Goal: Task Accomplishment & Management: Use online tool/utility

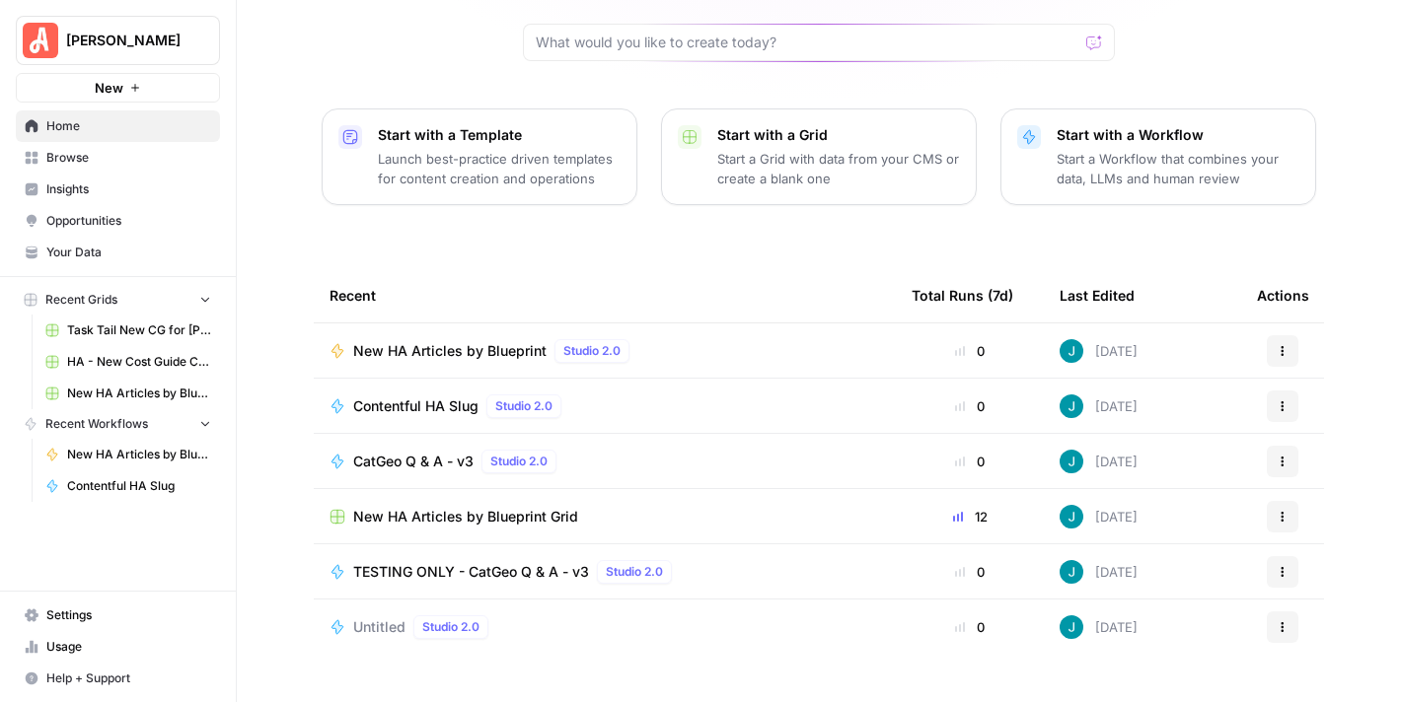
scroll to position [204, 0]
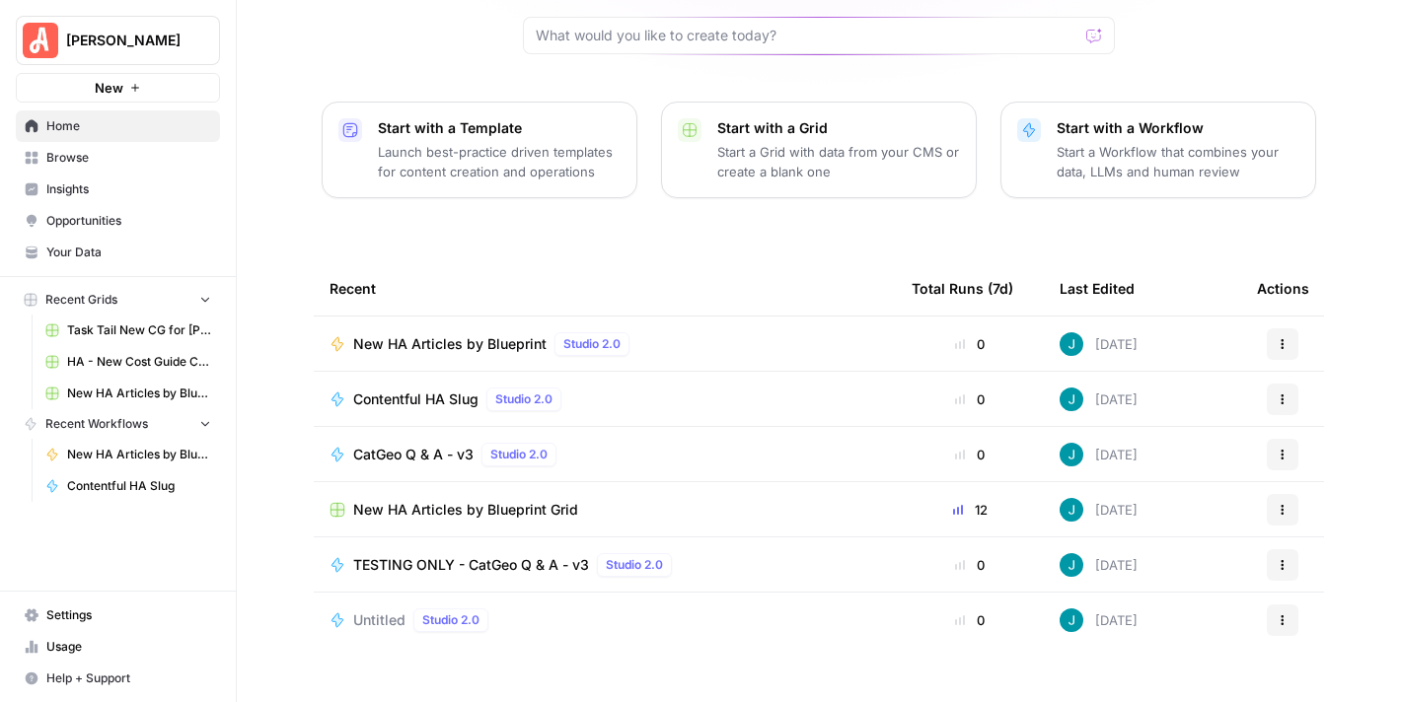
click at [456, 334] on span "New HA Articles by Blueprint" at bounding box center [449, 344] width 193 height 20
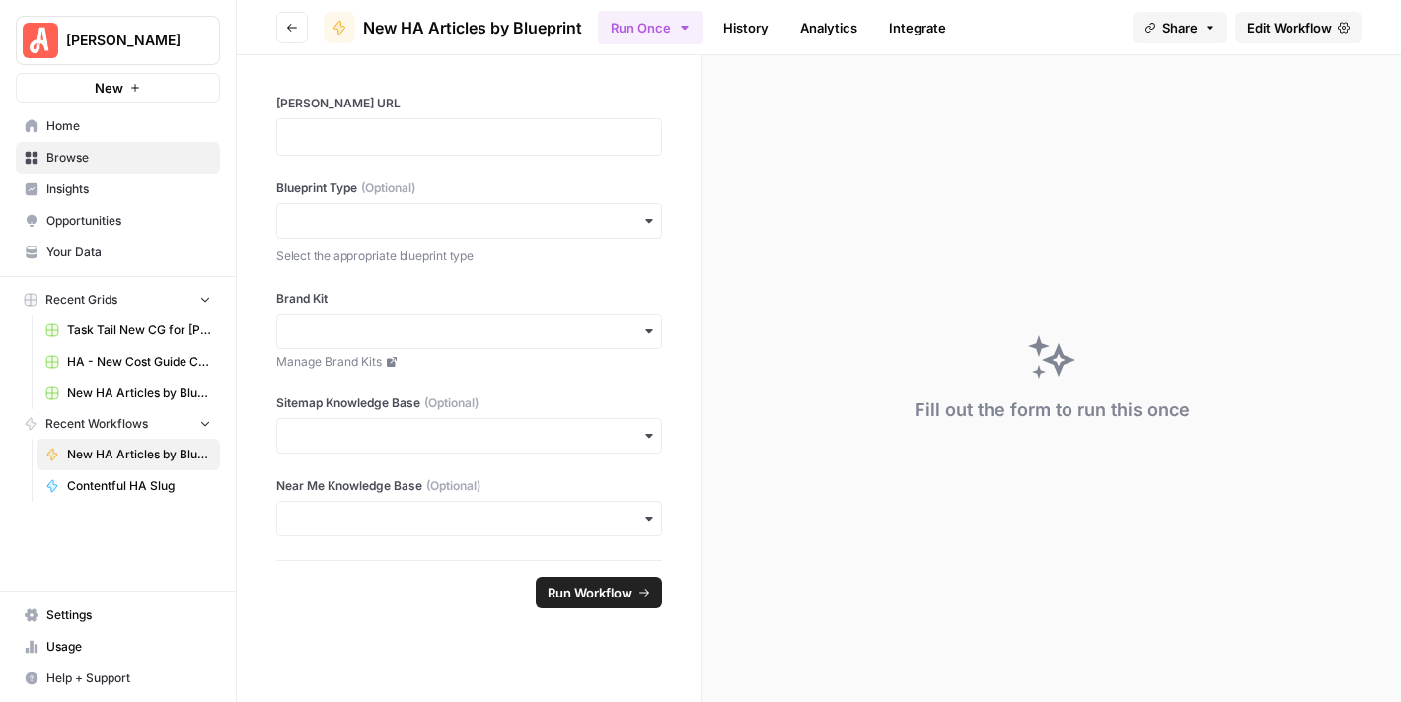
click at [1267, 36] on span "Edit Workflow" at bounding box center [1289, 28] width 85 height 20
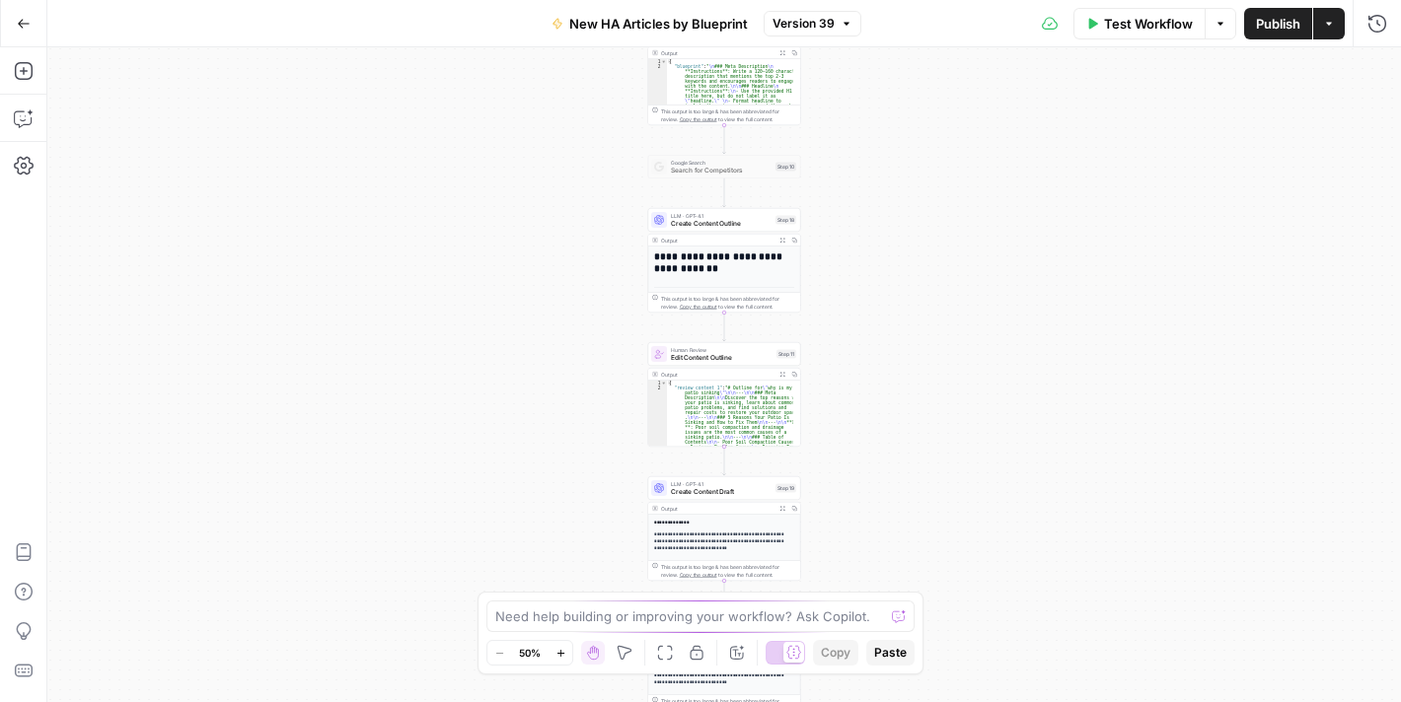
click at [563, 652] on icon "button" at bounding box center [560, 653] width 11 height 11
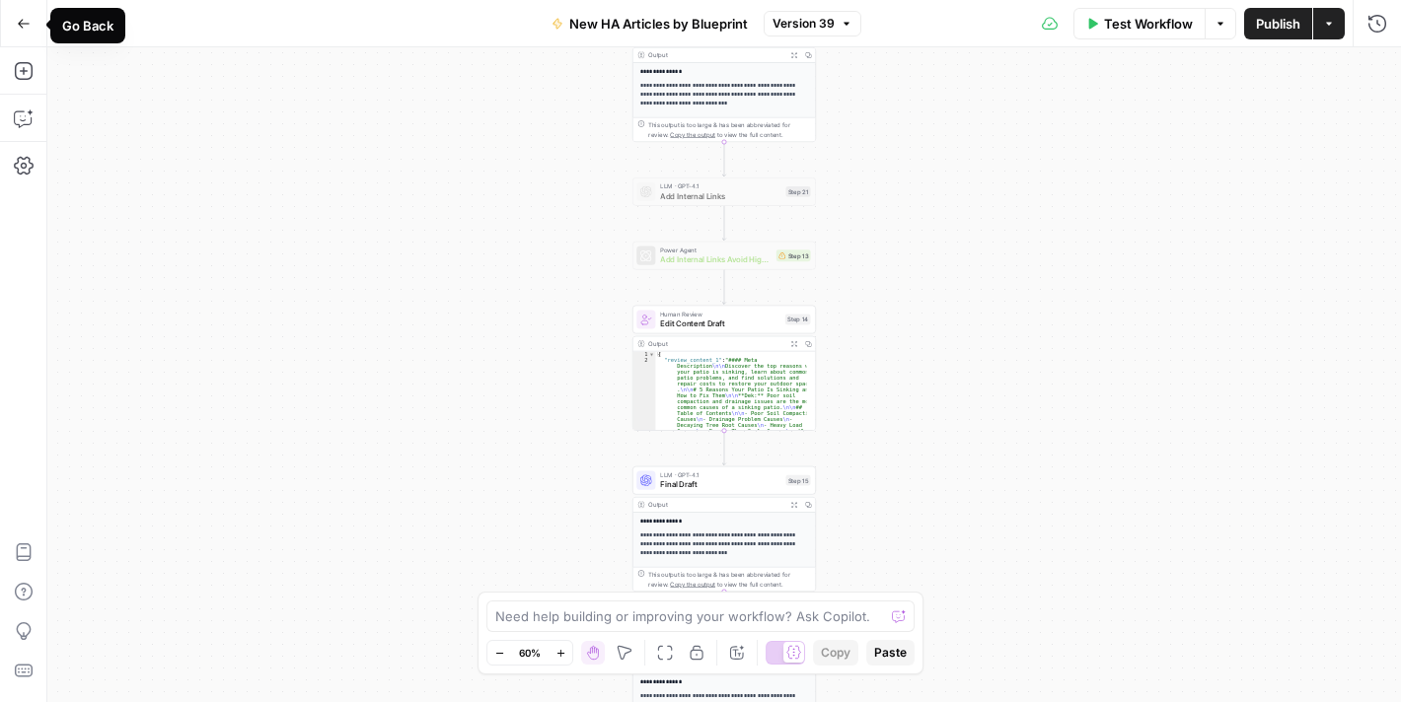
click at [33, 25] on button "Go Back" at bounding box center [24, 24] width 36 height 36
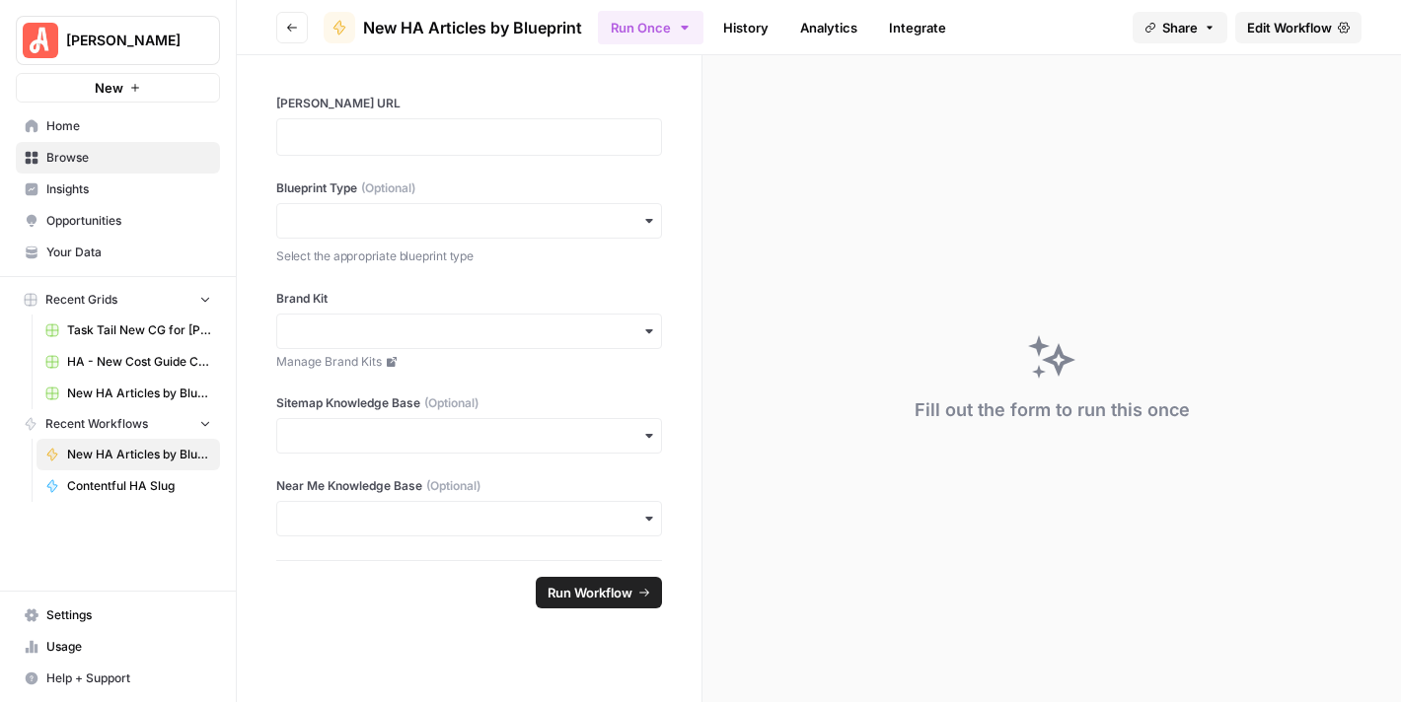
click at [100, 162] on span "Browse" at bounding box center [128, 158] width 165 height 18
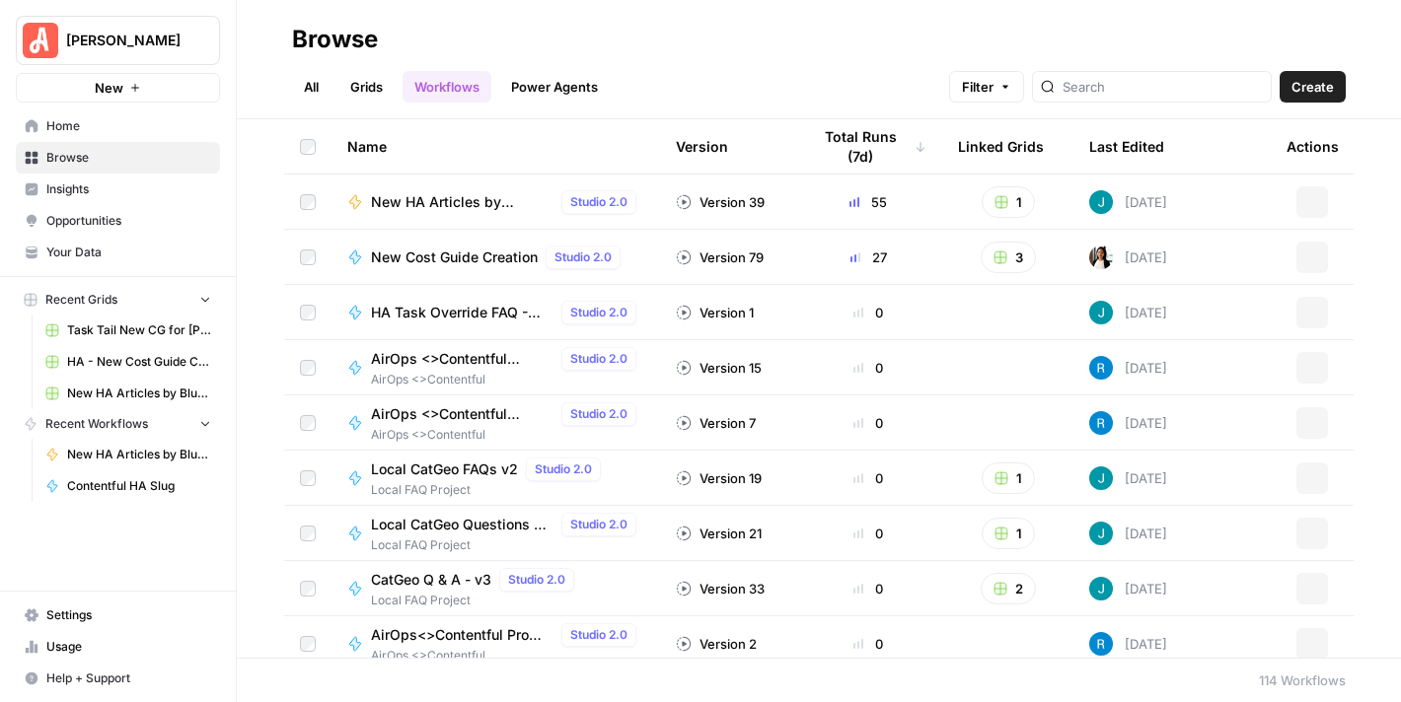
click at [366, 88] on link "Grids" at bounding box center [366, 87] width 56 height 32
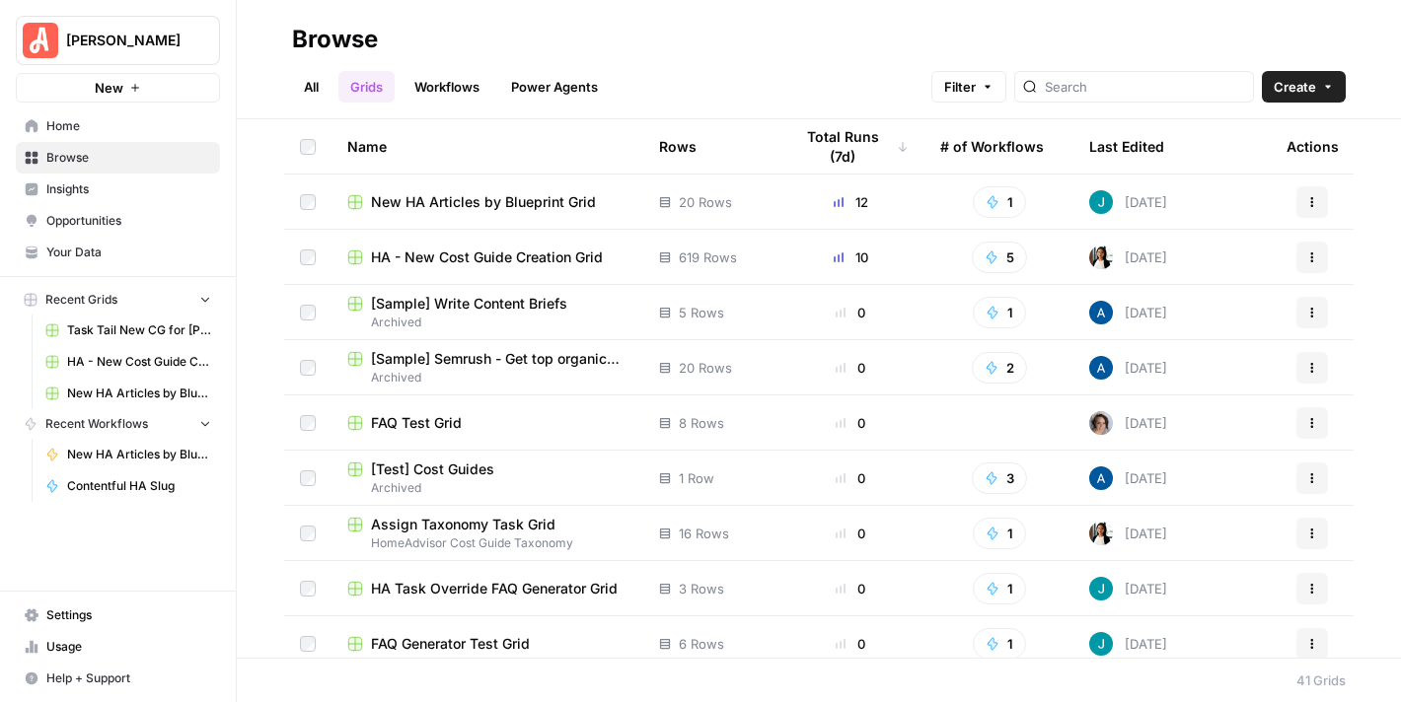
click at [482, 196] on span "New HA Articles by Blueprint Grid" at bounding box center [483, 202] width 225 height 20
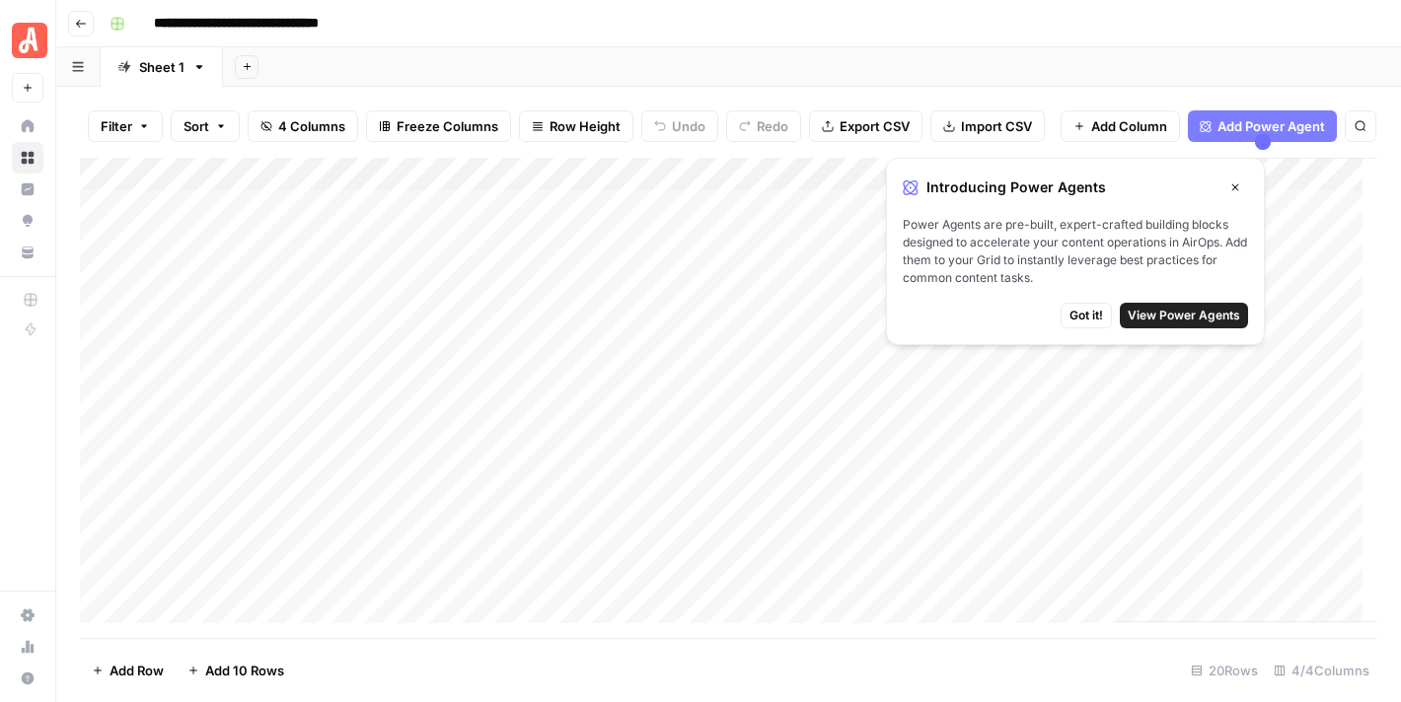
click at [1081, 313] on span "Got it!" at bounding box center [1086, 316] width 34 height 18
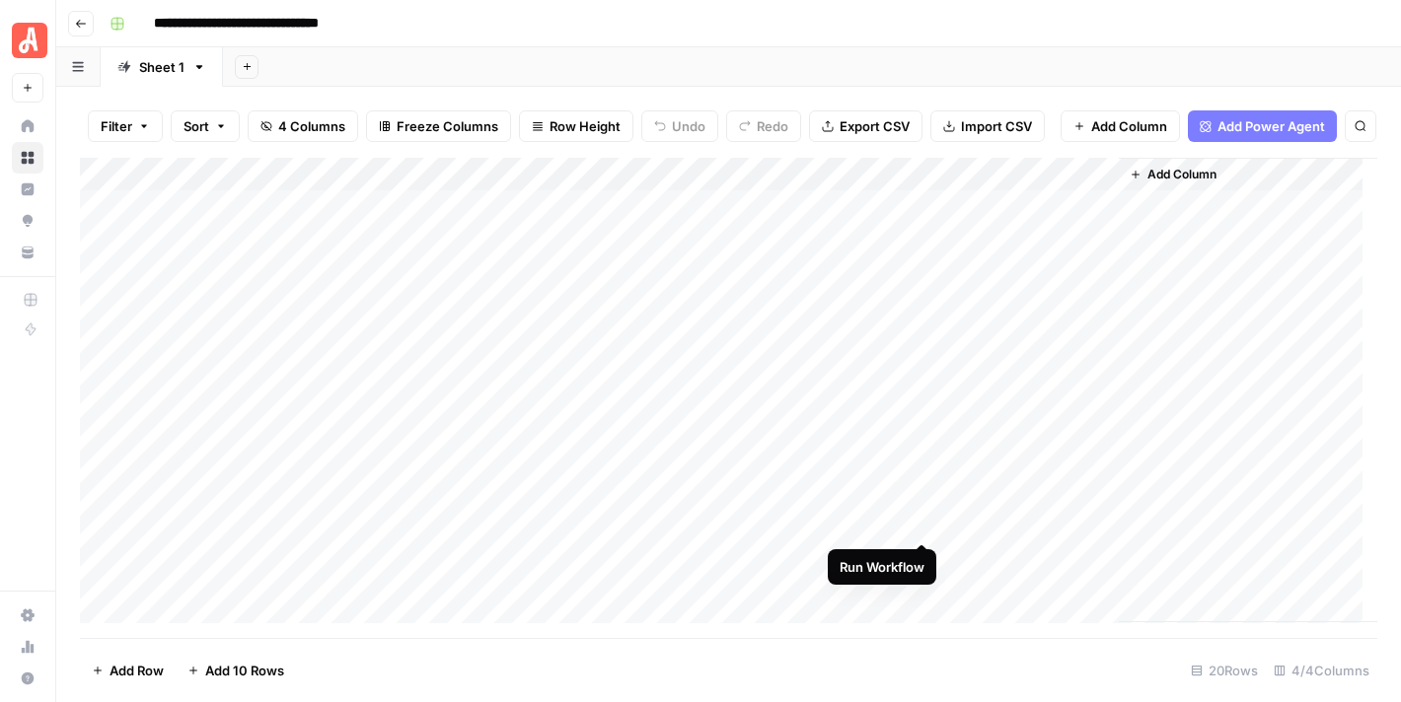
click at [915, 529] on div "Add Column" at bounding box center [728, 391] width 1297 height 466
click at [918, 556] on div "Add Column" at bounding box center [728, 391] width 1297 height 466
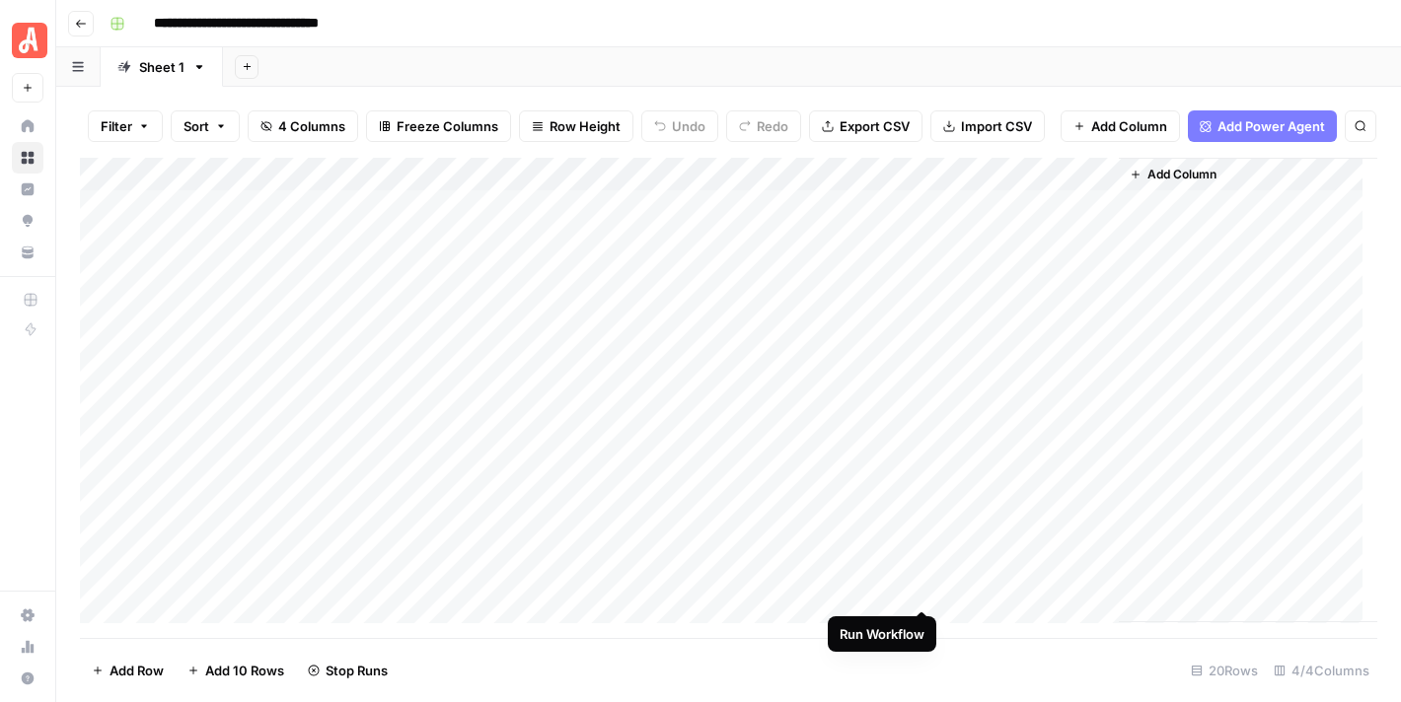
click at [919, 588] on div "Add Column" at bounding box center [728, 391] width 1297 height 466
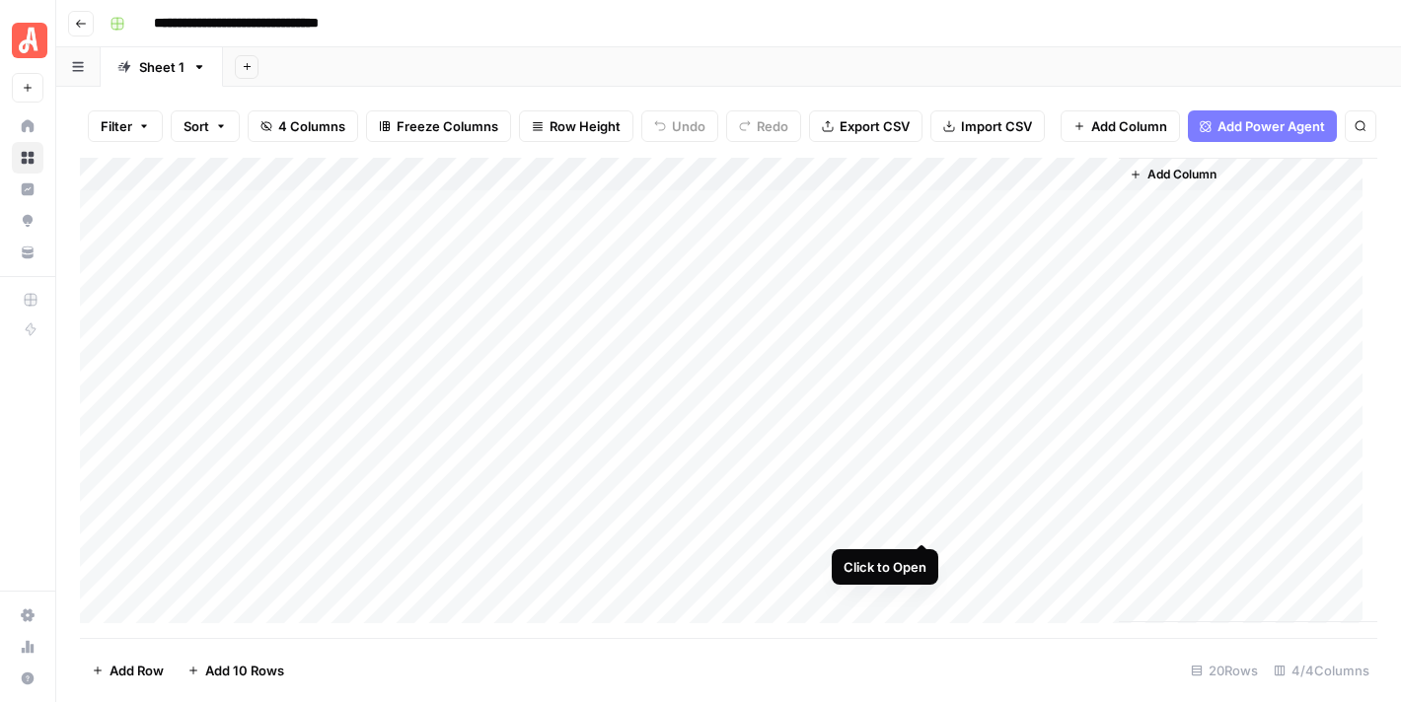
click at [923, 519] on div "Add Column" at bounding box center [728, 391] width 1297 height 466
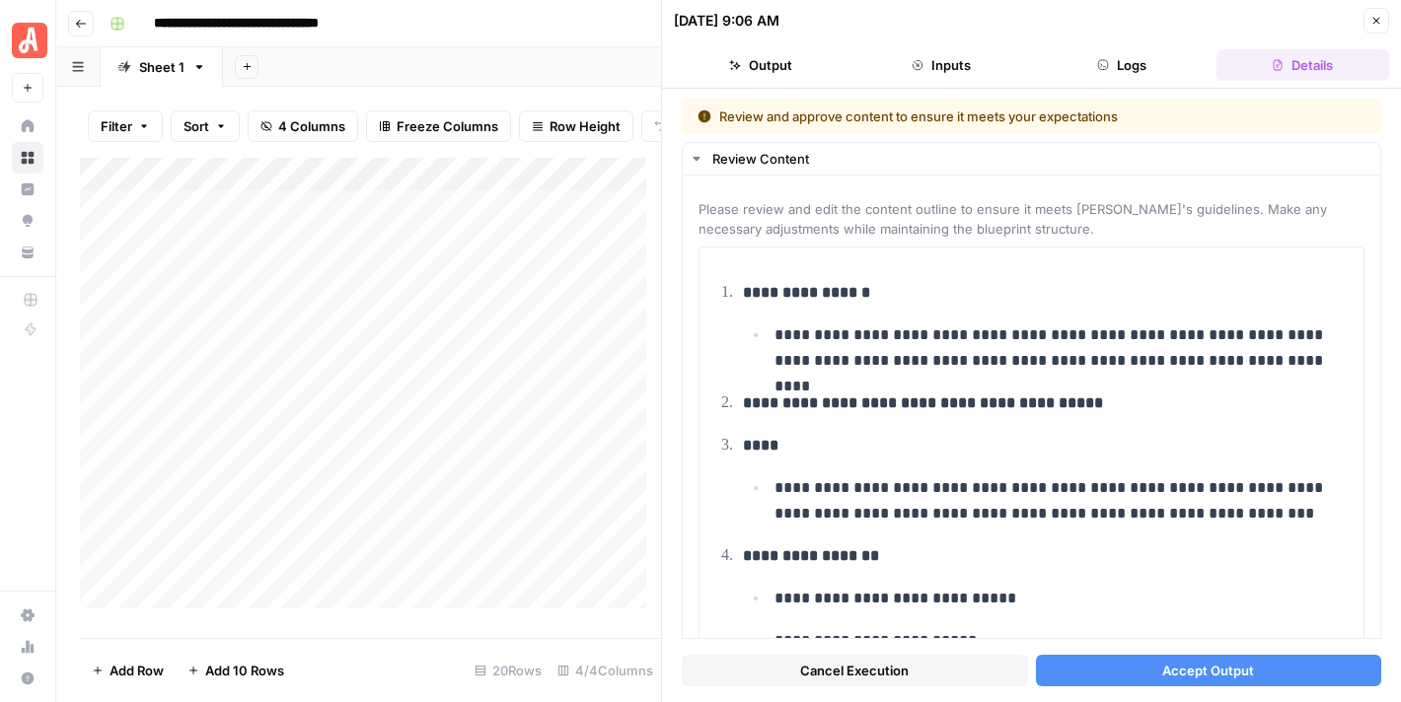
click at [1188, 672] on span "Accept Output" at bounding box center [1208, 671] width 92 height 20
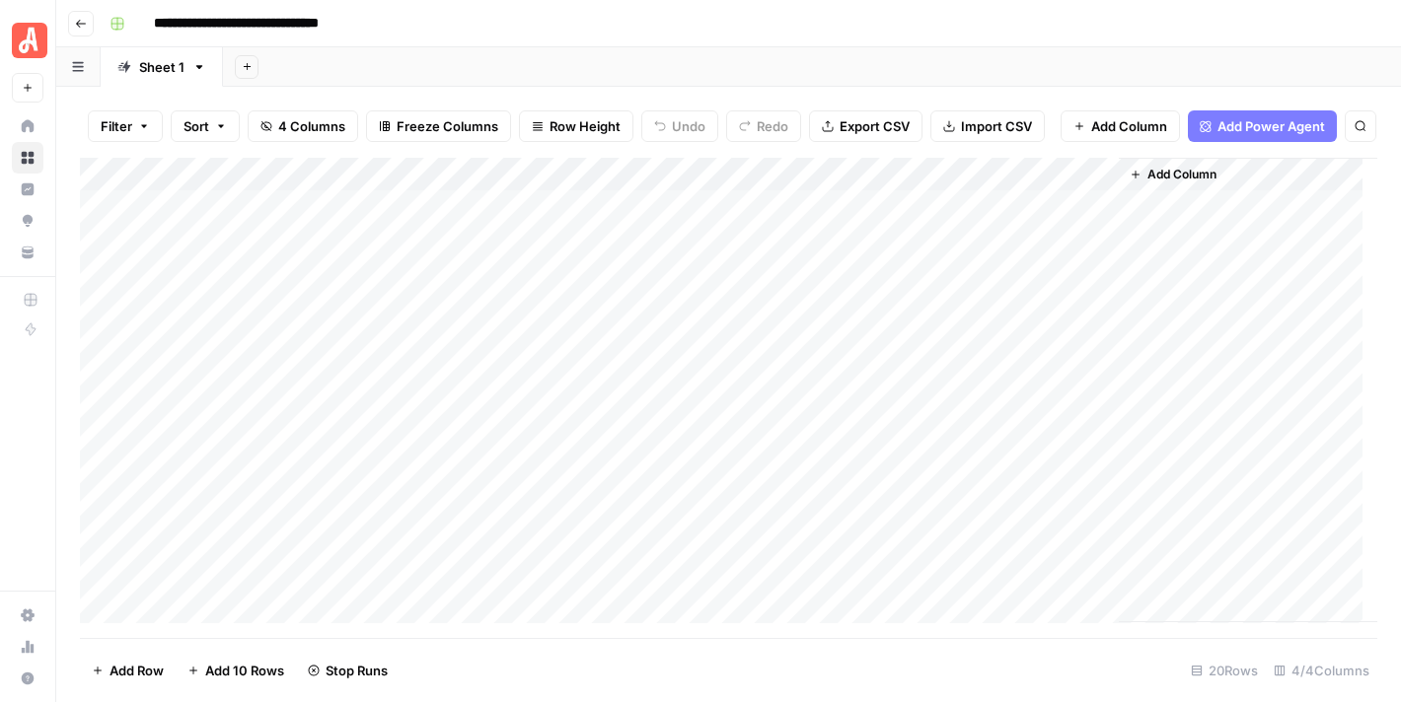
click at [917, 559] on div "Add Column" at bounding box center [728, 391] width 1297 height 466
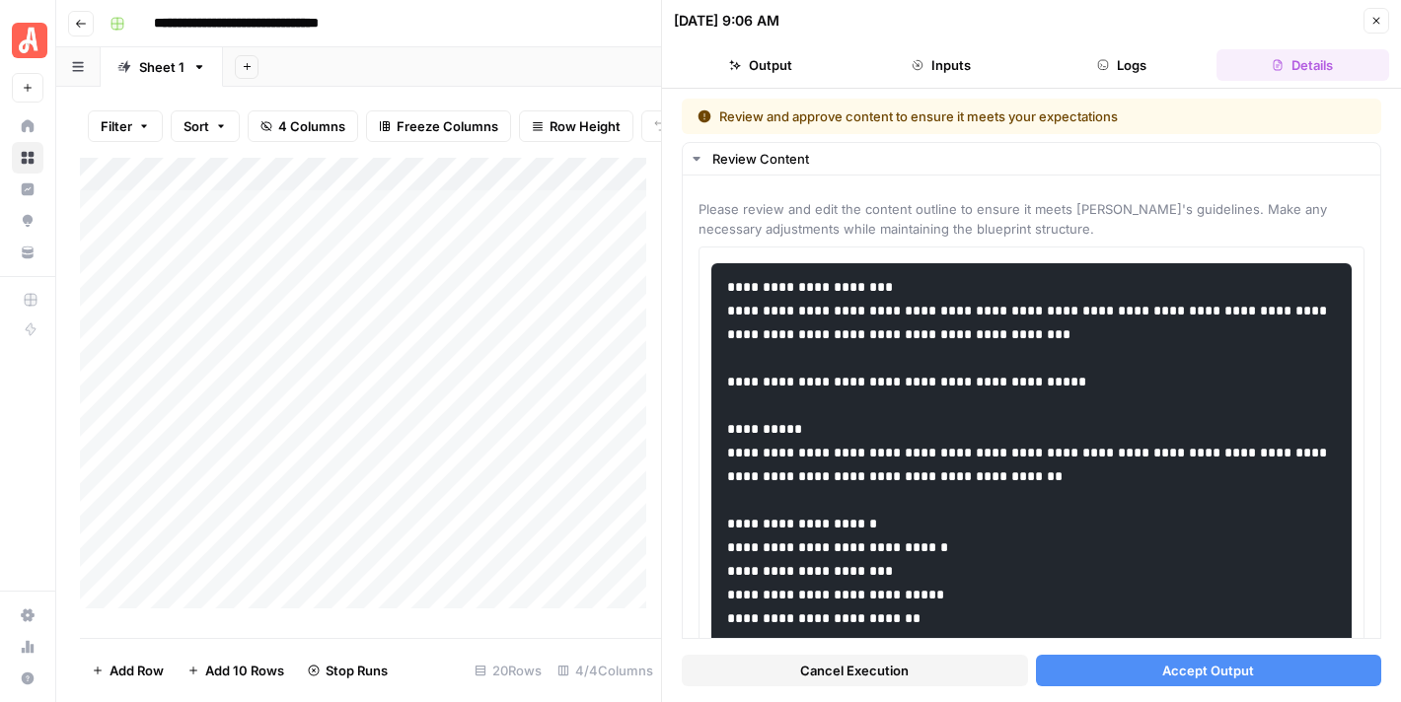
click at [1168, 660] on button "Accept Output" at bounding box center [1209, 671] width 346 height 32
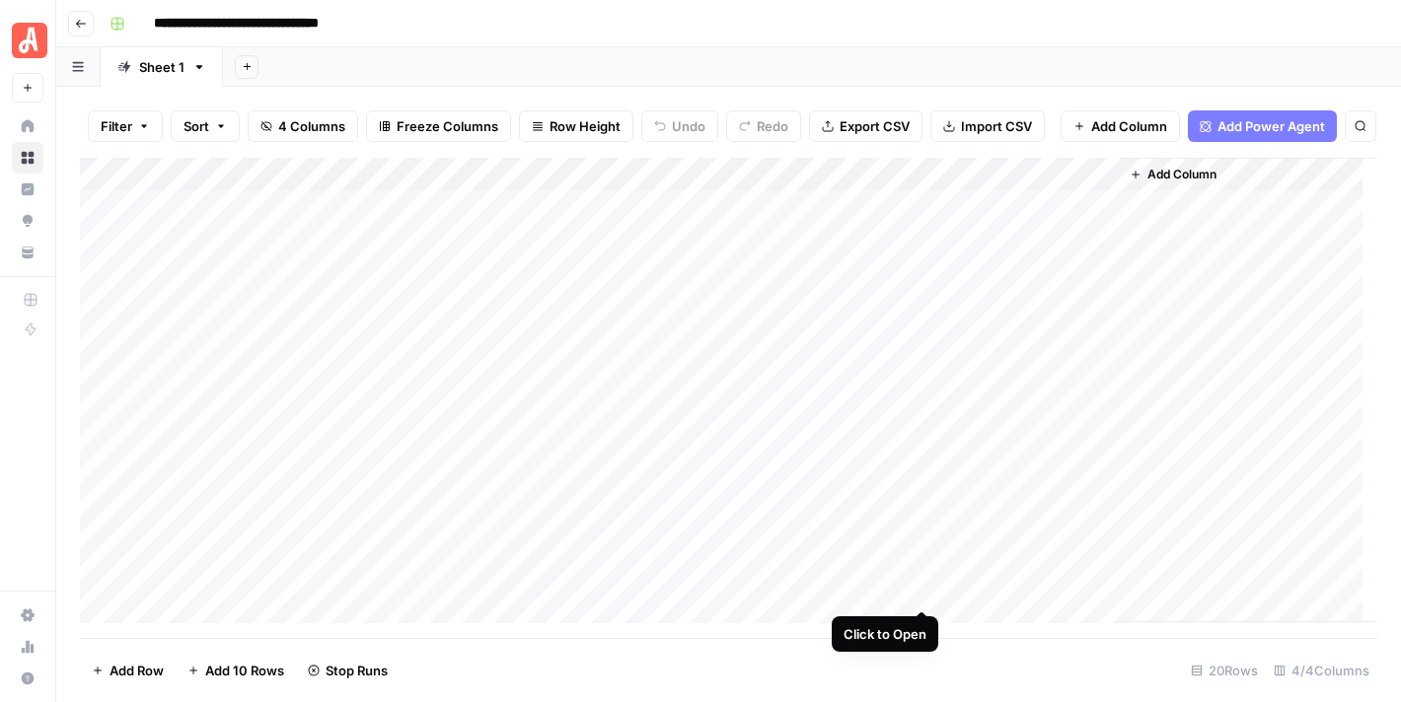
click at [919, 592] on div "Add Column" at bounding box center [728, 391] width 1297 height 466
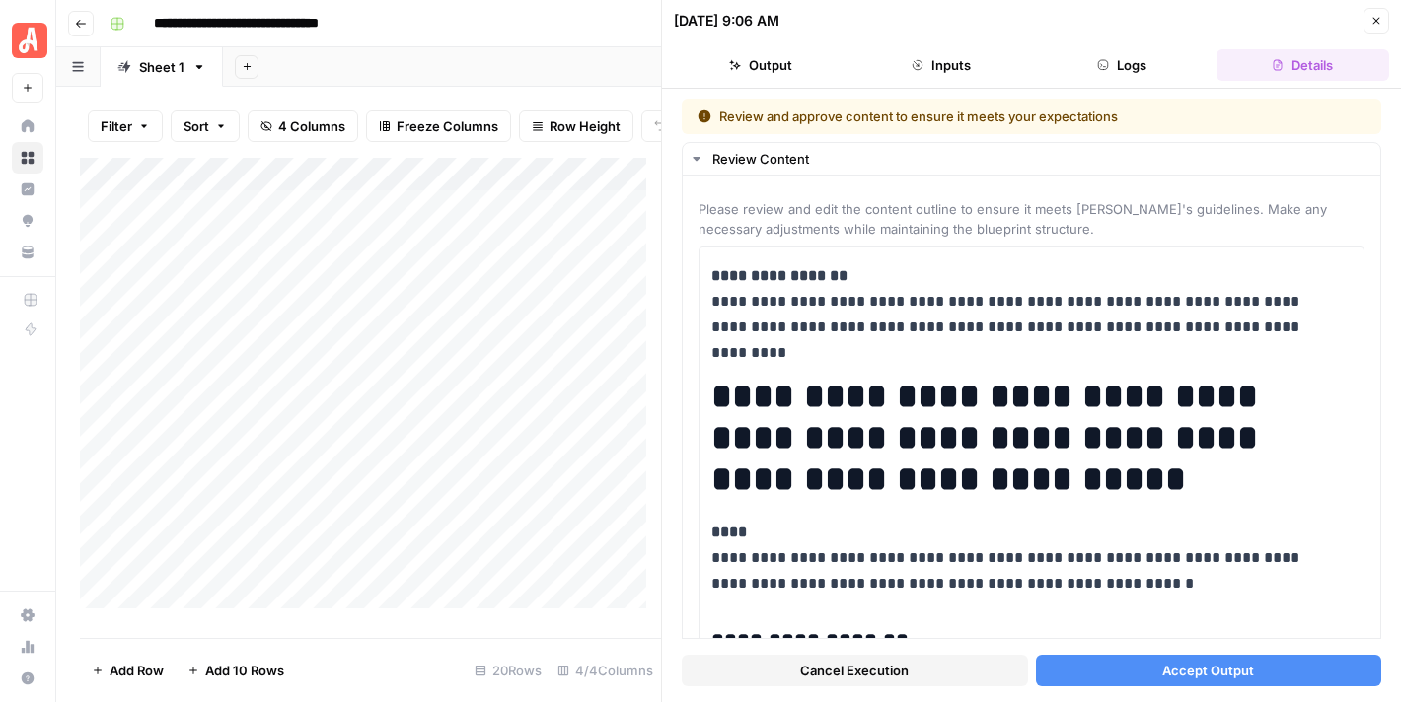
click at [1162, 666] on span "Accept Output" at bounding box center [1208, 671] width 92 height 20
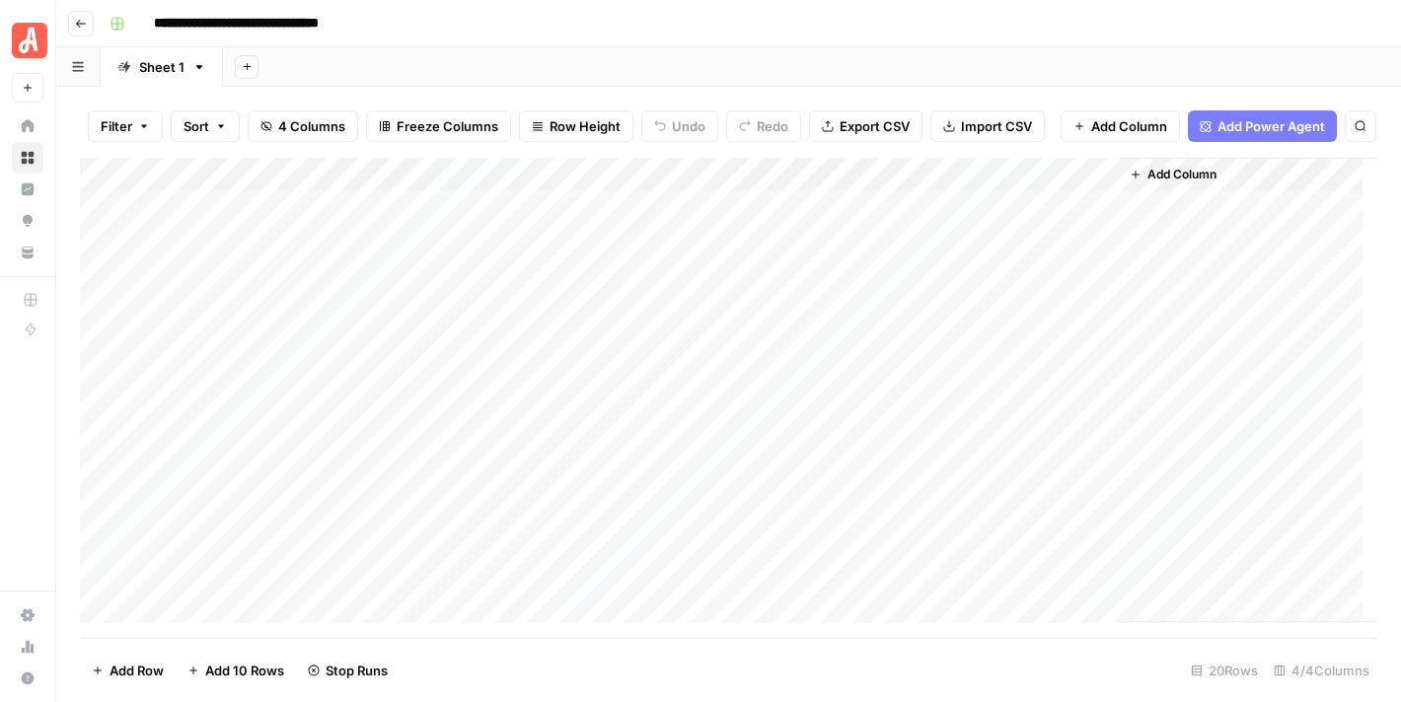
click at [892, 192] on div "Add Column" at bounding box center [728, 391] width 1297 height 466
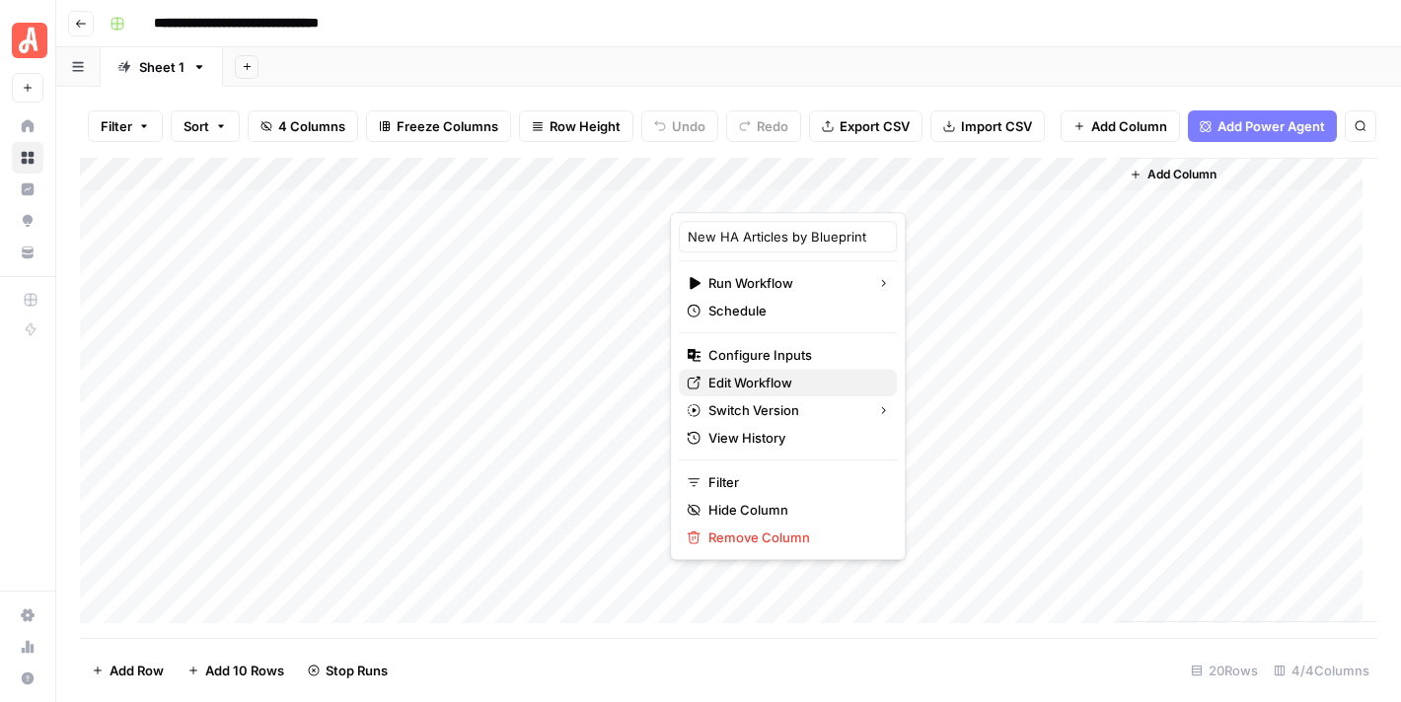
click at [812, 374] on span "Edit Workflow" at bounding box center [794, 383] width 173 height 20
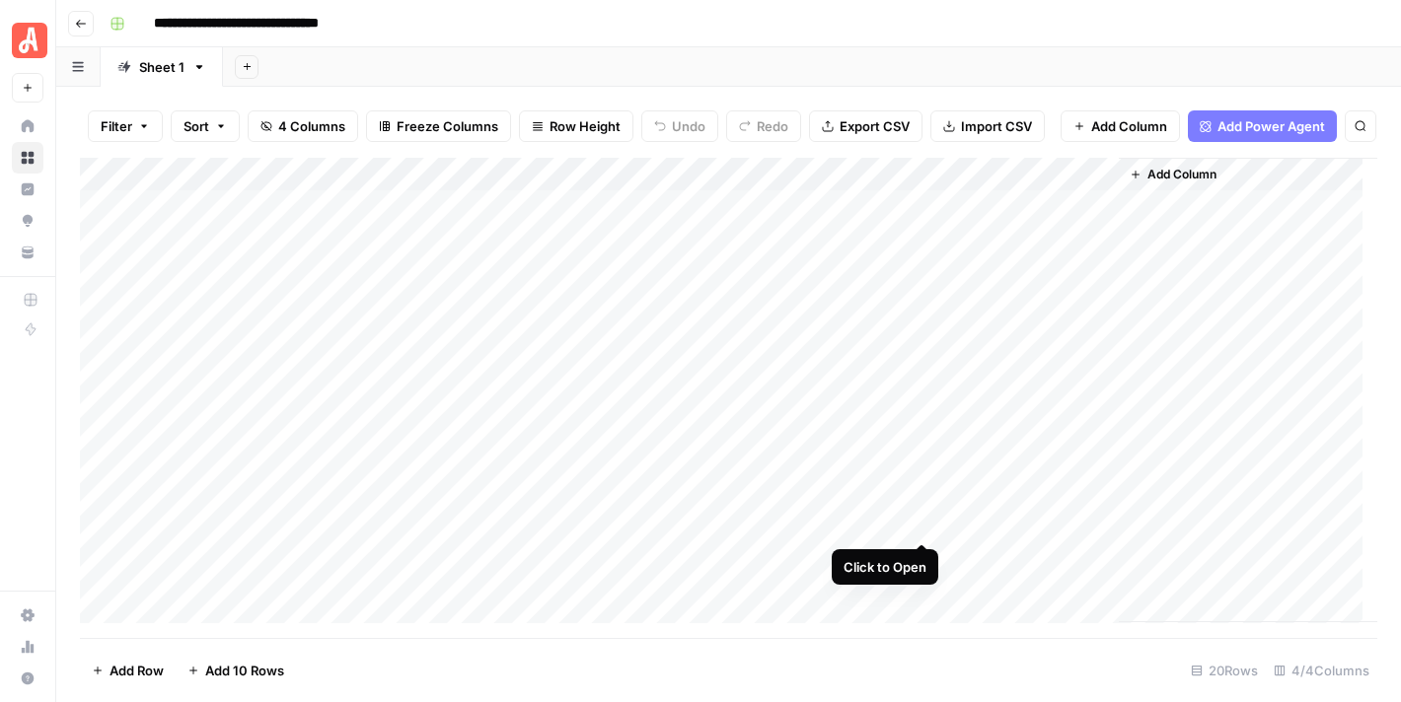
click at [926, 526] on div "Add Column" at bounding box center [728, 391] width 1297 height 466
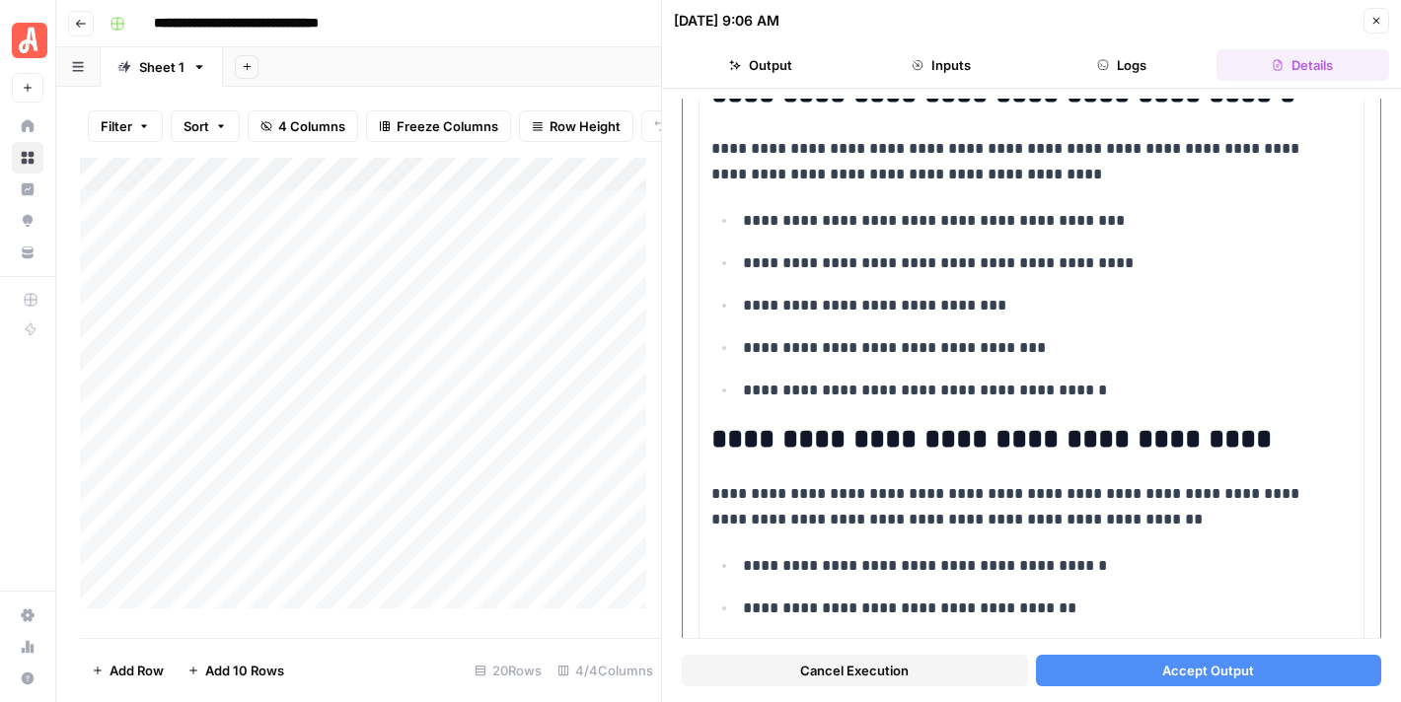
scroll to position [3650, 0]
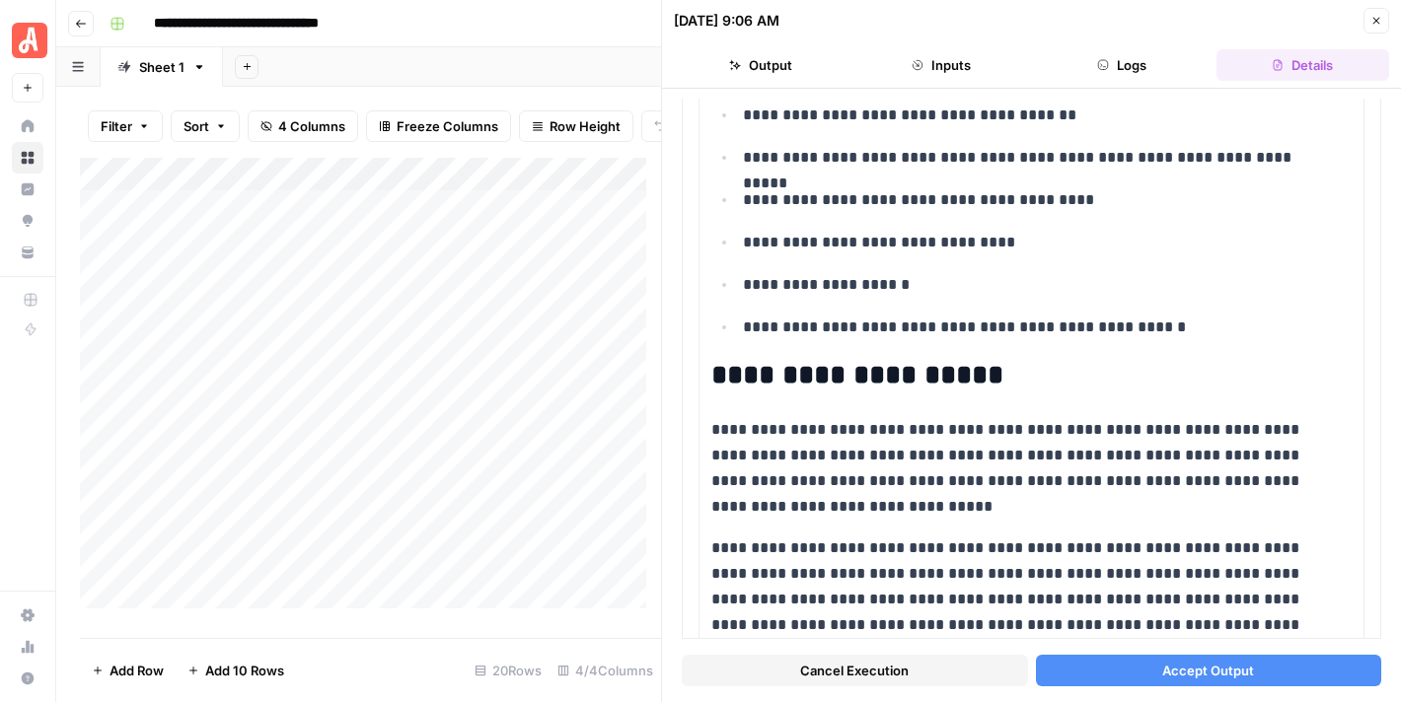
click at [1231, 651] on div "Cancel Execution Accept Output" at bounding box center [1031, 665] width 699 height 53
click at [1255, 671] on button "Accept Output" at bounding box center [1209, 671] width 346 height 32
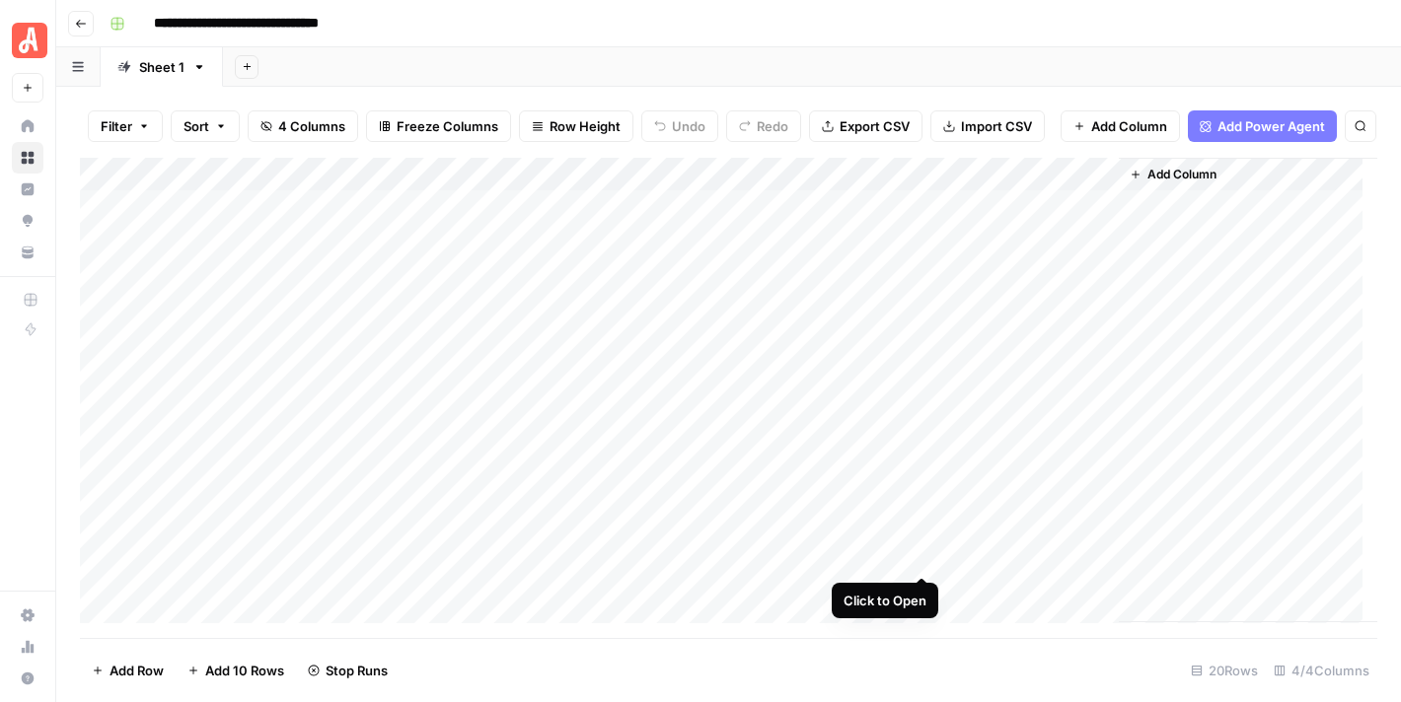
click at [923, 557] on div "Add Column" at bounding box center [728, 391] width 1297 height 466
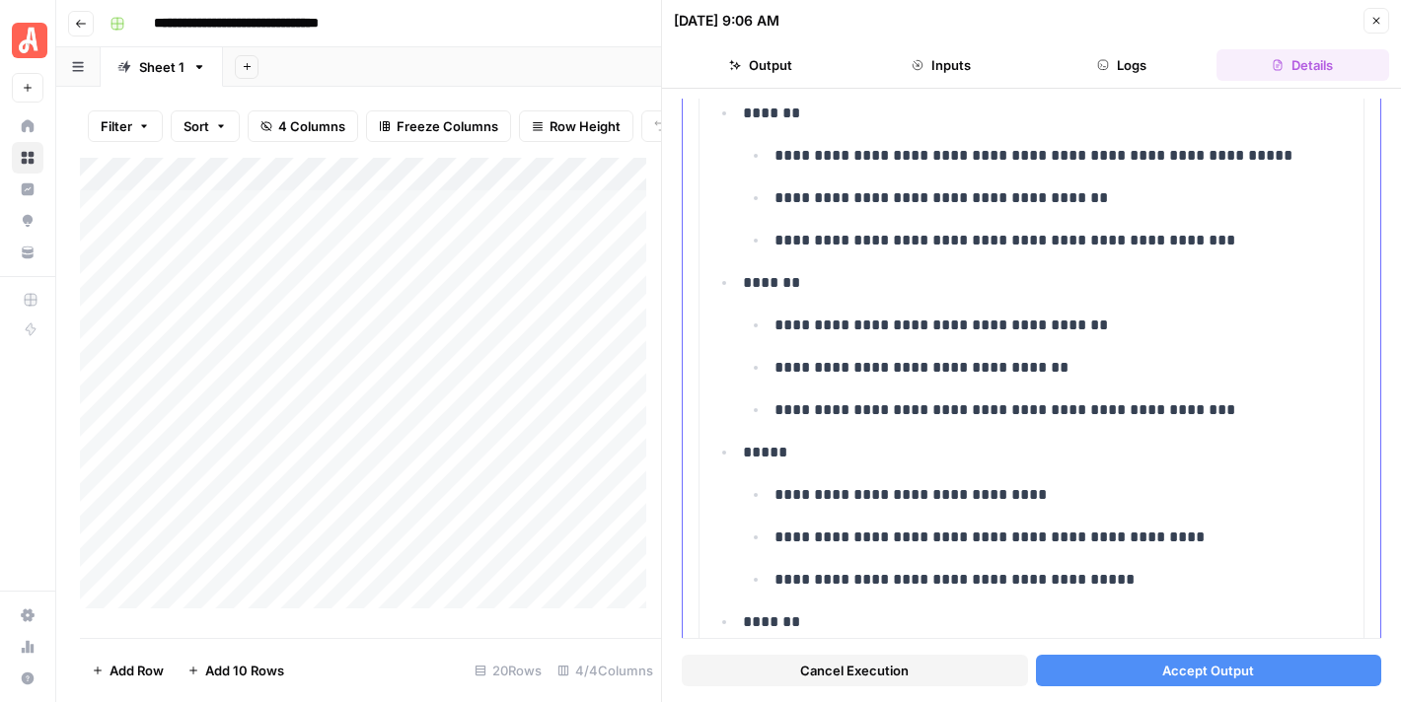
scroll to position [3058, 0]
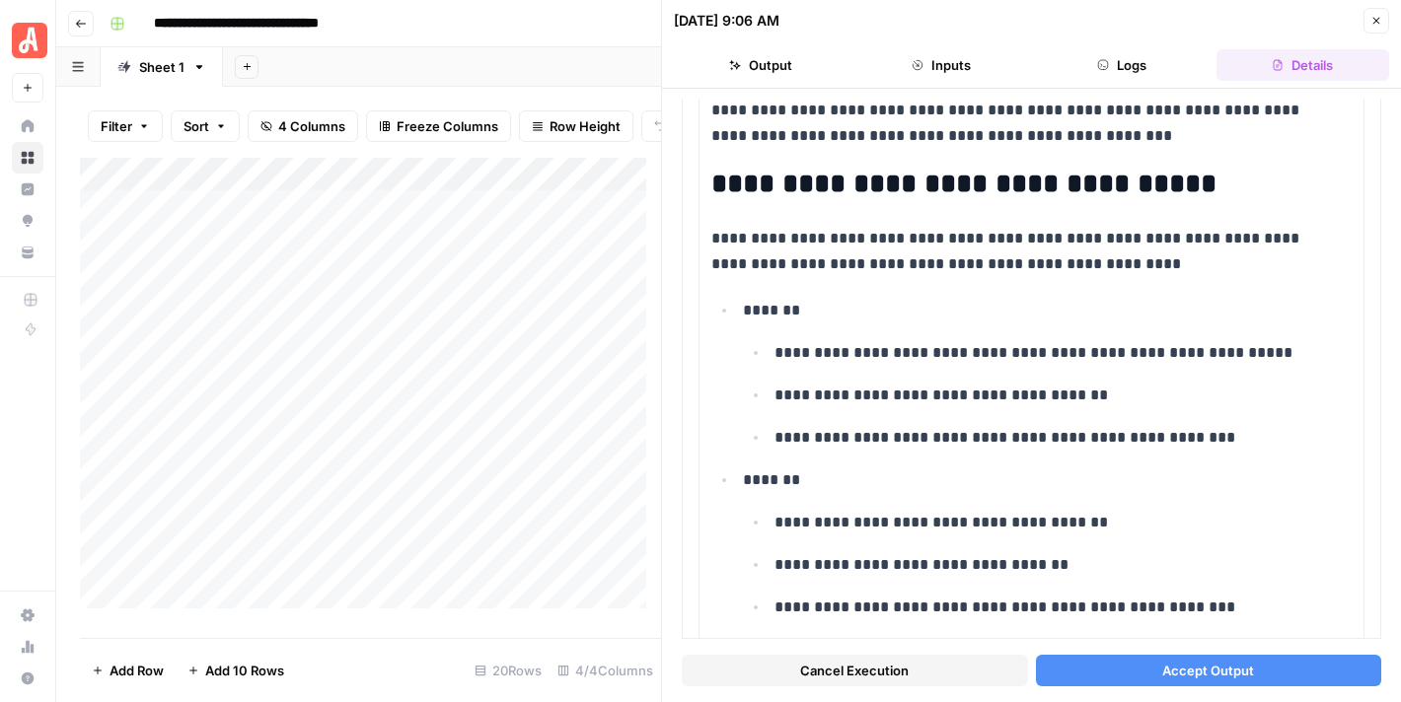
click at [913, 670] on button "Cancel Execution" at bounding box center [855, 671] width 346 height 32
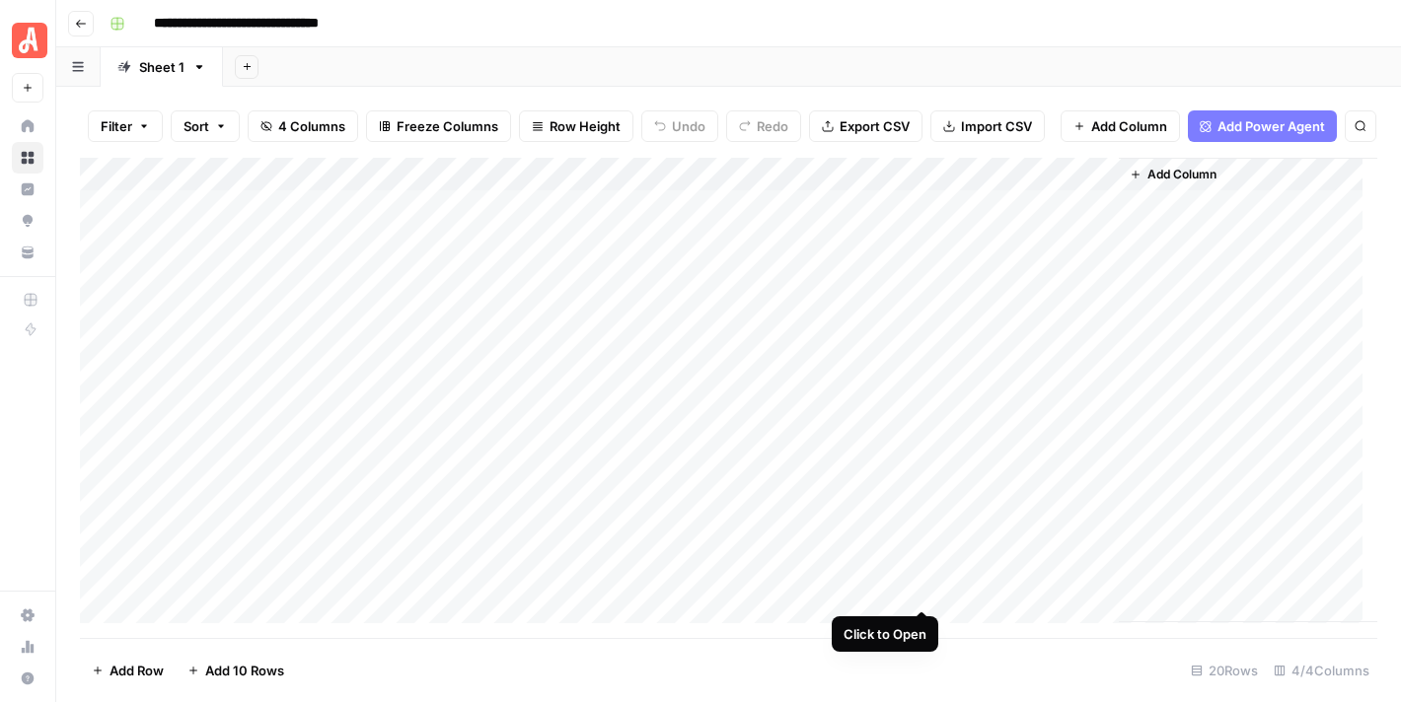
click at [923, 587] on div "Add Column" at bounding box center [728, 391] width 1297 height 466
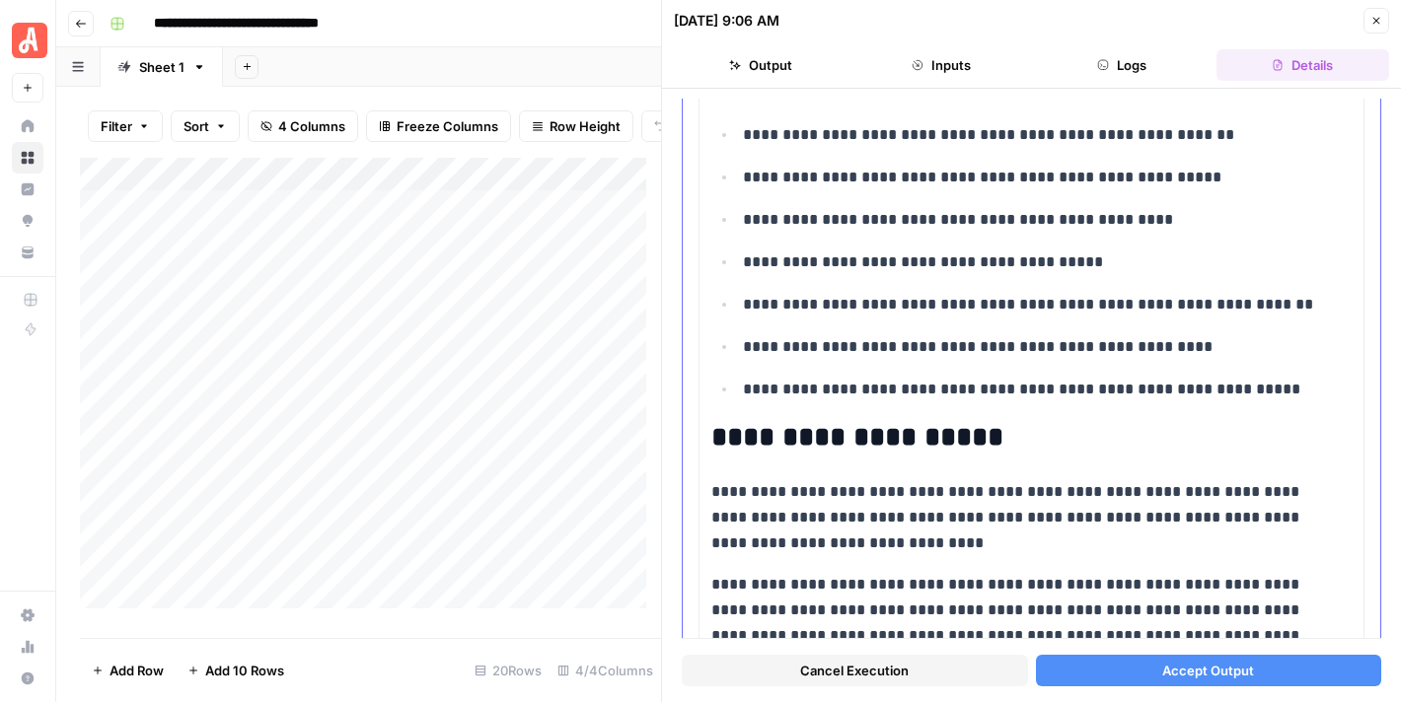
scroll to position [3760, 0]
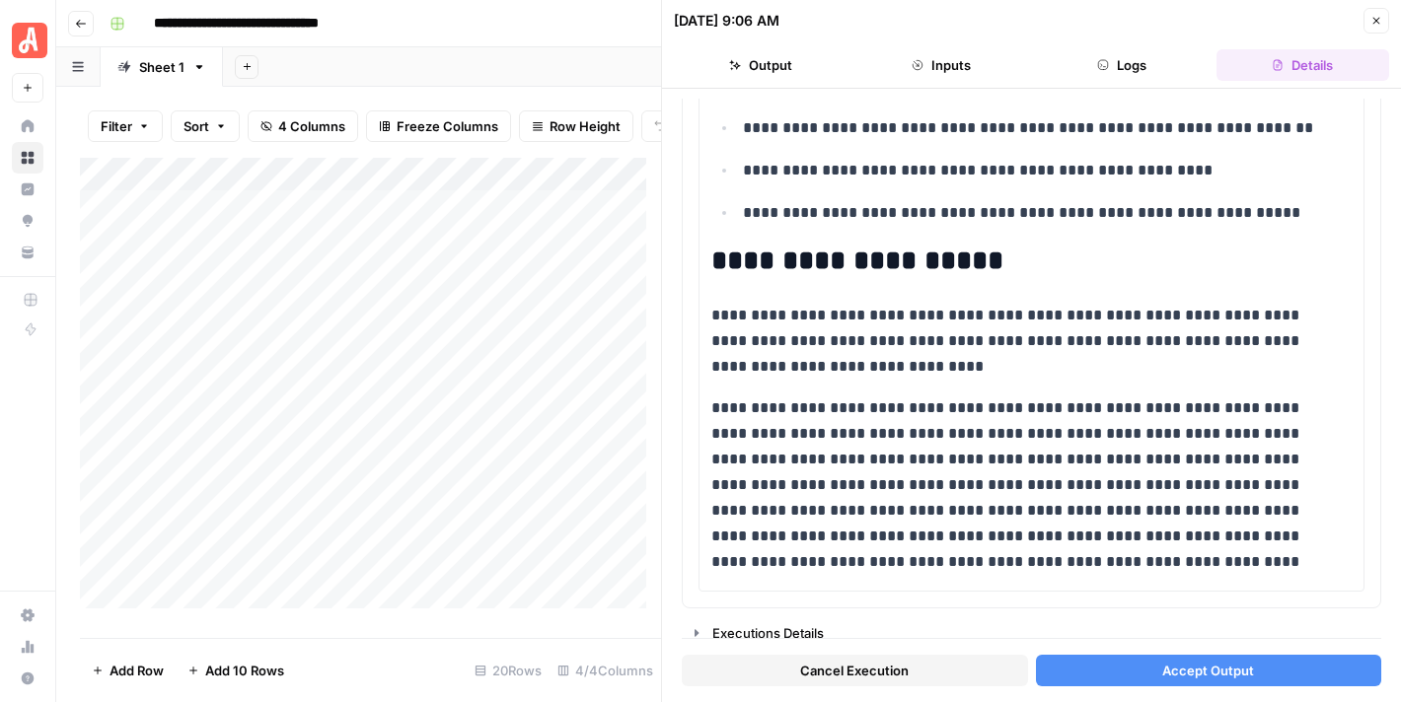
click at [1222, 660] on button "Accept Output" at bounding box center [1209, 671] width 346 height 32
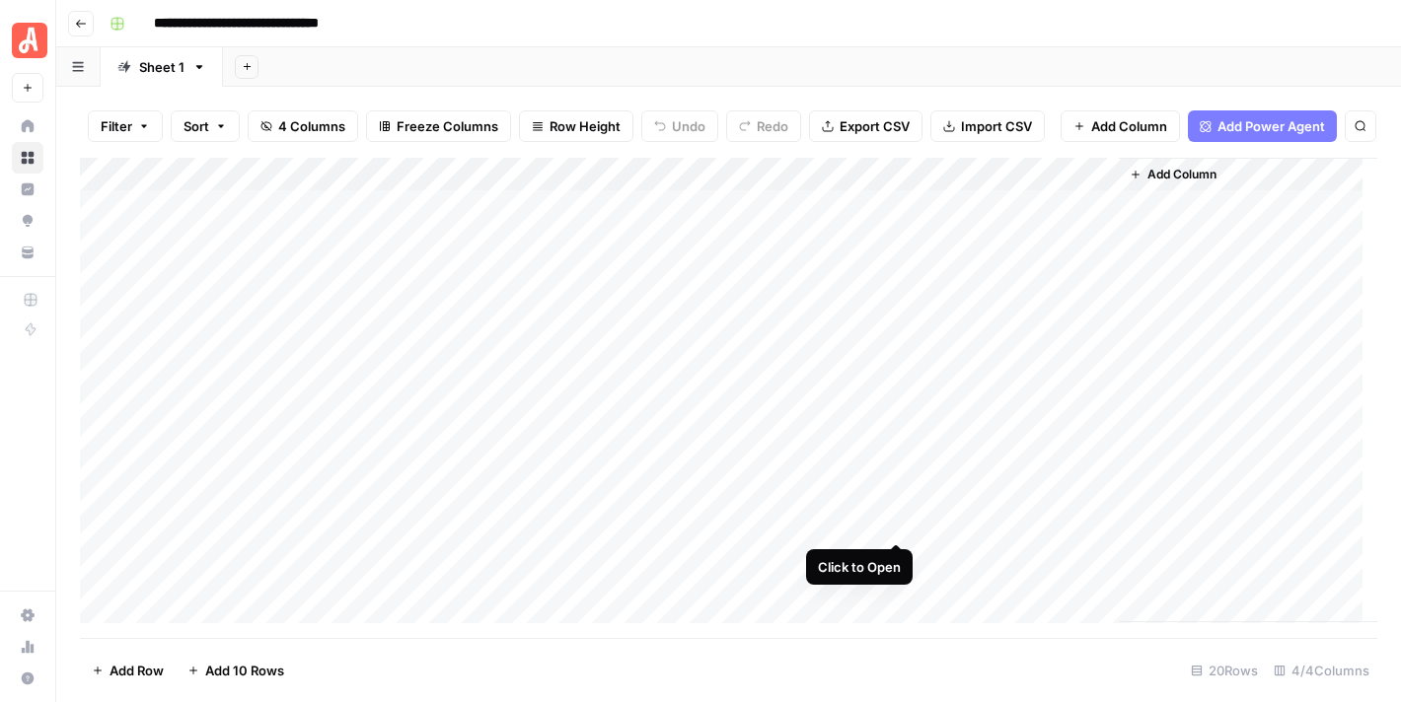
click at [893, 526] on div "Add Column" at bounding box center [728, 391] width 1297 height 466
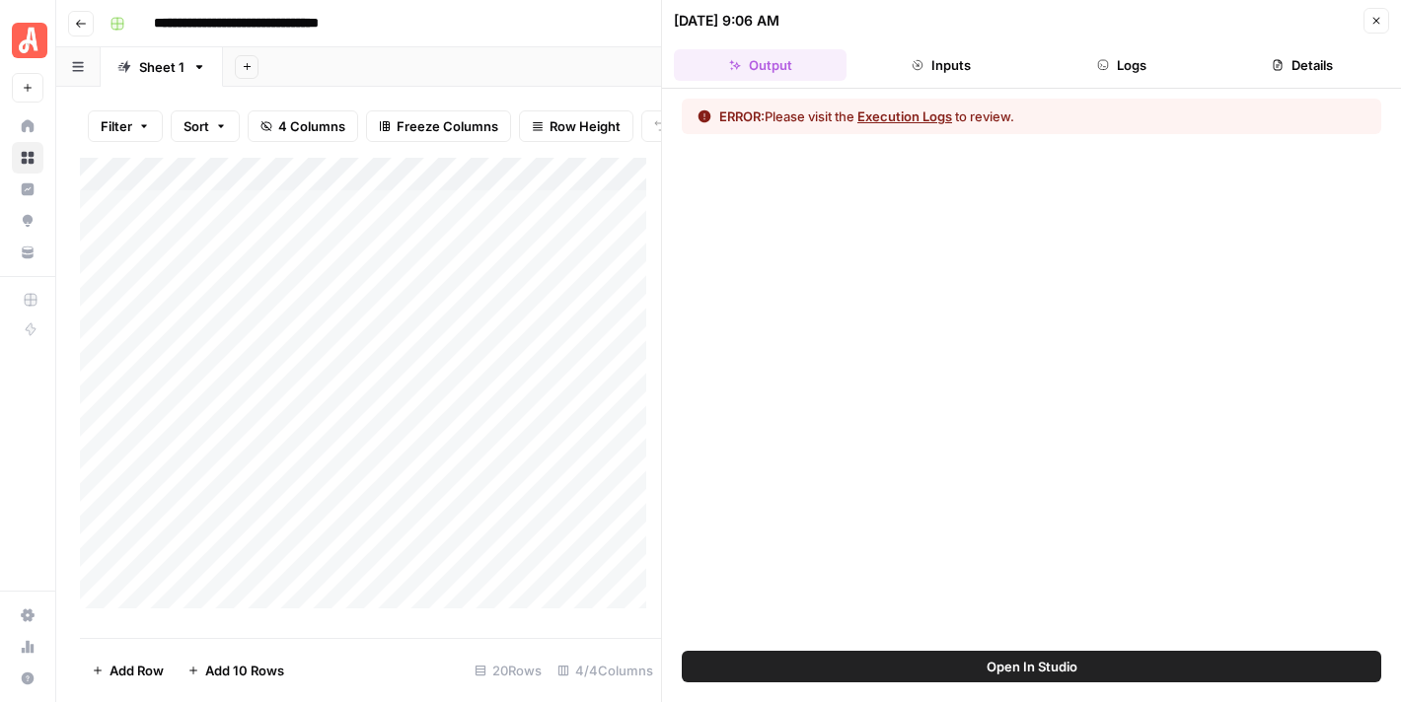
click at [1137, 66] on button "Logs" at bounding box center [1122, 65] width 173 height 32
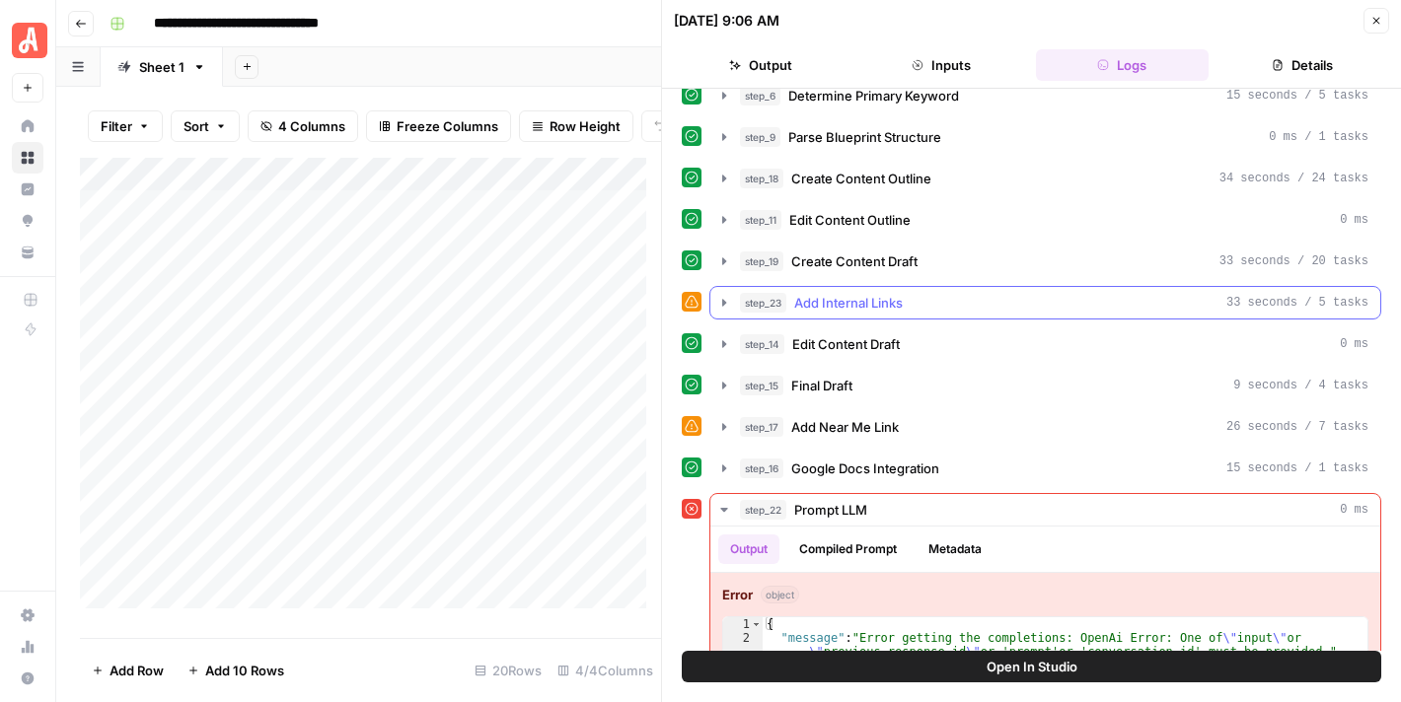
scroll to position [194, 0]
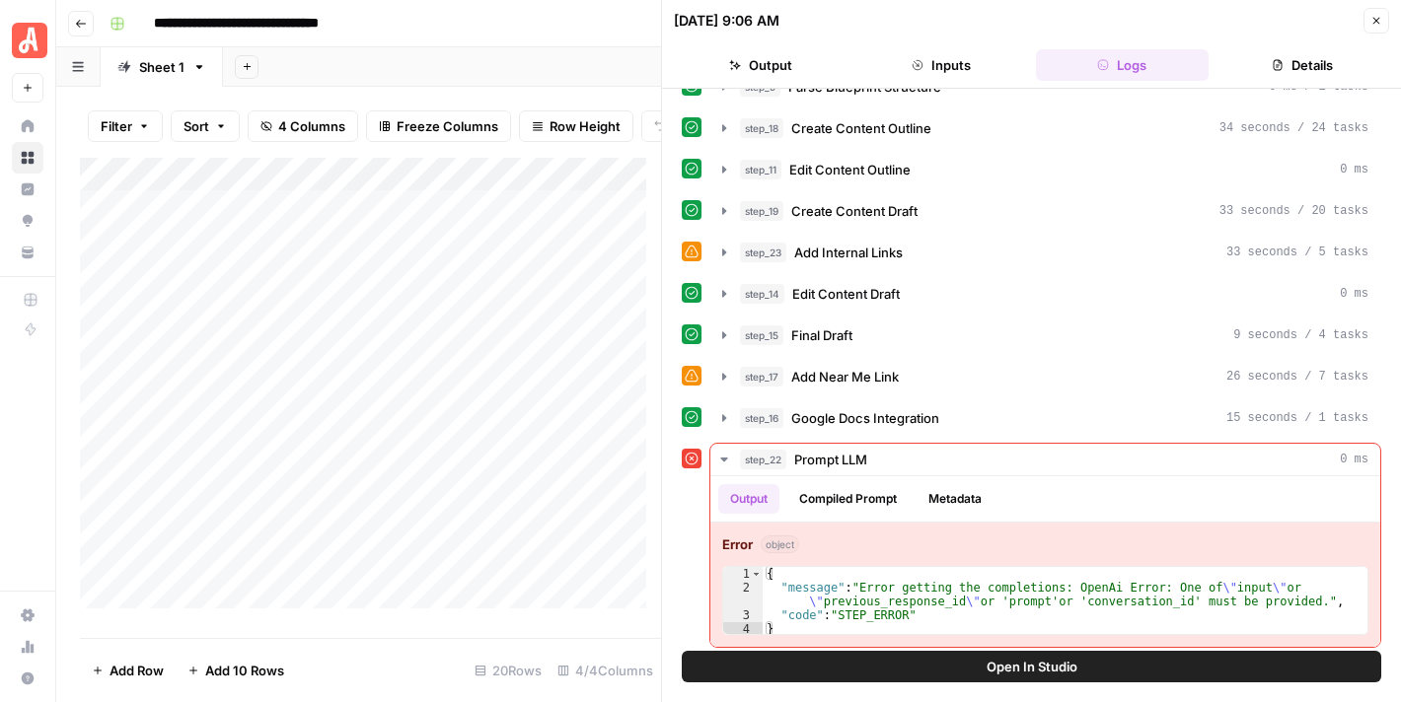
click at [1373, 19] on icon "button" at bounding box center [1376, 21] width 12 height 12
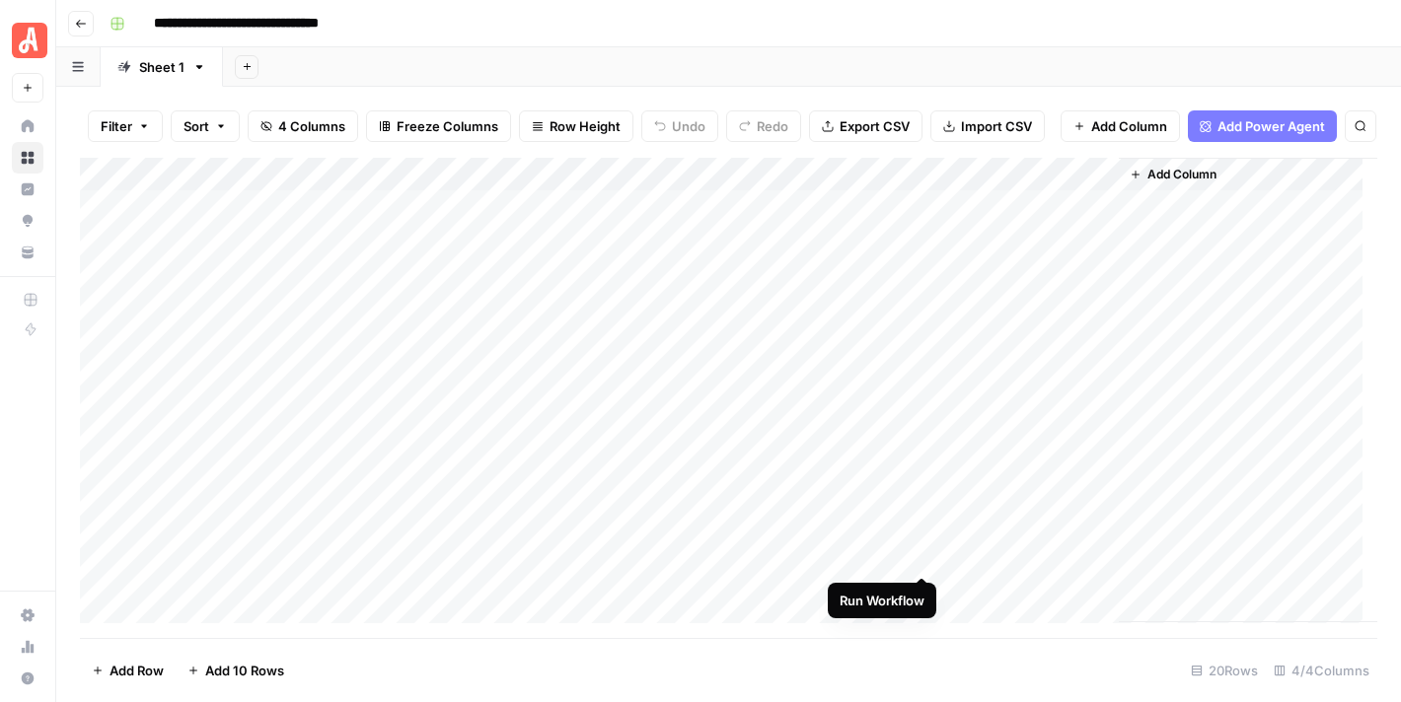
click at [919, 561] on div "Add Column" at bounding box center [728, 391] width 1297 height 466
click at [919, 559] on div "Add Column" at bounding box center [728, 391] width 1297 height 466
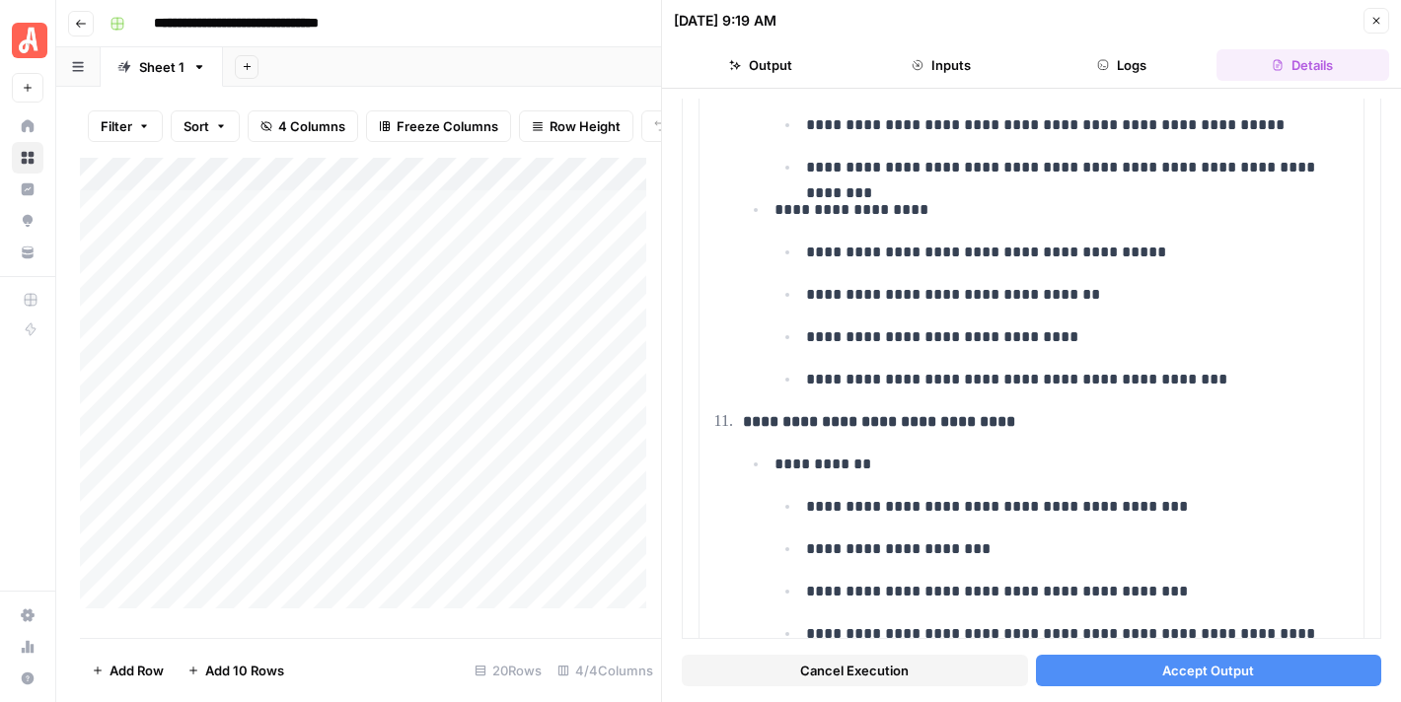
scroll to position [4743, 0]
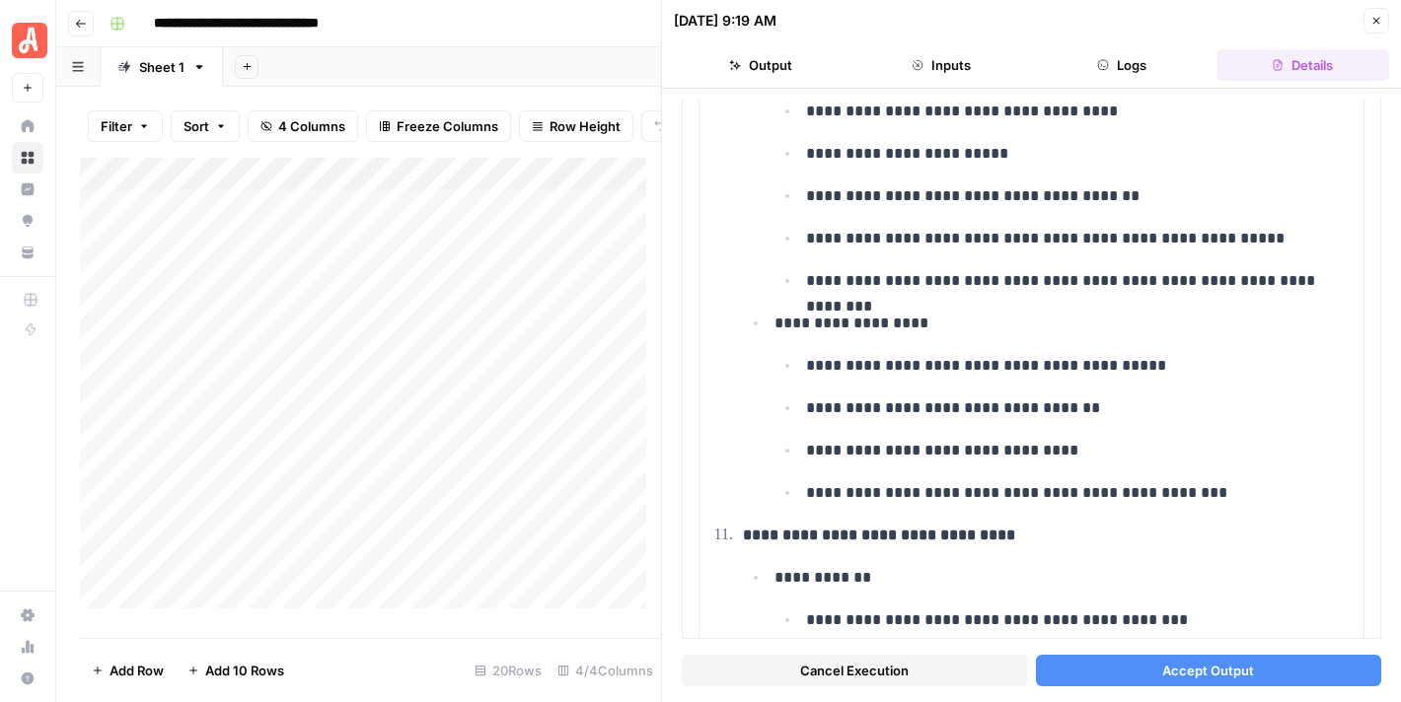
click at [909, 677] on button "Cancel Execution" at bounding box center [855, 671] width 346 height 32
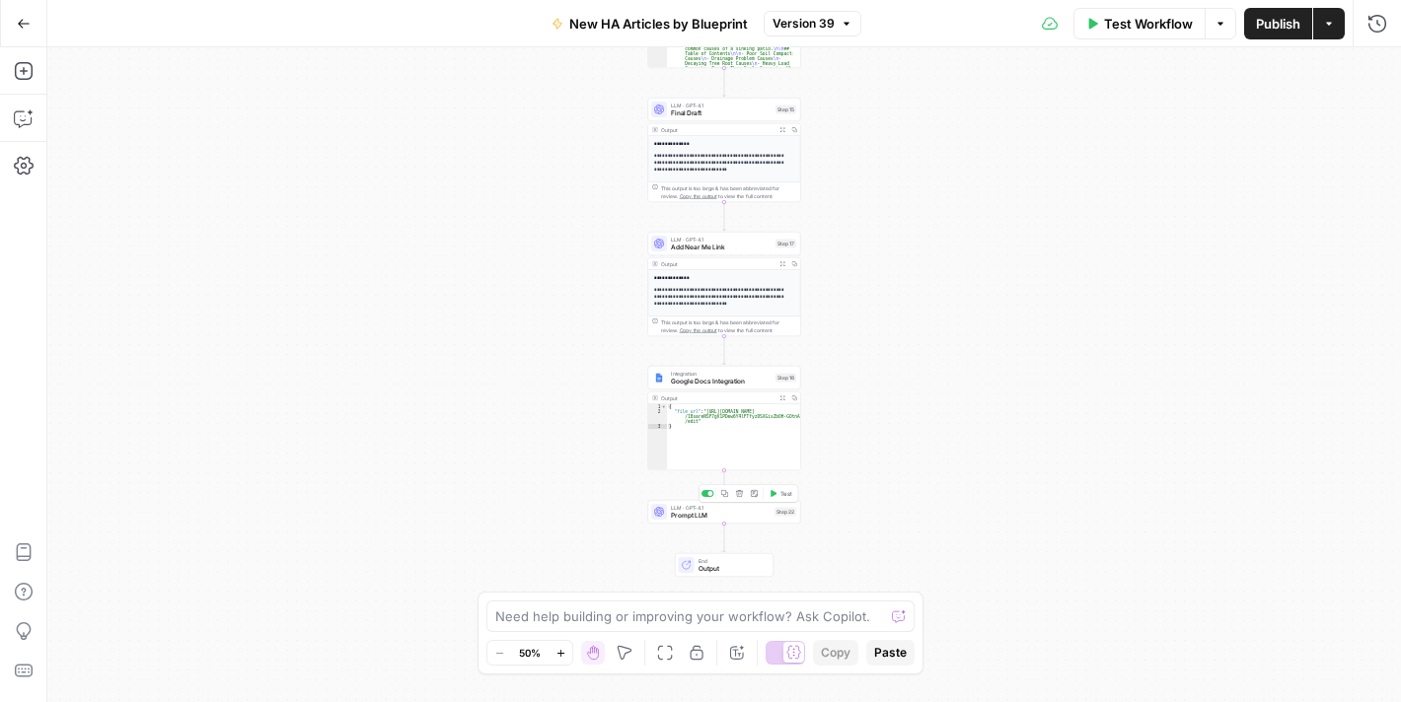
click at [738, 496] on icon "button" at bounding box center [739, 493] width 7 height 7
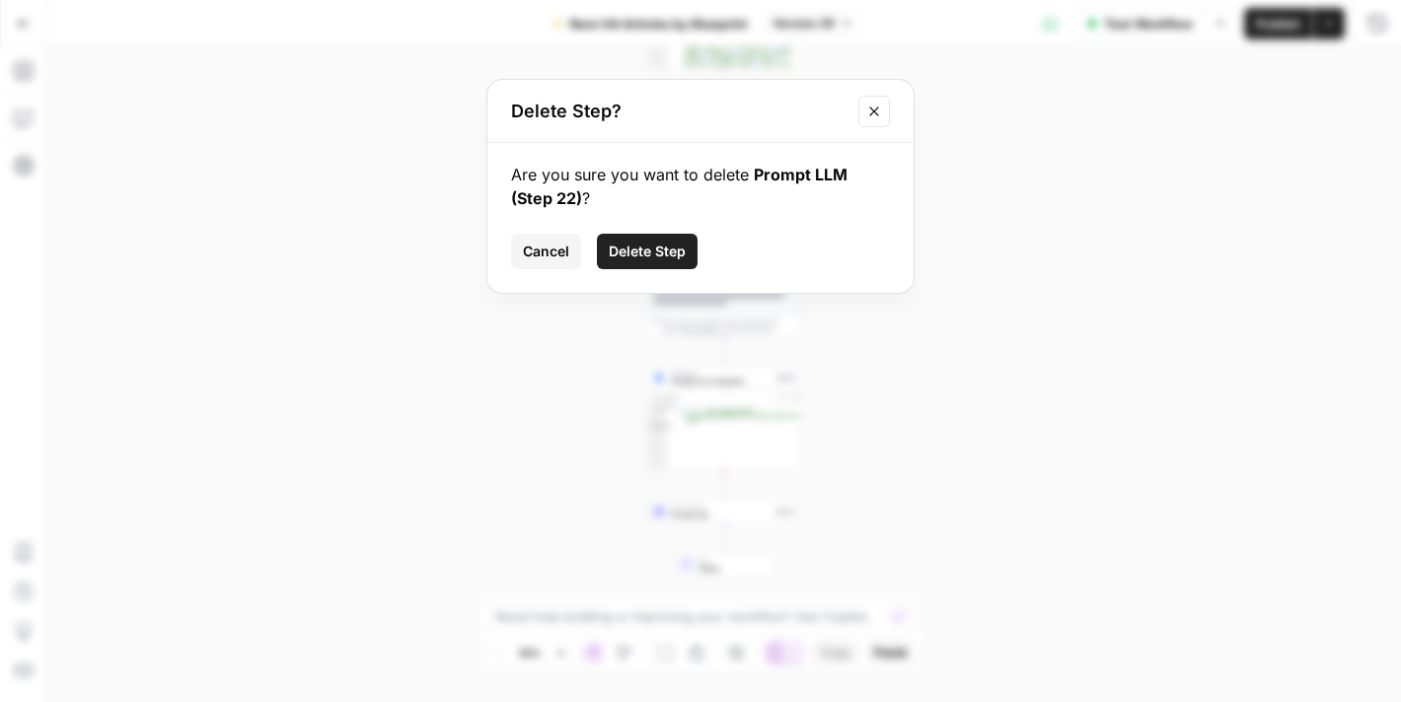
click at [649, 242] on span "Delete Step" at bounding box center [647, 252] width 77 height 20
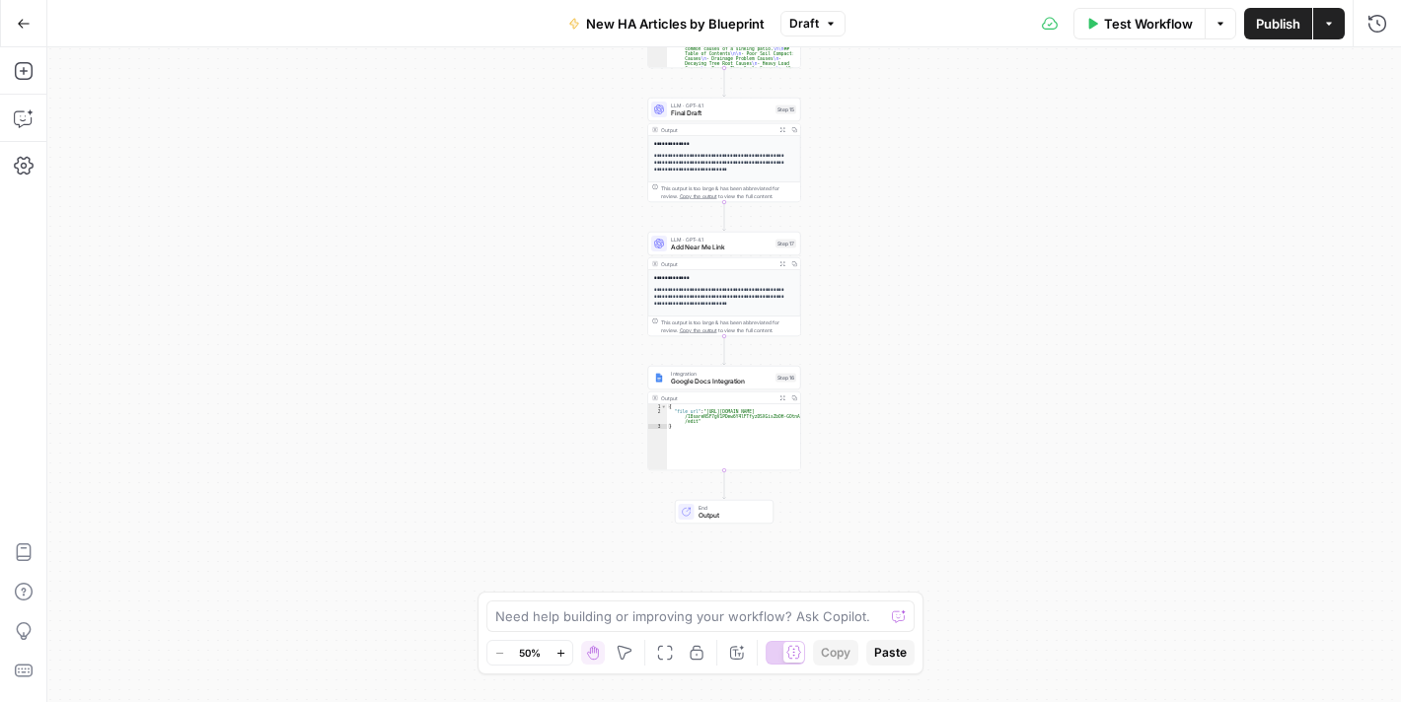
click at [28, 24] on icon "button" at bounding box center [24, 24] width 14 height 14
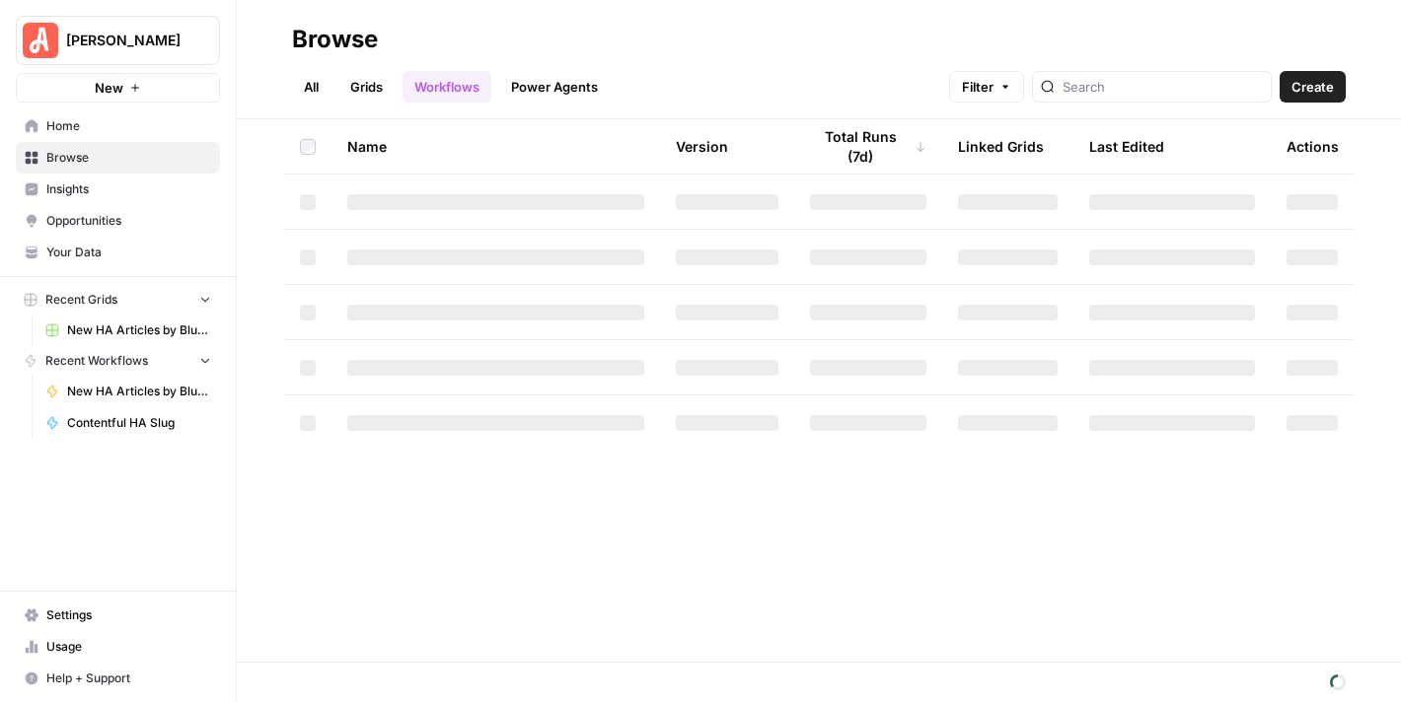
click at [129, 245] on span "Your Data" at bounding box center [128, 253] width 165 height 18
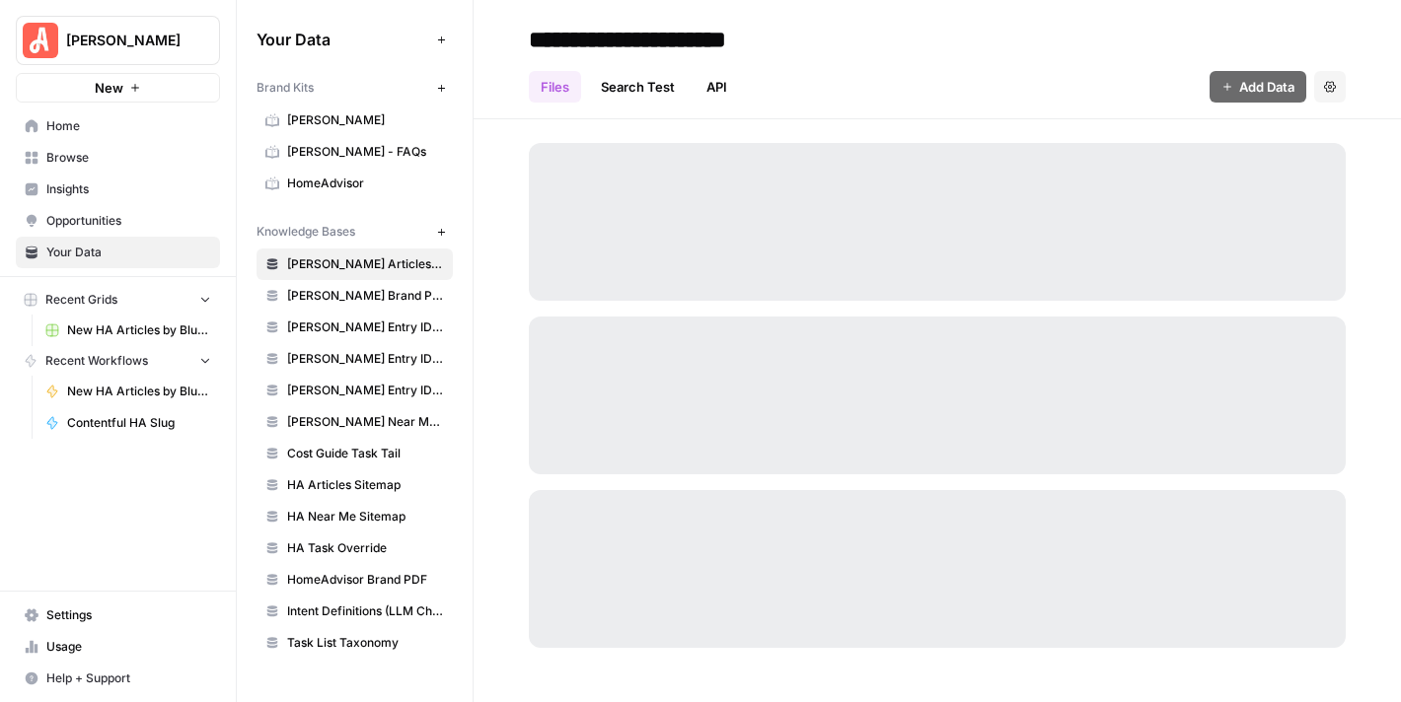
click at [387, 182] on span "HomeAdvisor" at bounding box center [365, 184] width 157 height 18
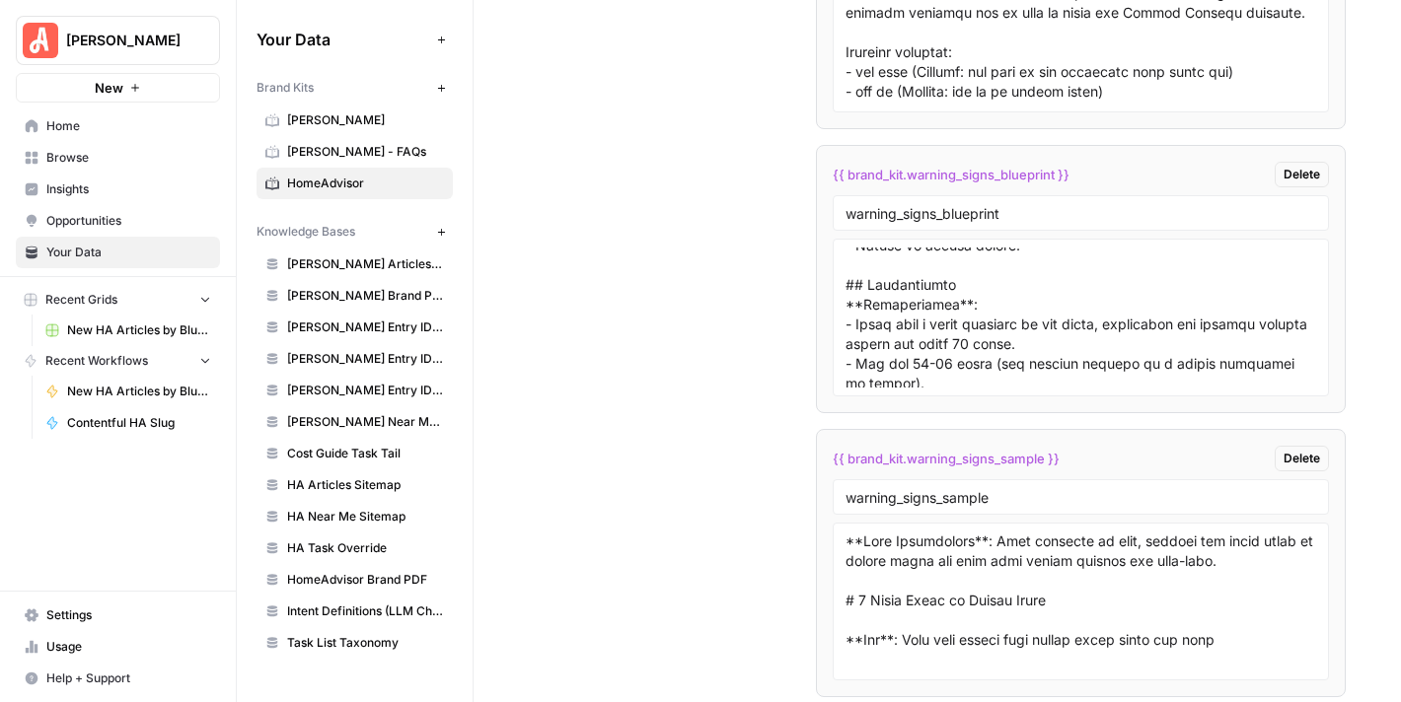
scroll to position [888, 0]
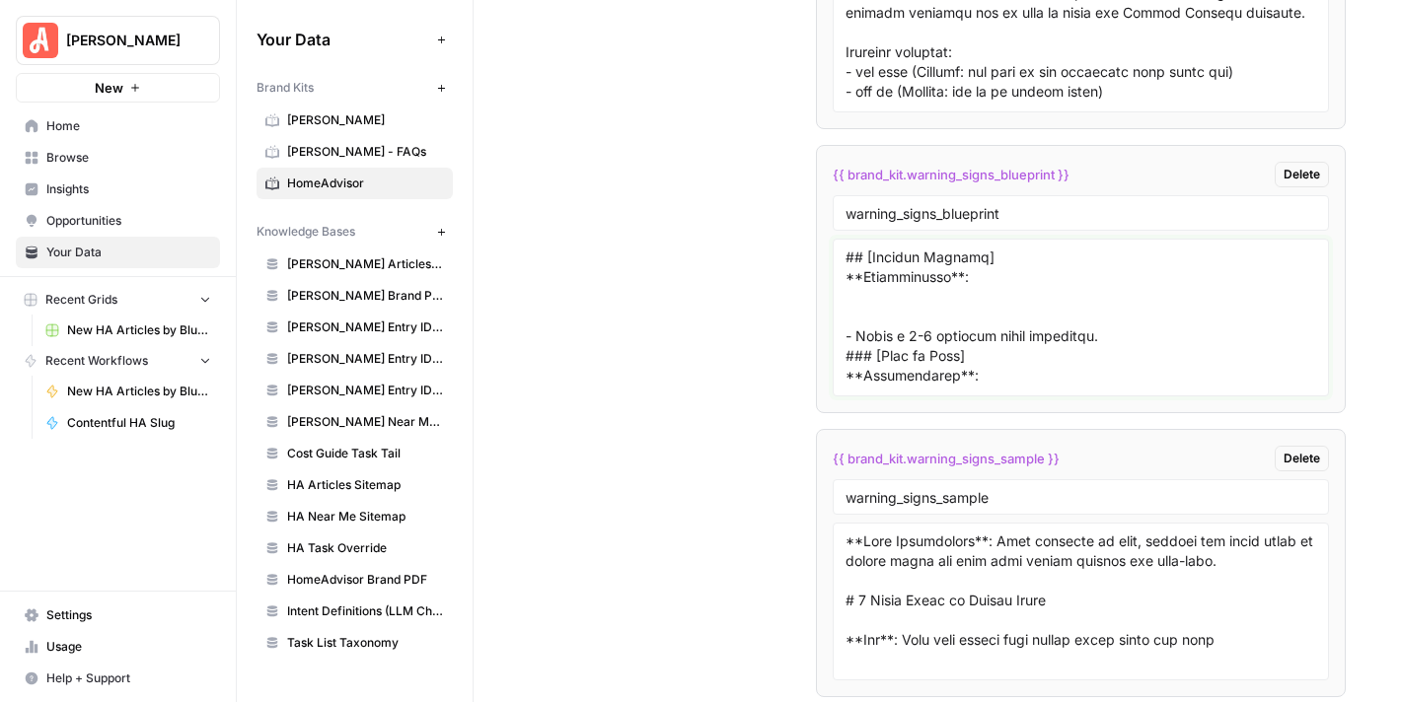
click at [964, 321] on textarea at bounding box center [1080, 318] width 471 height 140
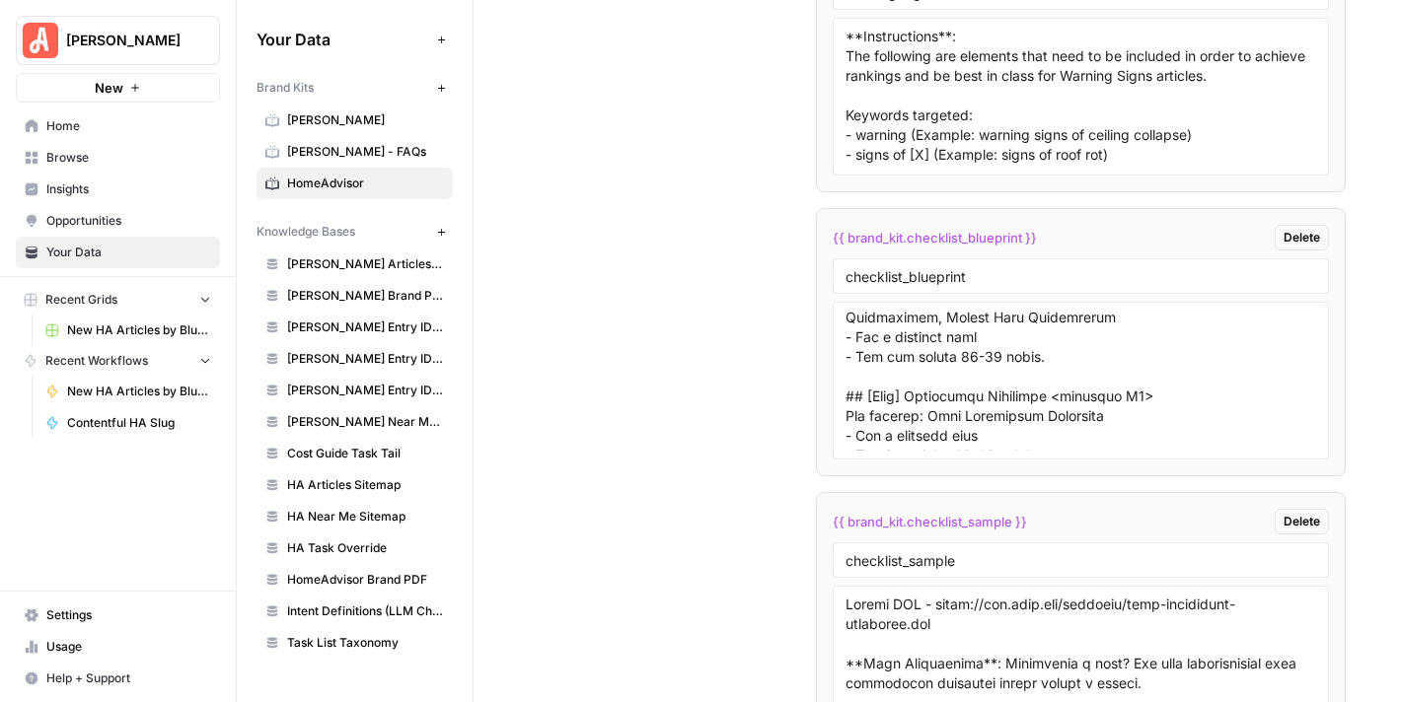
scroll to position [1381, 0]
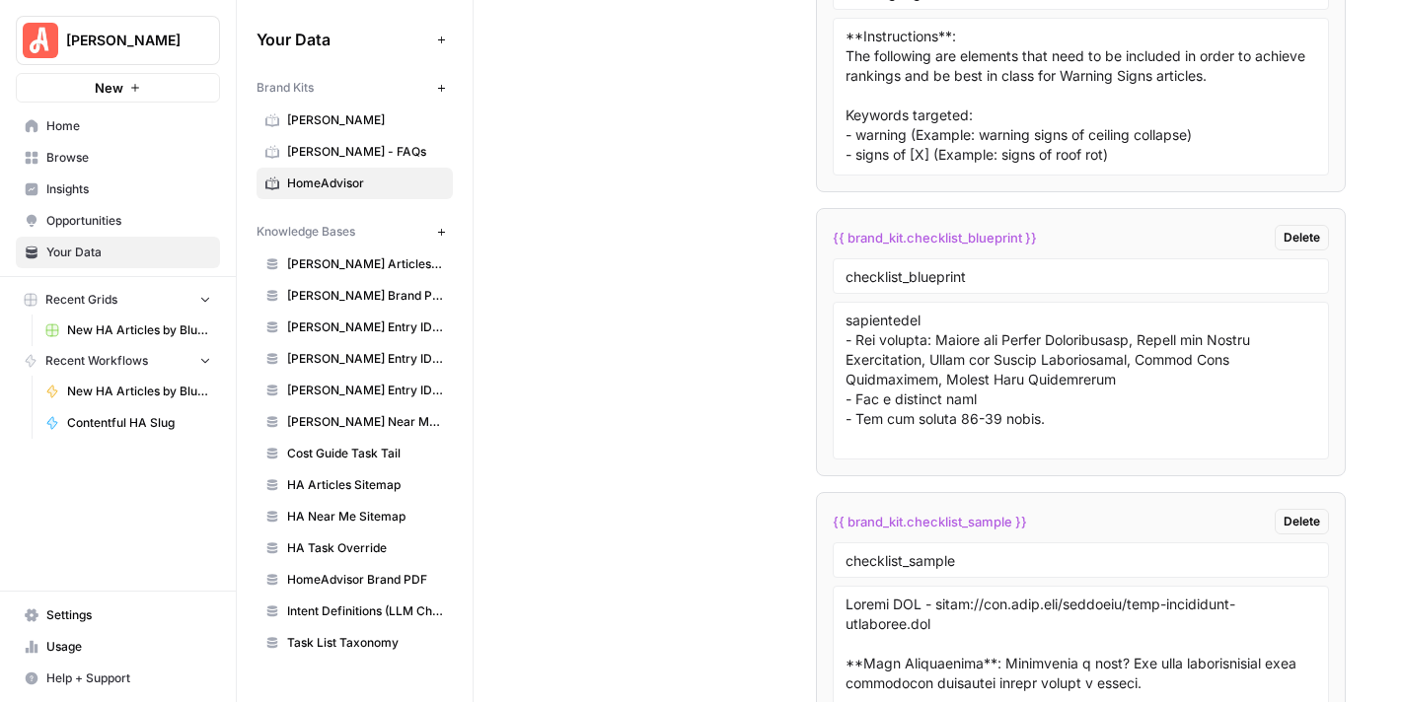
type textarea "**Meta Description:** **Instructions**: Write a 120–160 character description t…"
click at [994, 311] on textarea at bounding box center [1080, 381] width 471 height 140
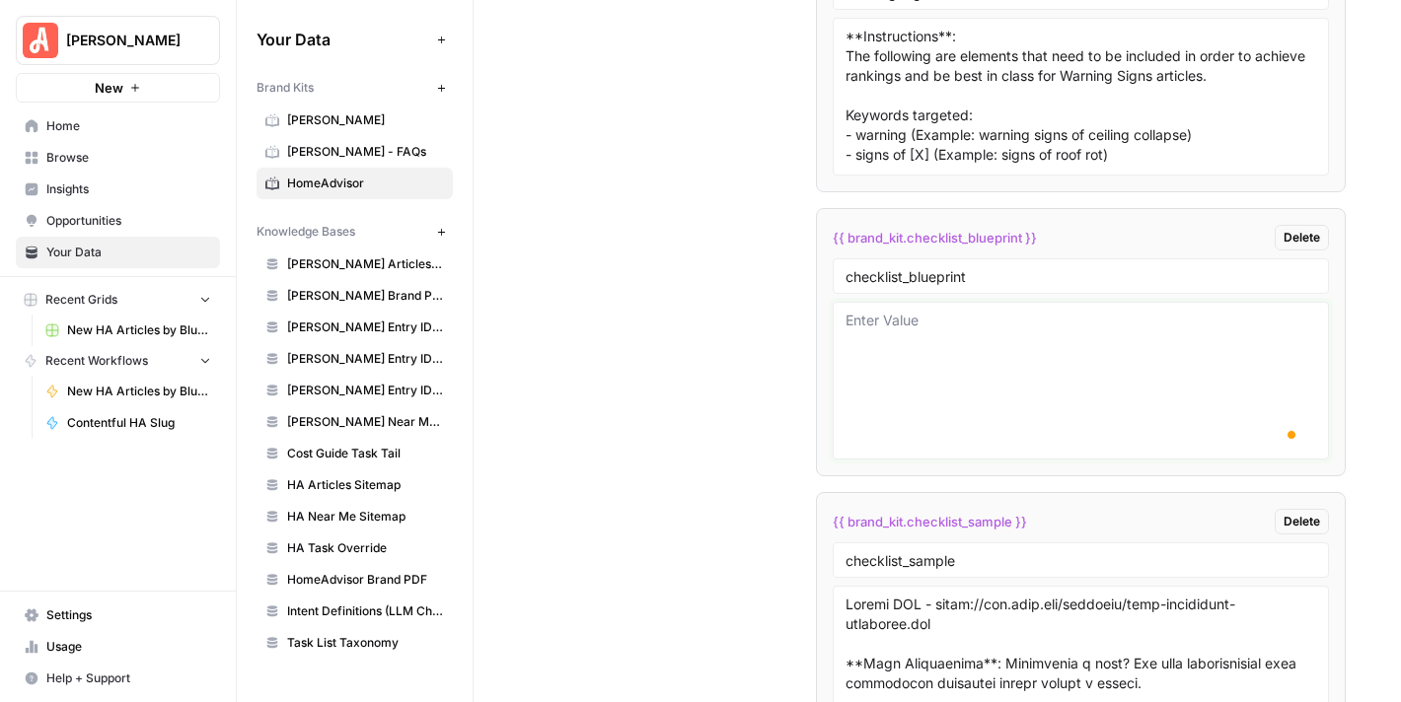
scroll to position [0, 0]
paste textarea "### Meta Description **Instructions**: Write a 120–160 character description th…"
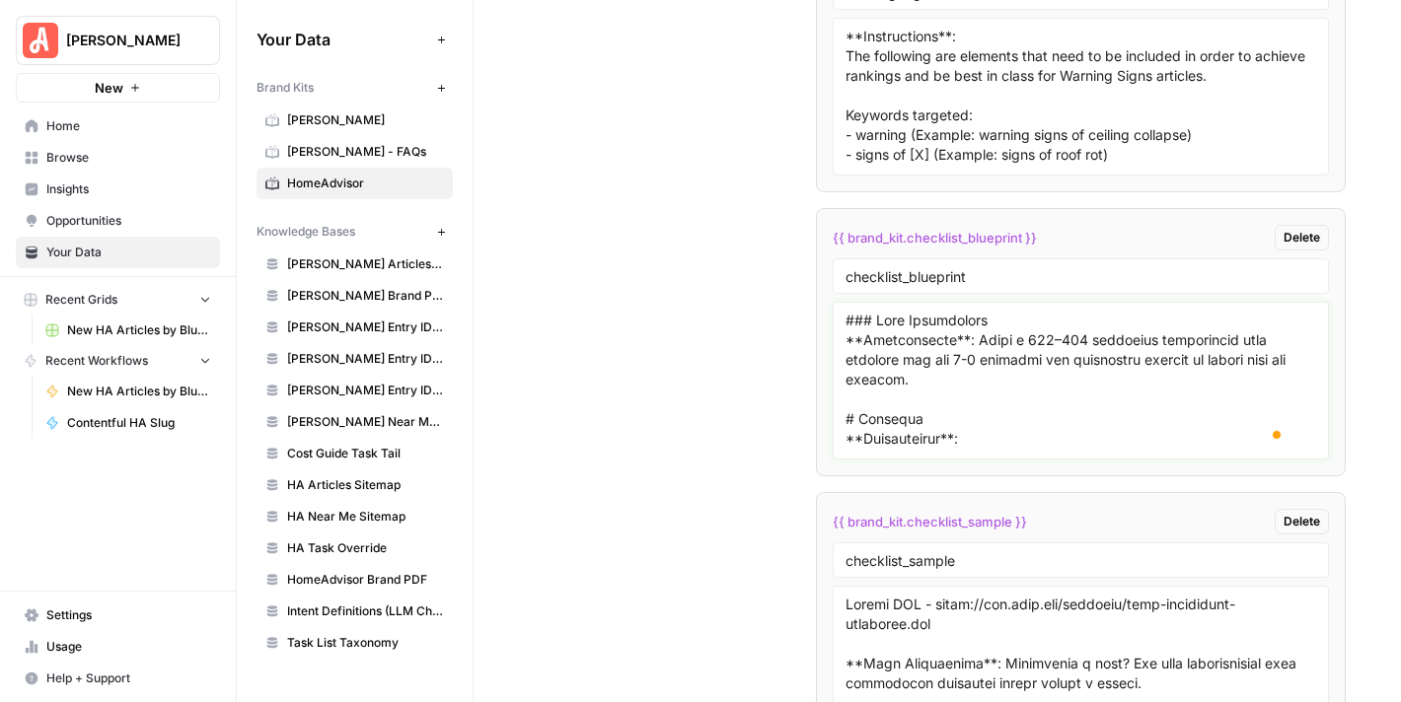
scroll to position [3034, 0]
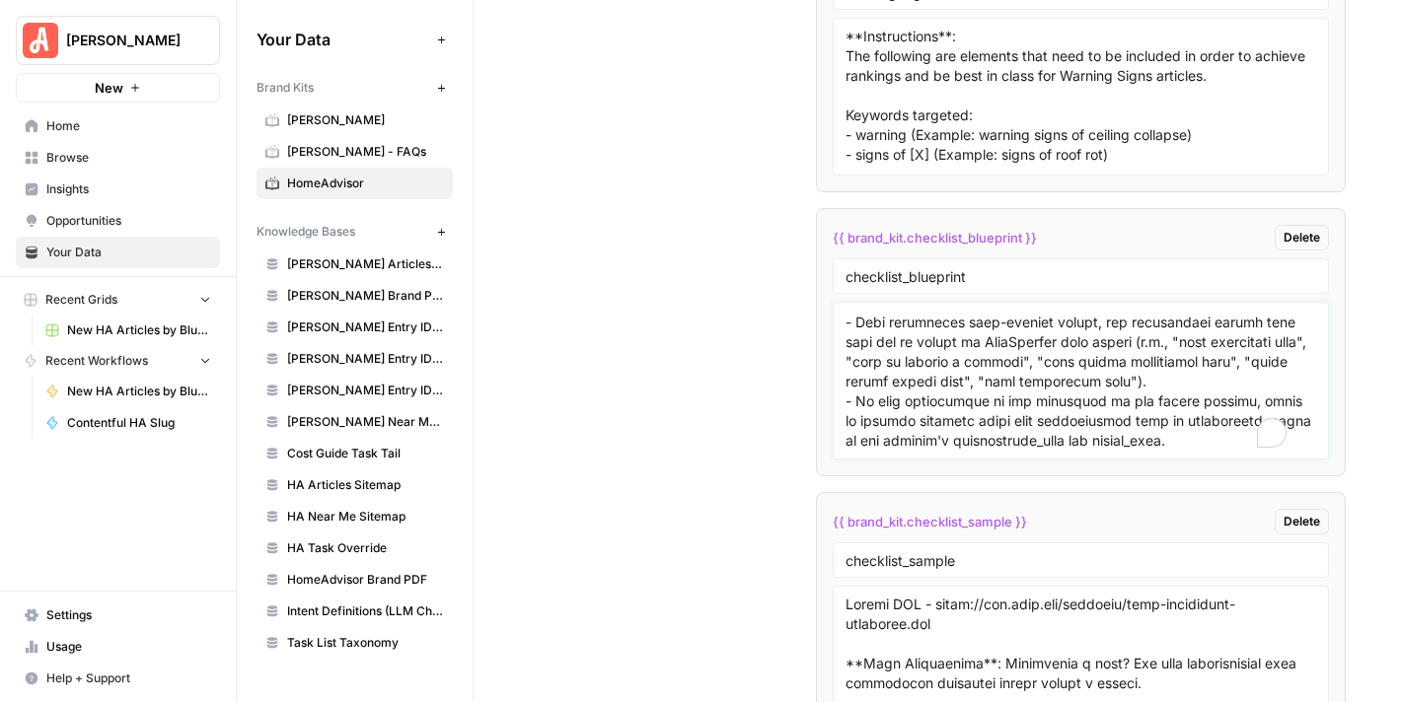
type textarea "### Meta Description **Instructions**: Write a 120–160 character description th…"
click at [1075, 267] on input "checklist_blueprint" at bounding box center [1080, 276] width 471 height 18
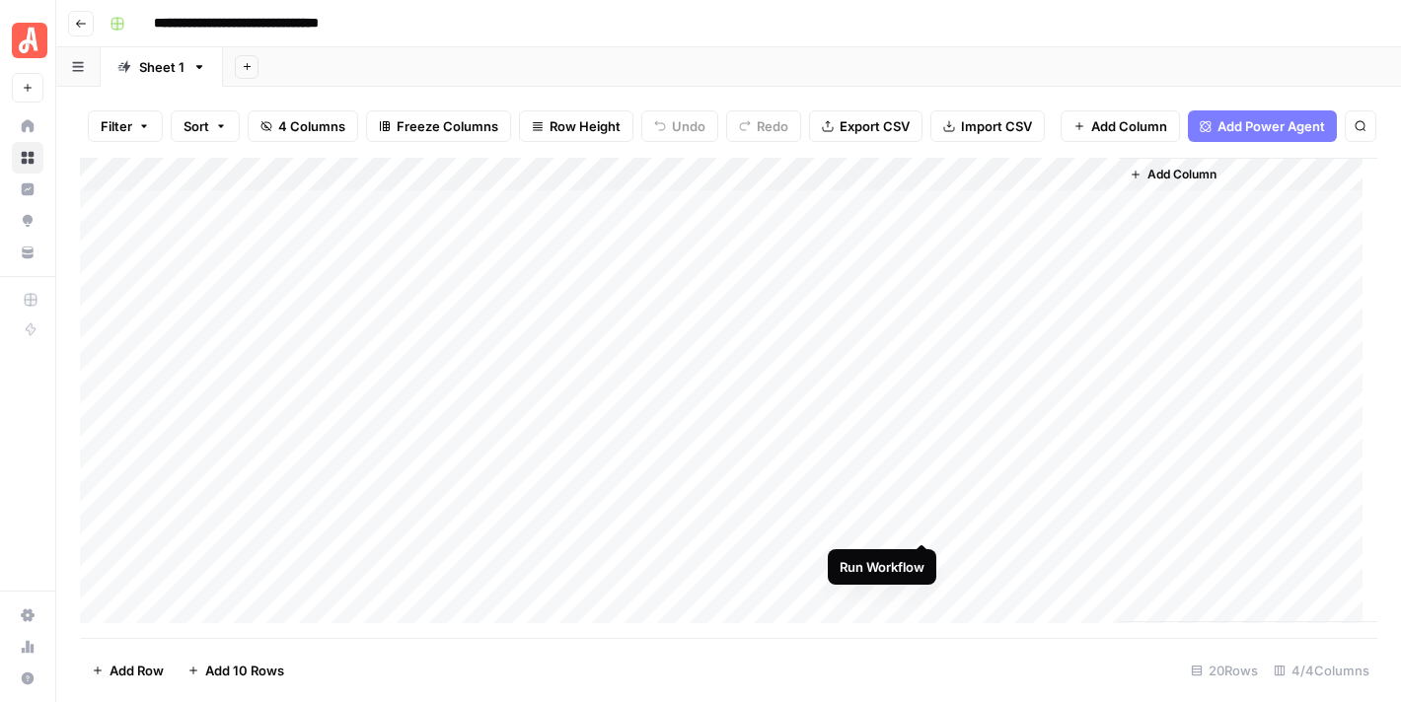
click at [922, 519] on div "Add Column" at bounding box center [728, 391] width 1297 height 466
click at [921, 552] on div "Add Column" at bounding box center [728, 391] width 1297 height 466
click at [917, 526] on div "Add Column" at bounding box center [728, 391] width 1297 height 466
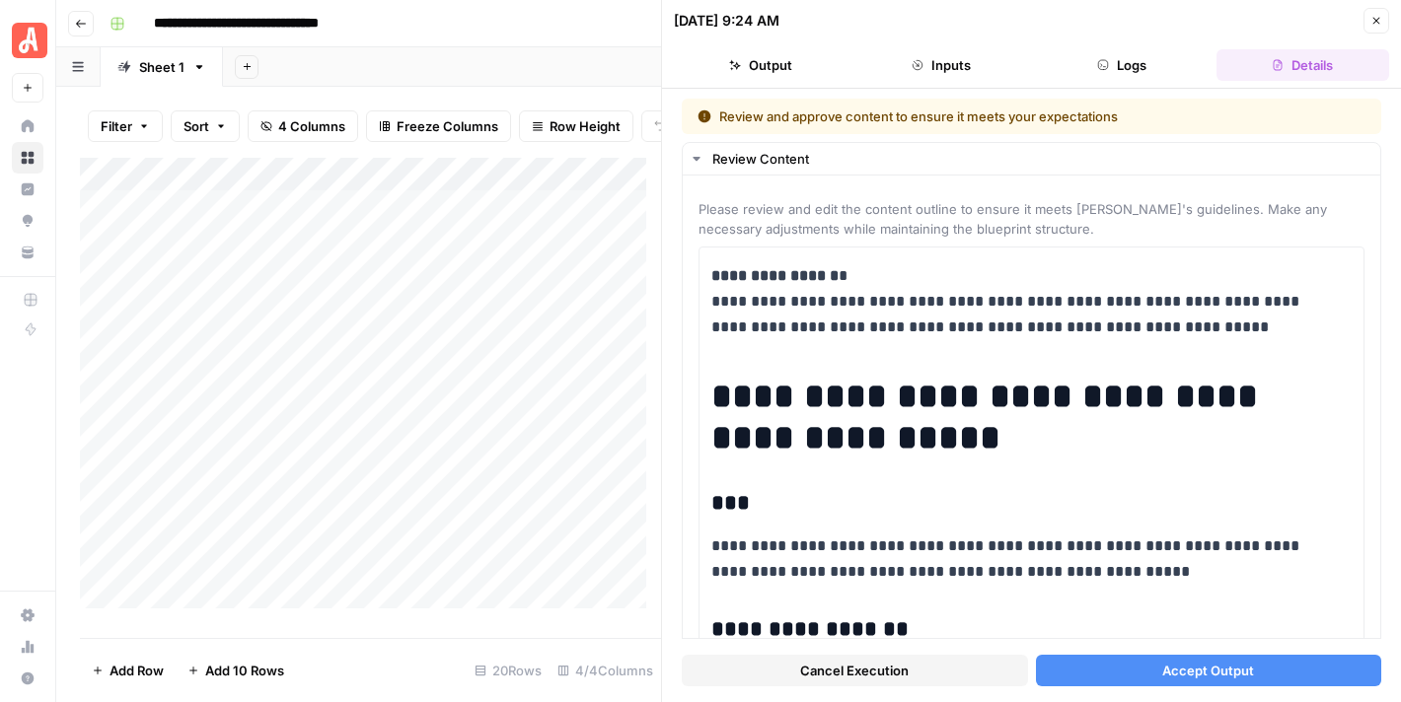
click at [1246, 675] on button "Accept Output" at bounding box center [1209, 671] width 346 height 32
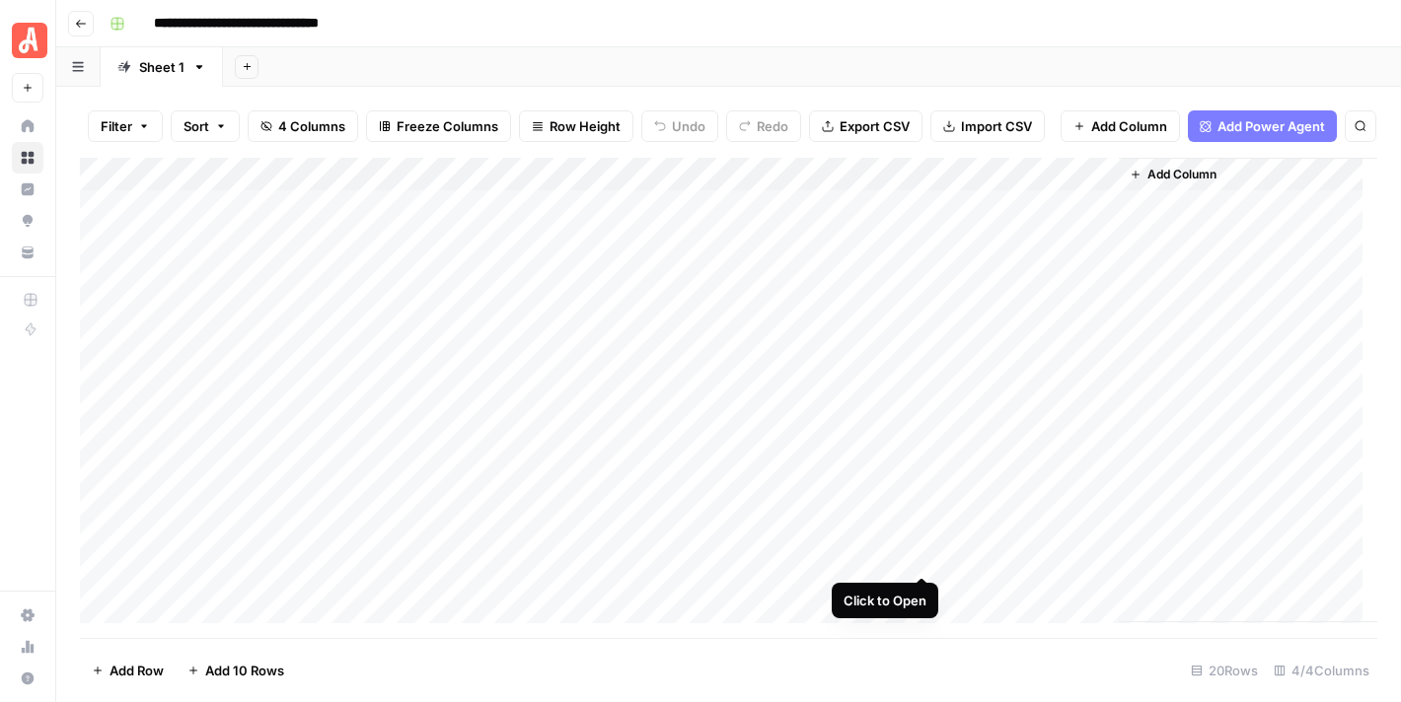
click at [915, 560] on div "Add Column" at bounding box center [728, 391] width 1297 height 466
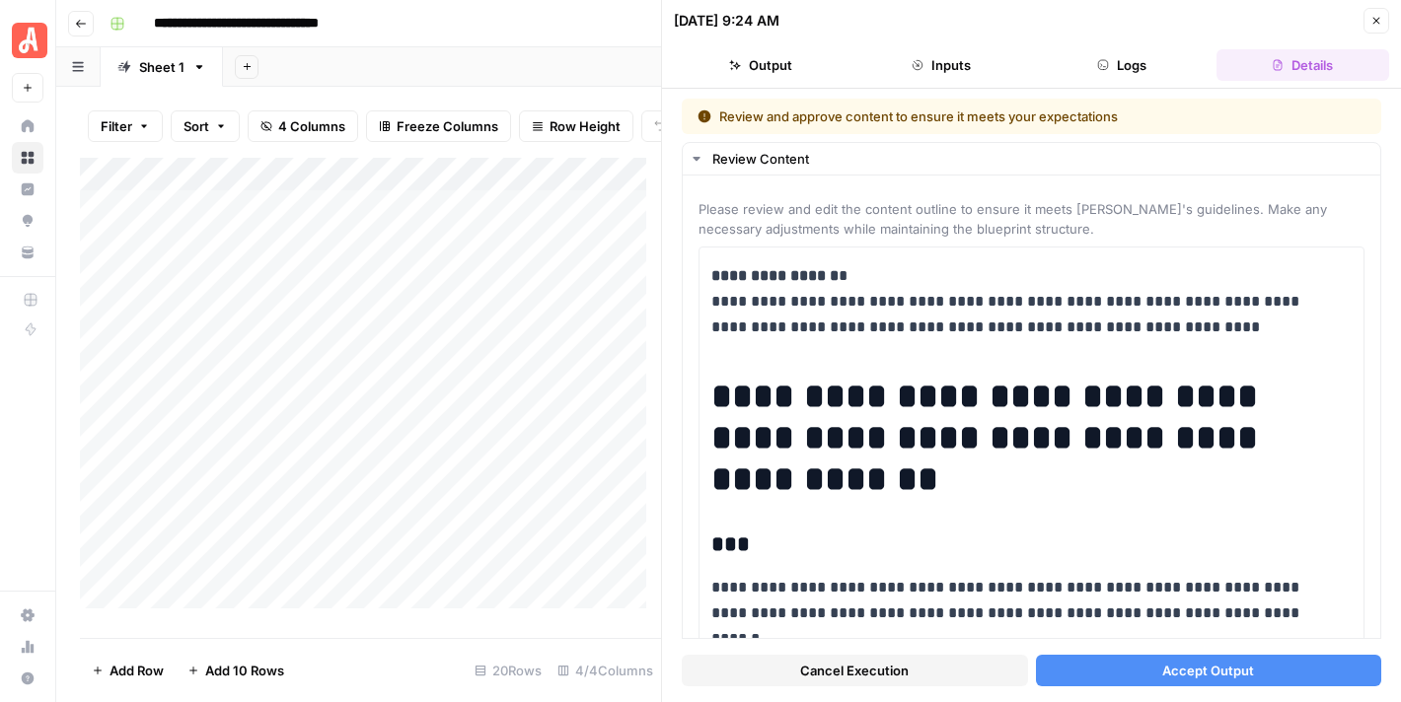
click at [1087, 662] on button "Accept Output" at bounding box center [1209, 671] width 346 height 32
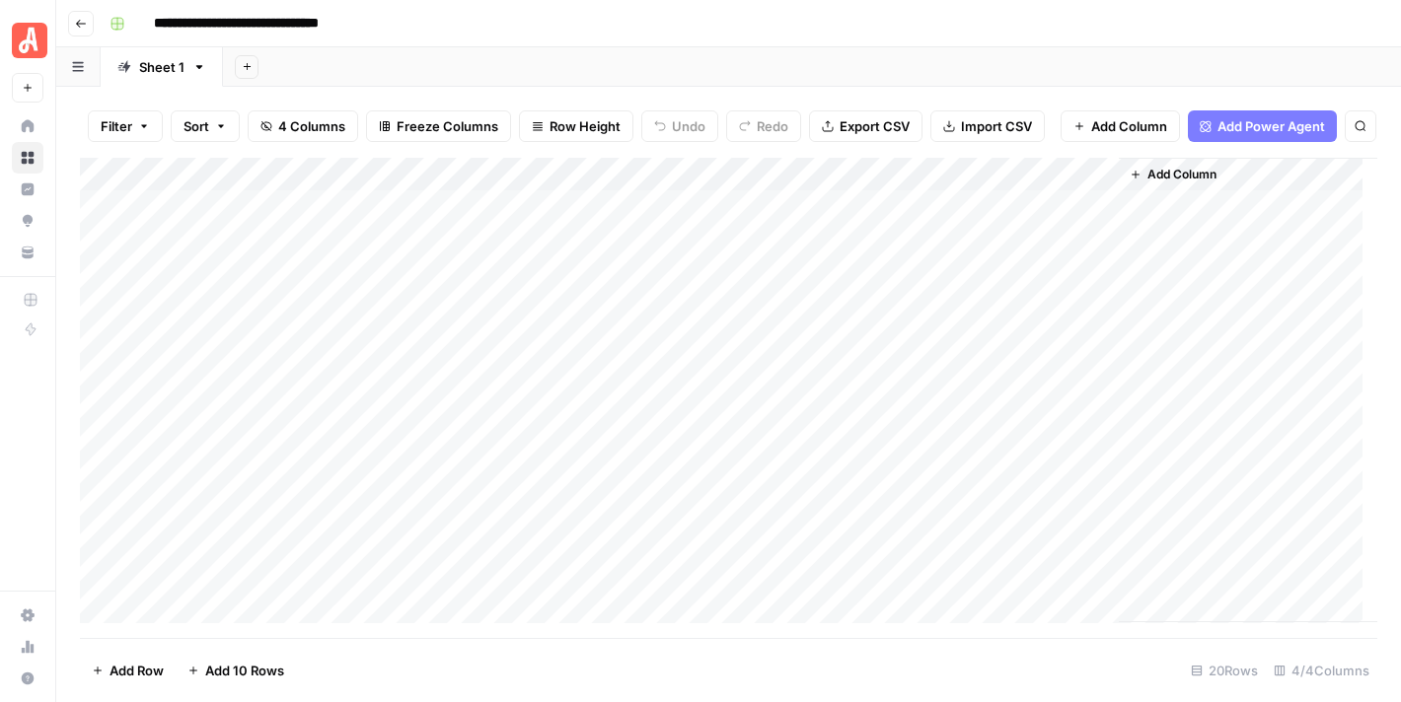
click at [1105, 687] on footer "Add Row Add 10 Rows 20 Rows 4/4 Columns" at bounding box center [728, 670] width 1297 height 64
click at [917, 522] on div "Add Column" at bounding box center [728, 391] width 1297 height 466
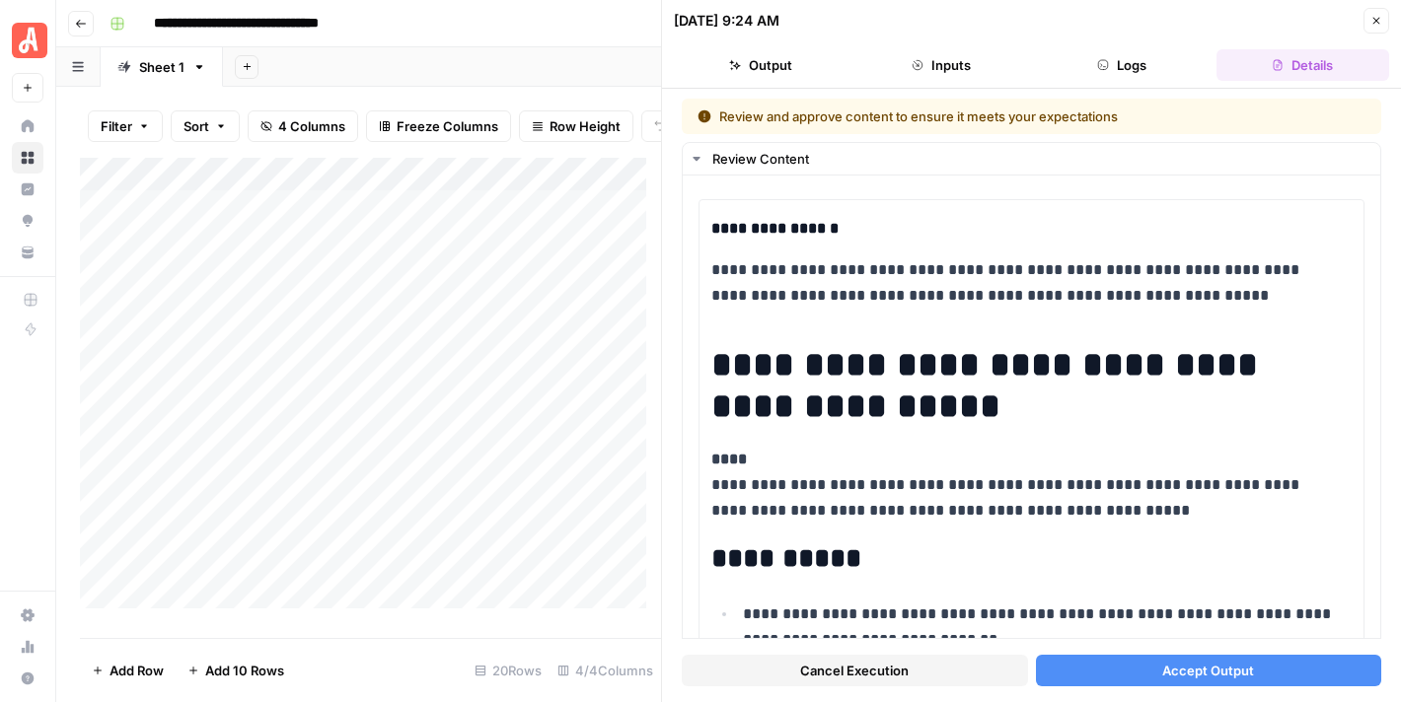
click at [1250, 659] on button "Accept Output" at bounding box center [1209, 671] width 346 height 32
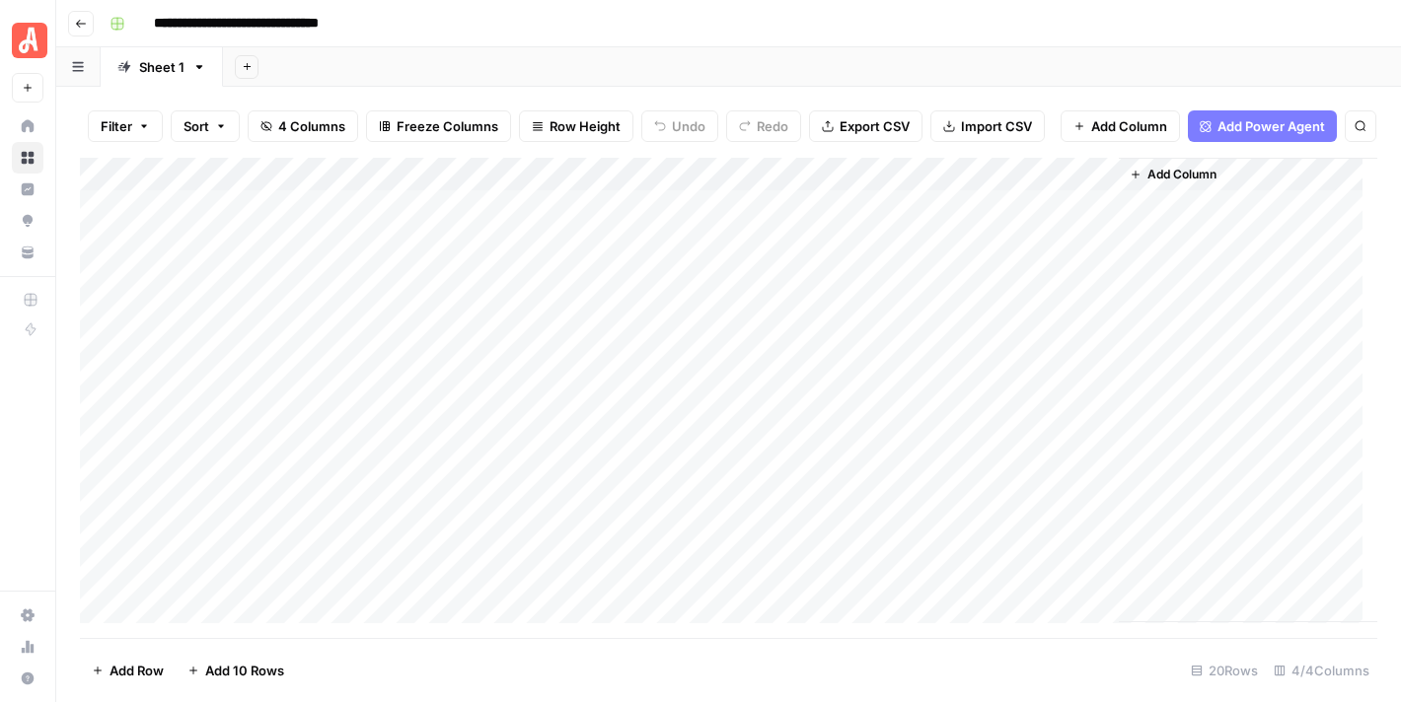
click at [1074, 680] on footer "Add Row Add 10 Rows 20 Rows 4/4 Columns" at bounding box center [728, 670] width 1297 height 64
click at [896, 519] on div "Add Column" at bounding box center [728, 391] width 1297 height 466
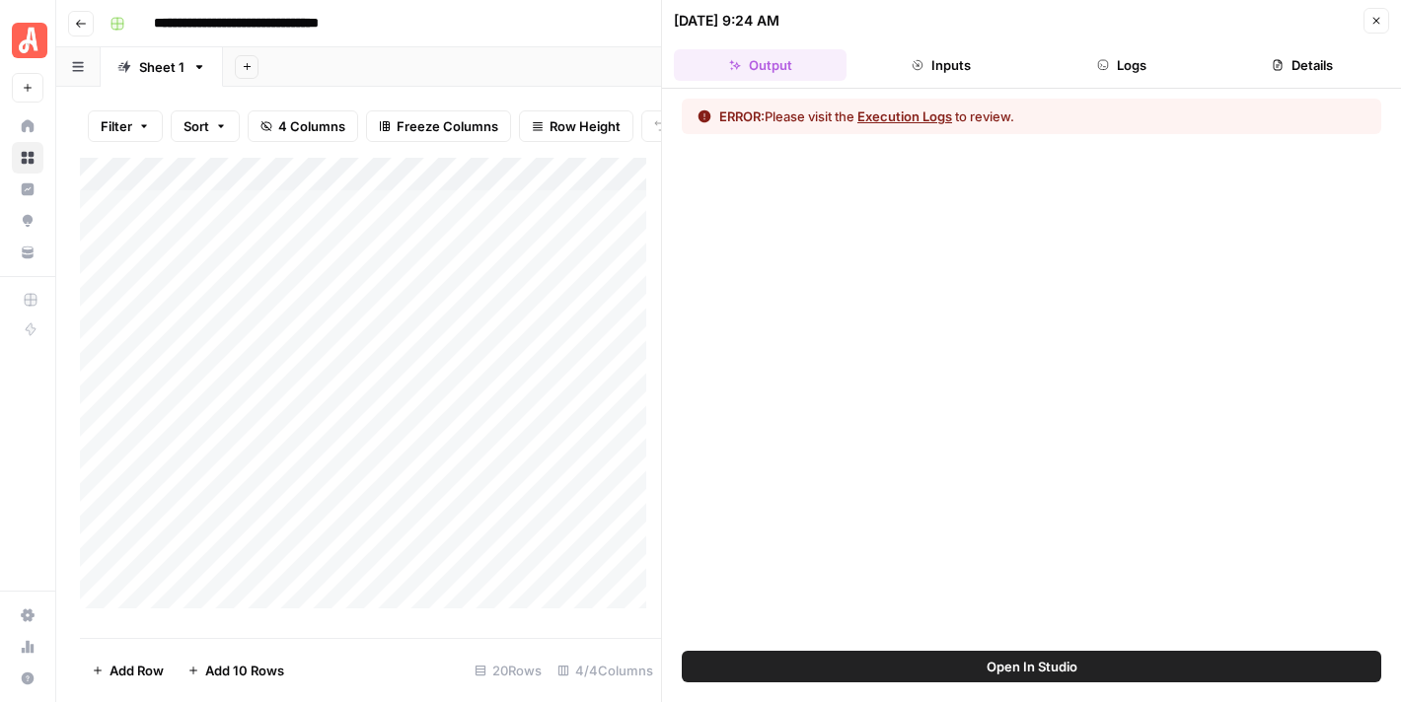
click at [1119, 77] on button "Logs" at bounding box center [1122, 65] width 173 height 32
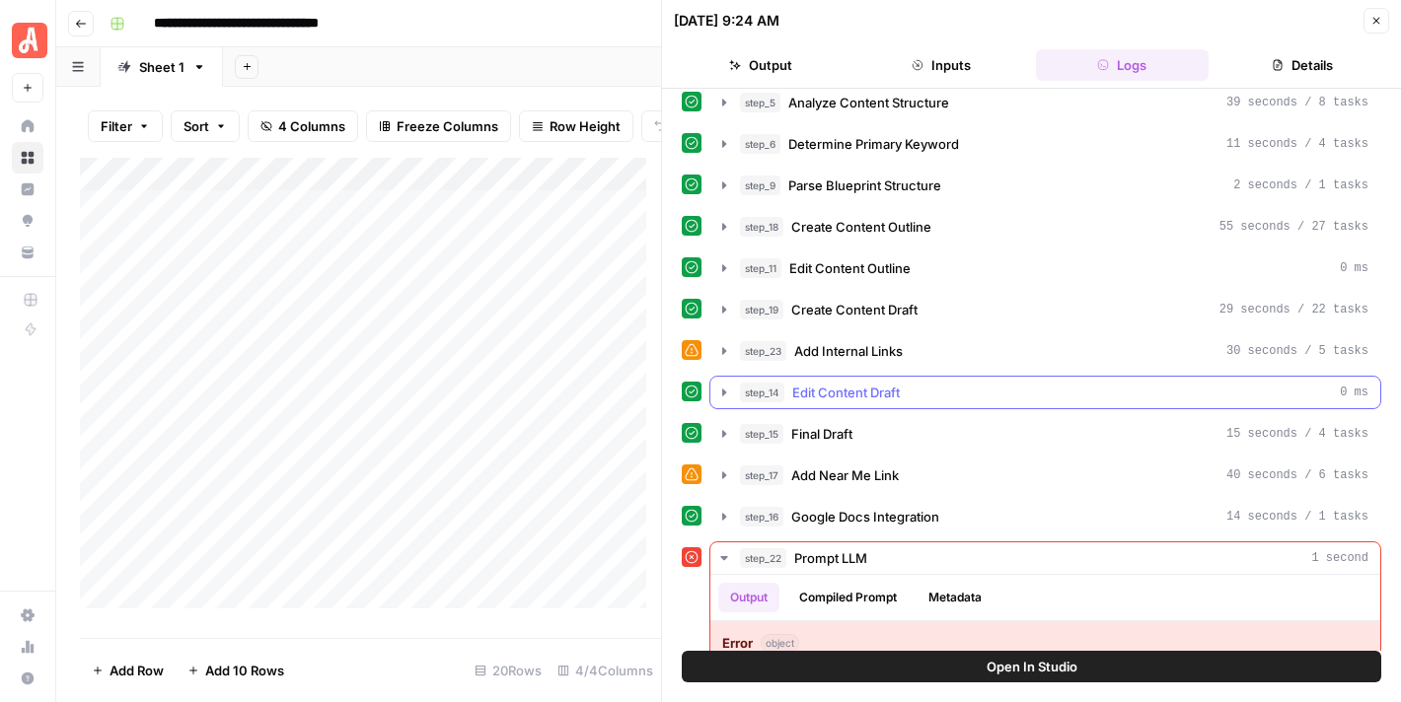
scroll to position [194, 0]
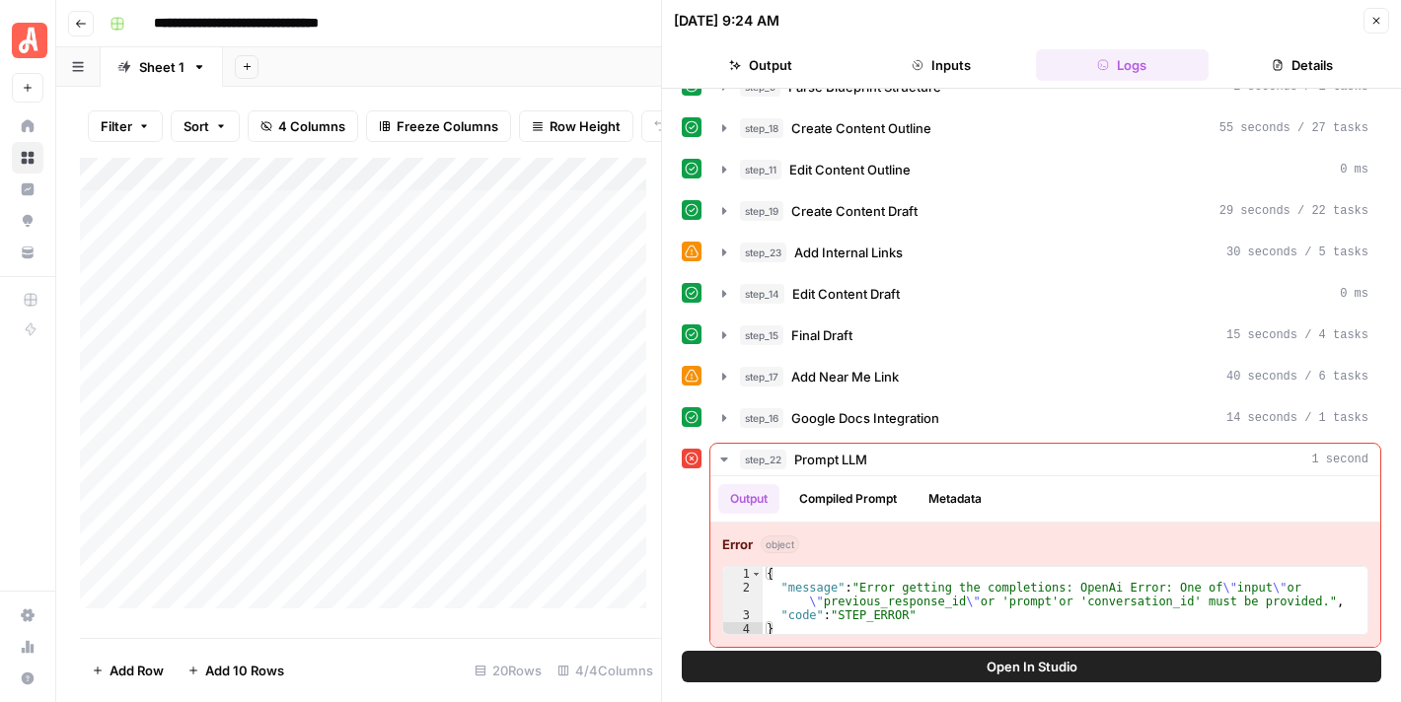
click at [1377, 21] on icon "button" at bounding box center [1376, 21] width 7 height 7
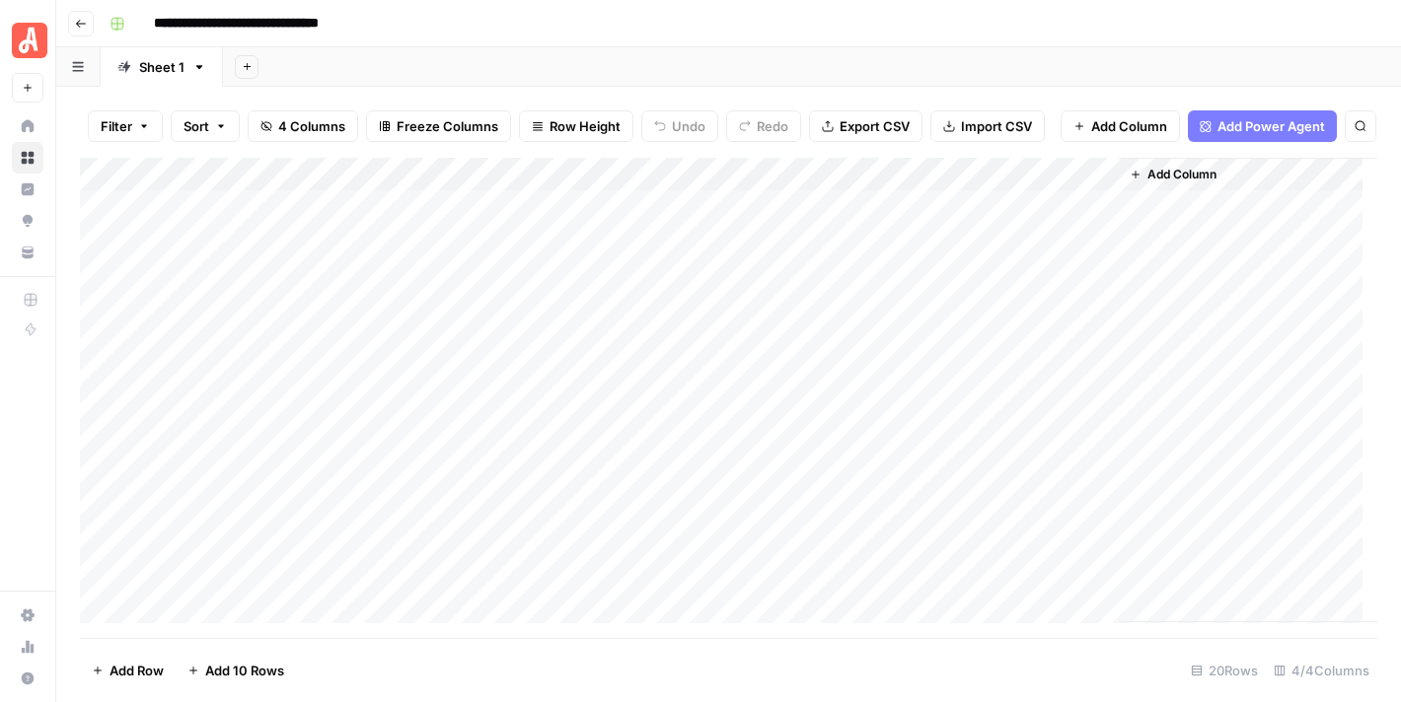
click at [894, 189] on div "Add Column" at bounding box center [728, 391] width 1297 height 466
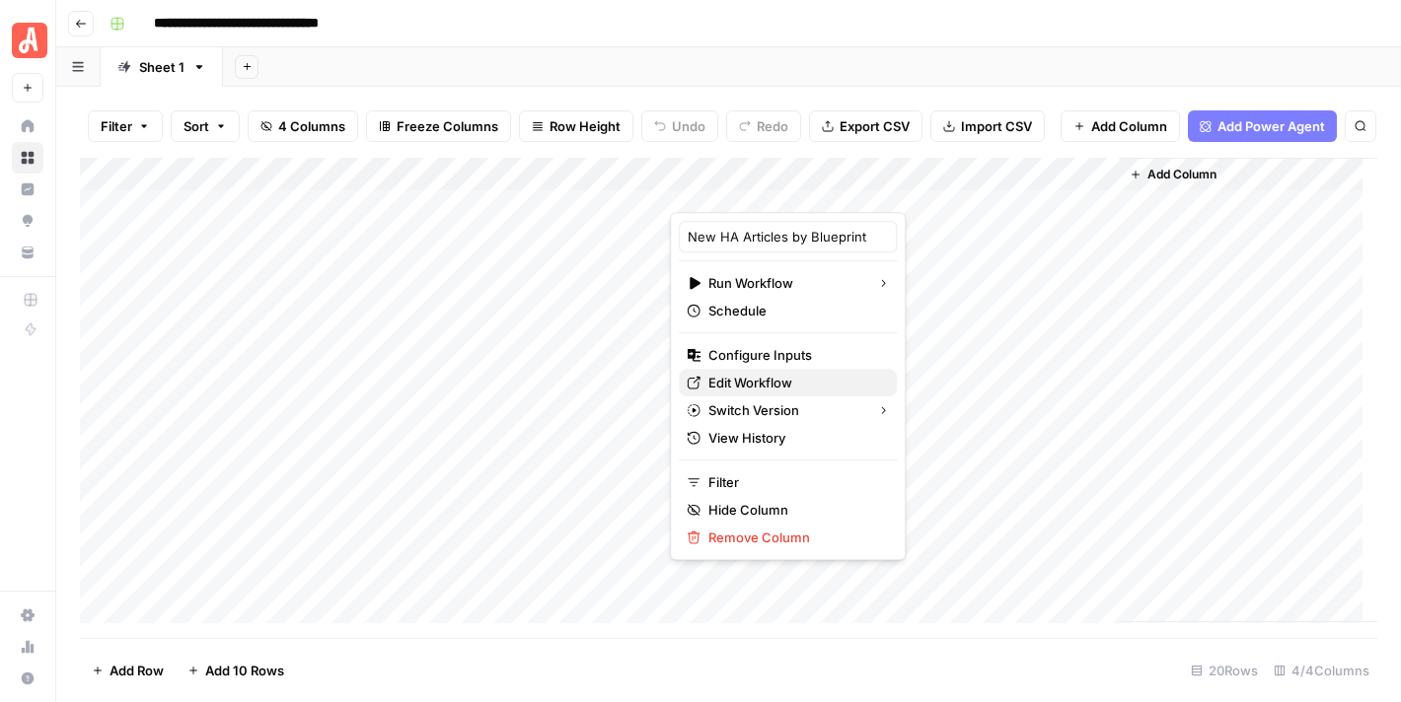
click at [786, 378] on span "Edit Workflow" at bounding box center [794, 383] width 173 height 20
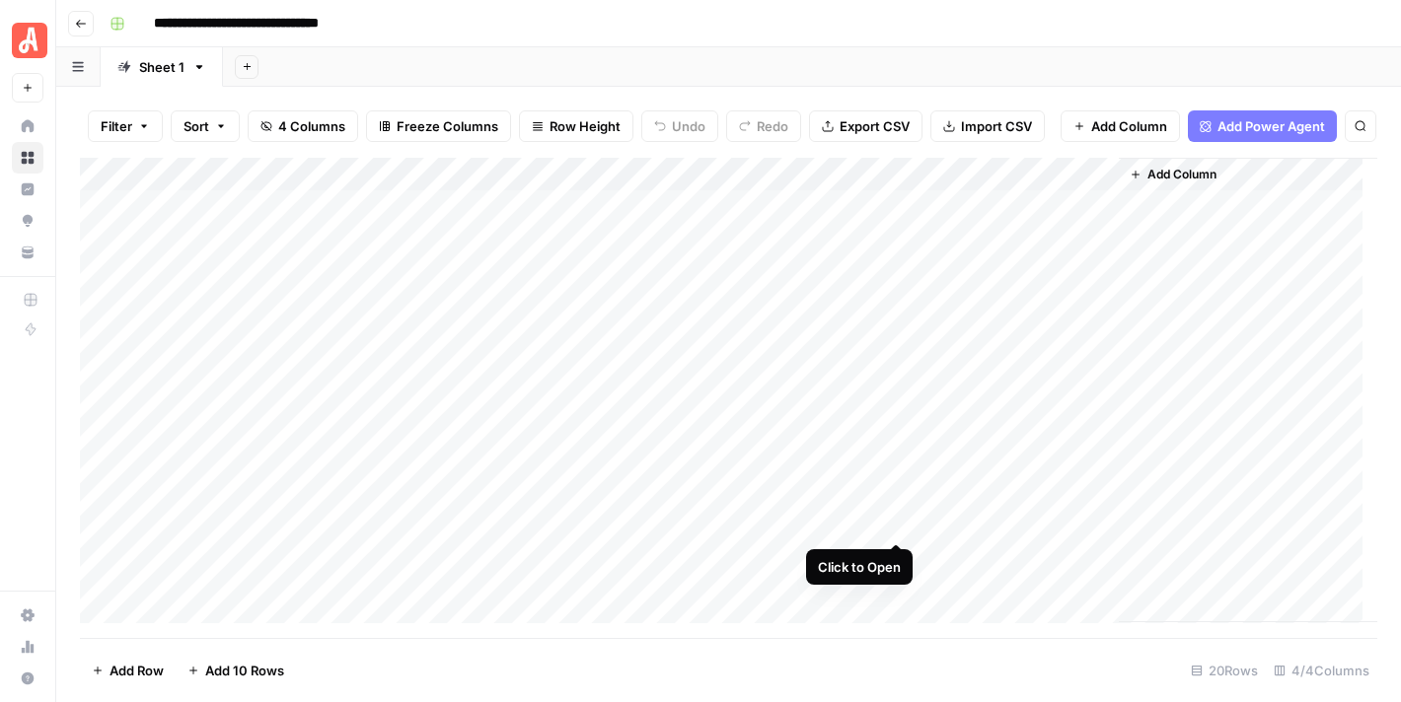
click at [894, 518] on div "Add Column" at bounding box center [728, 391] width 1297 height 466
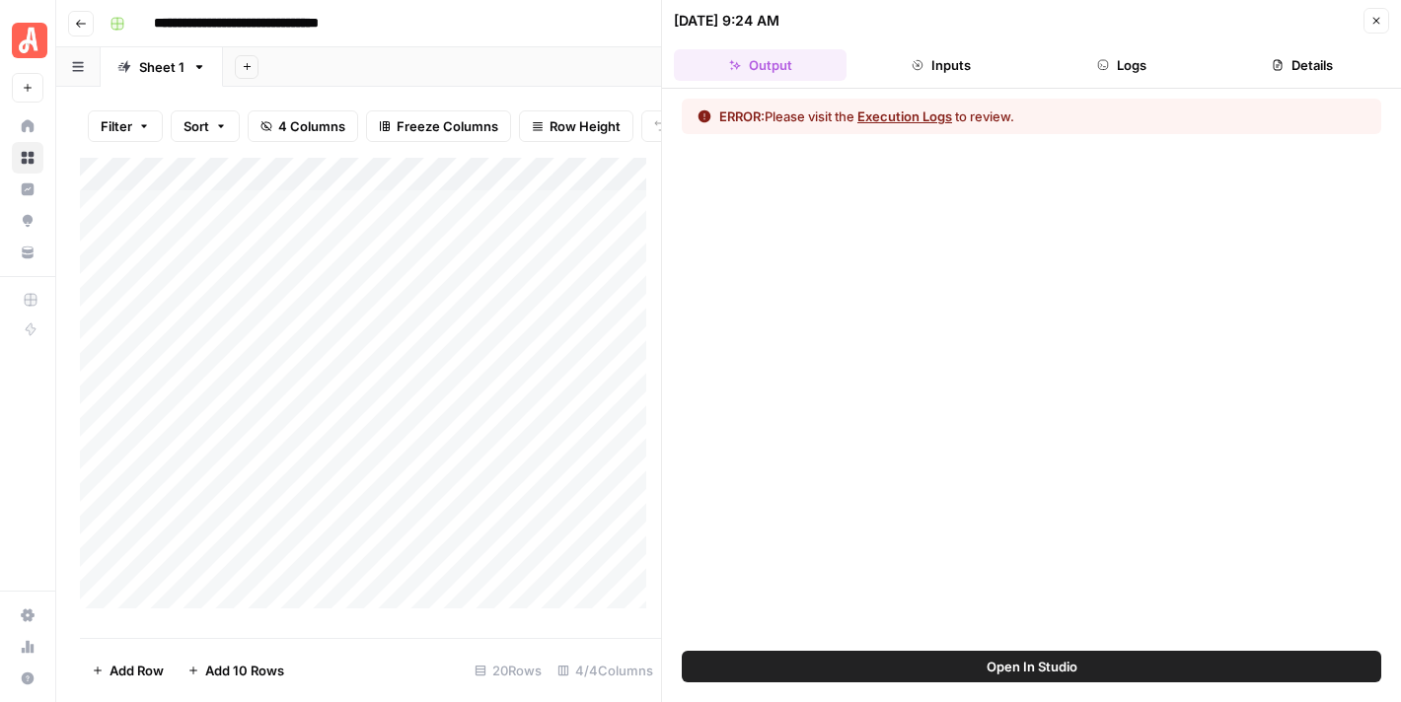
click at [1128, 50] on button "Logs" at bounding box center [1122, 65] width 173 height 32
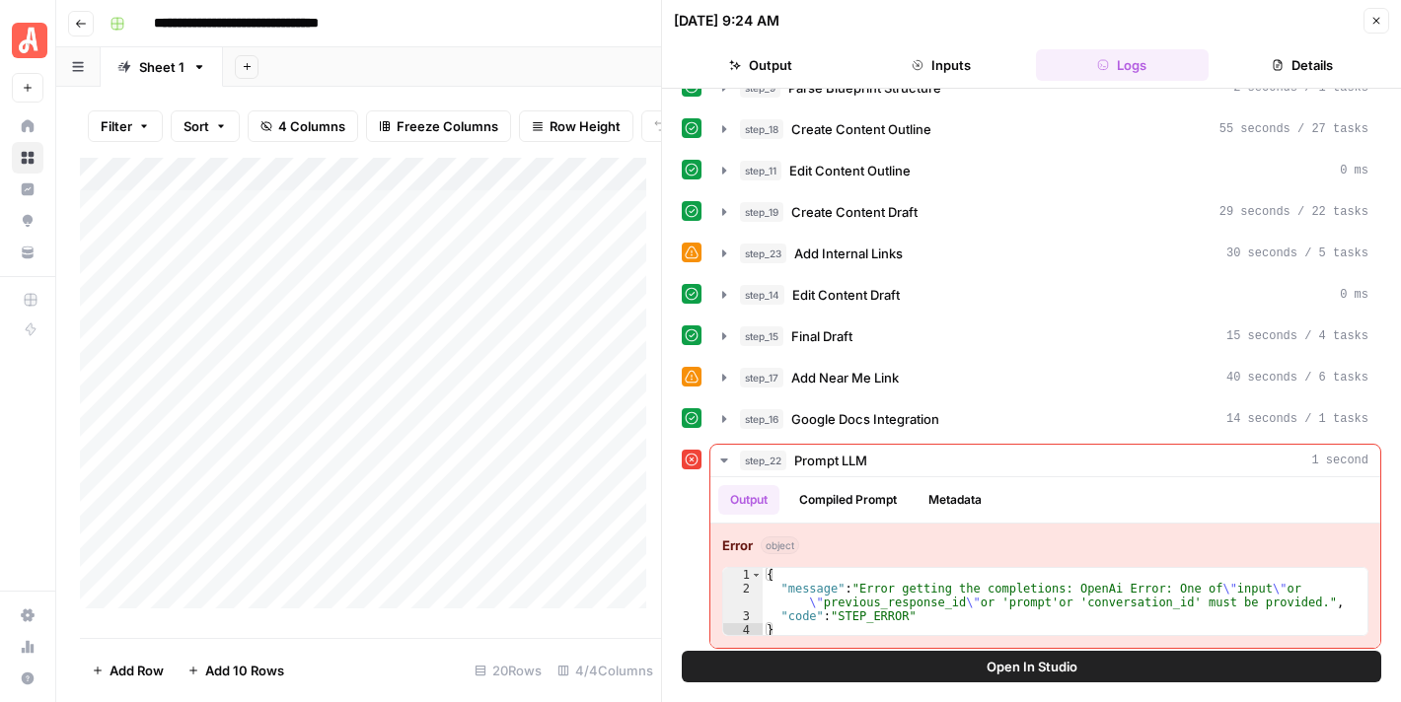
scroll to position [194, 0]
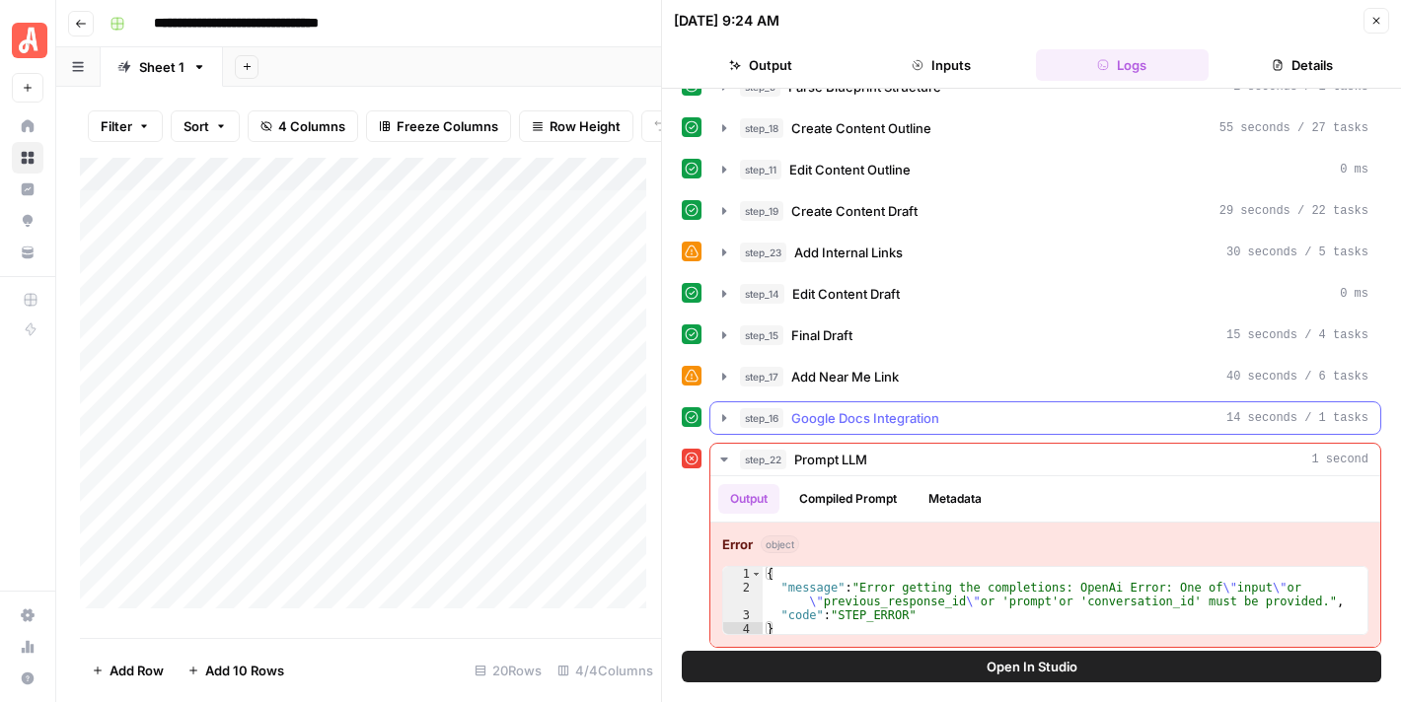
click at [719, 410] on icon "button" at bounding box center [724, 418] width 16 height 16
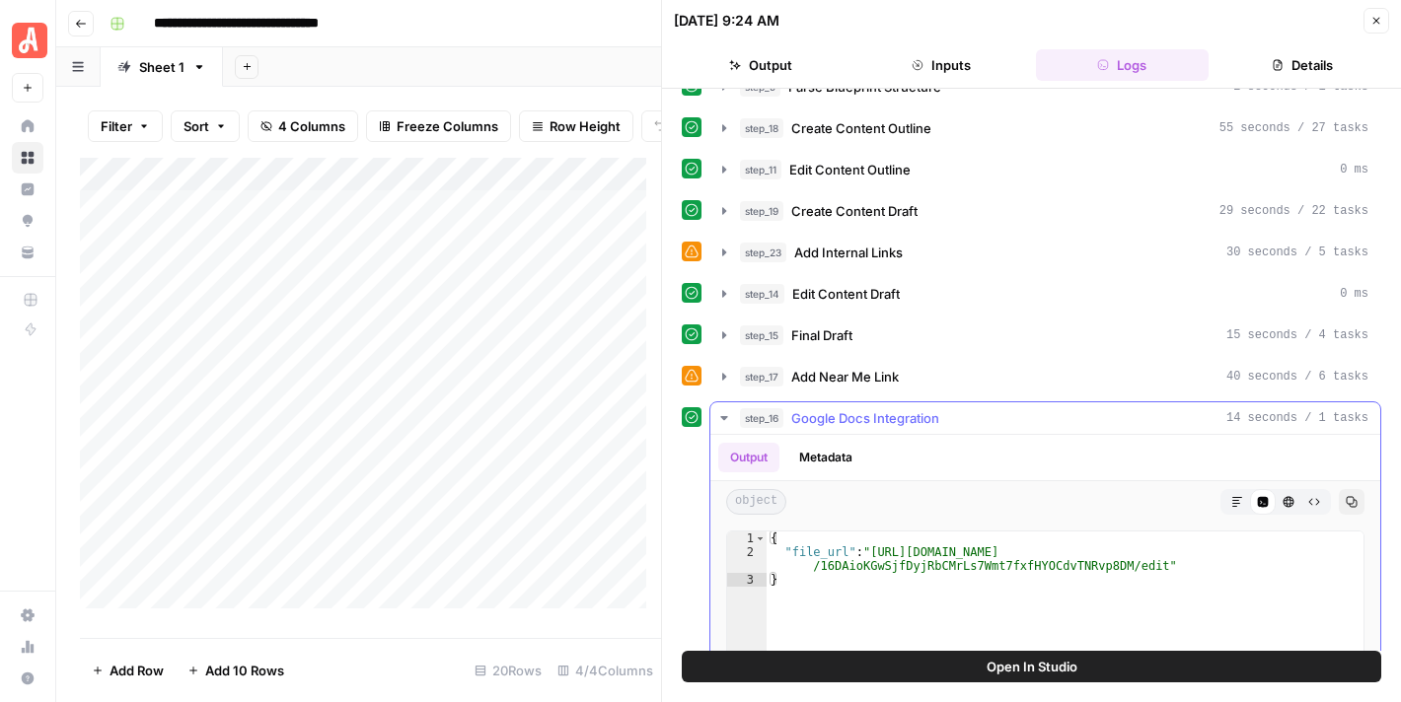
type textarea "**********"
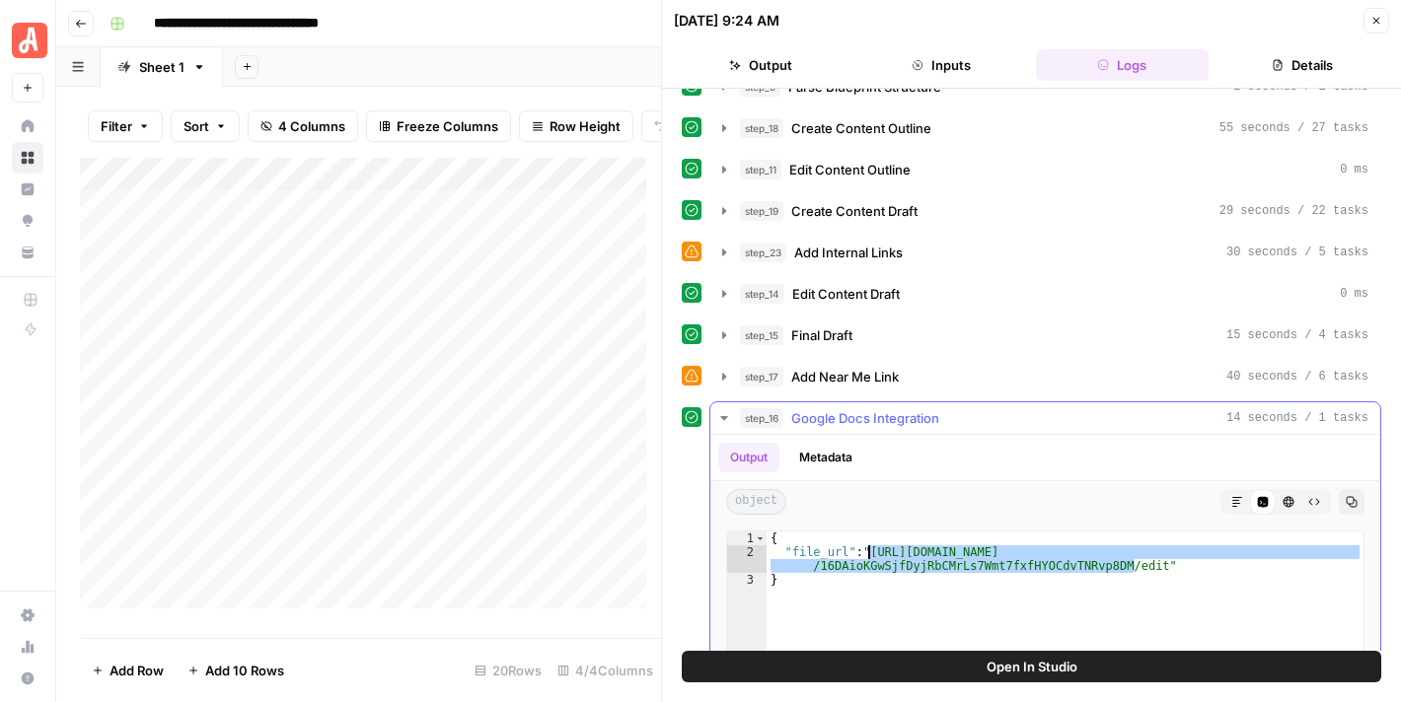
drag, startPoint x: 1133, startPoint y: 565, endPoint x: 868, endPoint y: 544, distance: 266.2
click at [1382, 20] on button "Close" at bounding box center [1376, 21] width 26 height 26
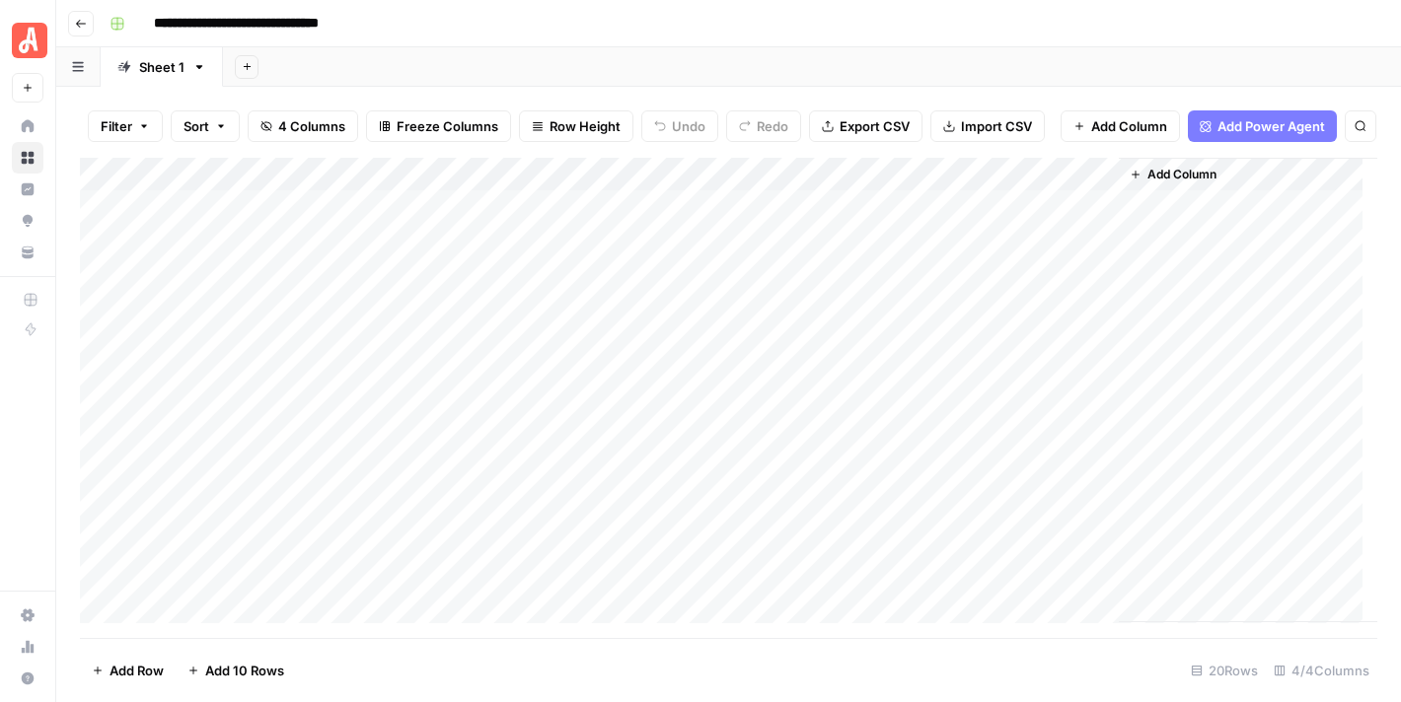
click at [998, 530] on div "Add Column" at bounding box center [728, 391] width 1297 height 466
click at [999, 528] on div "Add Column" at bounding box center [728, 391] width 1297 height 466
type input "**********"
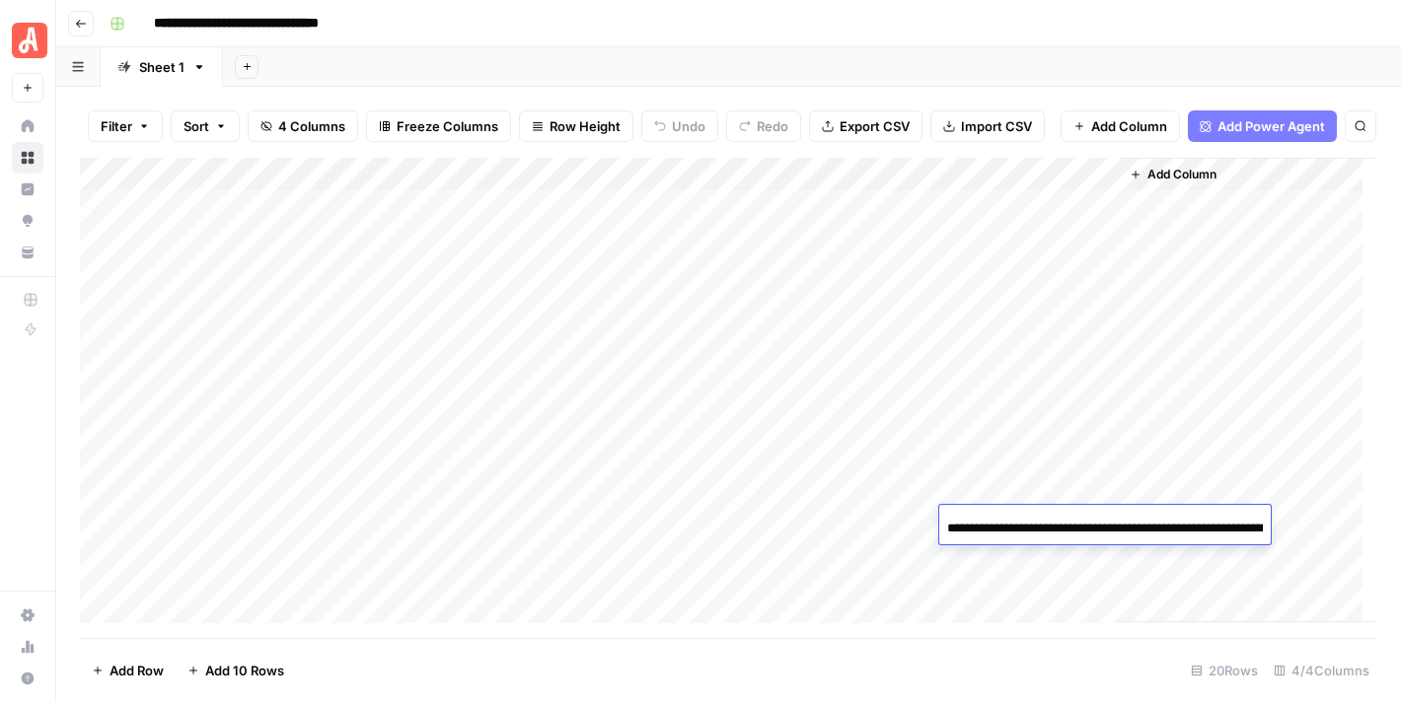
scroll to position [0, 335]
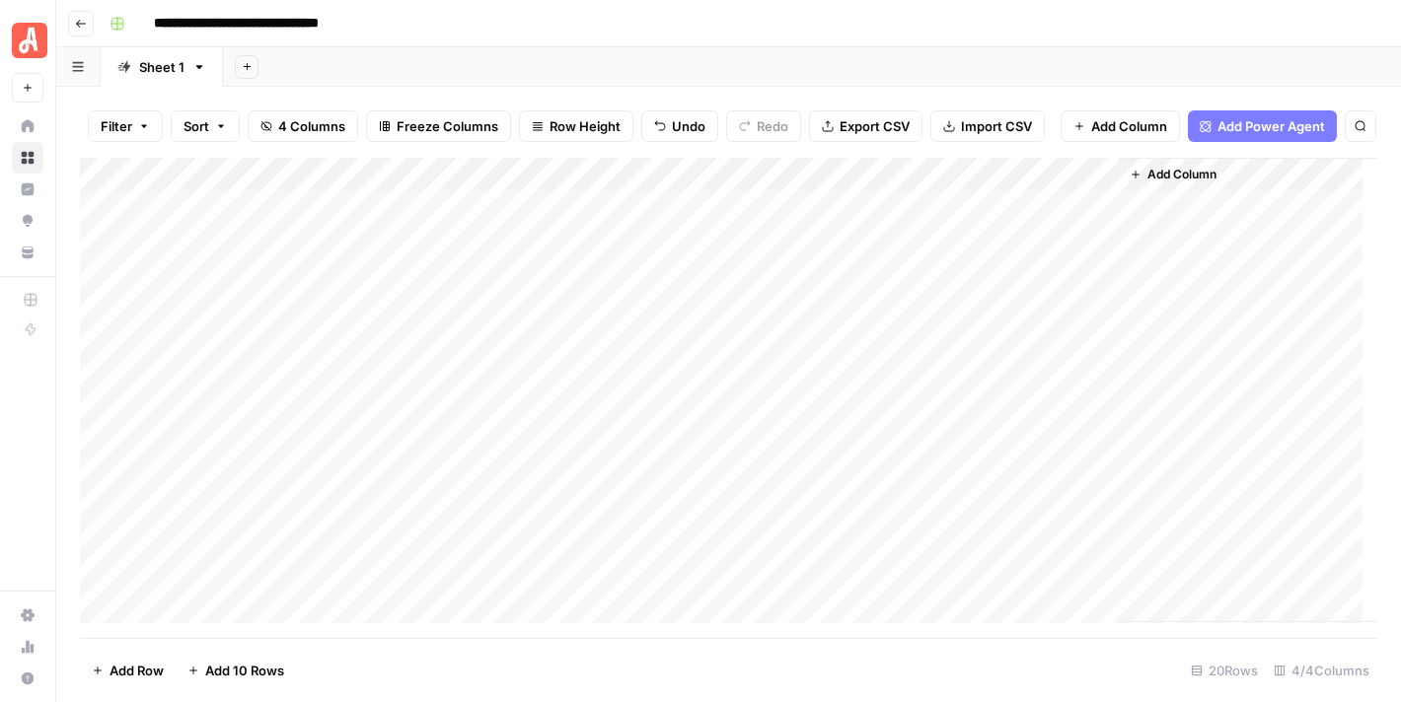
click at [1093, 12] on div "**********" at bounding box center [741, 24] width 1279 height 32
click at [917, 554] on div "Add Column" at bounding box center [728, 391] width 1297 height 466
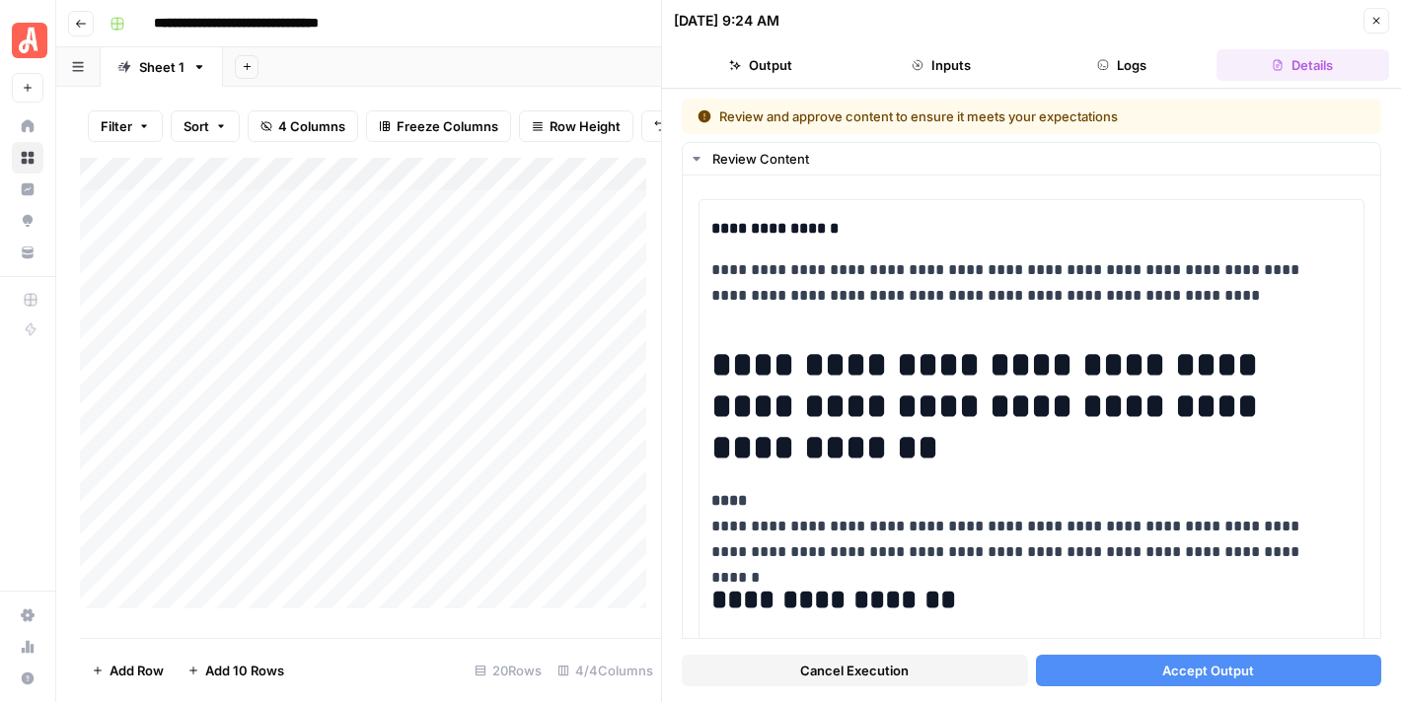
click at [1254, 668] on button "Accept Output" at bounding box center [1209, 671] width 346 height 32
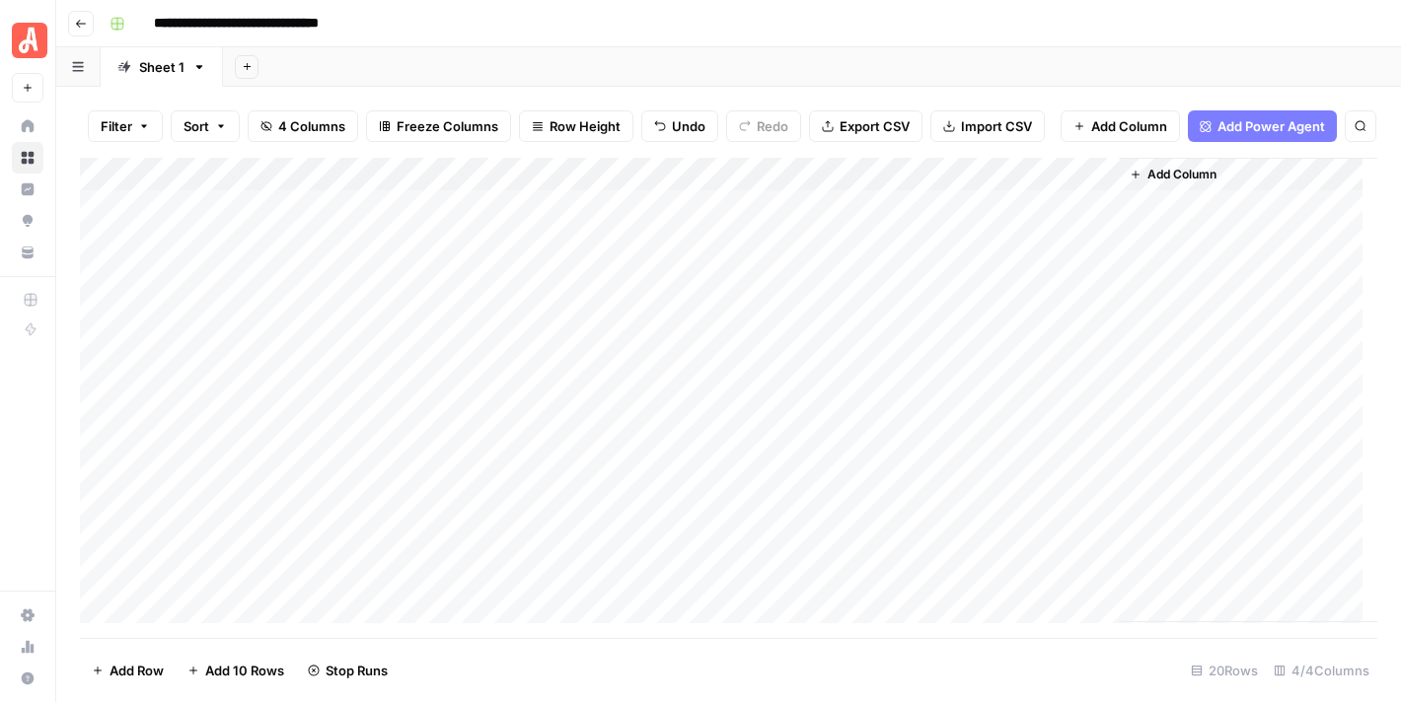
click at [457, 554] on div "Add Column" at bounding box center [728, 391] width 1297 height 466
click at [458, 554] on div "Add Column" at bounding box center [728, 391] width 1297 height 466
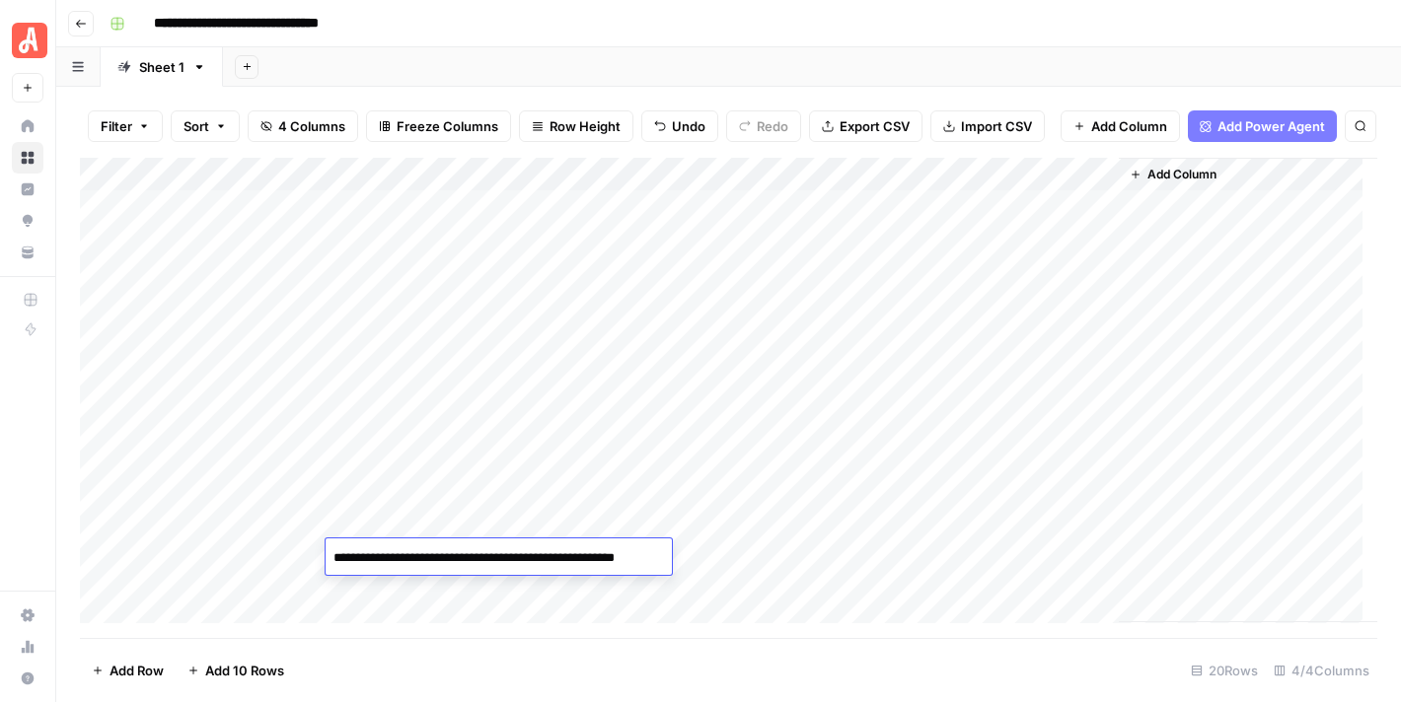
click at [867, 31] on div "**********" at bounding box center [741, 24] width 1279 height 32
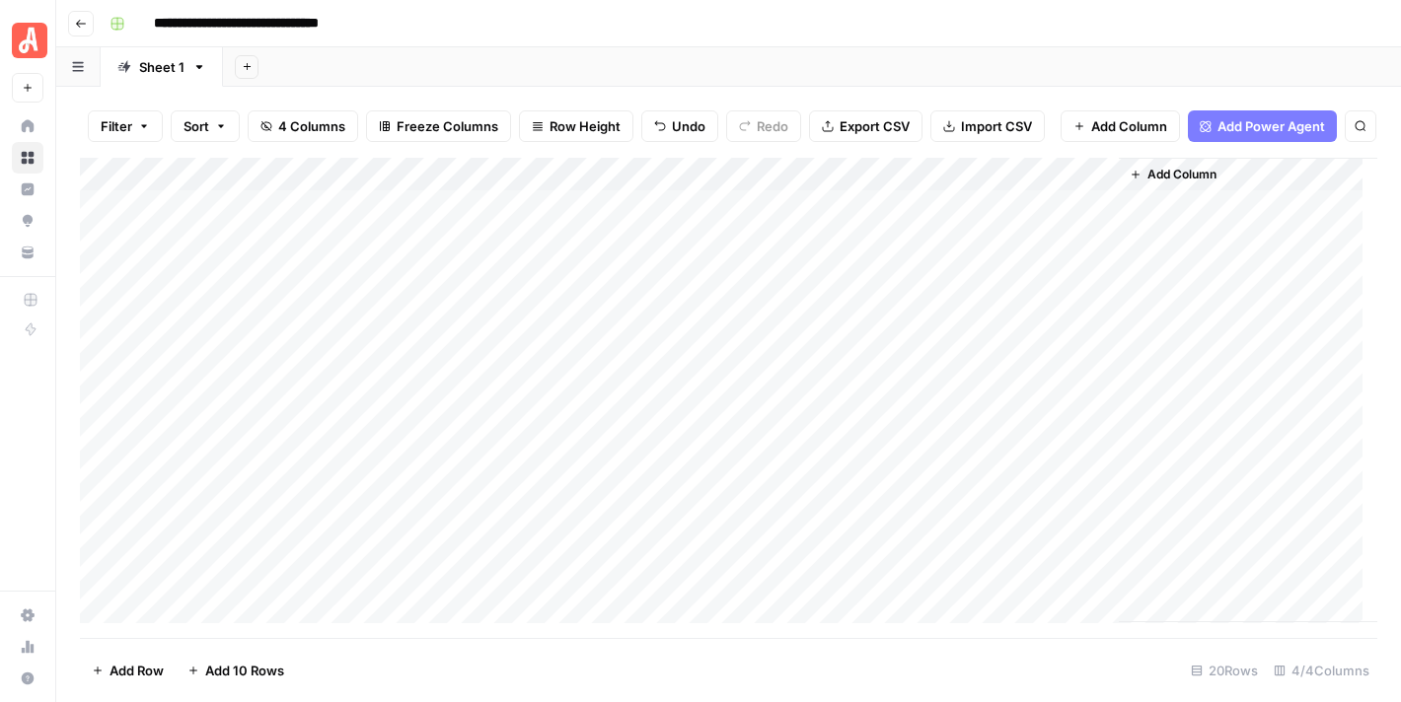
click at [464, 519] on div "Add Column" at bounding box center [728, 391] width 1297 height 466
click at [971, 23] on div "**********" at bounding box center [741, 24] width 1279 height 32
click at [921, 588] on div "Add Column" at bounding box center [728, 391] width 1297 height 466
click at [891, 555] on div "Add Column" at bounding box center [728, 391] width 1297 height 466
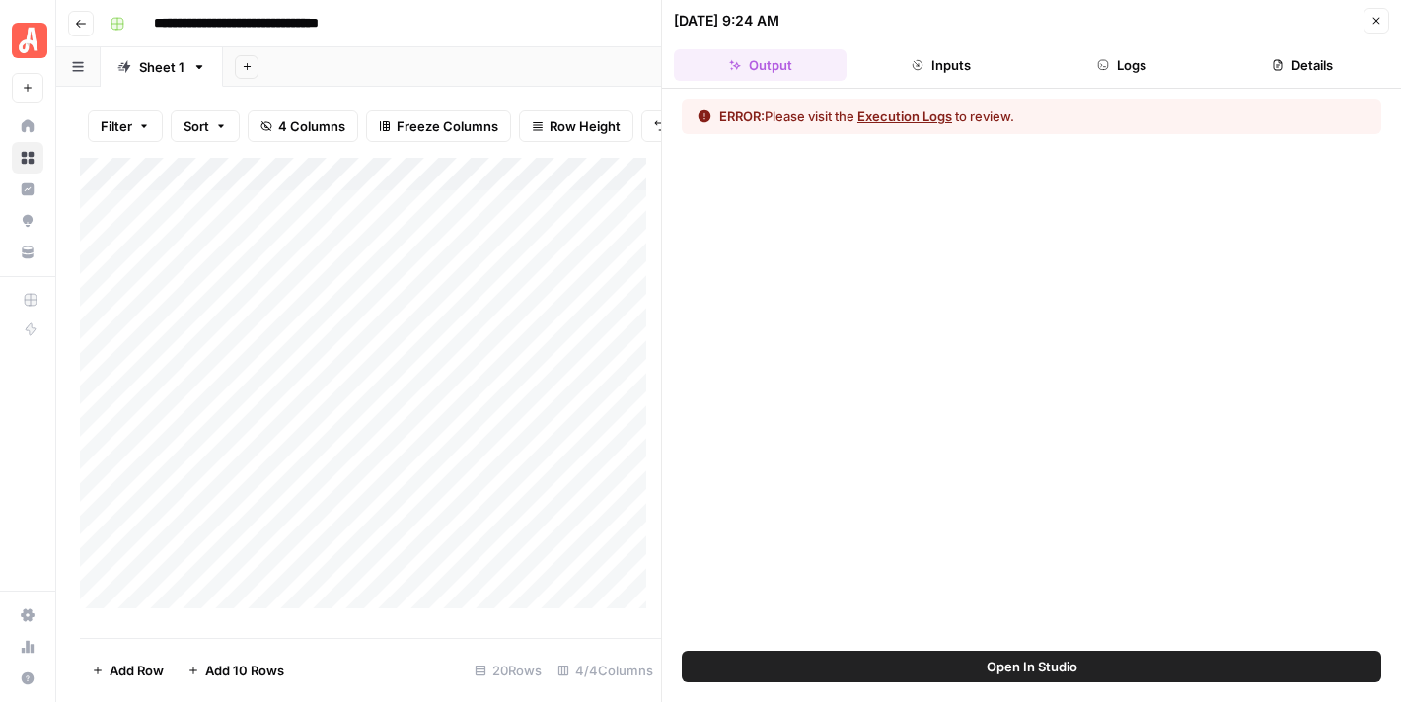
click at [1144, 68] on button "Logs" at bounding box center [1122, 65] width 173 height 32
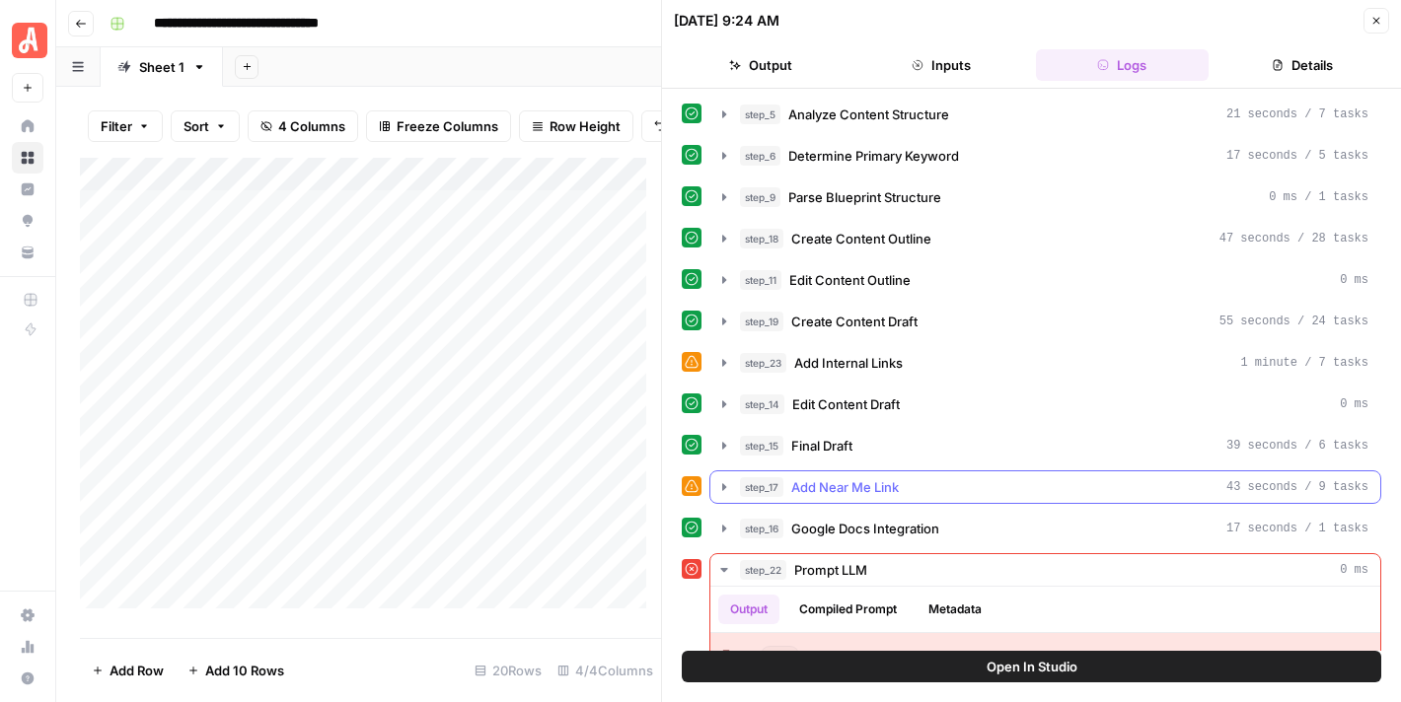
scroll to position [194, 0]
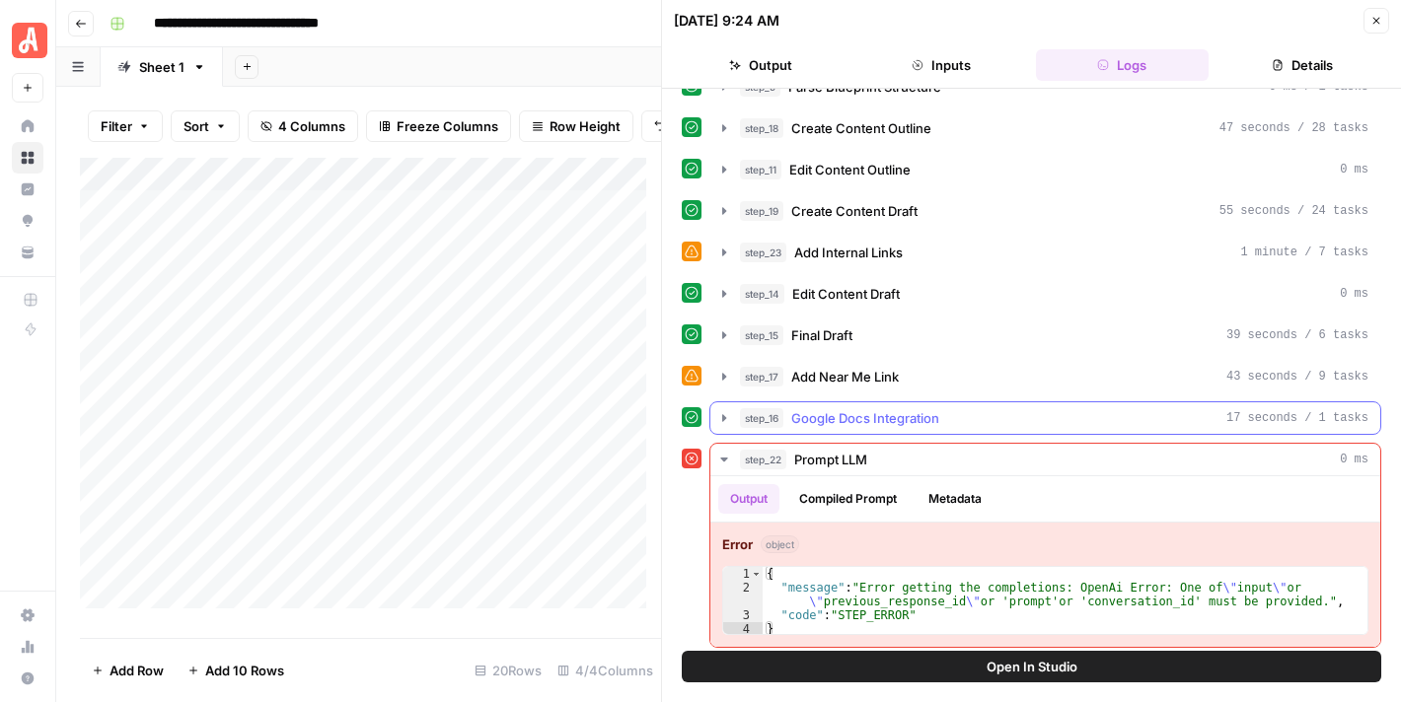
click at [723, 410] on icon "button" at bounding box center [724, 418] width 16 height 16
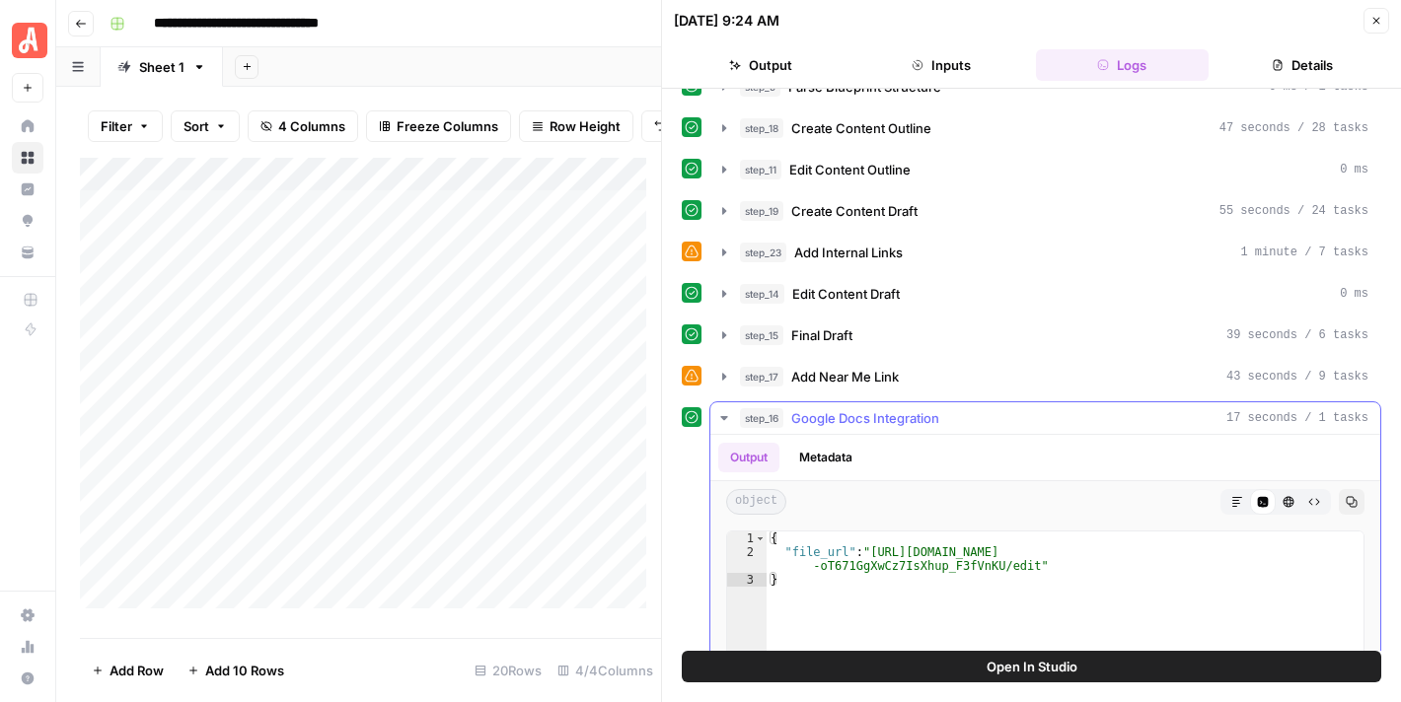
type textarea "**********"
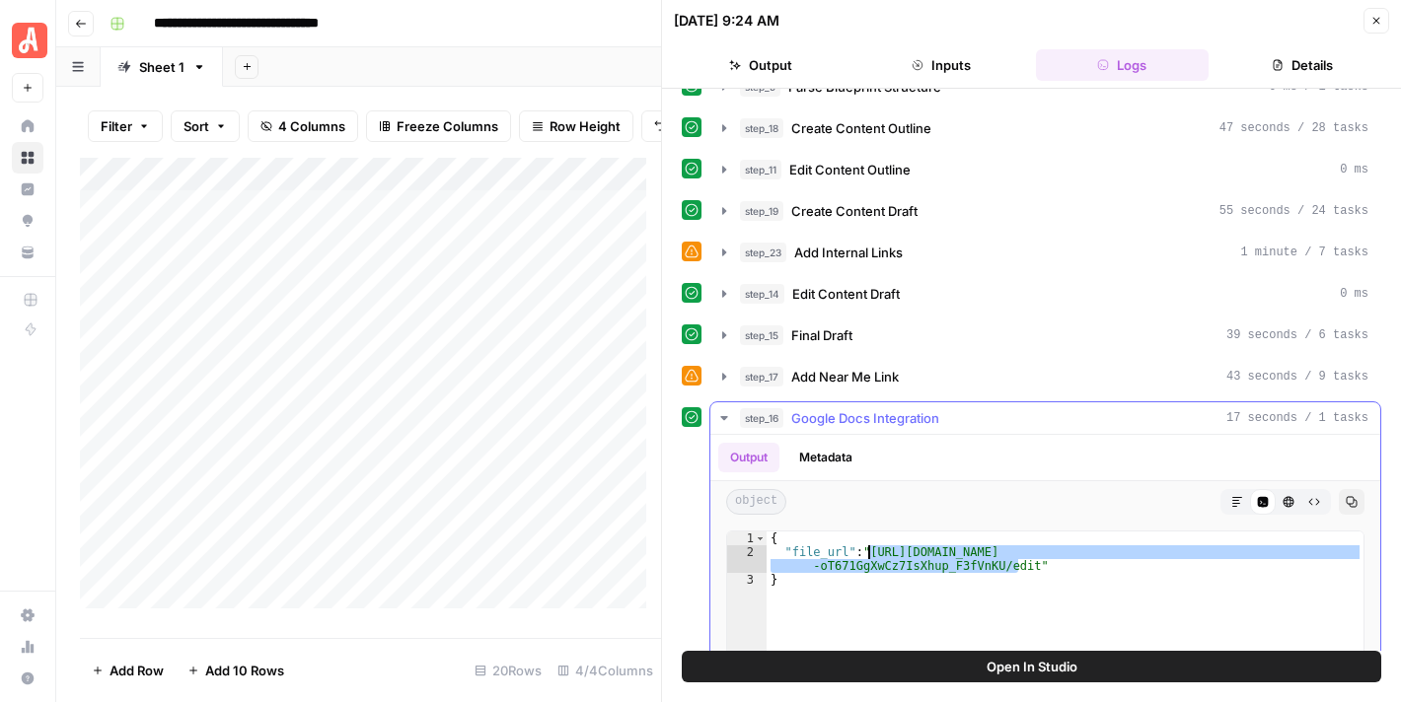
drag, startPoint x: 1014, startPoint y: 555, endPoint x: 883, endPoint y: 543, distance: 131.8
drag, startPoint x: 867, startPoint y: 545, endPoint x: 1018, endPoint y: 563, distance: 152.0
click at [1381, 24] on icon "button" at bounding box center [1376, 21] width 12 height 12
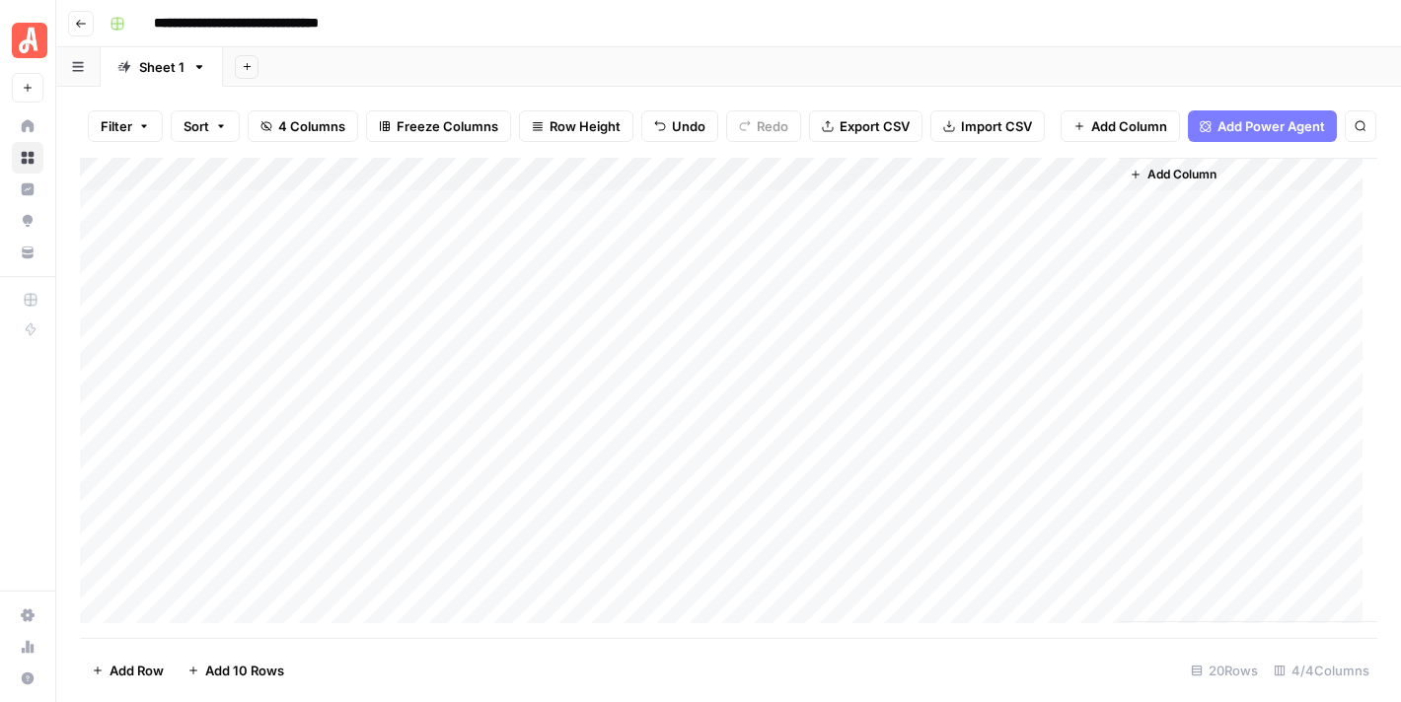
click at [1000, 558] on div "Add Column" at bounding box center [728, 391] width 1297 height 466
click at [1001, 558] on div "Add Column" at bounding box center [728, 391] width 1297 height 466
type input "**********"
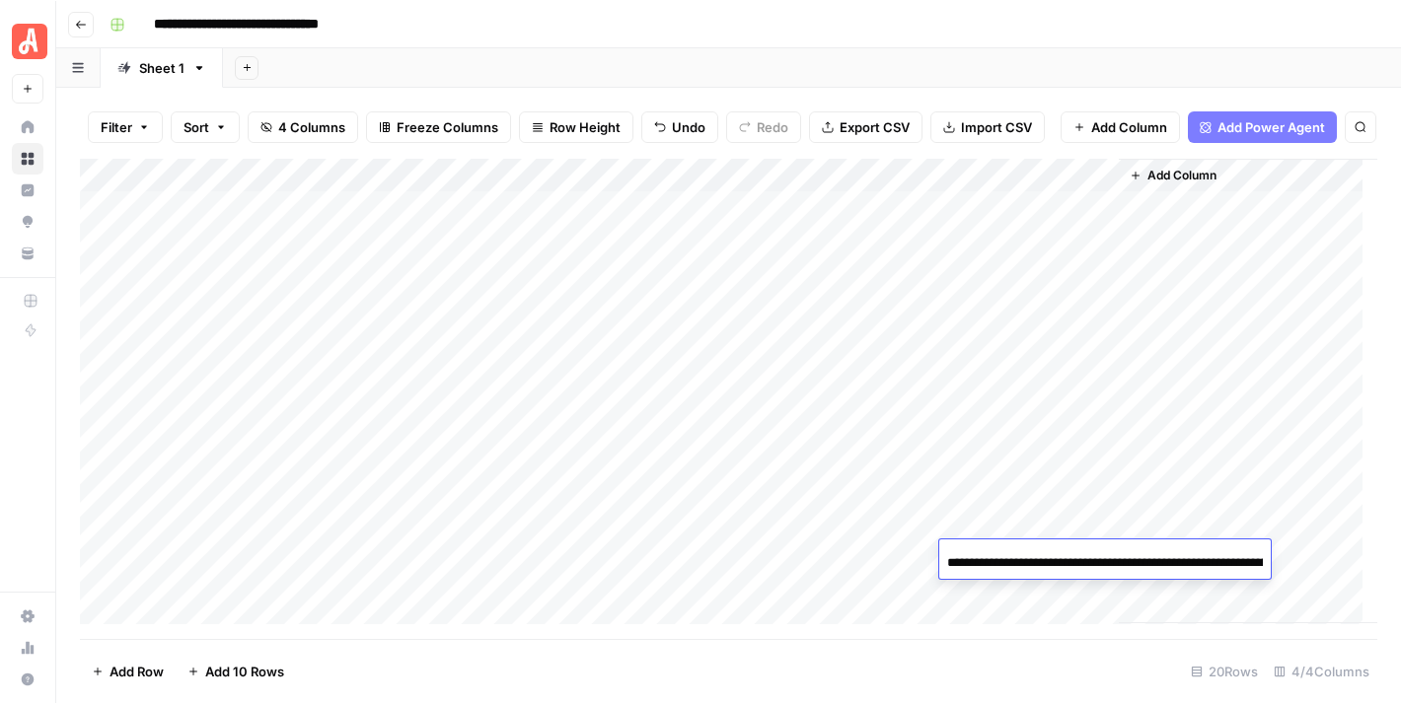
scroll to position [0, 326]
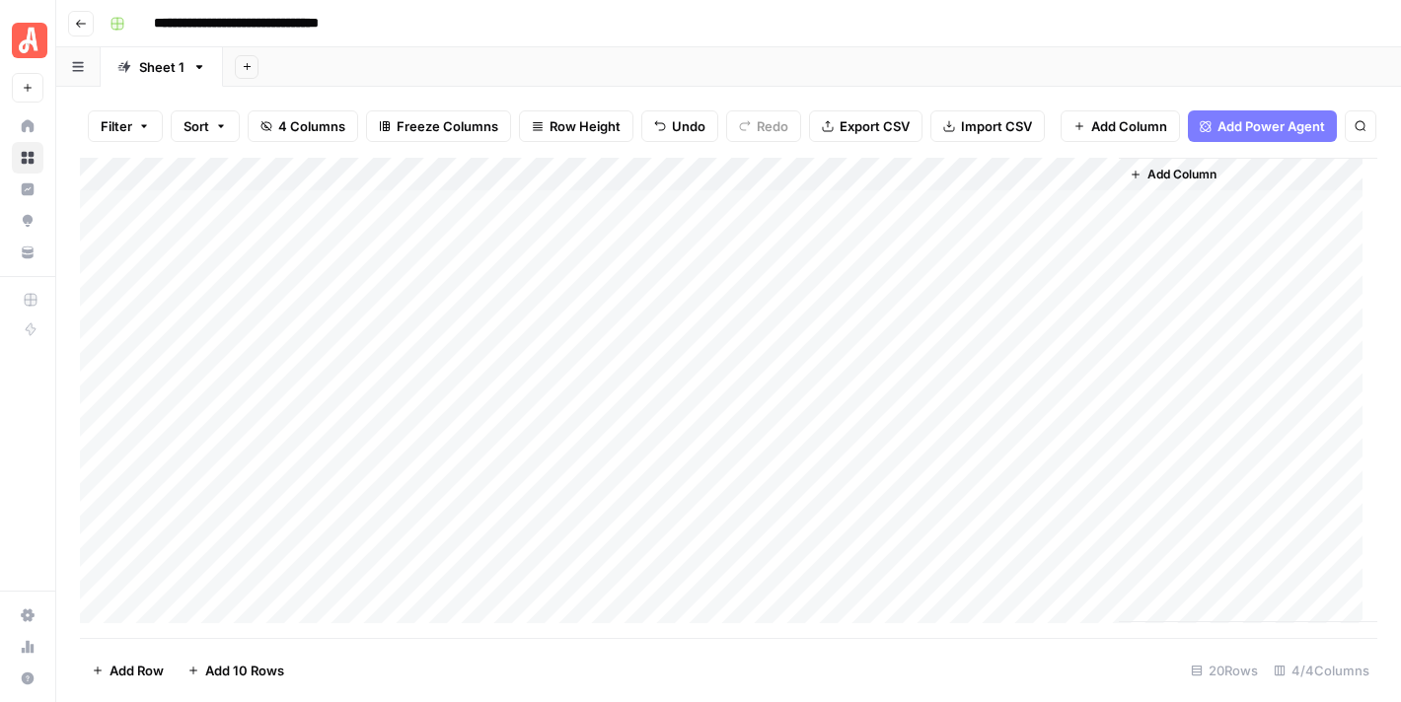
click at [1103, 33] on div "**********" at bounding box center [741, 24] width 1279 height 32
click at [916, 597] on div "Add Column" at bounding box center [728, 391] width 1297 height 466
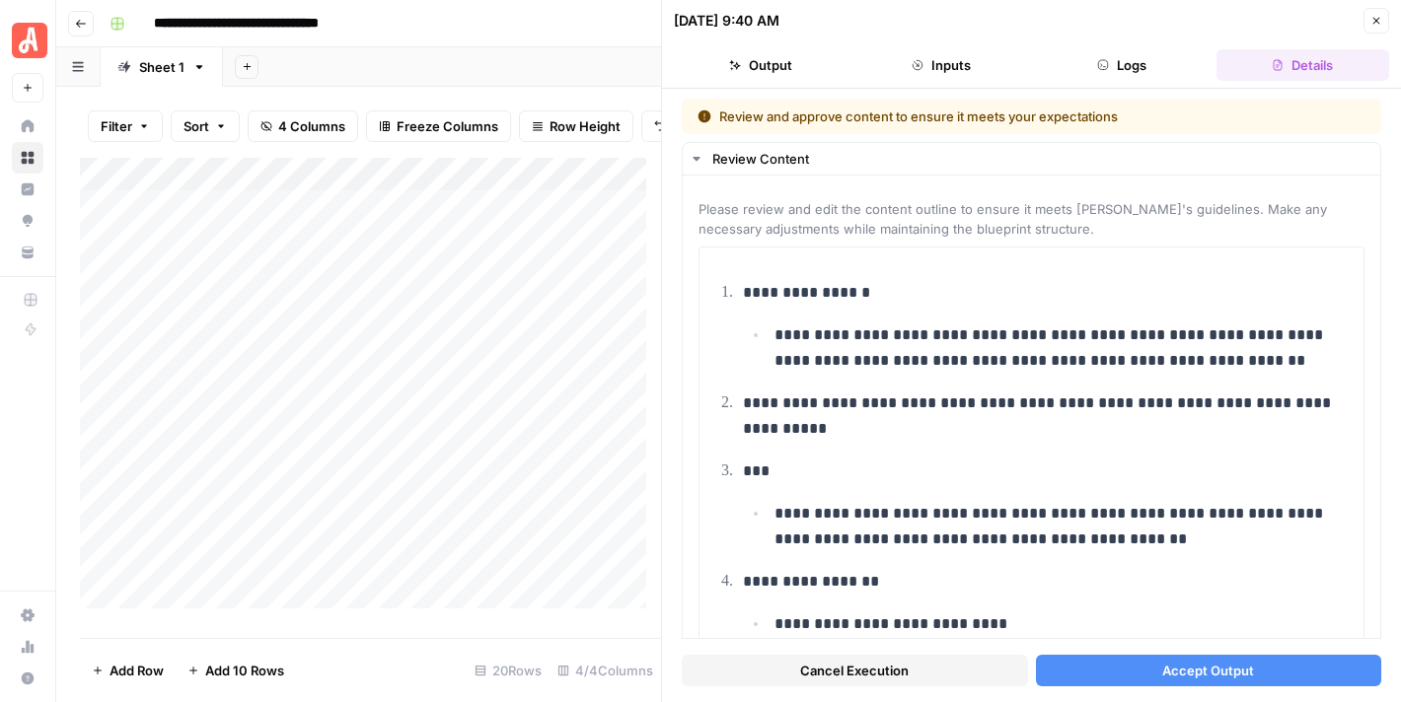
click at [919, 670] on button "Cancel Execution" at bounding box center [855, 671] width 346 height 32
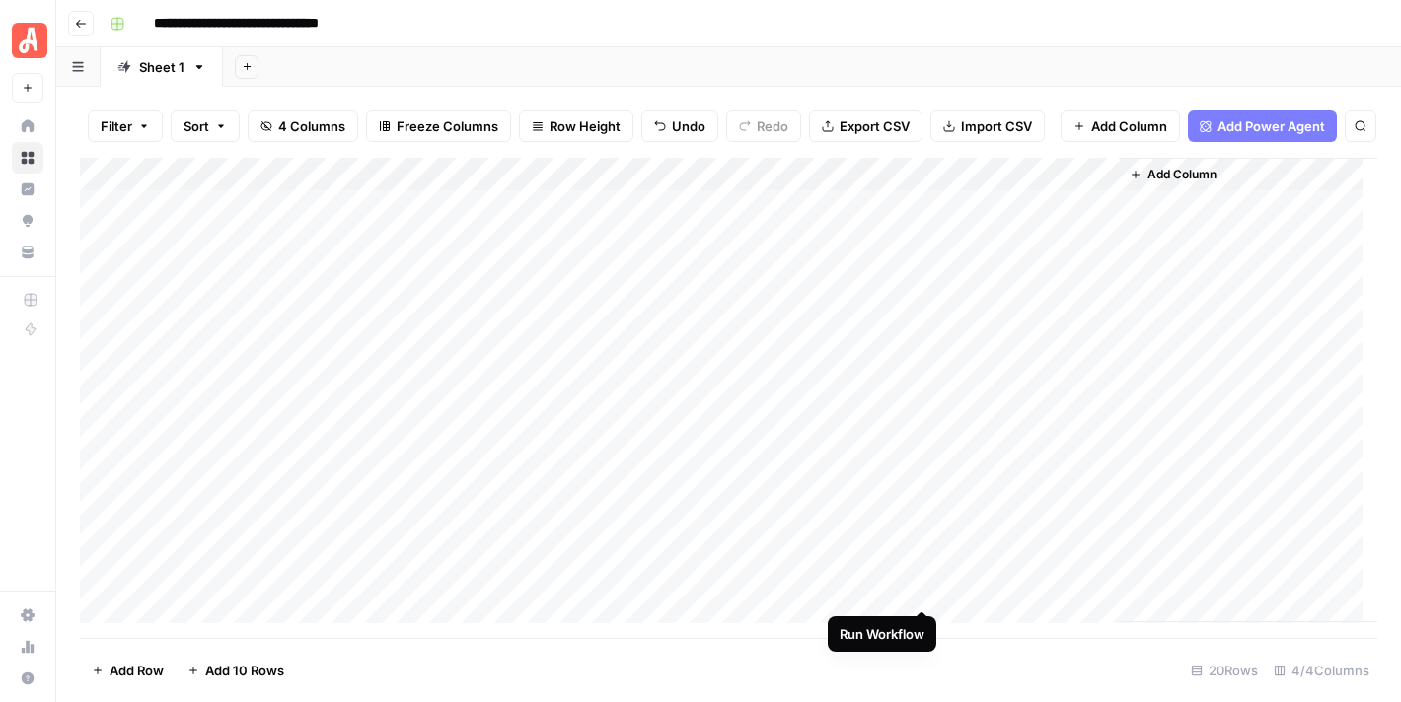
click at [919, 592] on div "Add Column" at bounding box center [728, 391] width 1297 height 466
click at [916, 592] on div "Add Column" at bounding box center [728, 391] width 1297 height 466
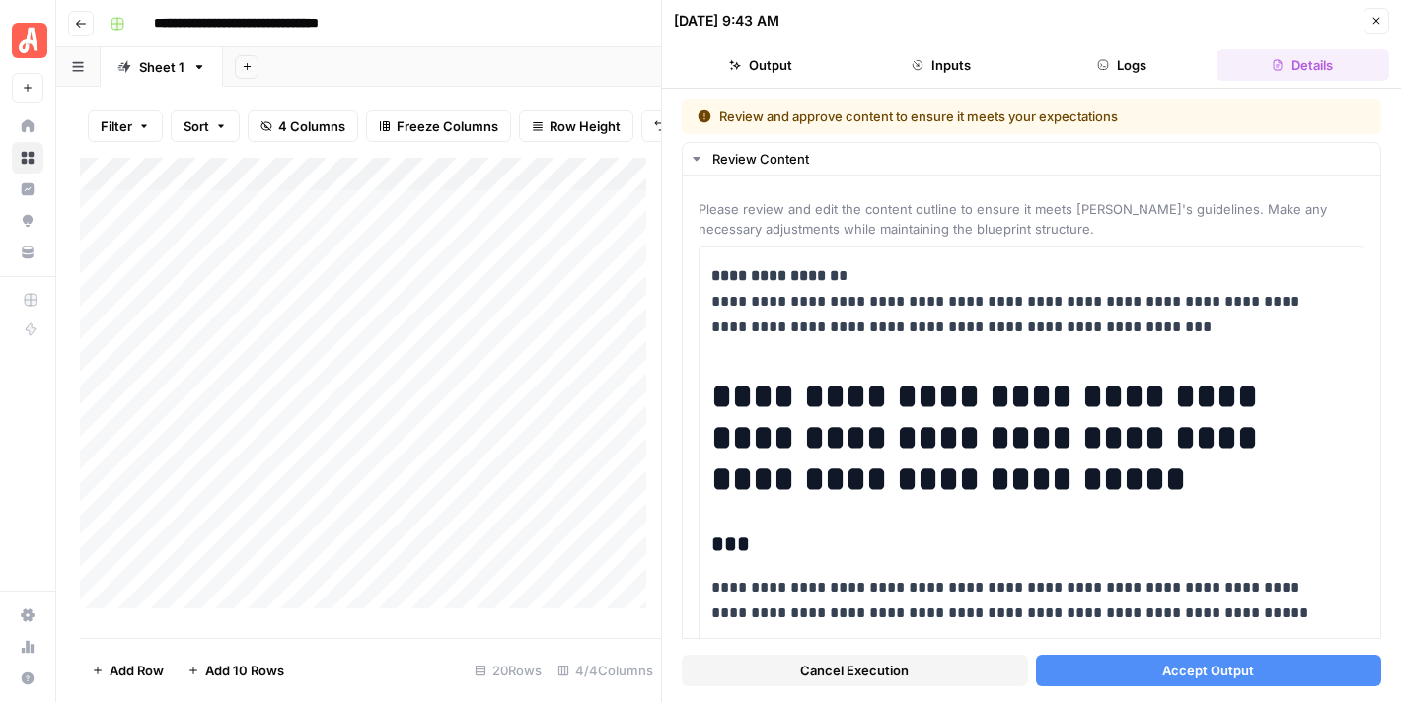
click at [1248, 673] on button "Accept Output" at bounding box center [1209, 671] width 346 height 32
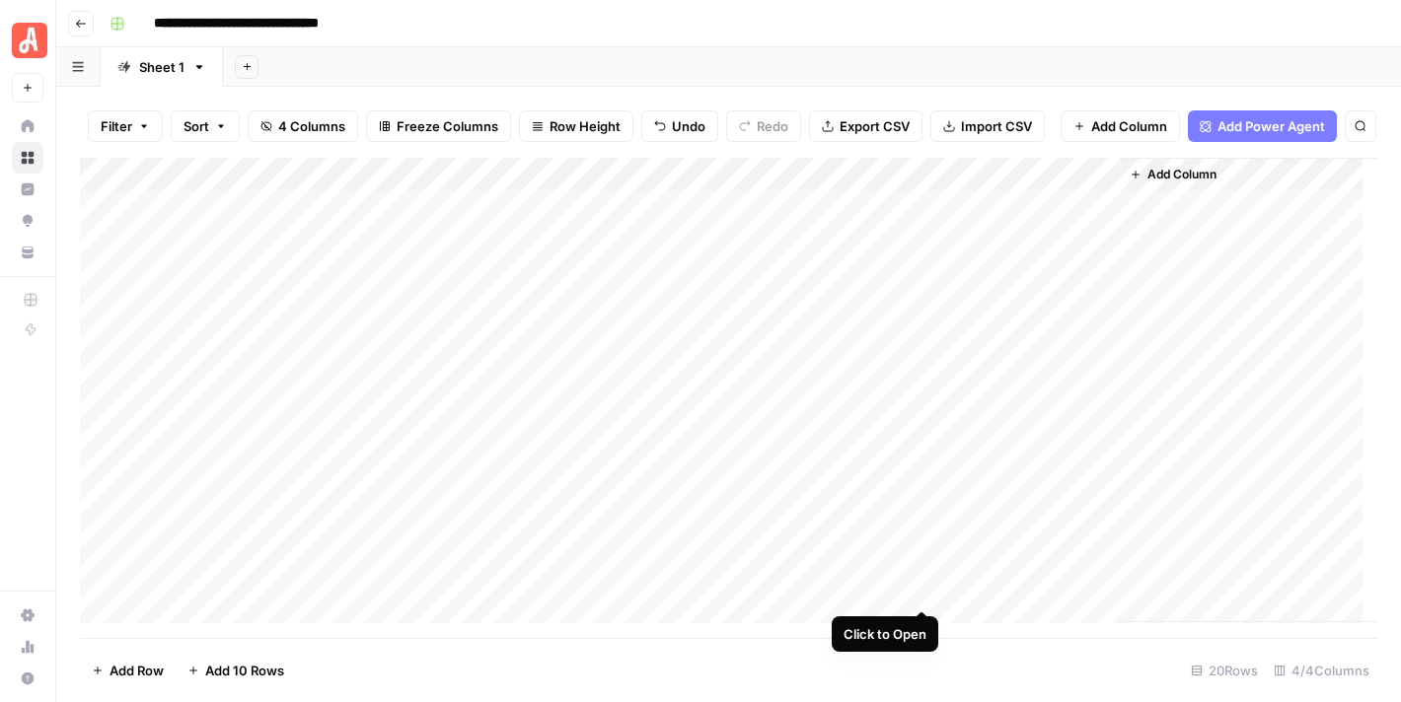
click at [920, 596] on div "Add Column" at bounding box center [728, 391] width 1297 height 466
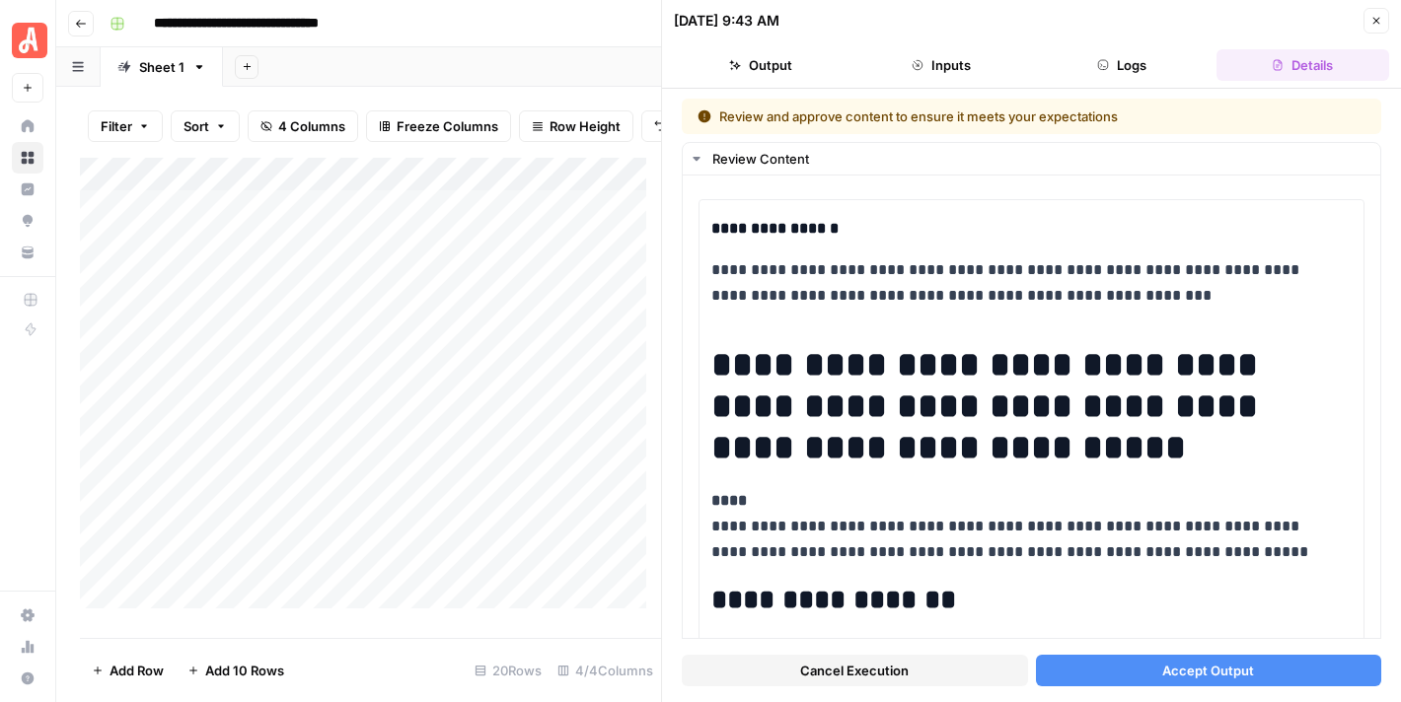
click at [1211, 680] on span "Accept Output" at bounding box center [1208, 671] width 92 height 20
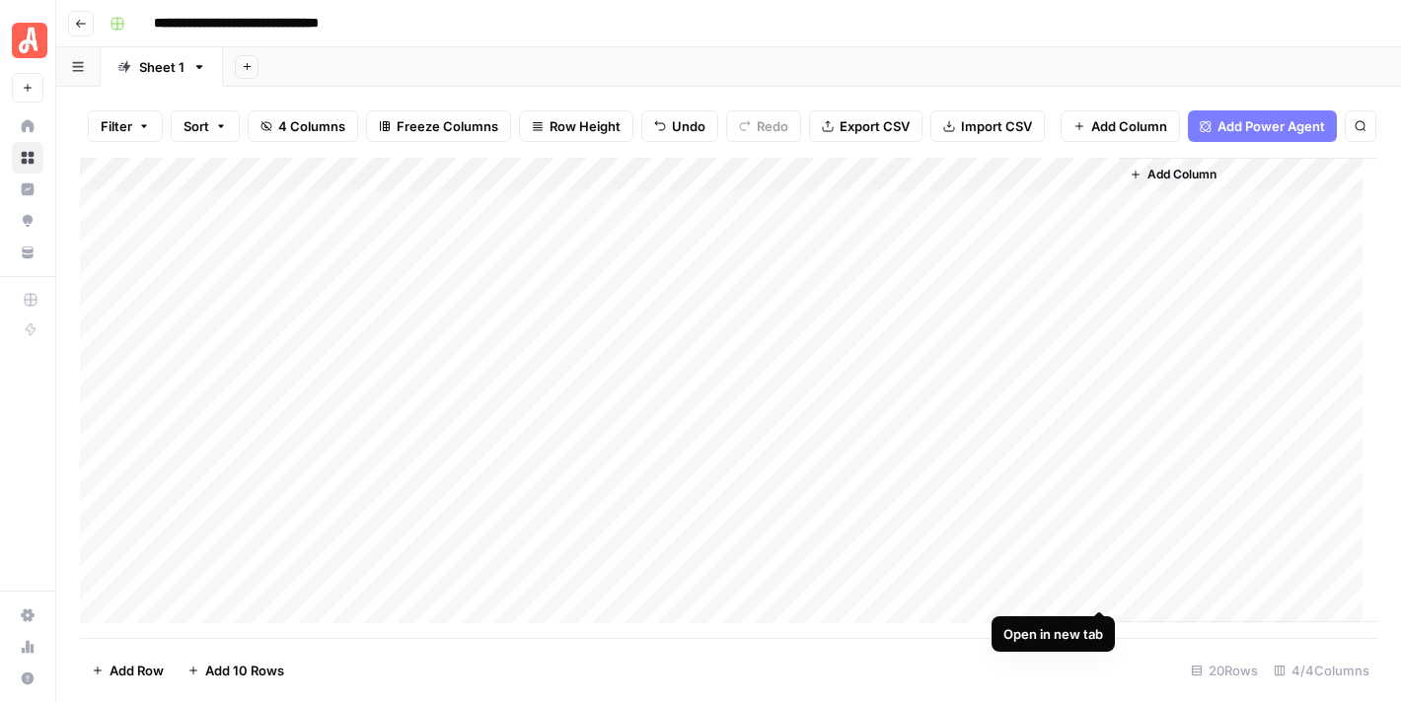
click at [1095, 591] on div "Add Column" at bounding box center [728, 391] width 1297 height 466
click at [508, 585] on div "Add Column" at bounding box center [728, 391] width 1297 height 466
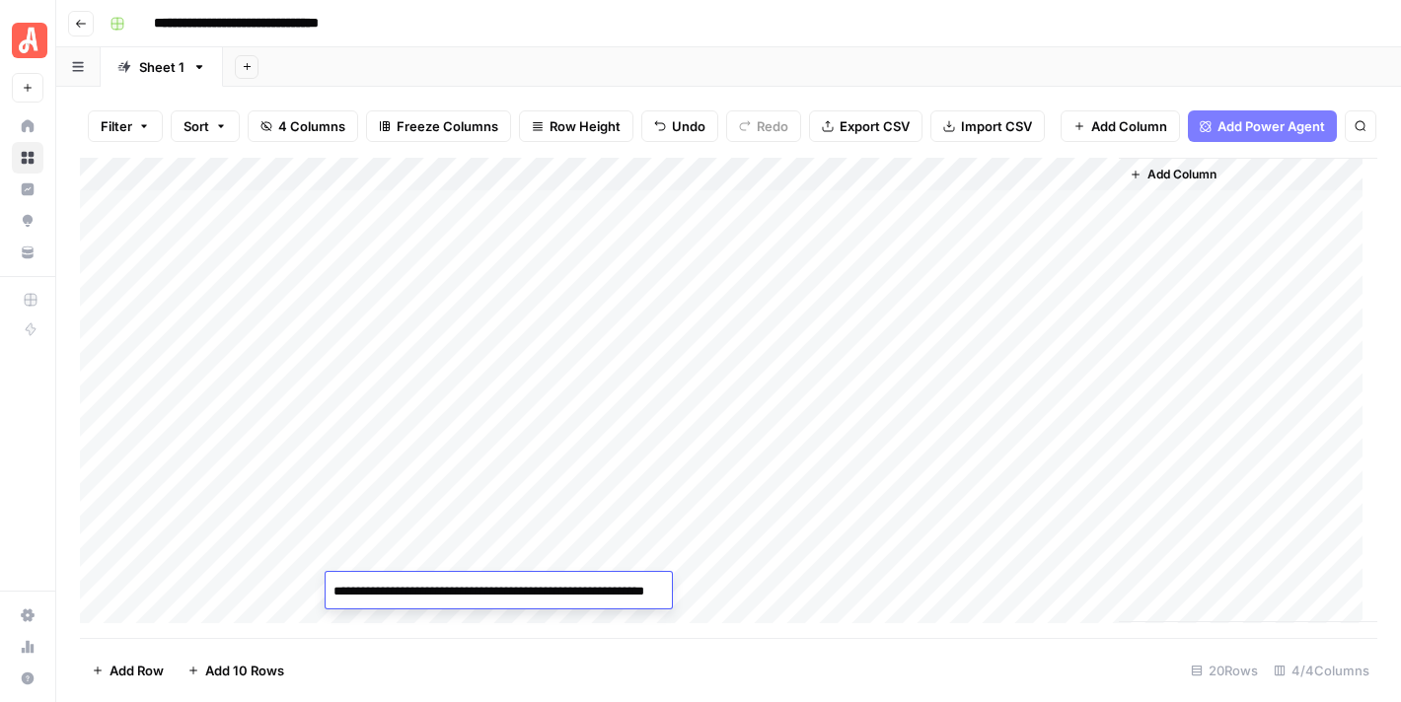
click at [768, 30] on div "**********" at bounding box center [741, 24] width 1279 height 32
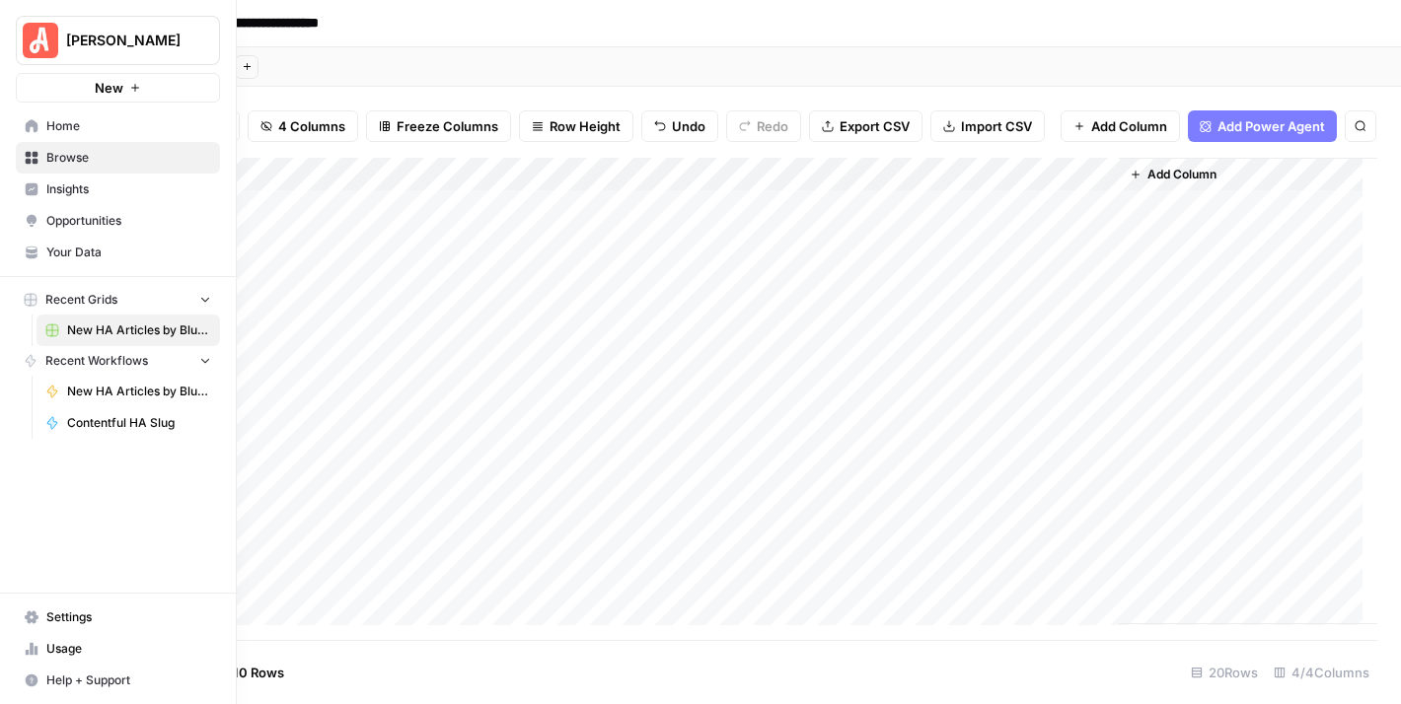
click at [105, 251] on span "Your Data" at bounding box center [128, 253] width 165 height 18
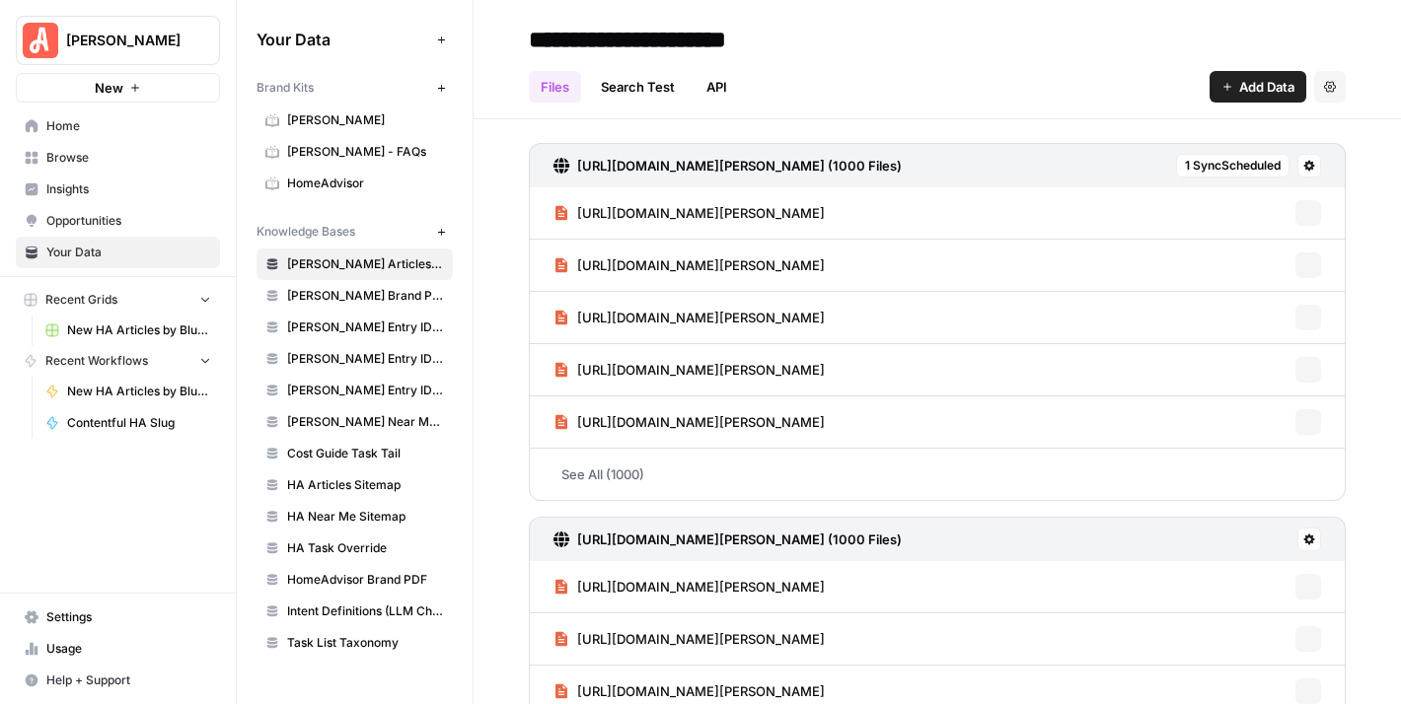
click at [332, 147] on span "[PERSON_NAME] - FAQs" at bounding box center [365, 152] width 157 height 18
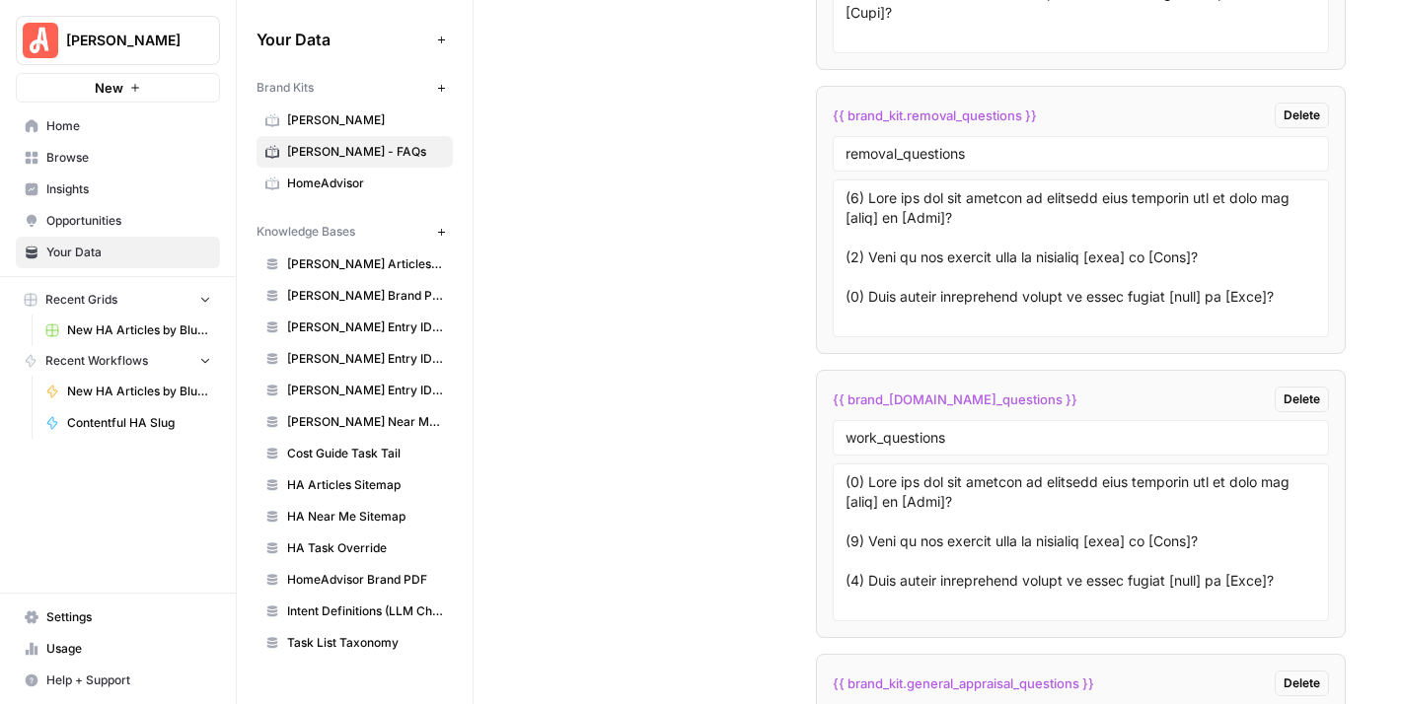
scroll to position [6043, 0]
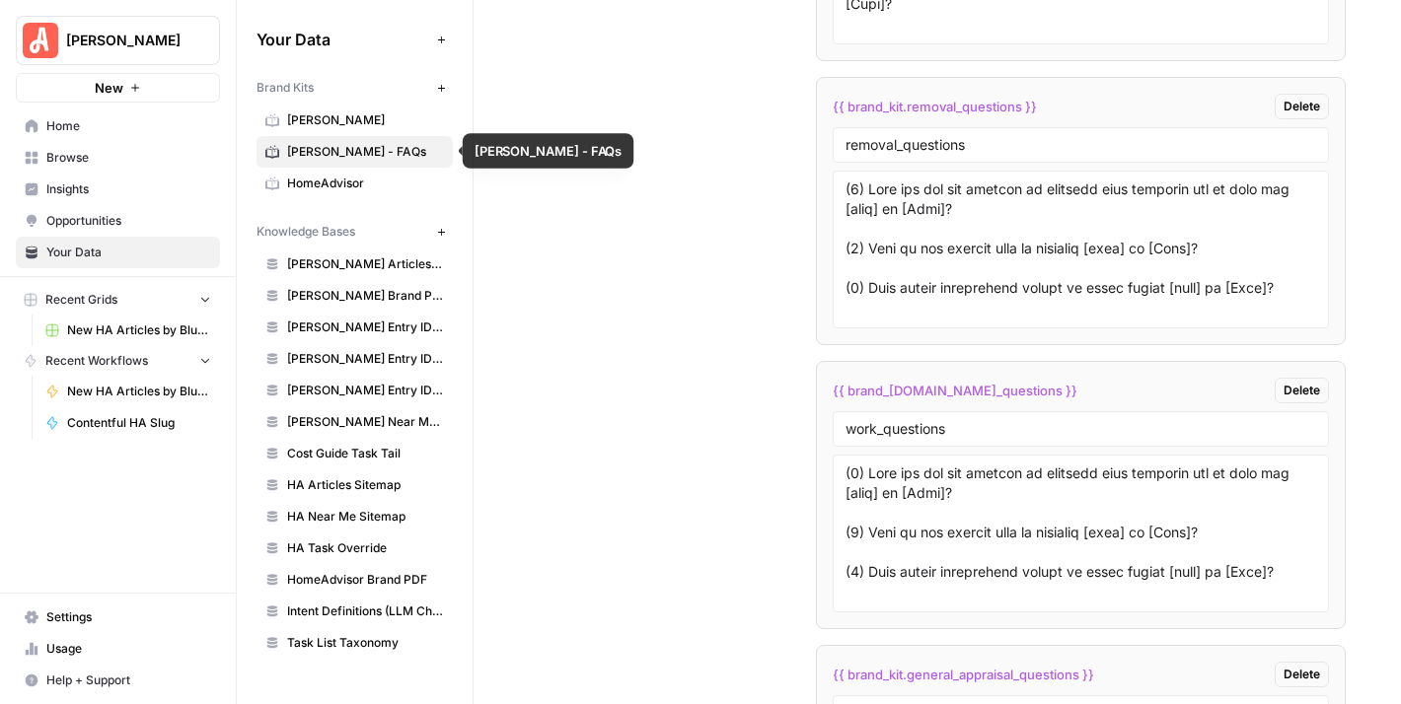
click at [343, 143] on span "[PERSON_NAME] - FAQs" at bounding box center [365, 152] width 157 height 18
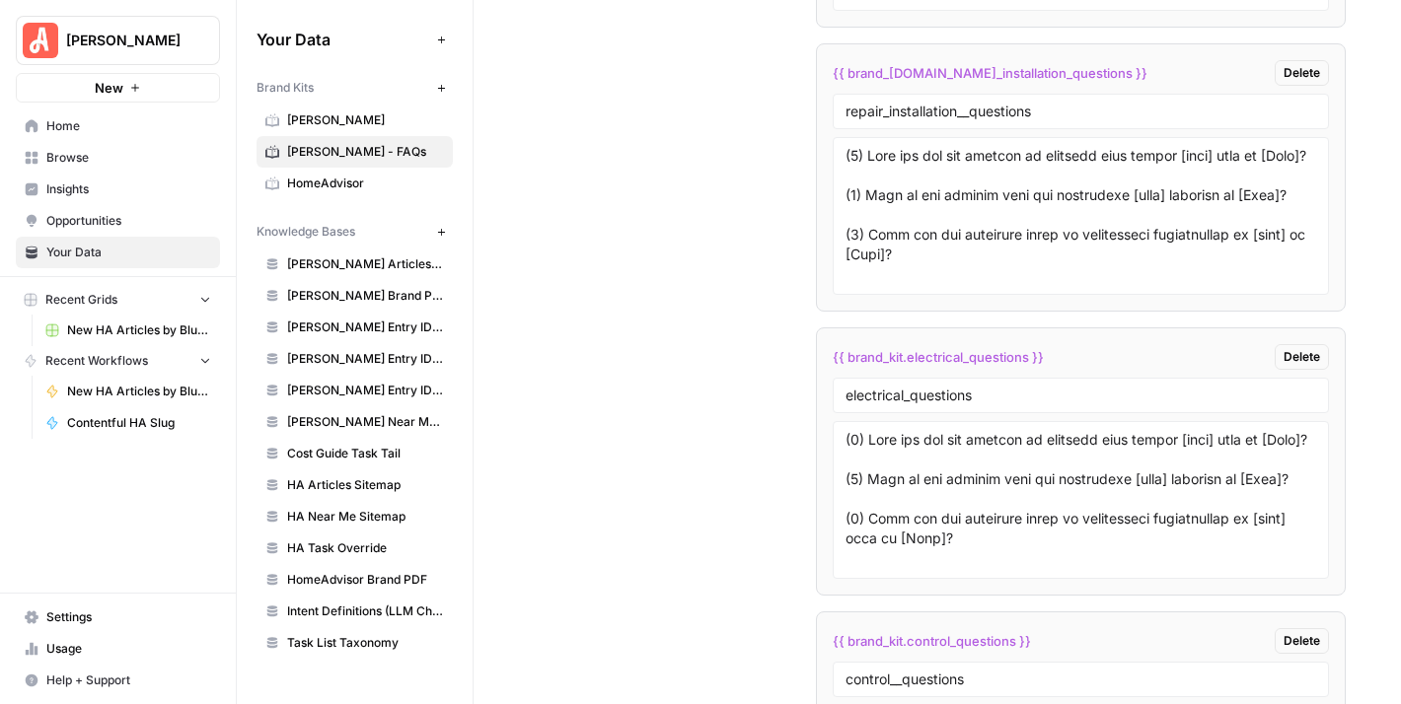
scroll to position [4366, 0]
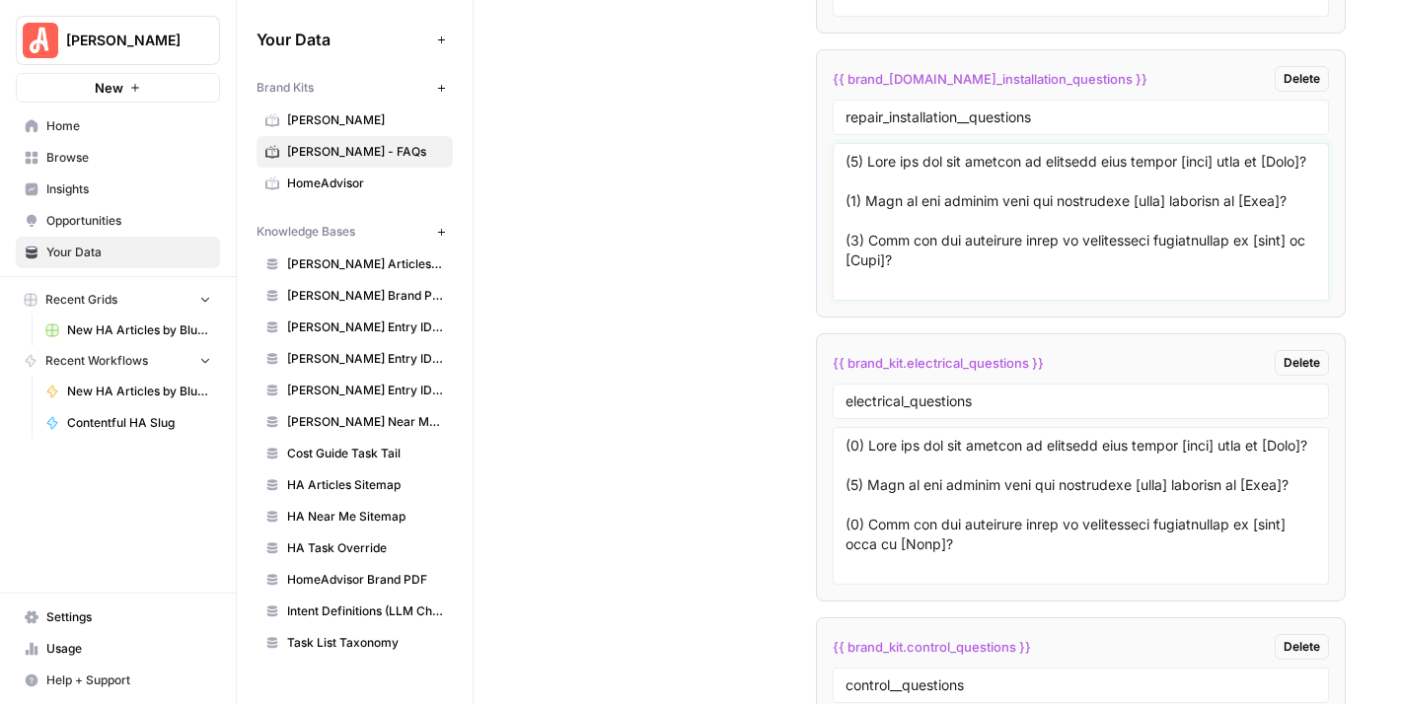
click at [1040, 210] on textarea at bounding box center [1080, 222] width 471 height 140
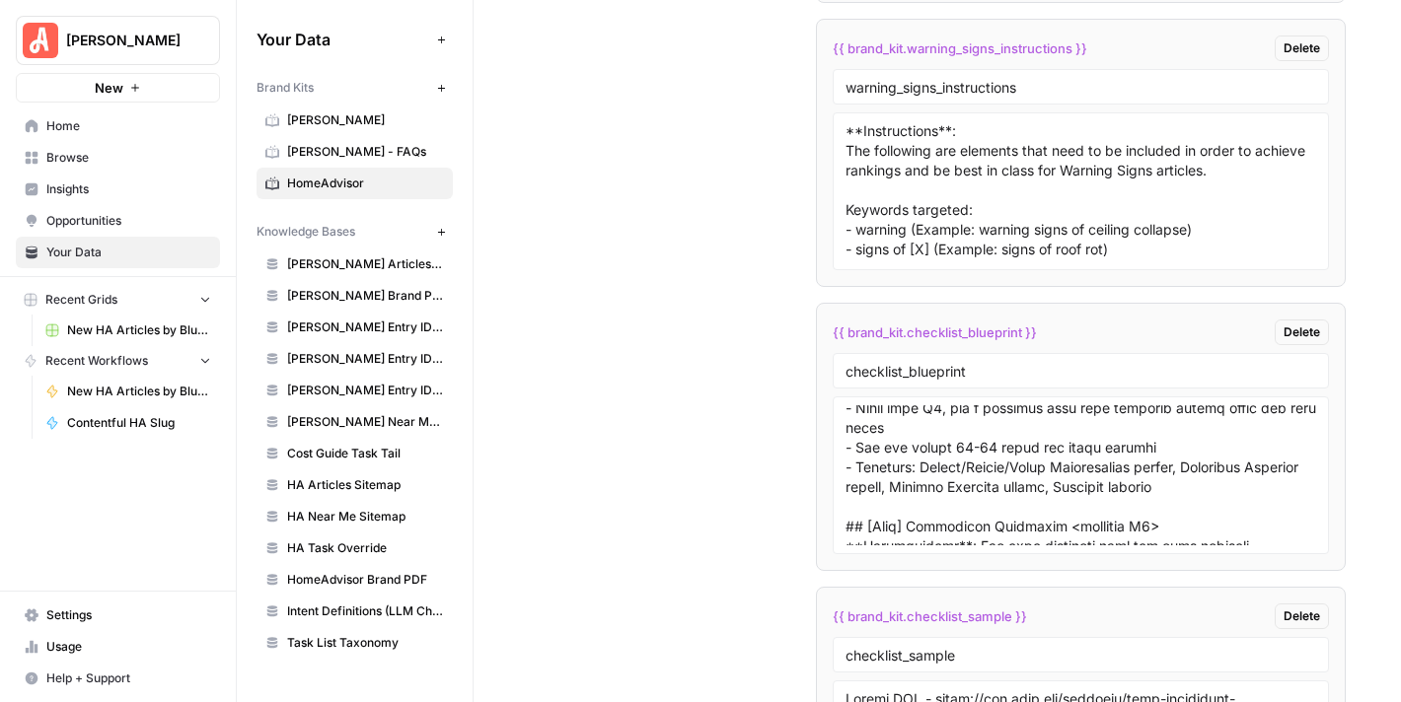
scroll to position [2049, 0]
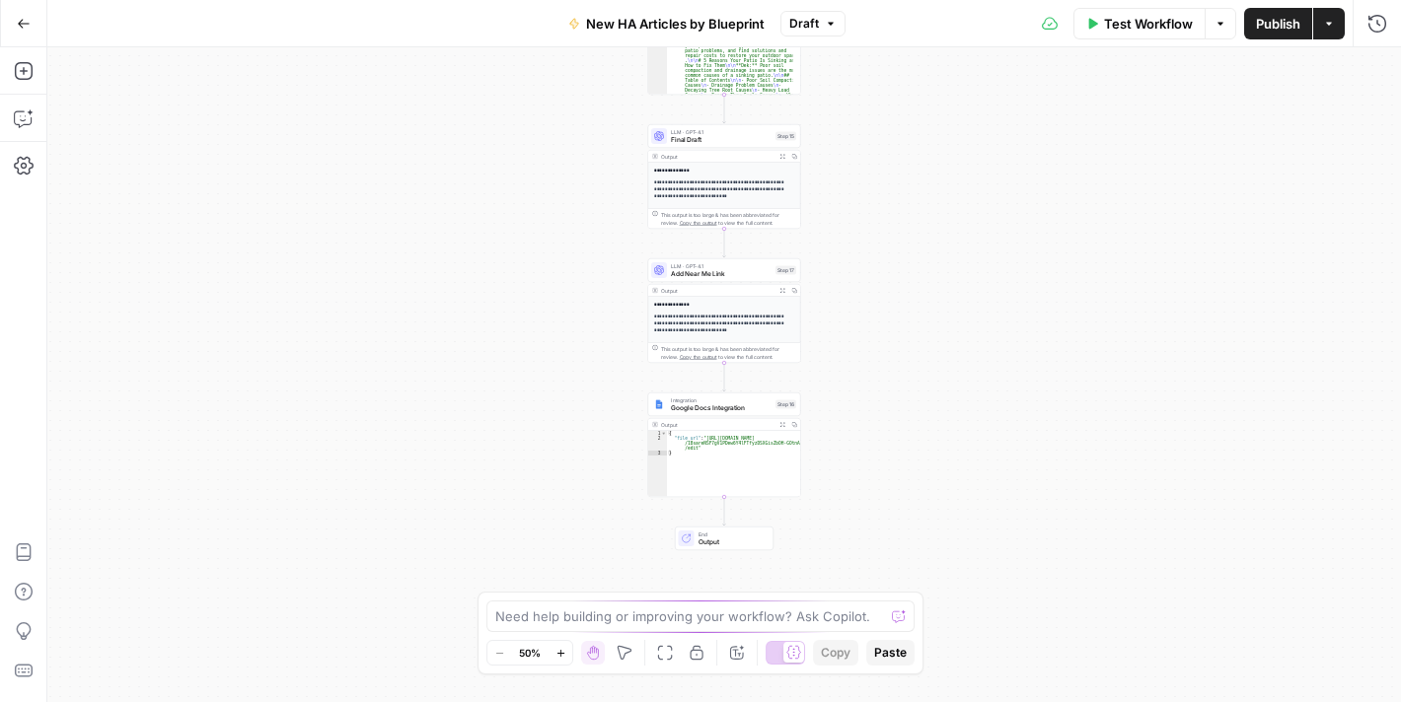
click at [1276, 17] on span "Publish" at bounding box center [1278, 24] width 44 height 20
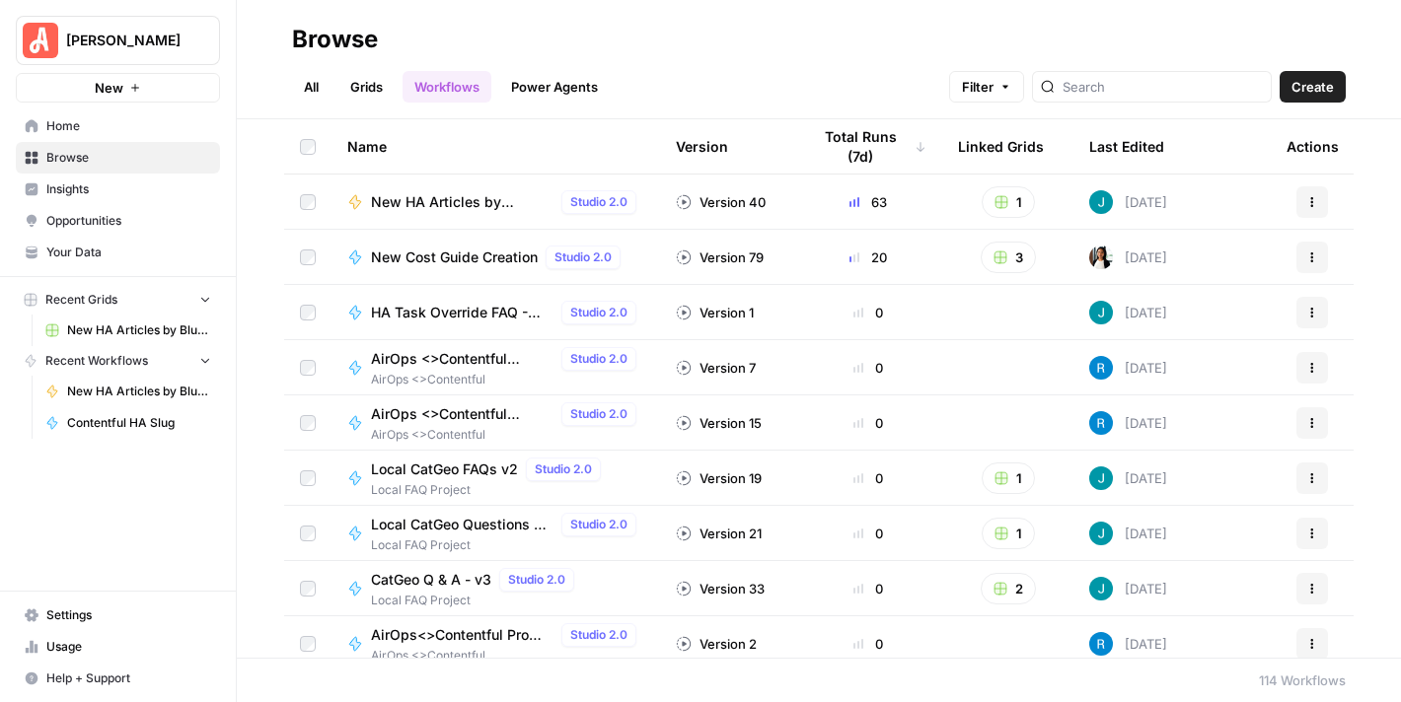
click at [1347, 445] on div "Name Version Total Runs (7d) Linked Grids Last Edited Actions New HA Articles b…" at bounding box center [819, 388] width 1164 height 539
click at [366, 88] on link "Grids" at bounding box center [366, 87] width 56 height 32
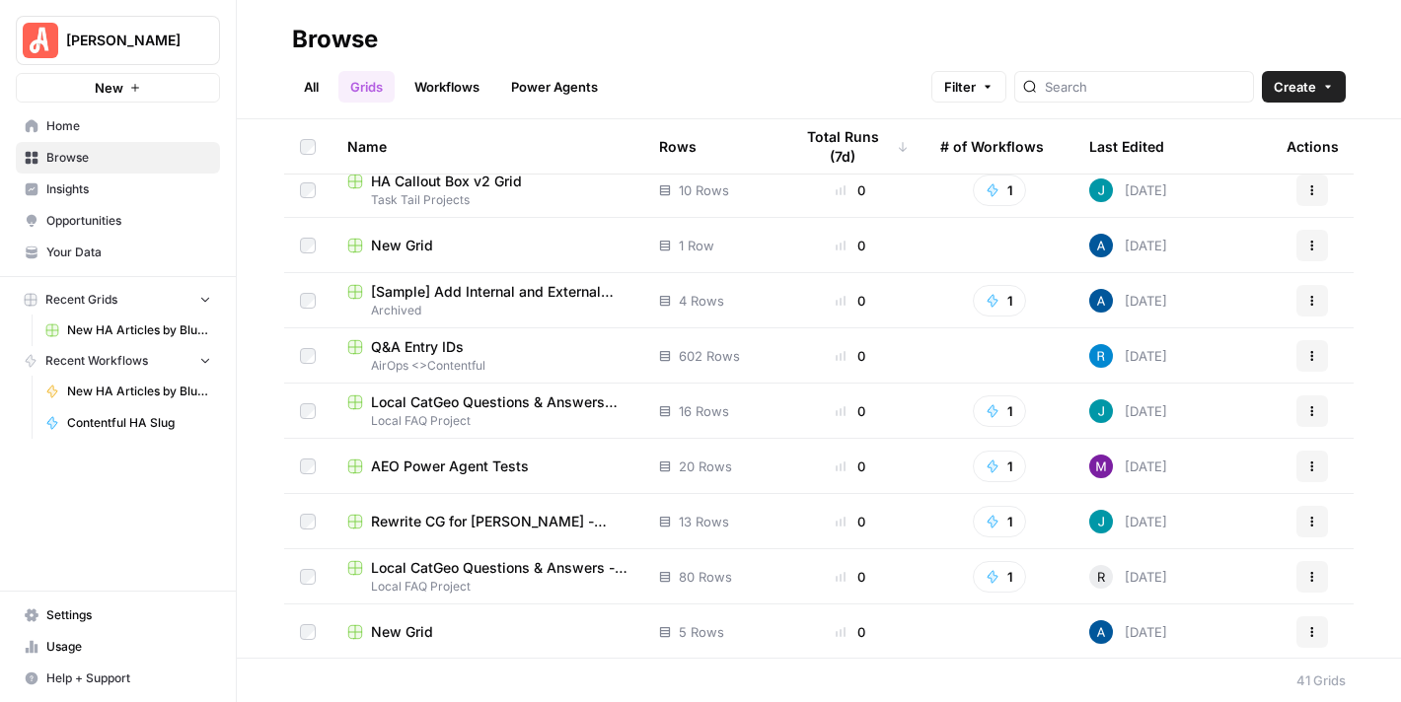
scroll to position [1781, 0]
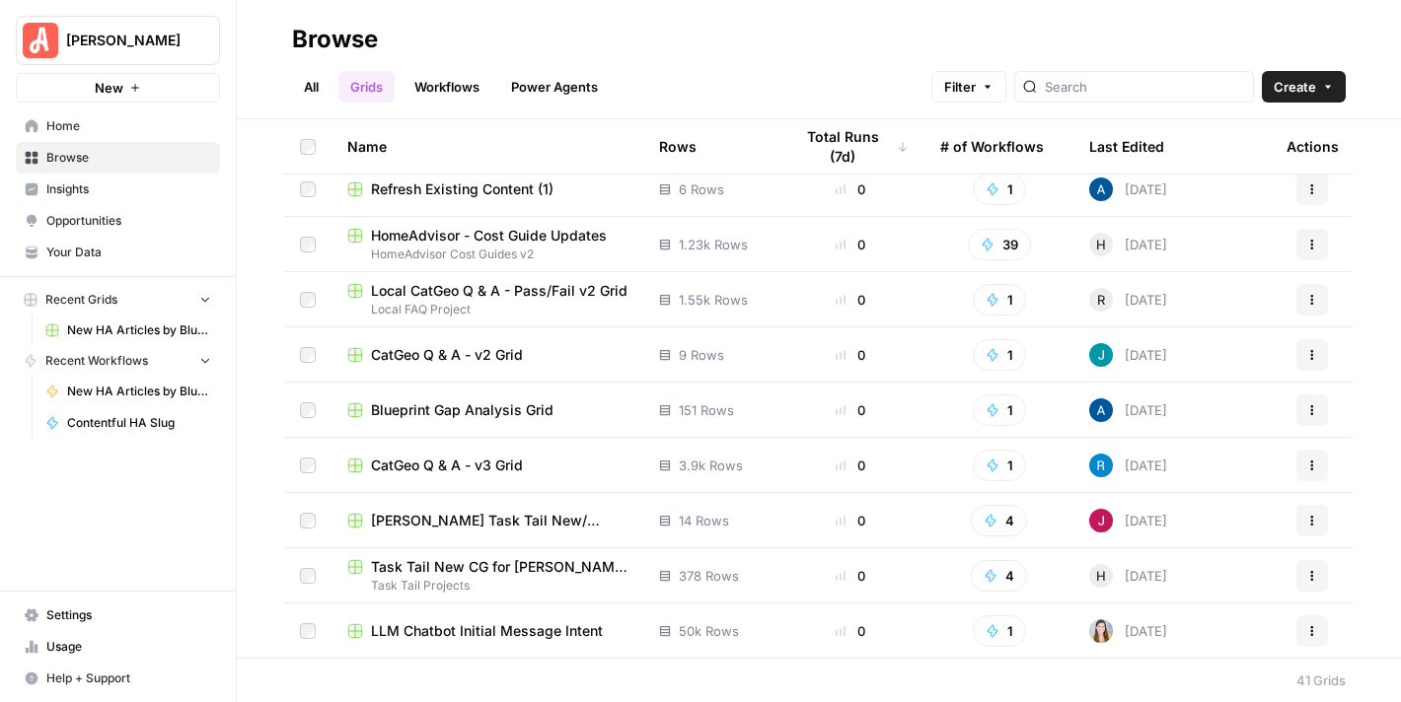
click at [497, 467] on span "CatGeo Q & A - v3 Grid" at bounding box center [447, 466] width 152 height 20
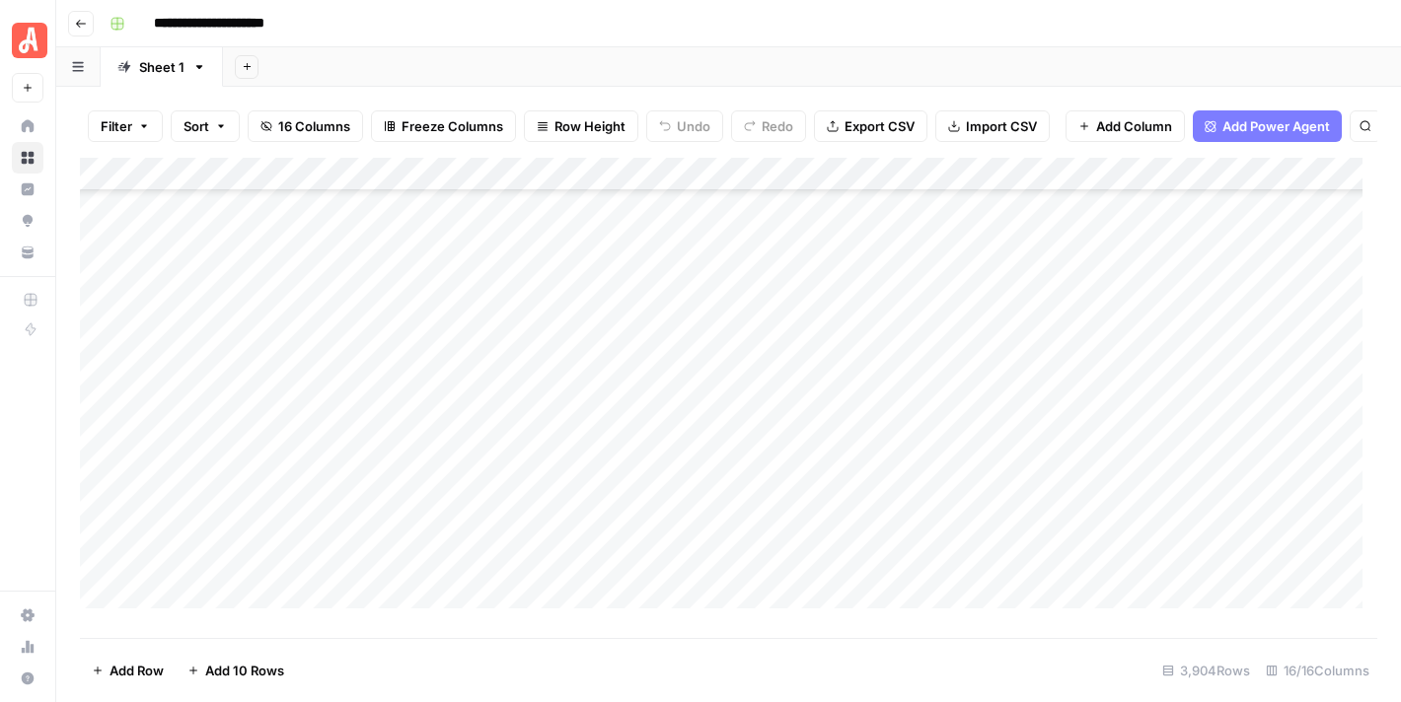
scroll to position [20633, 0]
click at [765, 684] on footer "Add Row Add 10 Rows 3,904 Rows 16/16 Columns" at bounding box center [728, 670] width 1297 height 64
click at [865, 129] on span "Export CSV" at bounding box center [879, 126] width 70 height 20
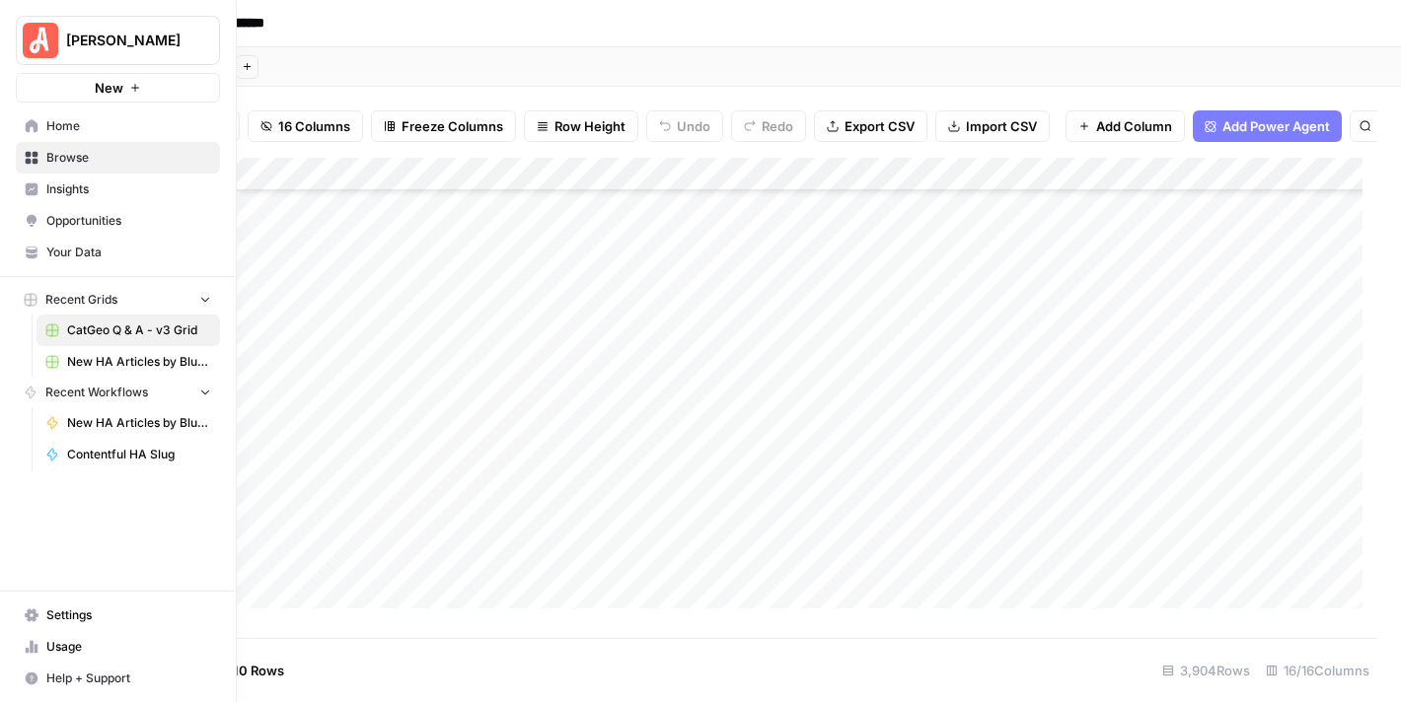
click at [101, 250] on span "Your Data" at bounding box center [128, 253] width 165 height 18
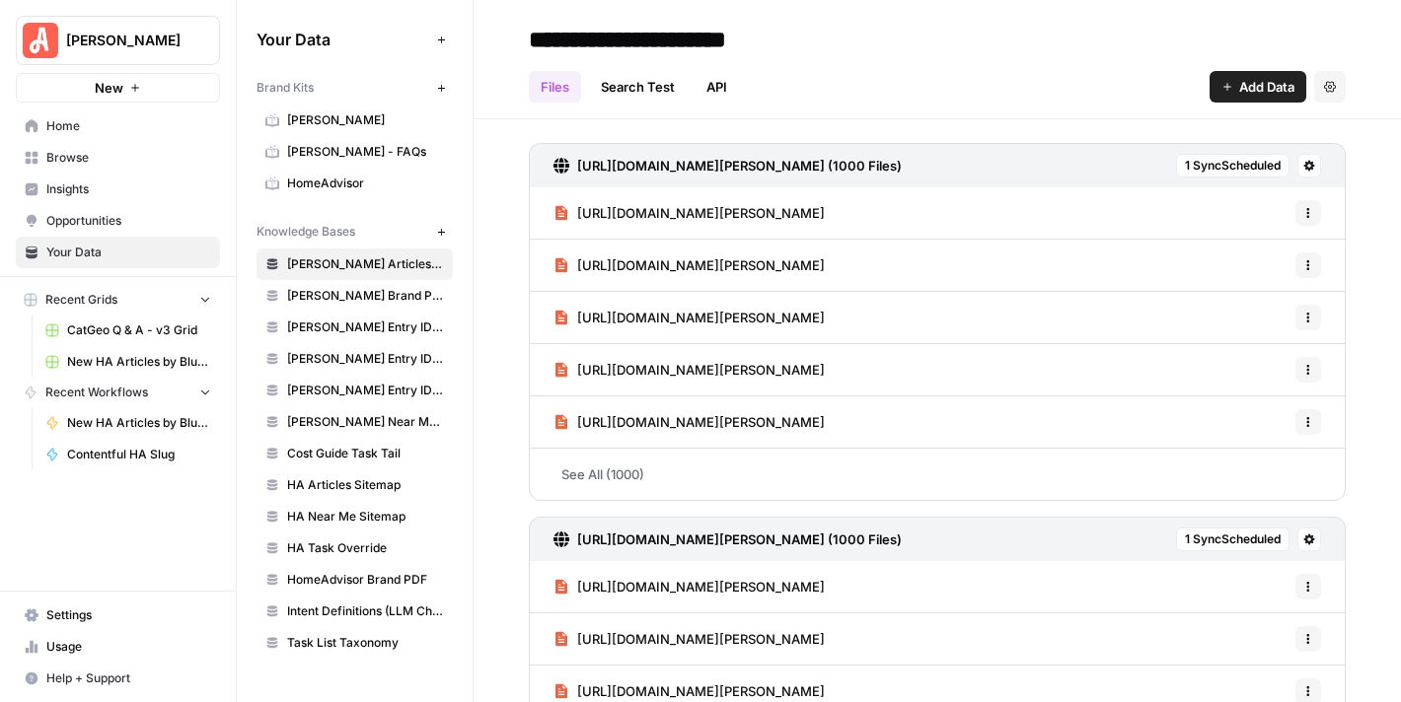
click at [353, 149] on span "[PERSON_NAME] - FAQs" at bounding box center [365, 152] width 157 height 18
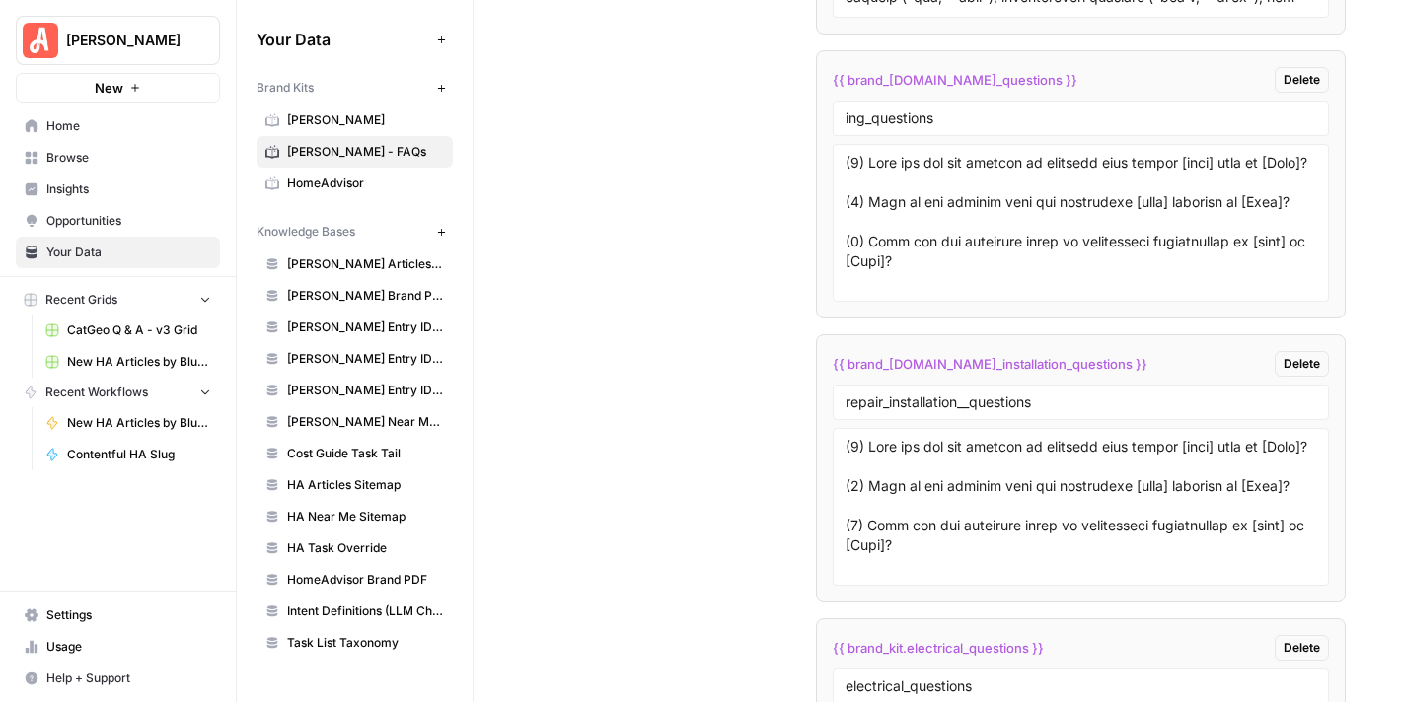
scroll to position [4043, 0]
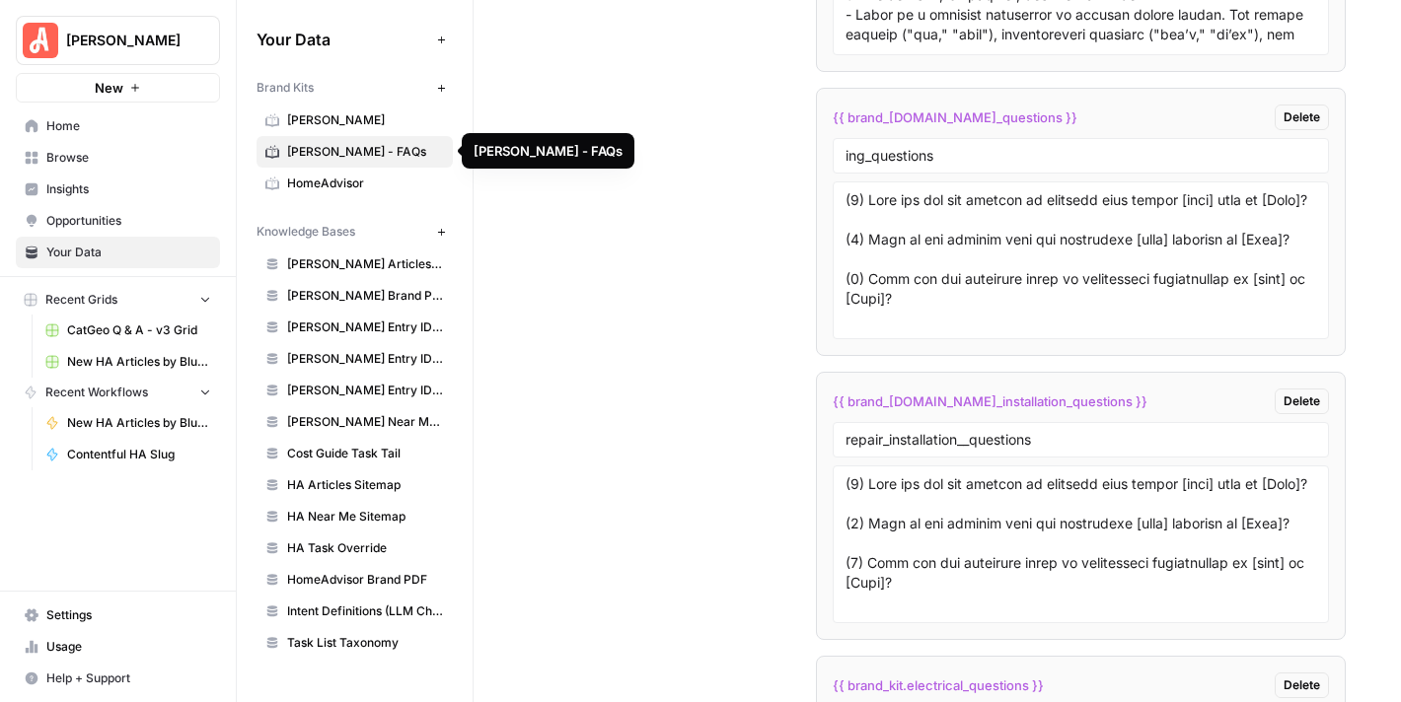
click at [310, 143] on span "[PERSON_NAME] - FAQs" at bounding box center [365, 152] width 157 height 18
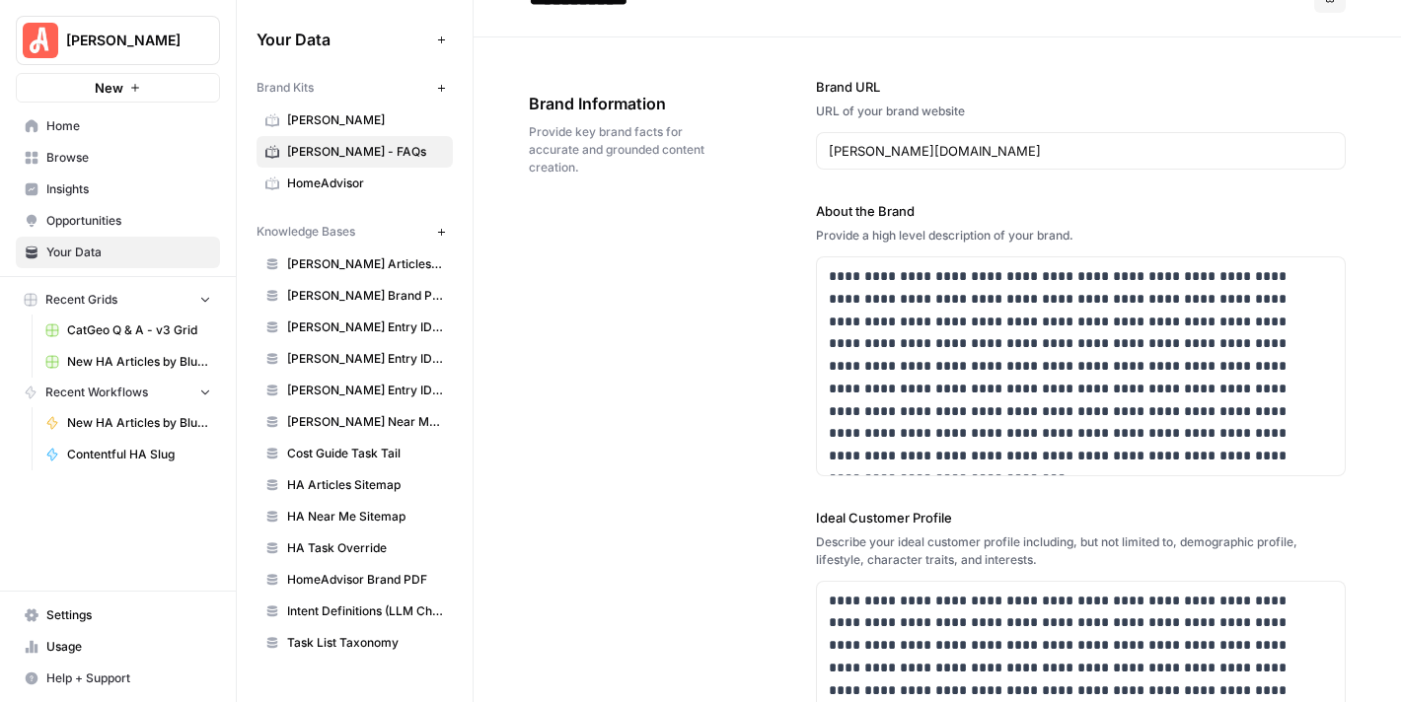
scroll to position [0, 0]
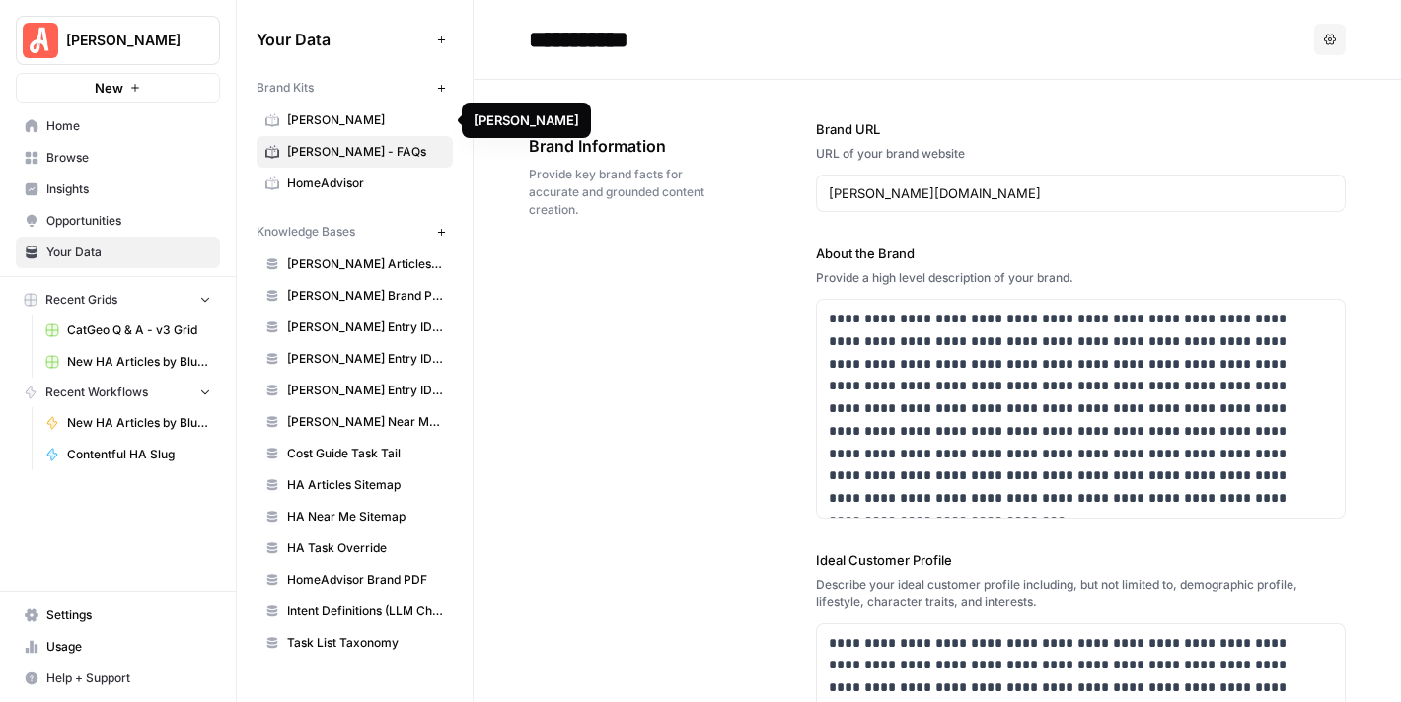
click at [333, 116] on span "[PERSON_NAME]" at bounding box center [365, 120] width 157 height 18
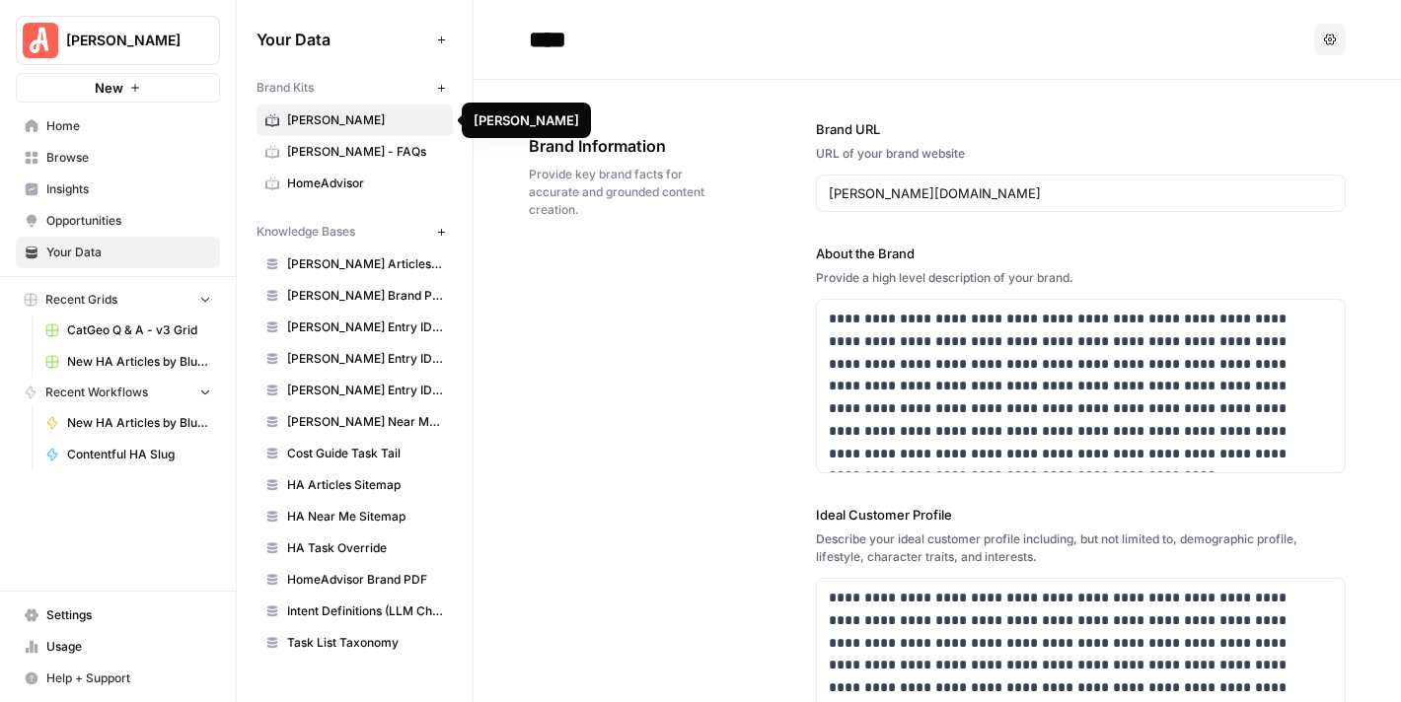
click at [342, 139] on link "[PERSON_NAME] - FAQs" at bounding box center [354, 152] width 196 height 32
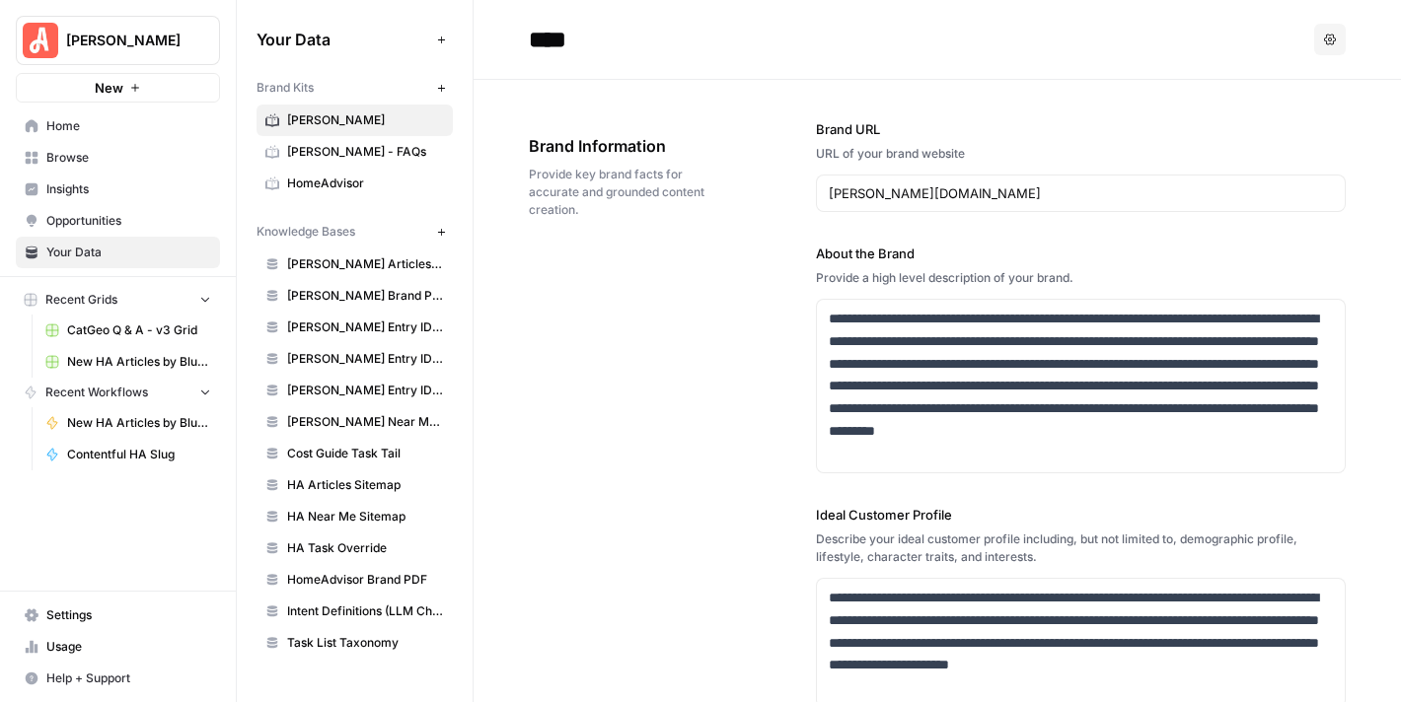
click at [341, 145] on span "[PERSON_NAME] - FAQs" at bounding box center [365, 152] width 157 height 18
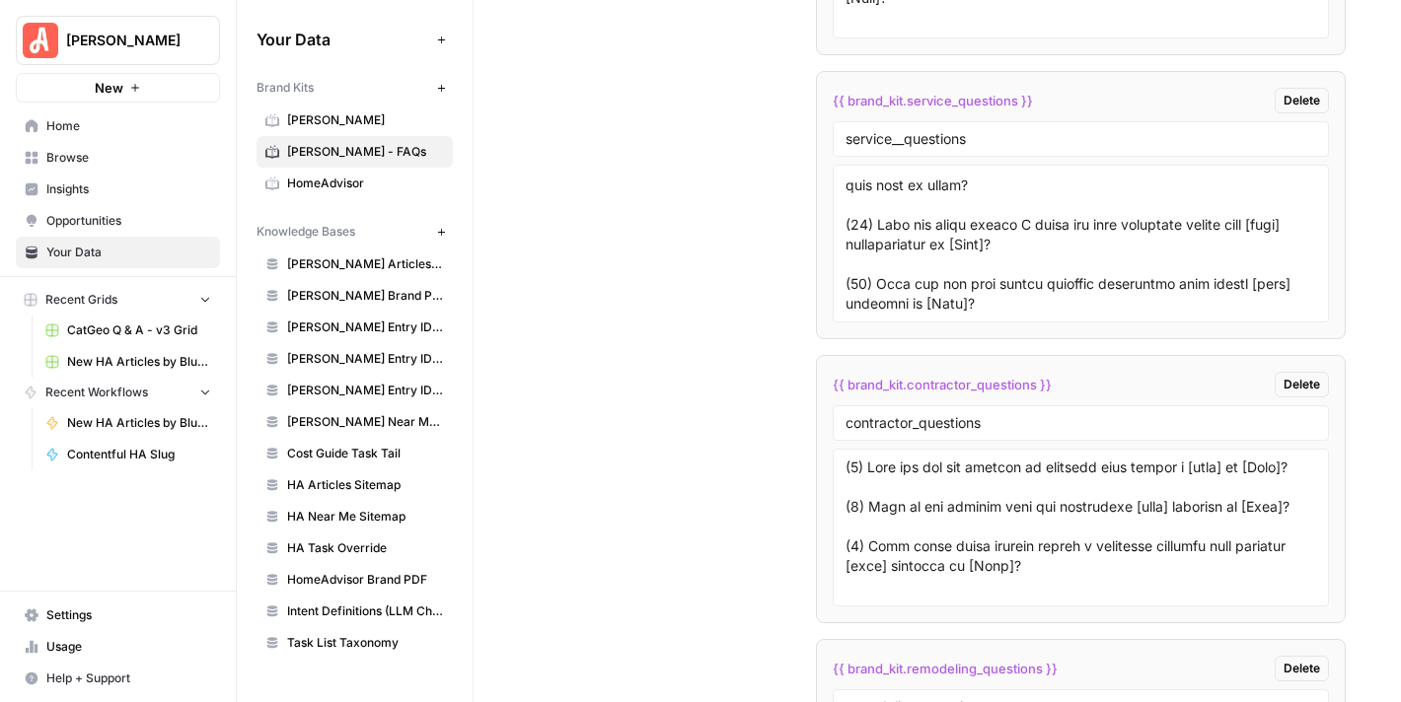
scroll to position [5169, 0]
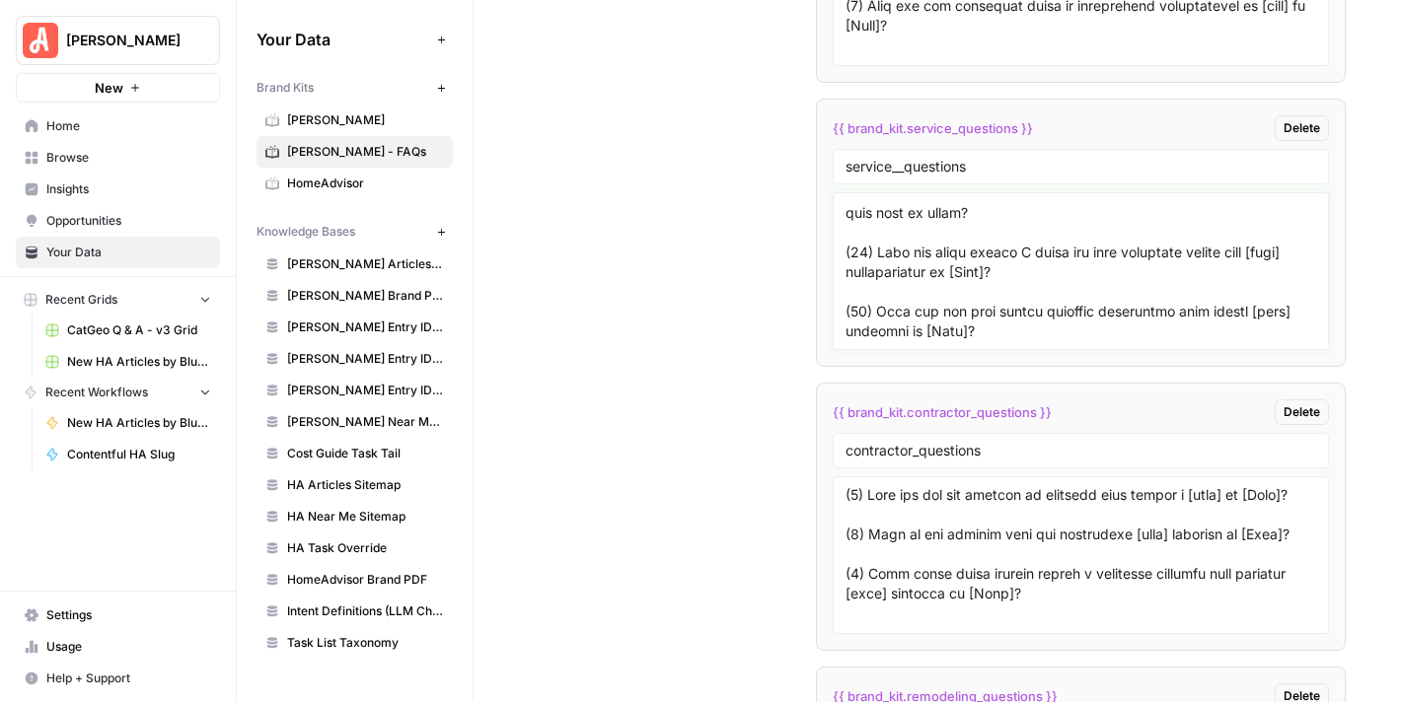
click at [1042, 279] on textarea at bounding box center [1080, 271] width 471 height 140
click at [1086, 273] on textarea "To enrich screen reader interactions, please activate Accessibility in Grammarl…" at bounding box center [1080, 271] width 471 height 140
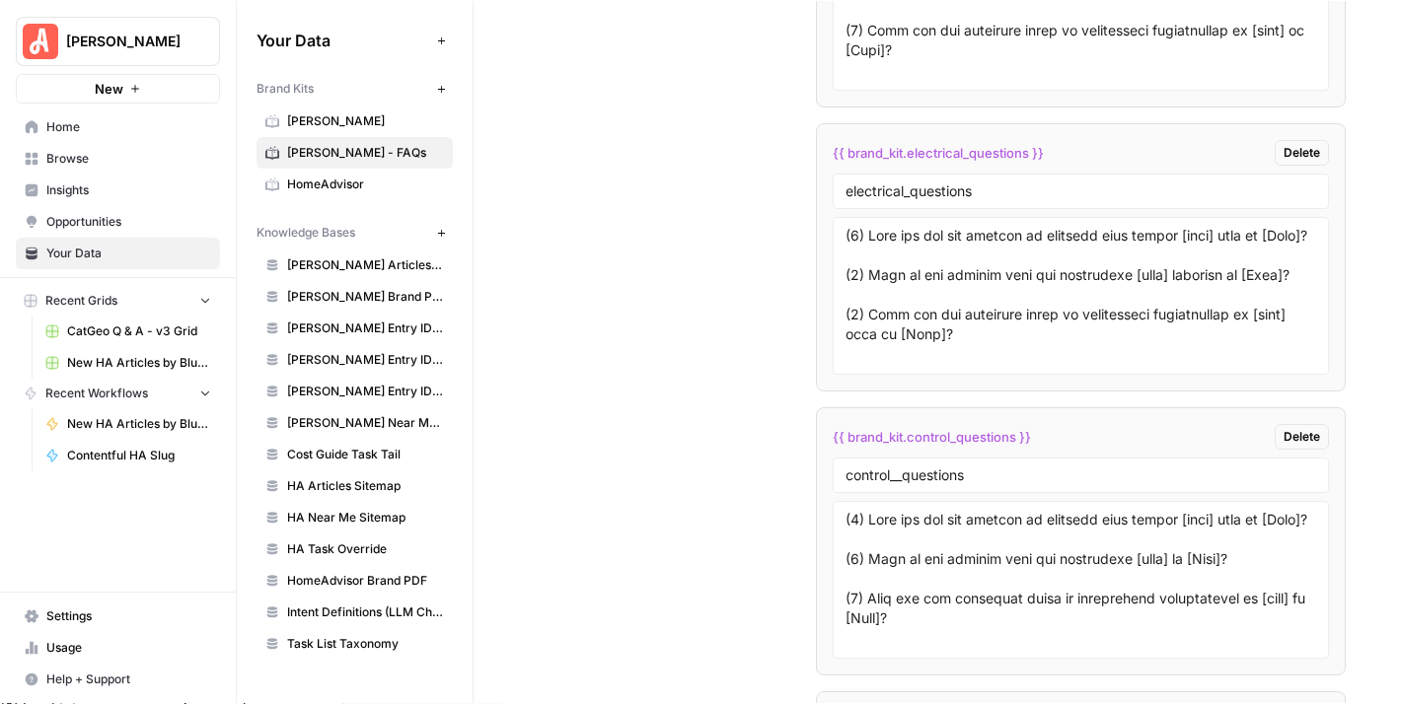
scroll to position [4182, 0]
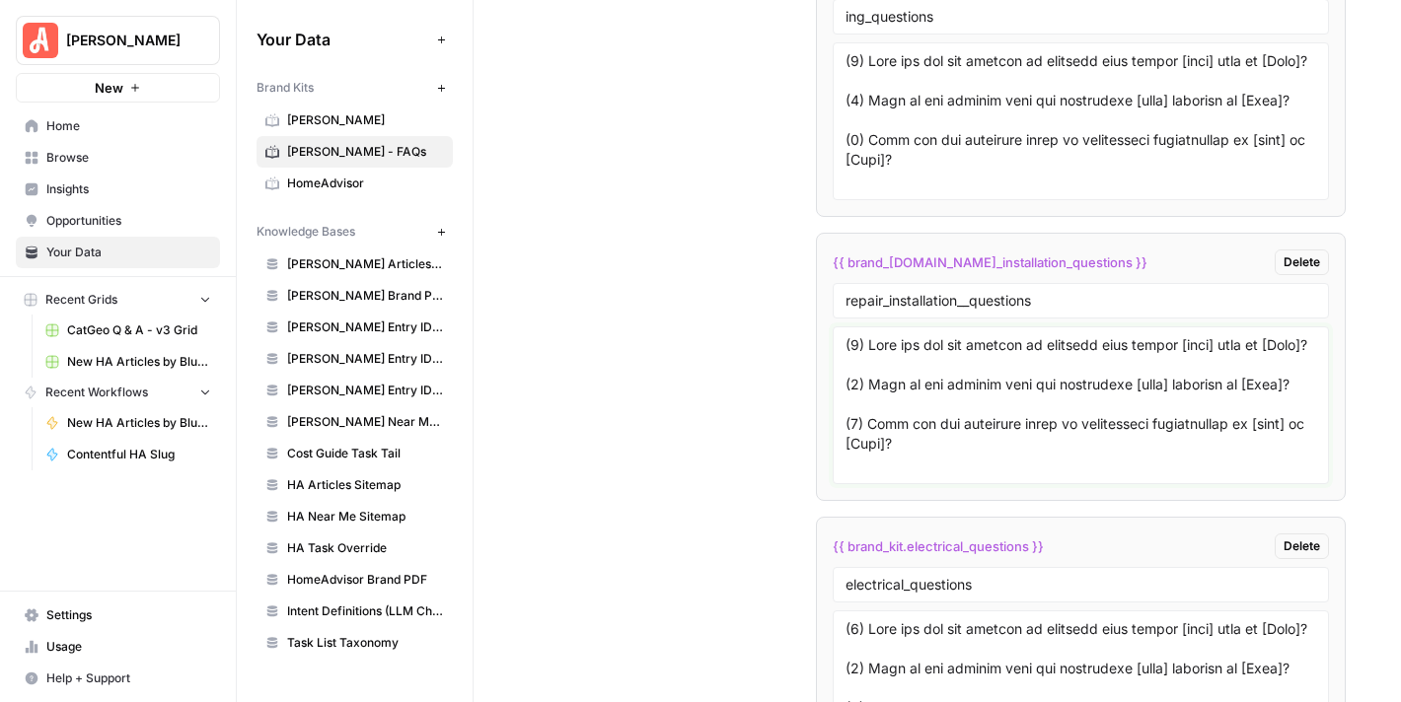
click at [1056, 346] on textarea at bounding box center [1080, 405] width 471 height 140
click at [158, 326] on span "CatGeo Q & A - v3 Grid" at bounding box center [139, 331] width 144 height 18
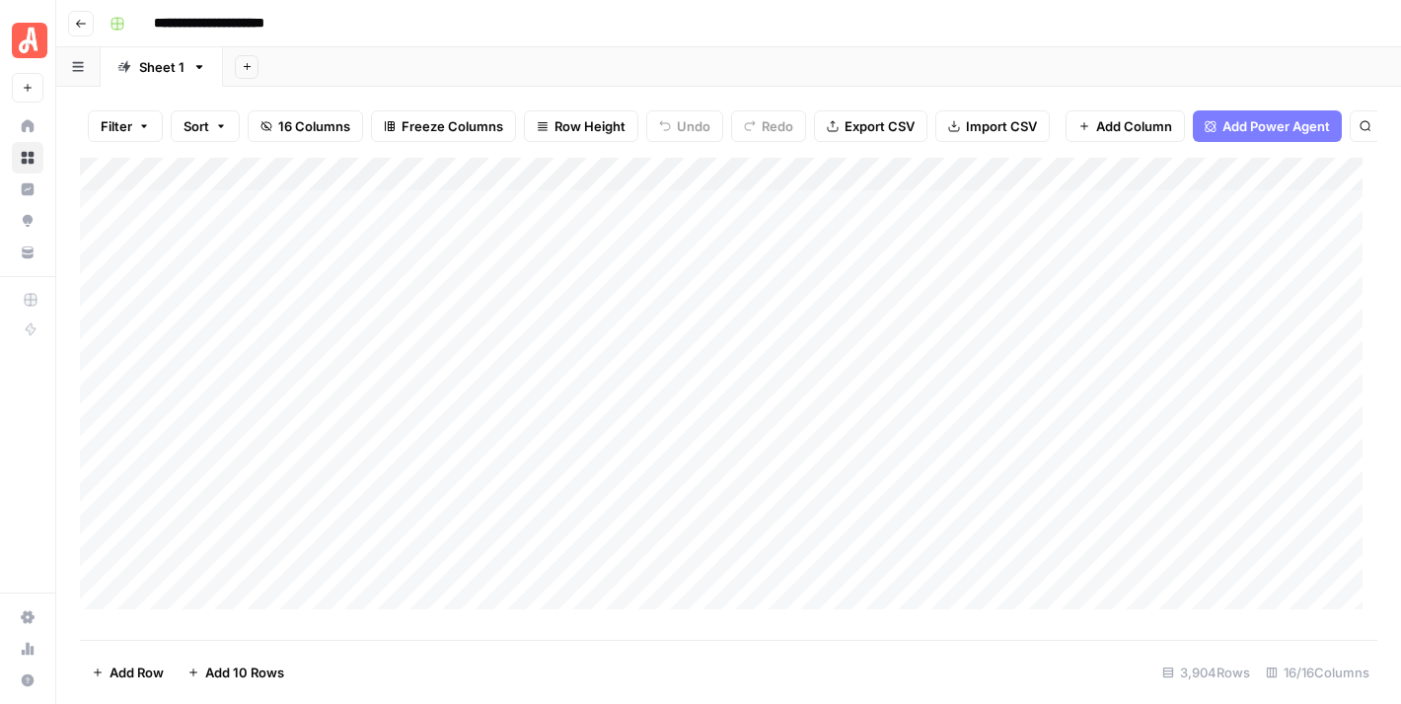
click at [130, 119] on span "Filter" at bounding box center [117, 126] width 32 height 20
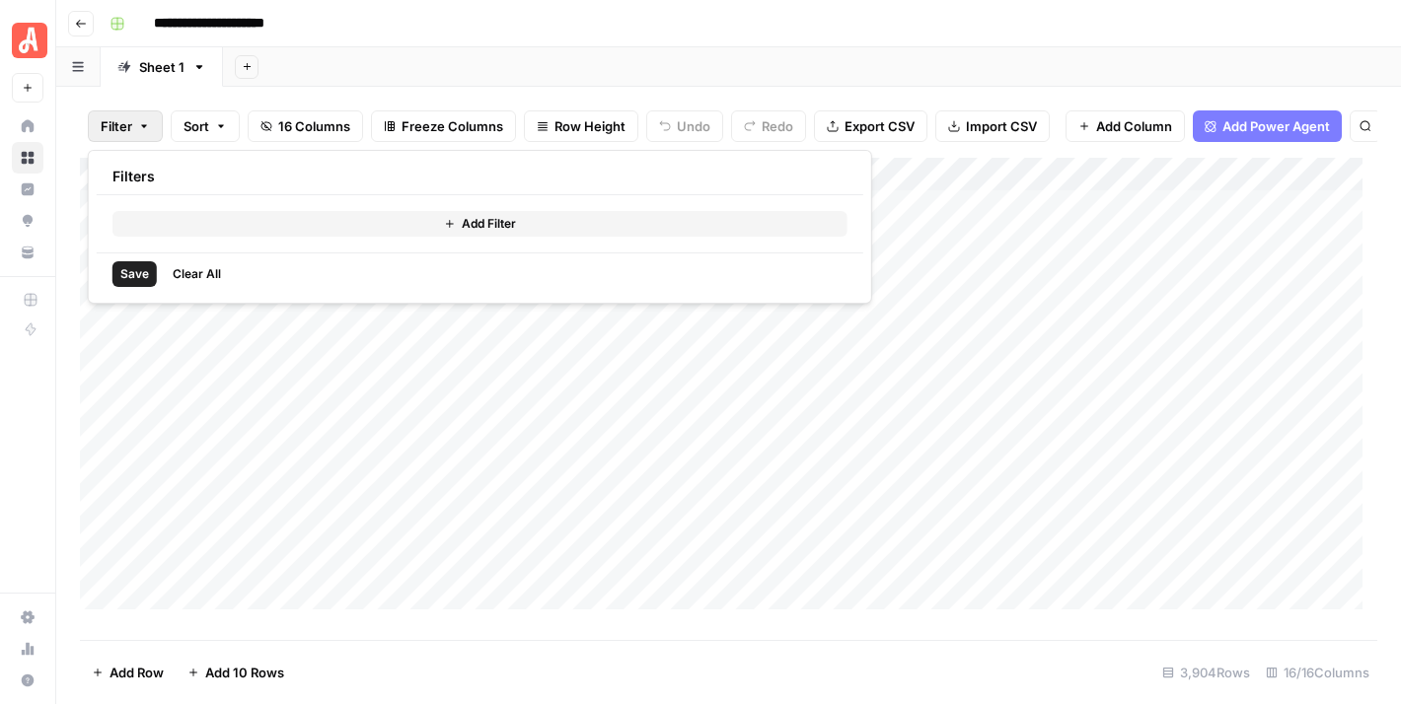
click at [462, 226] on span "Add Filter" at bounding box center [489, 224] width 54 height 18
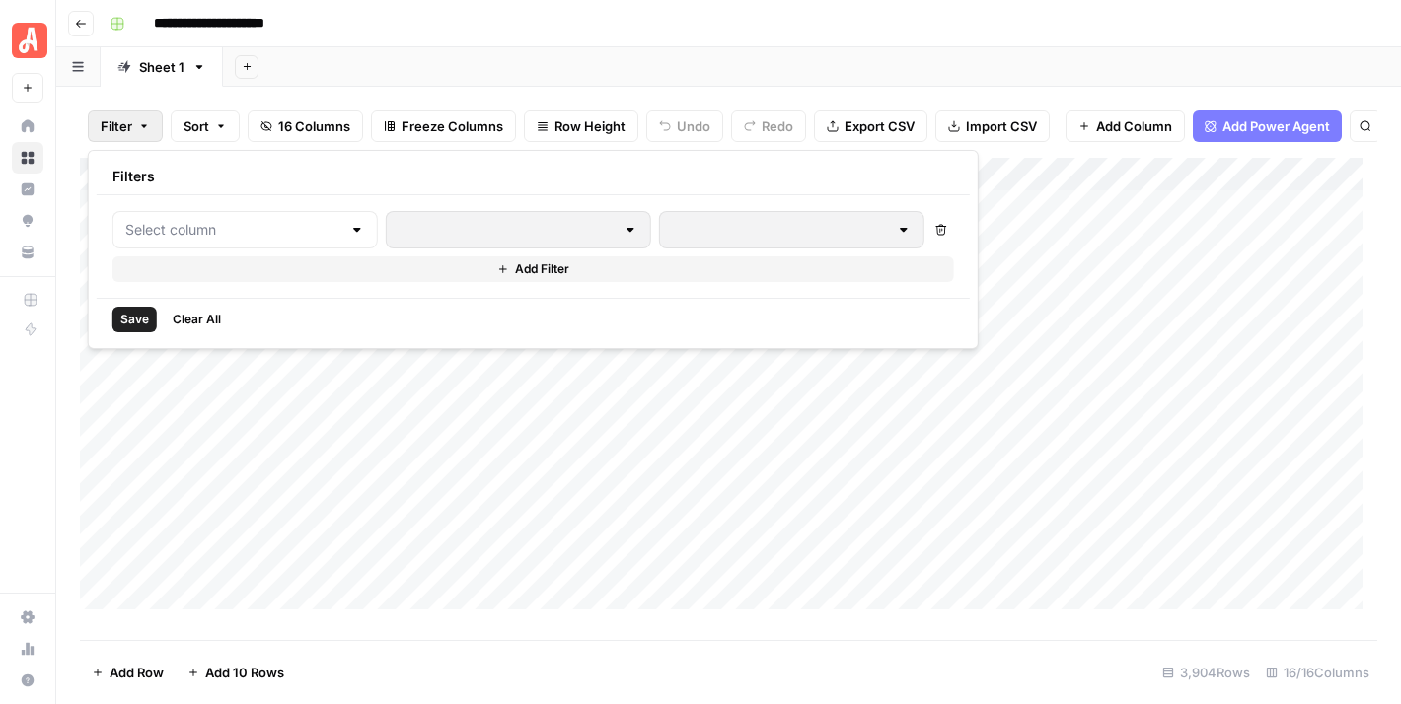
click at [349, 230] on div at bounding box center [357, 230] width 16 height 20
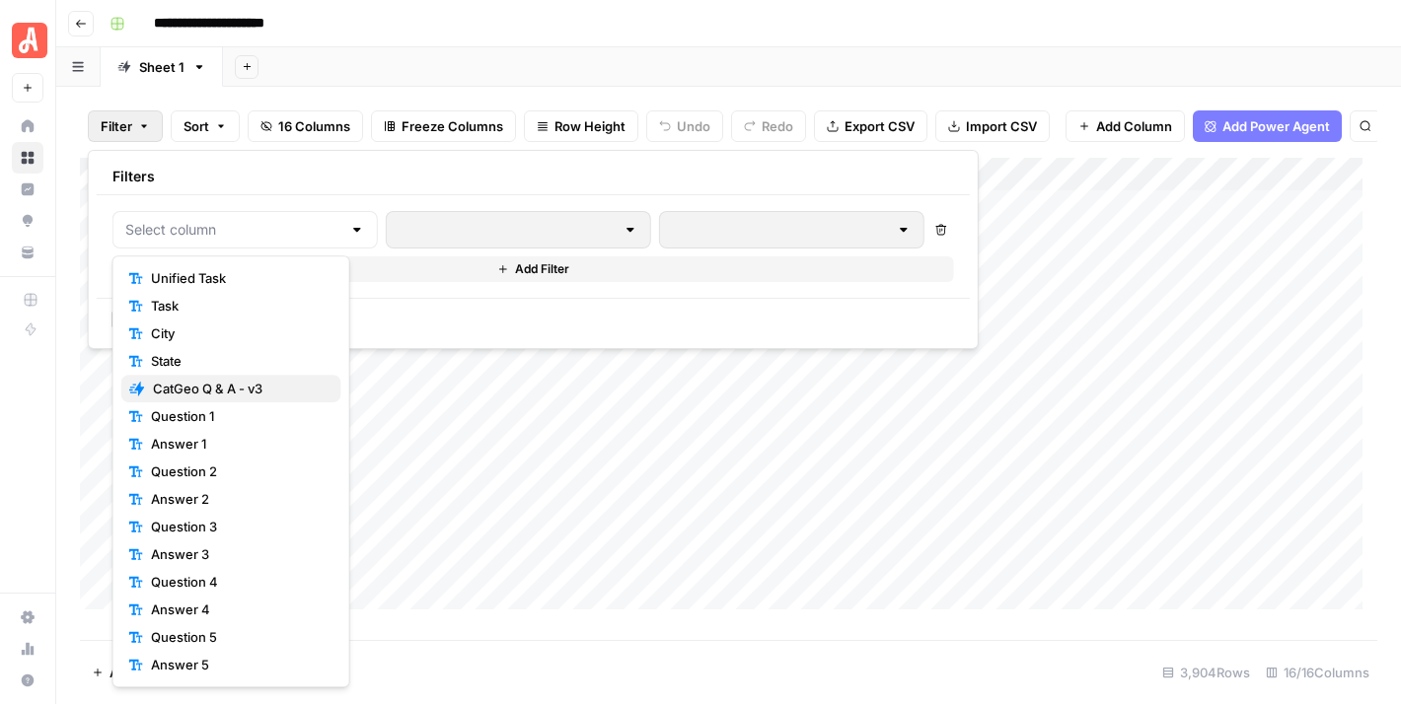
scroll to position [28, 0]
click at [272, 392] on span "Question 1" at bounding box center [238, 389] width 175 height 20
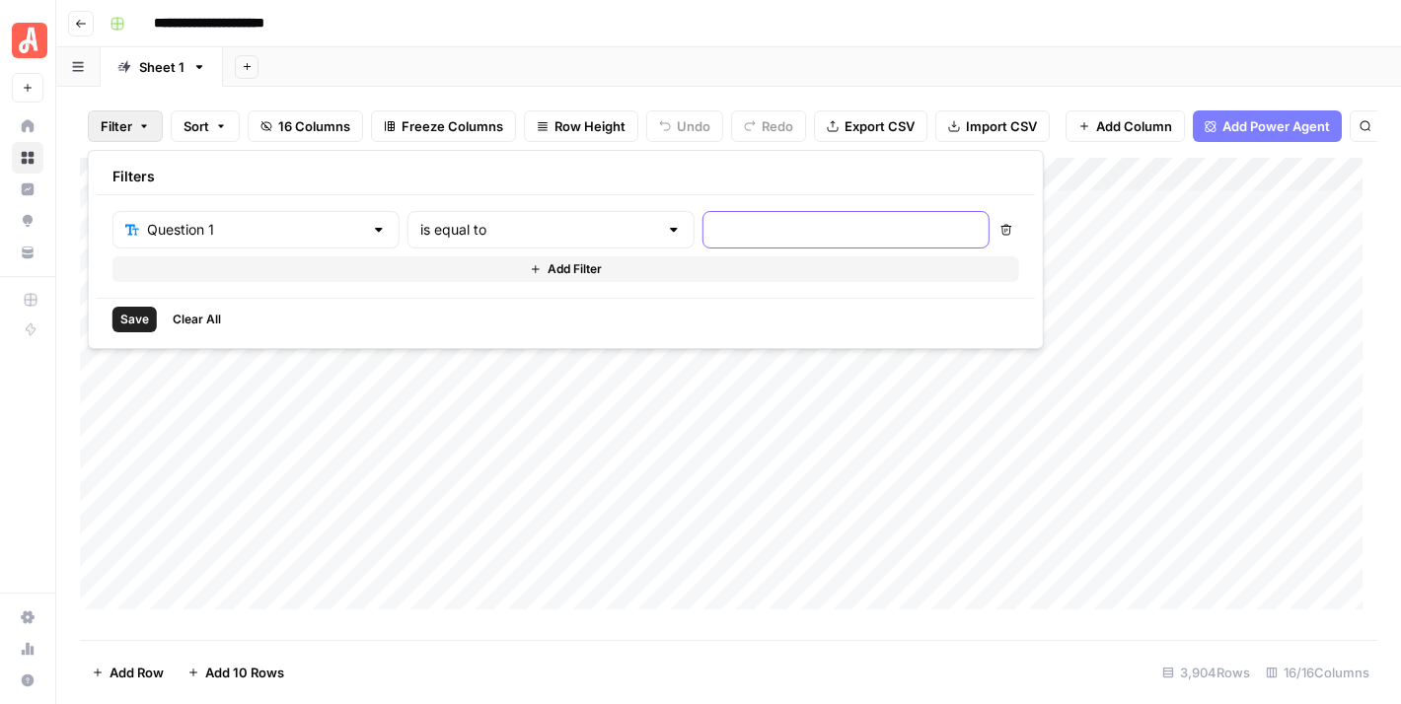
click at [715, 222] on input "text" at bounding box center [845, 230] width 261 height 20
paste input "Should I combine concrete repair with other upgrades to my {GeoCity} home to sa…"
type input "Should I combine concrete repair with other upgrades to my {GeoCity} home to sa…"
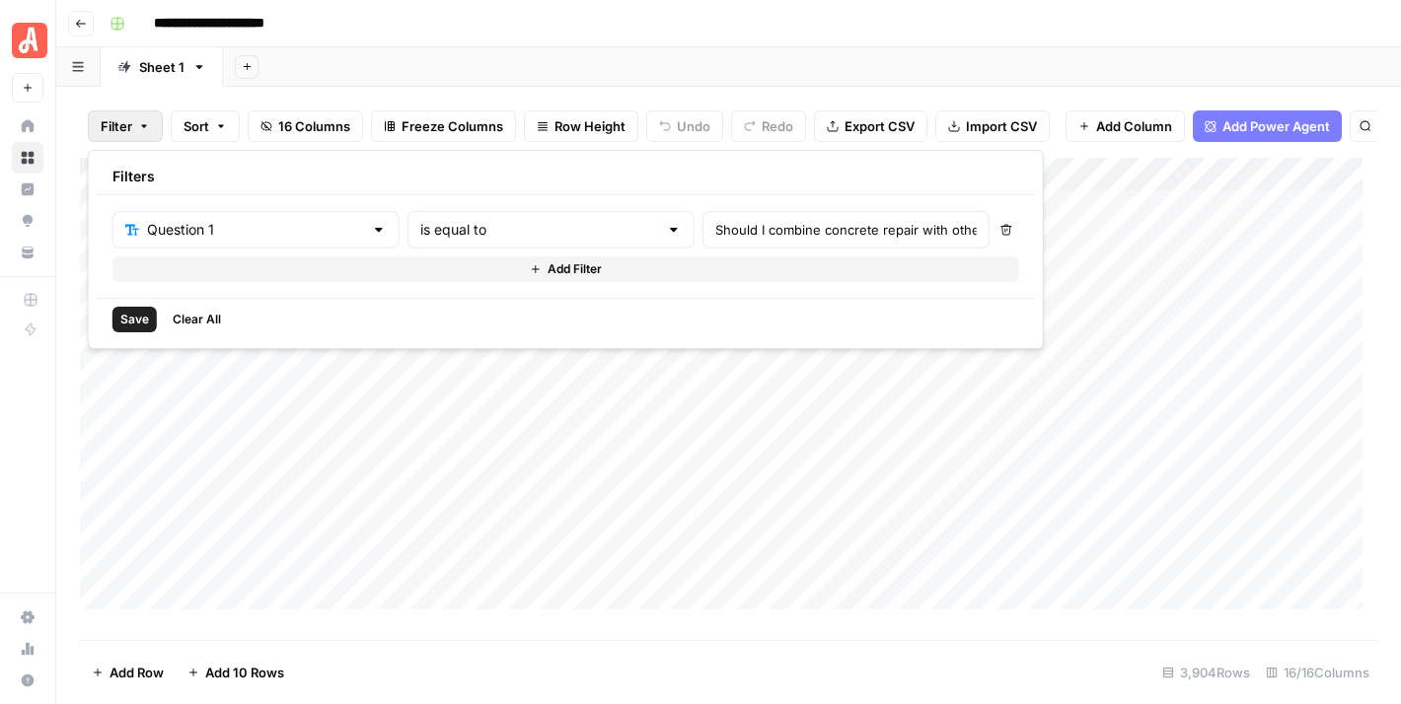
click at [478, 273] on button "Add Filter" at bounding box center [565, 269] width 907 height 26
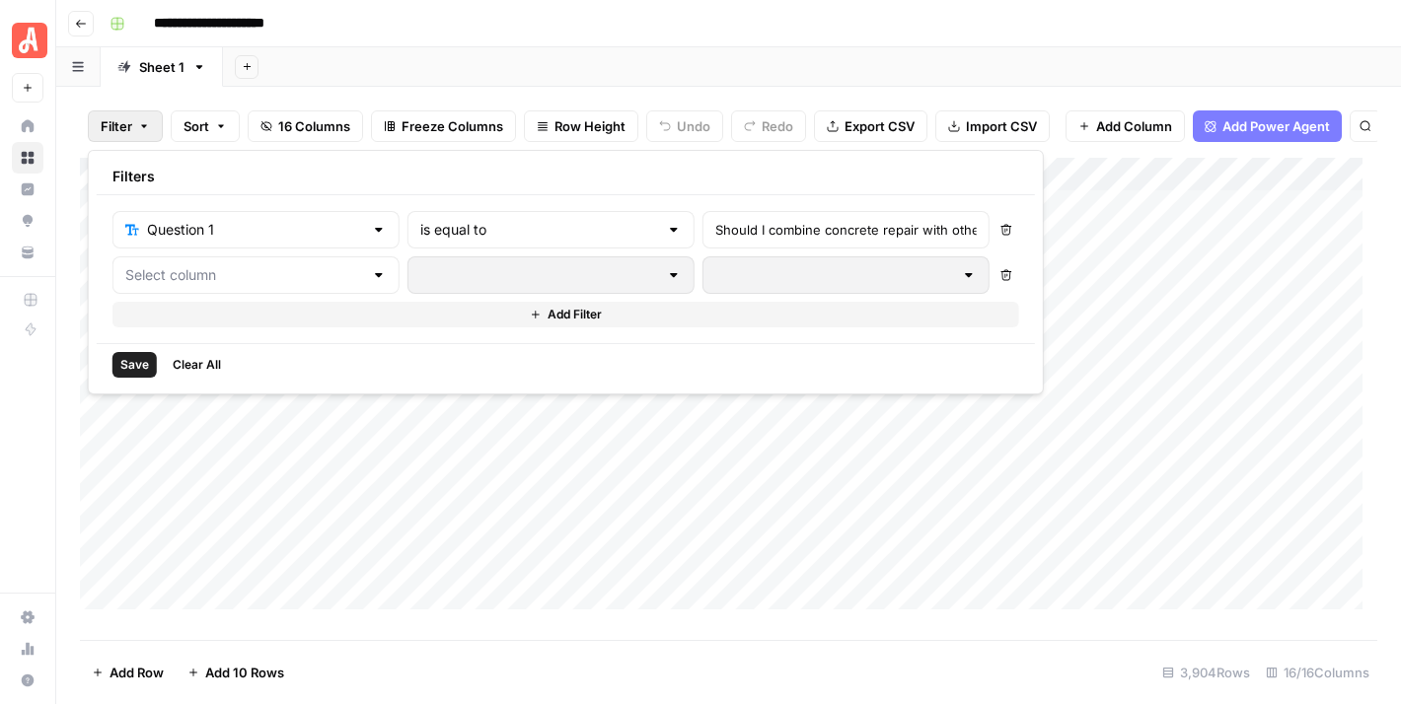
click at [371, 282] on div at bounding box center [379, 275] width 16 height 20
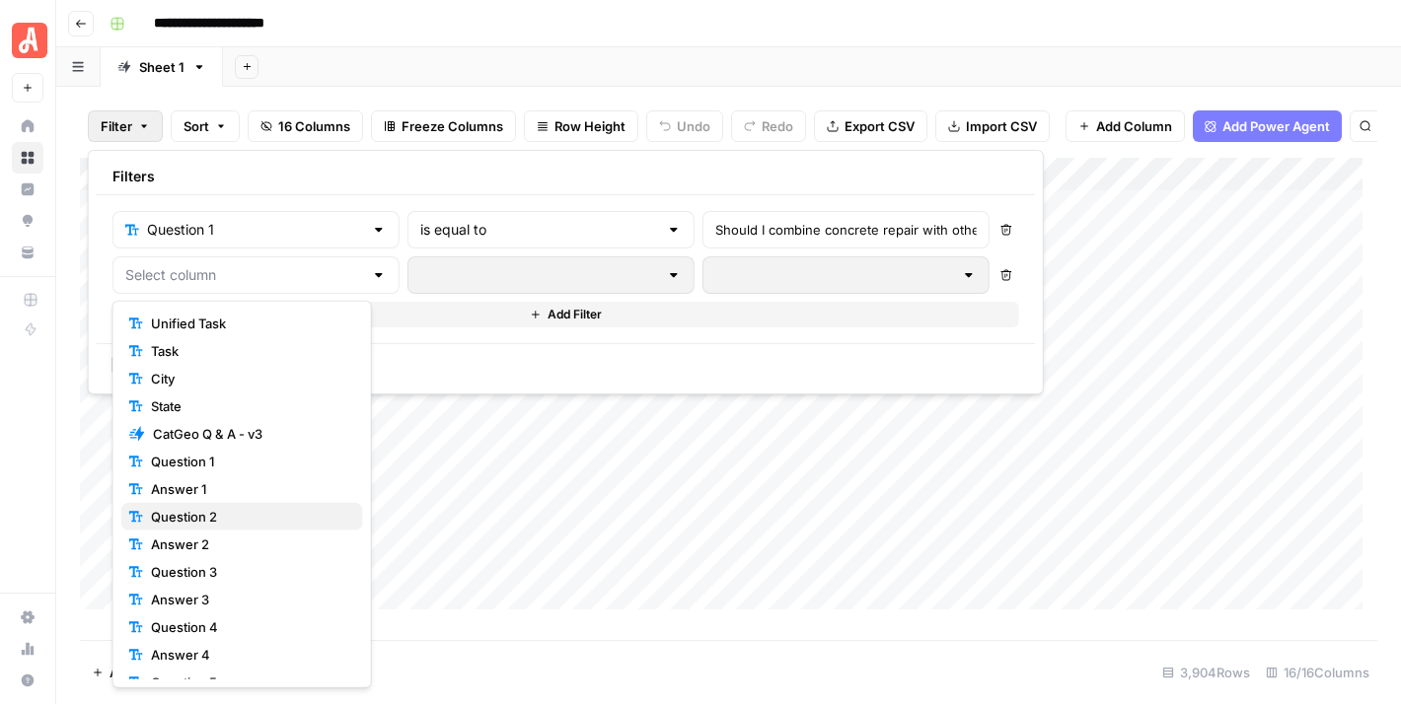
click at [228, 511] on span "Question 2" at bounding box center [249, 517] width 196 height 20
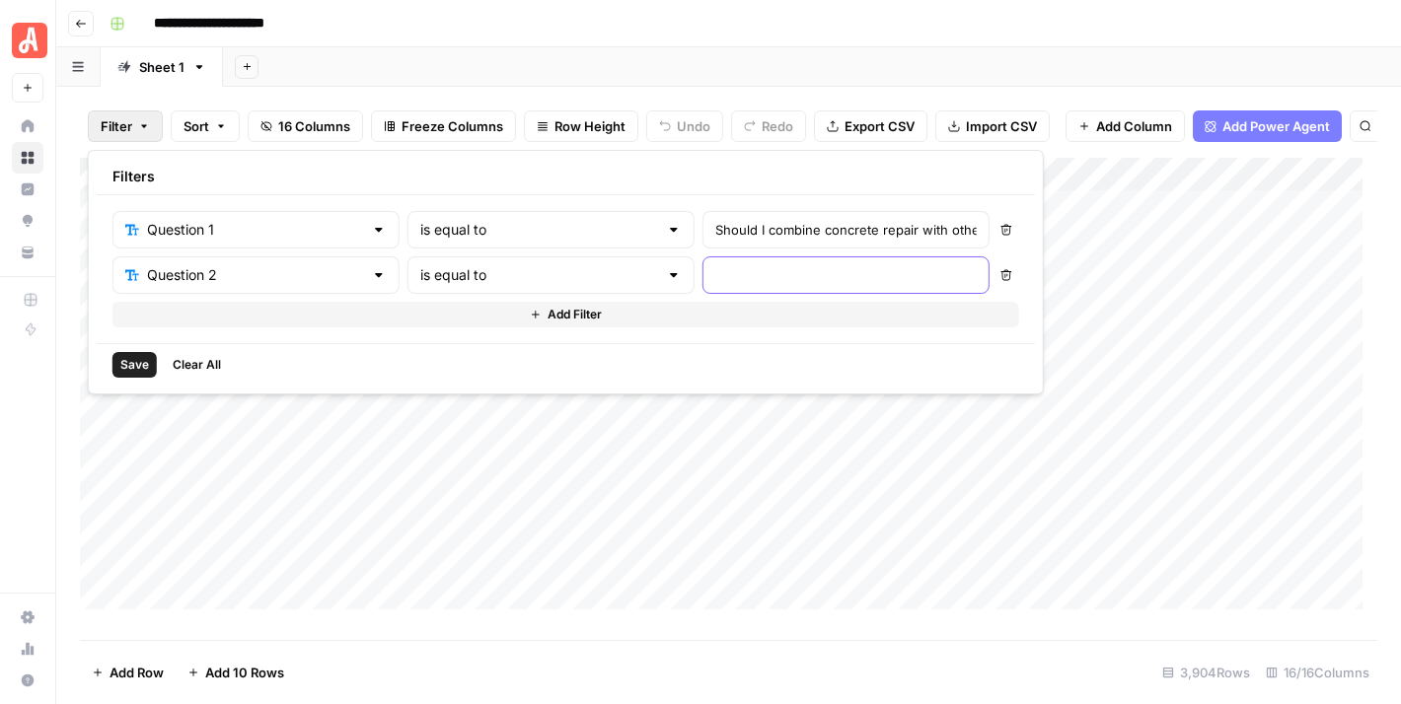
click at [715, 280] on input "text" at bounding box center [845, 275] width 261 height 20
paste input "Should I combine concrete repair with other upgrades to my {GeoCity} home to sa…"
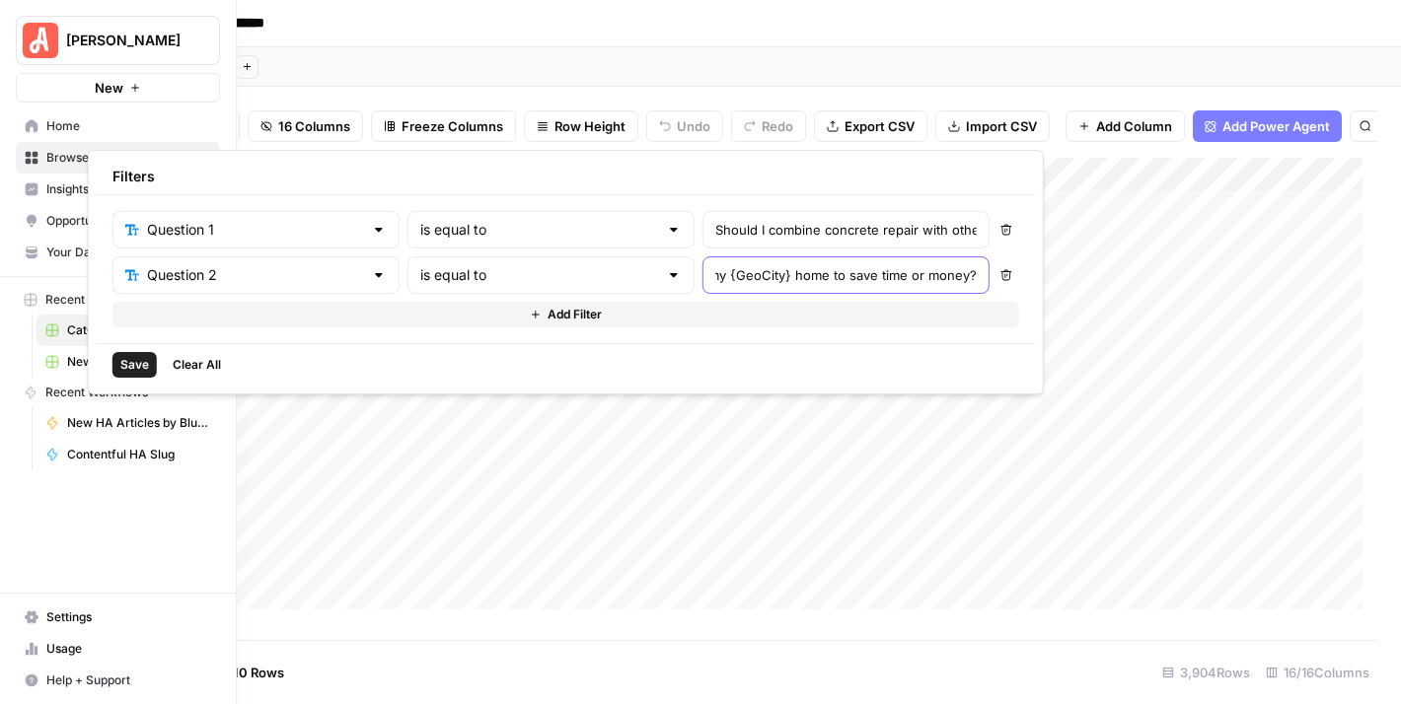
type input "Should I combine concrete repair with other upgrades to my {GeoCity} home to sa…"
click at [547, 321] on span "Add Filter" at bounding box center [574, 315] width 54 height 18
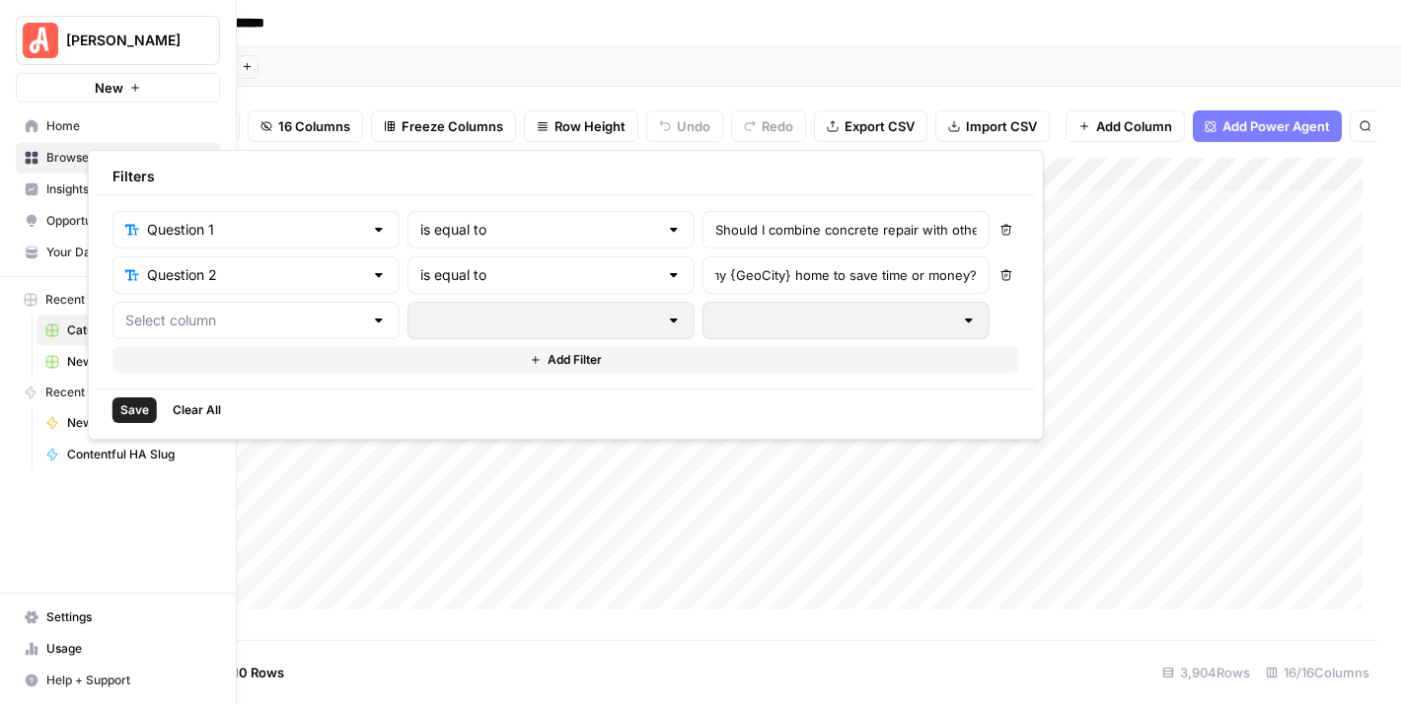
scroll to position [0, 0]
click at [371, 324] on div at bounding box center [379, 321] width 16 height 20
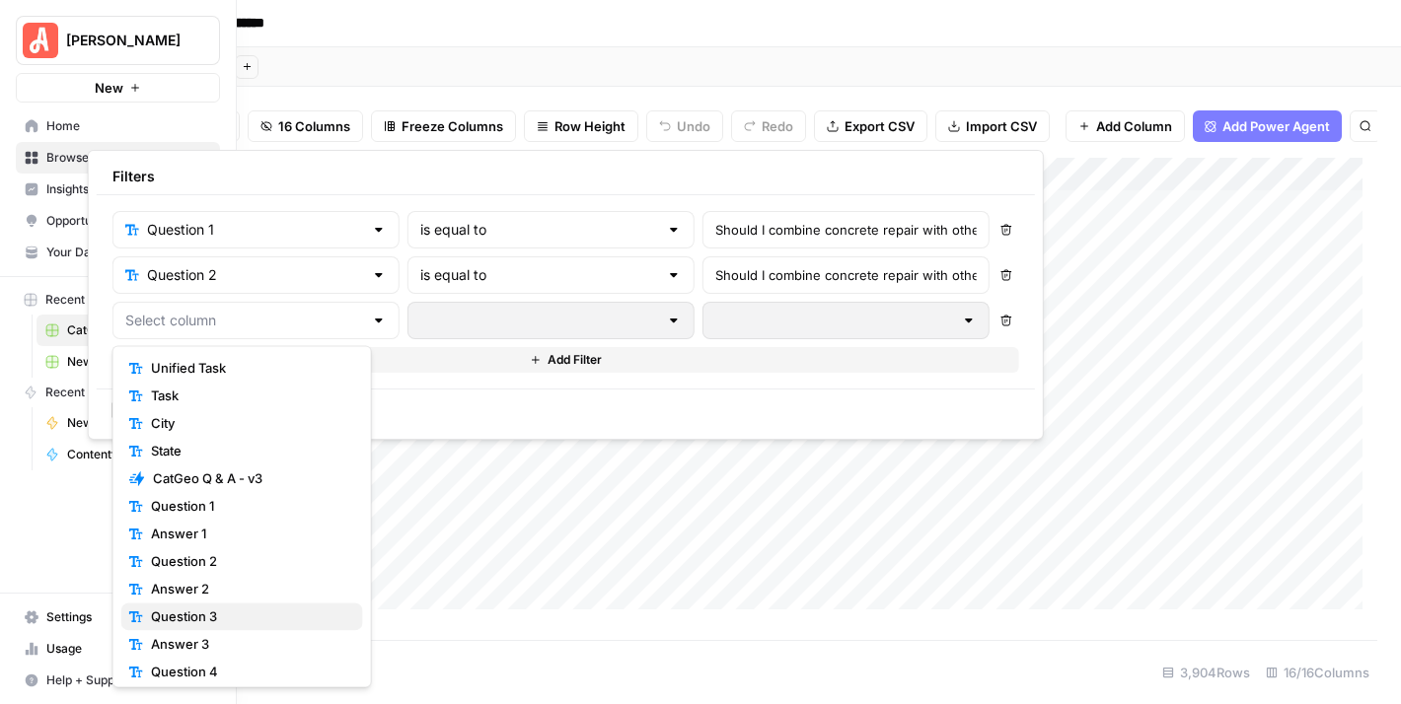
click at [244, 610] on span "Question 3" at bounding box center [249, 617] width 196 height 20
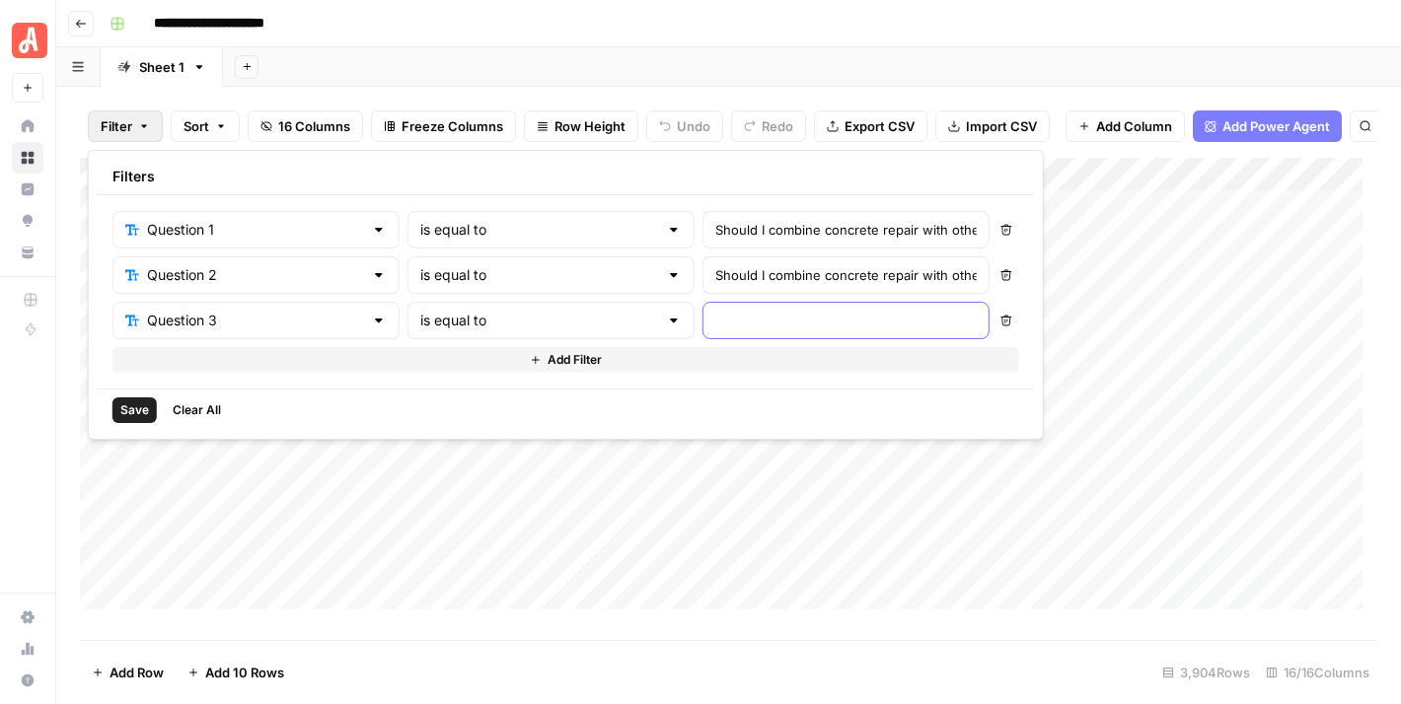
click at [715, 323] on input "text" at bounding box center [845, 321] width 261 height 20
paste input "Should I combine concrete repair with other upgrades to my {GeoCity} home to sa…"
type input "Should I combine concrete repair with other upgrades to my {GeoCity} home to sa…"
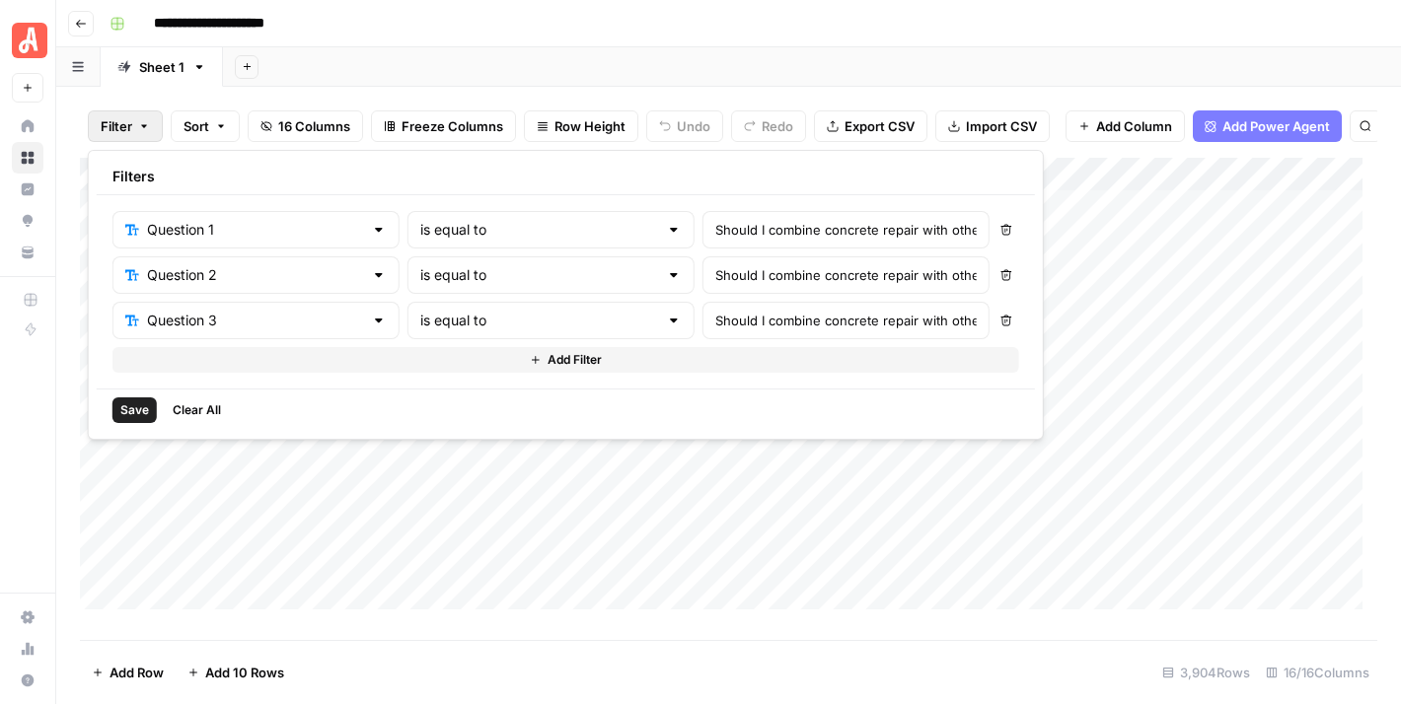
click at [549, 354] on span "Add Filter" at bounding box center [574, 360] width 54 height 18
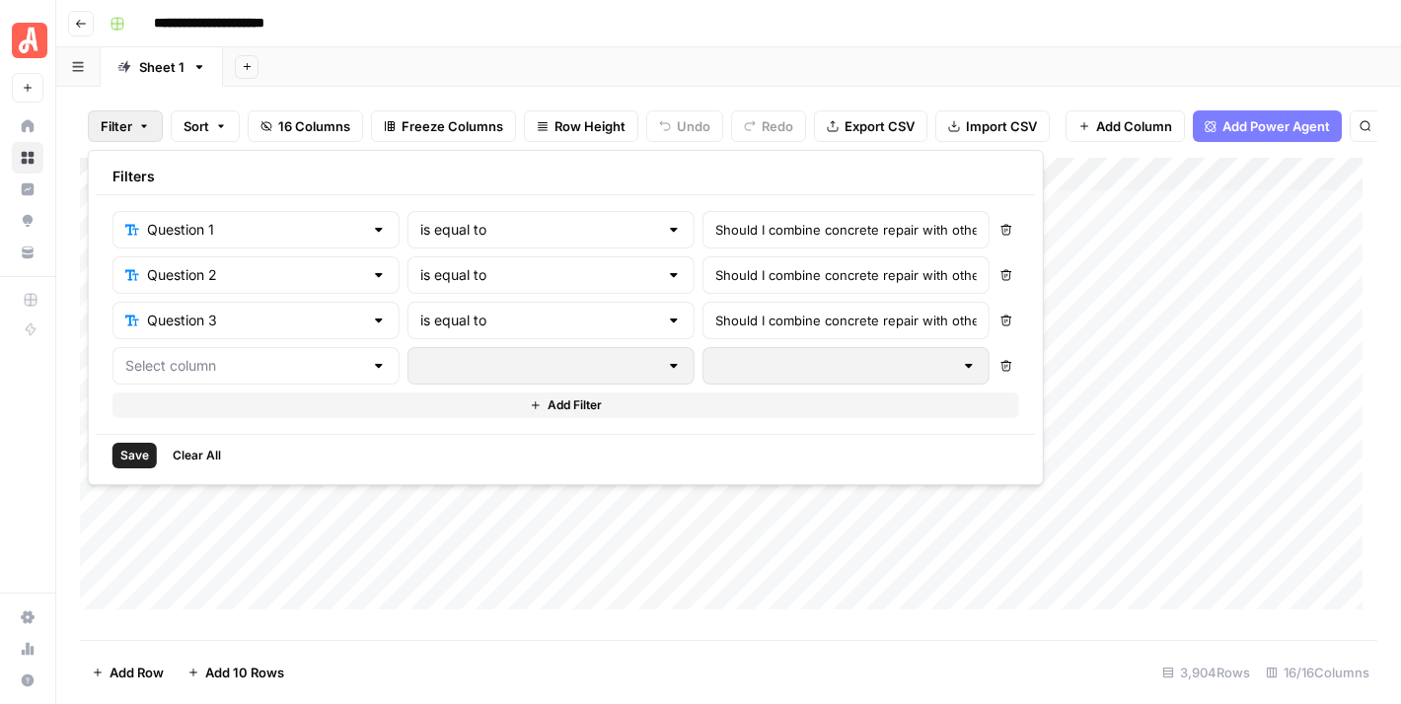
click at [371, 365] on div at bounding box center [379, 366] width 16 height 20
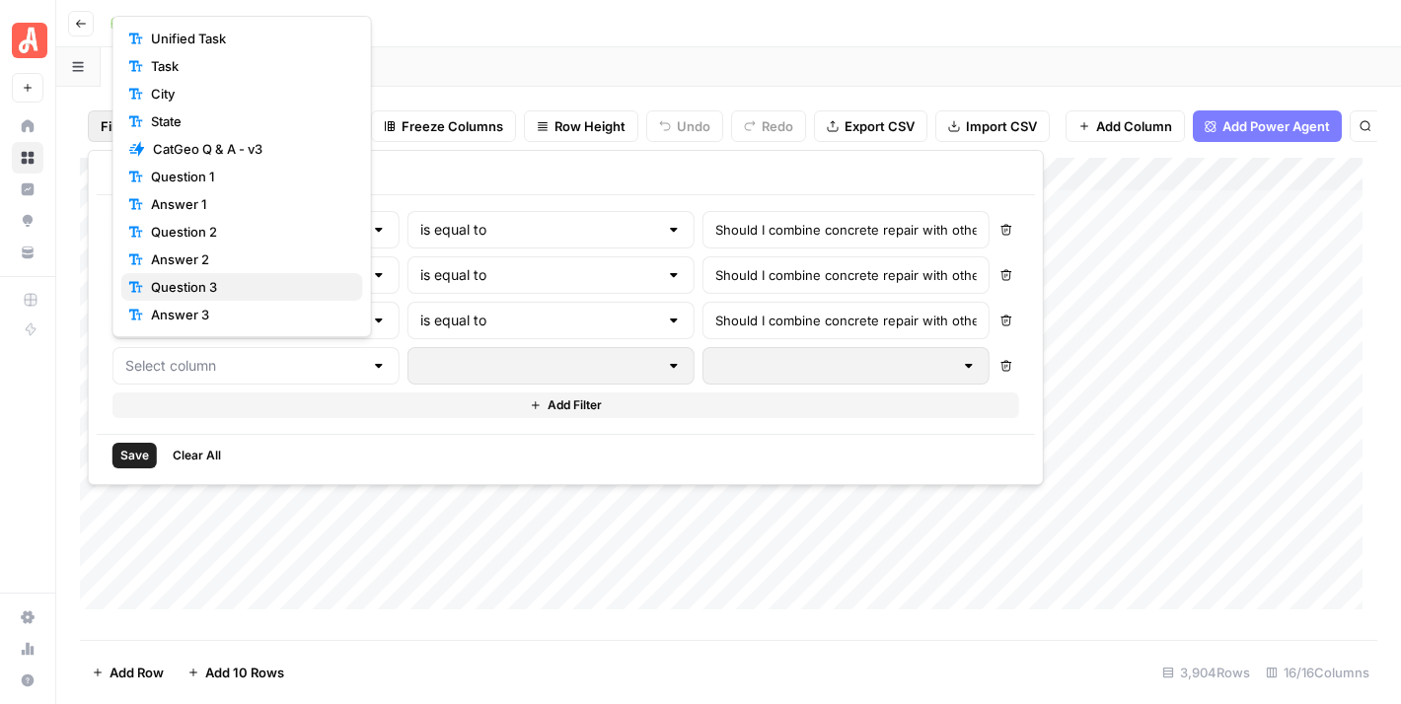
scroll to position [99, 0]
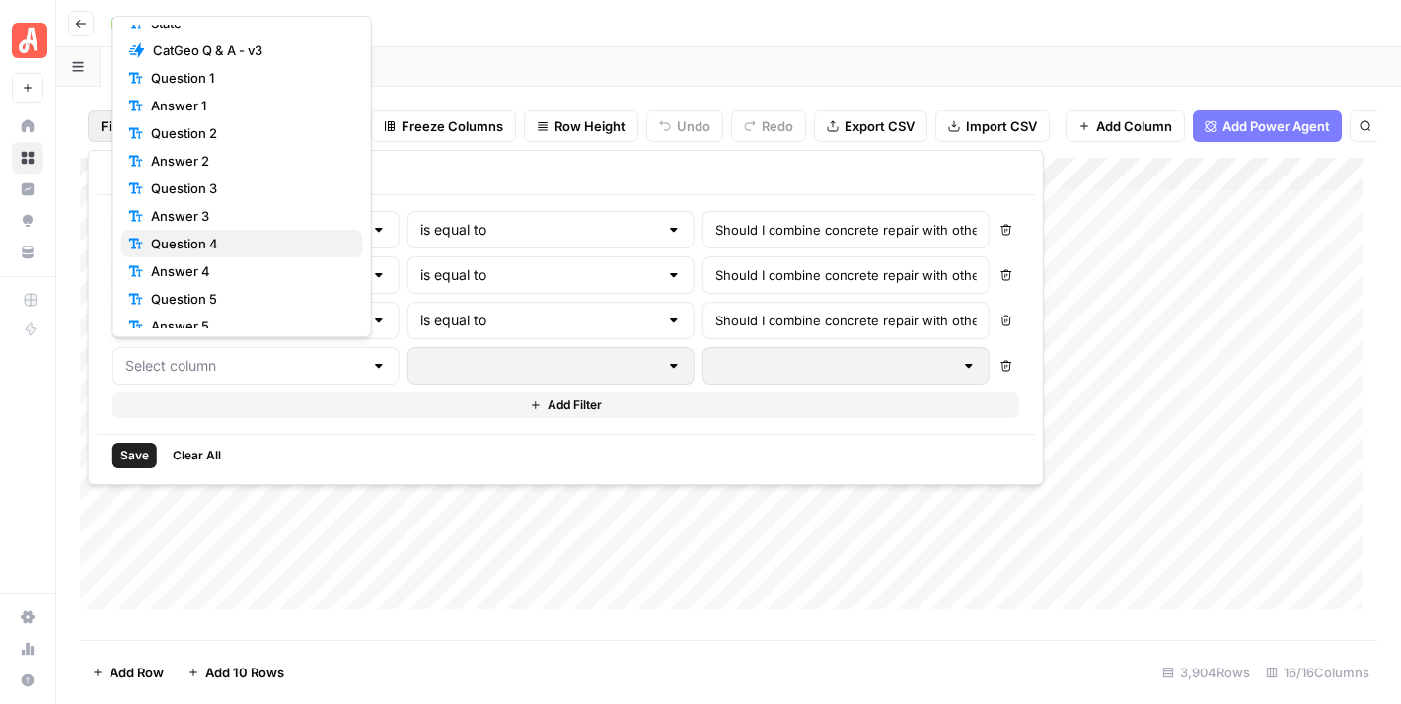
click at [266, 230] on button "Question 4" at bounding box center [242, 244] width 242 height 28
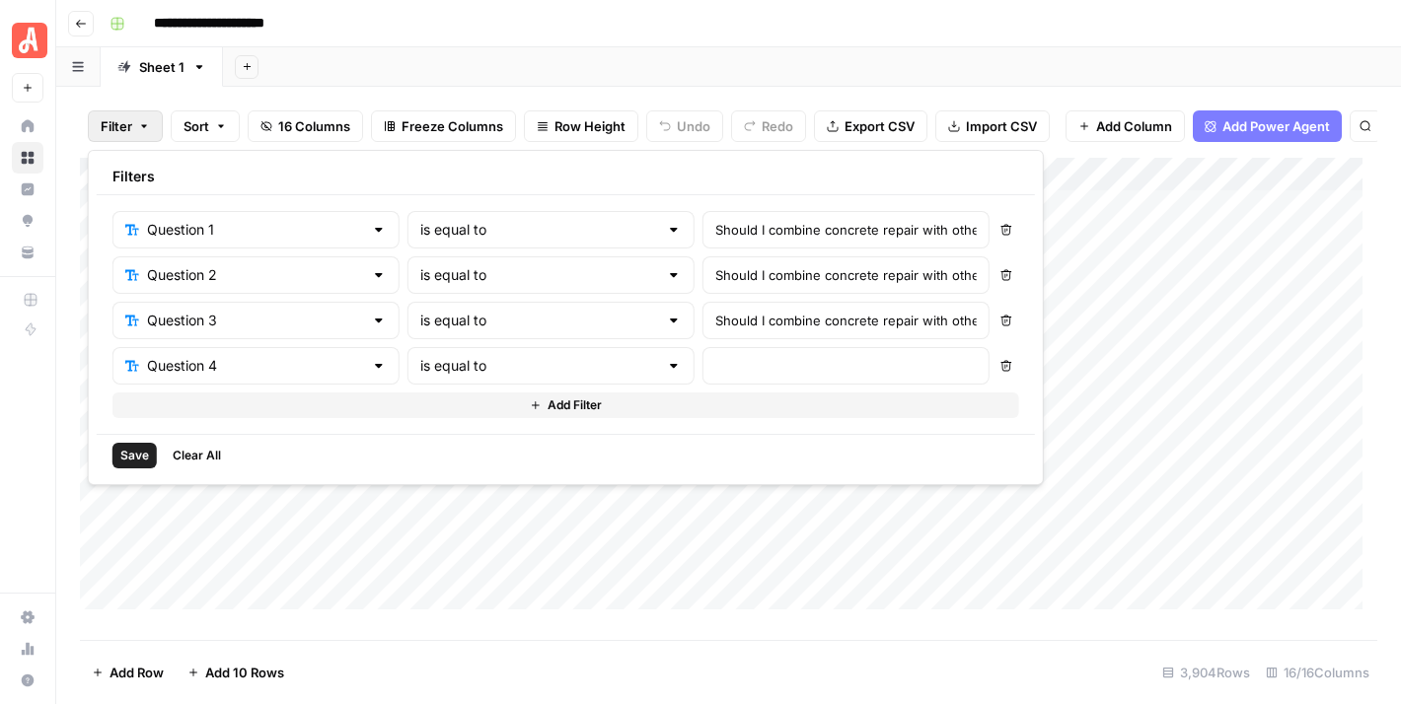
click at [672, 337] on div "Question 1 is equal to Should I combine concrete repair with other upgrades to …" at bounding box center [565, 314] width 907 height 207
click at [715, 367] on input "text" at bounding box center [845, 366] width 261 height 20
paste input "Should I combine concrete repair with other upgrades to my {GeoCity} home to sa…"
type input "Should I combine concrete repair with other upgrades to my {GeoCity} home to sa…"
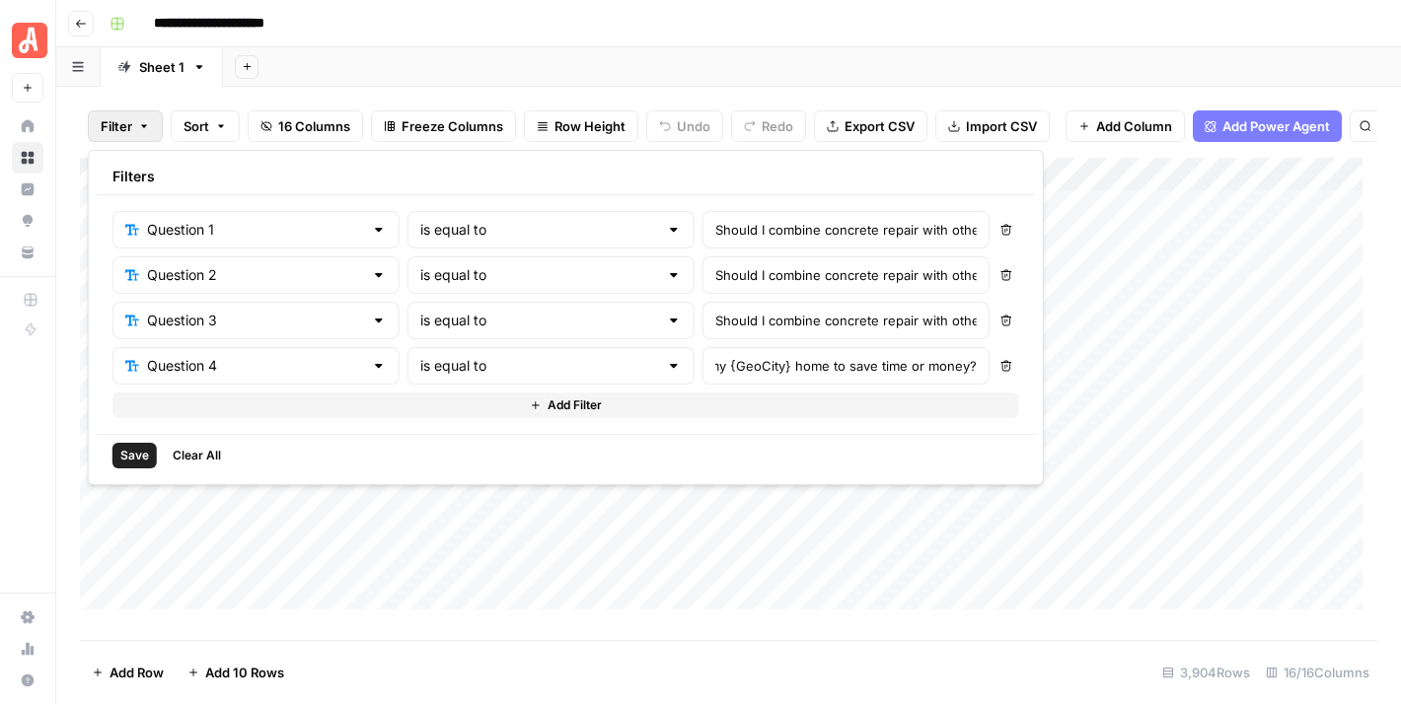
scroll to position [0, 0]
click at [572, 387] on div "Question 1 is equal to Should I combine concrete repair with other upgrades to …" at bounding box center [565, 314] width 907 height 207
click at [548, 403] on span "Add Filter" at bounding box center [574, 406] width 54 height 18
click at [335, 416] on div at bounding box center [255, 411] width 287 height 37
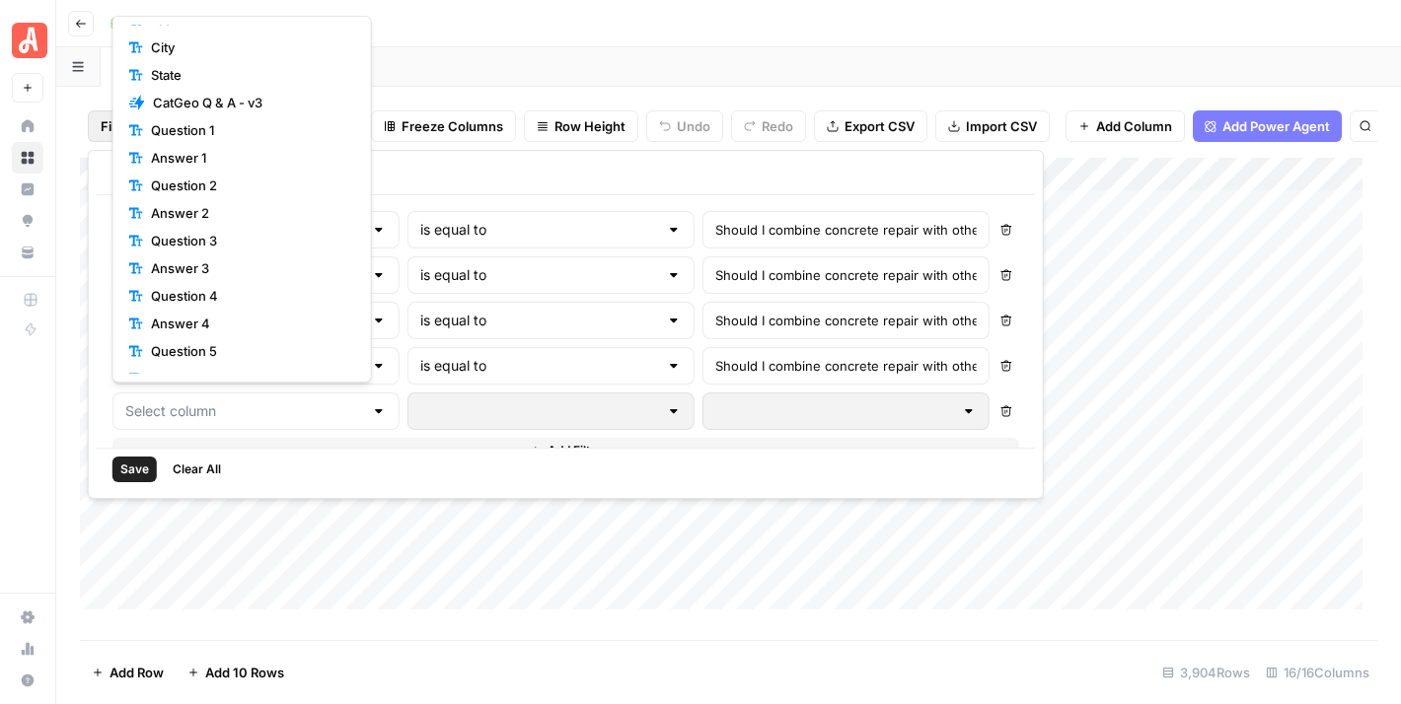
scroll to position [92, 0]
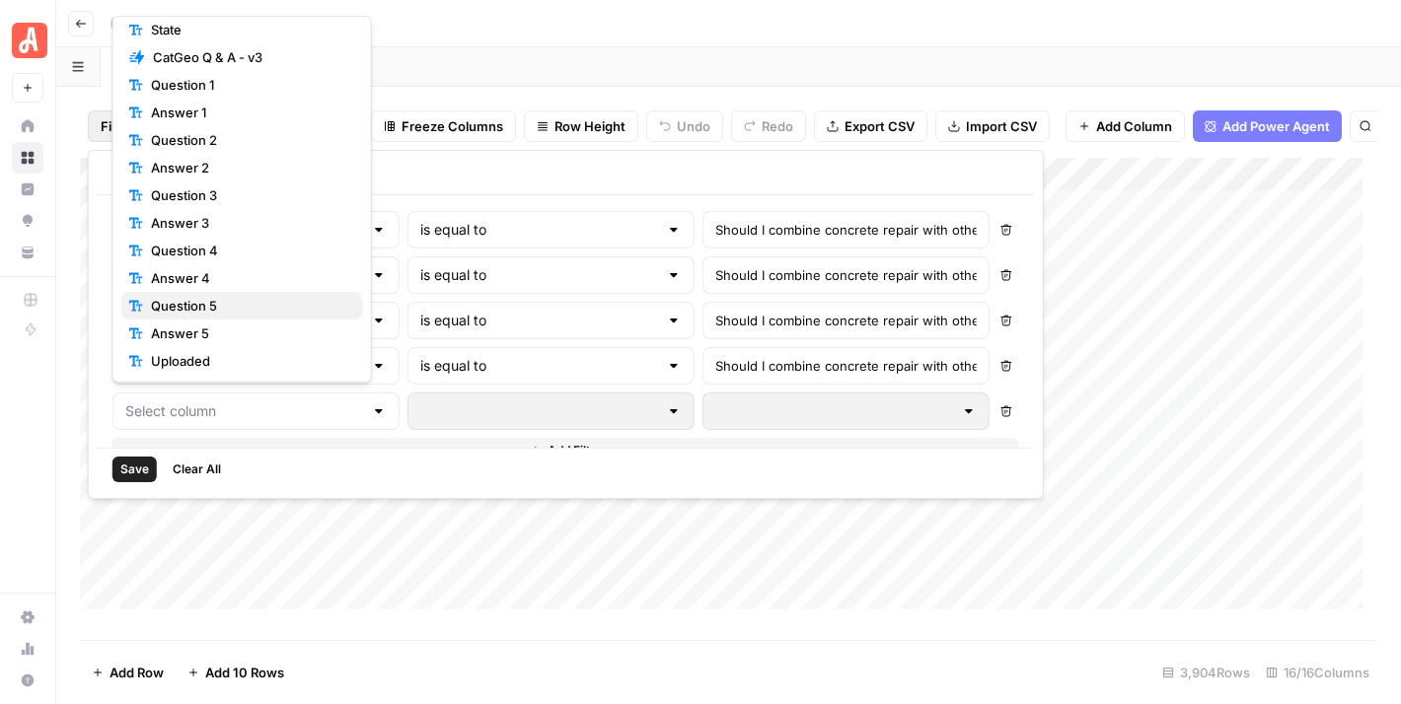
click at [260, 297] on span "Question 5" at bounding box center [249, 306] width 196 height 20
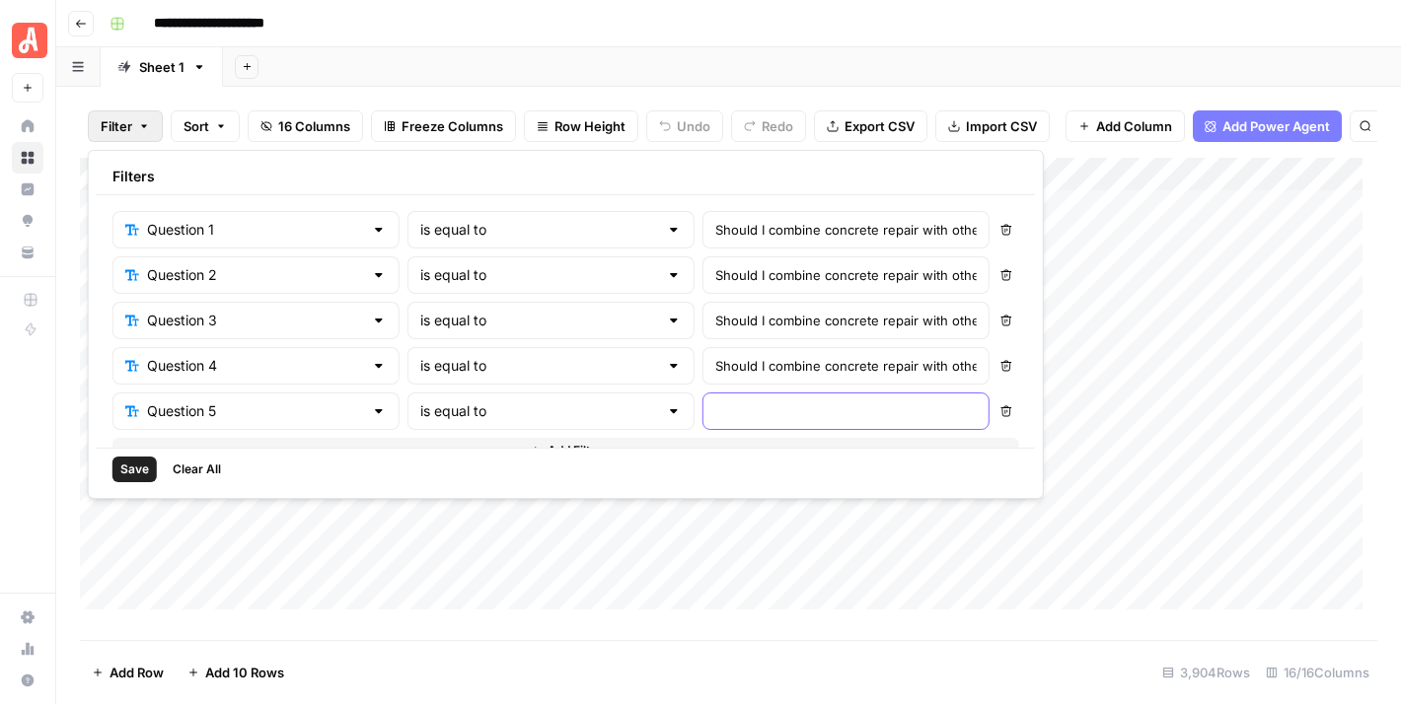
click at [715, 415] on input "text" at bounding box center [845, 411] width 261 height 20
paste input "Should I combine concrete repair with other upgrades to my {GeoCity} home to sa…"
type input "Should I combine concrete repair with other upgrades to my {GeoCity} home to sa…"
click at [132, 463] on span "Save" at bounding box center [134, 470] width 29 height 18
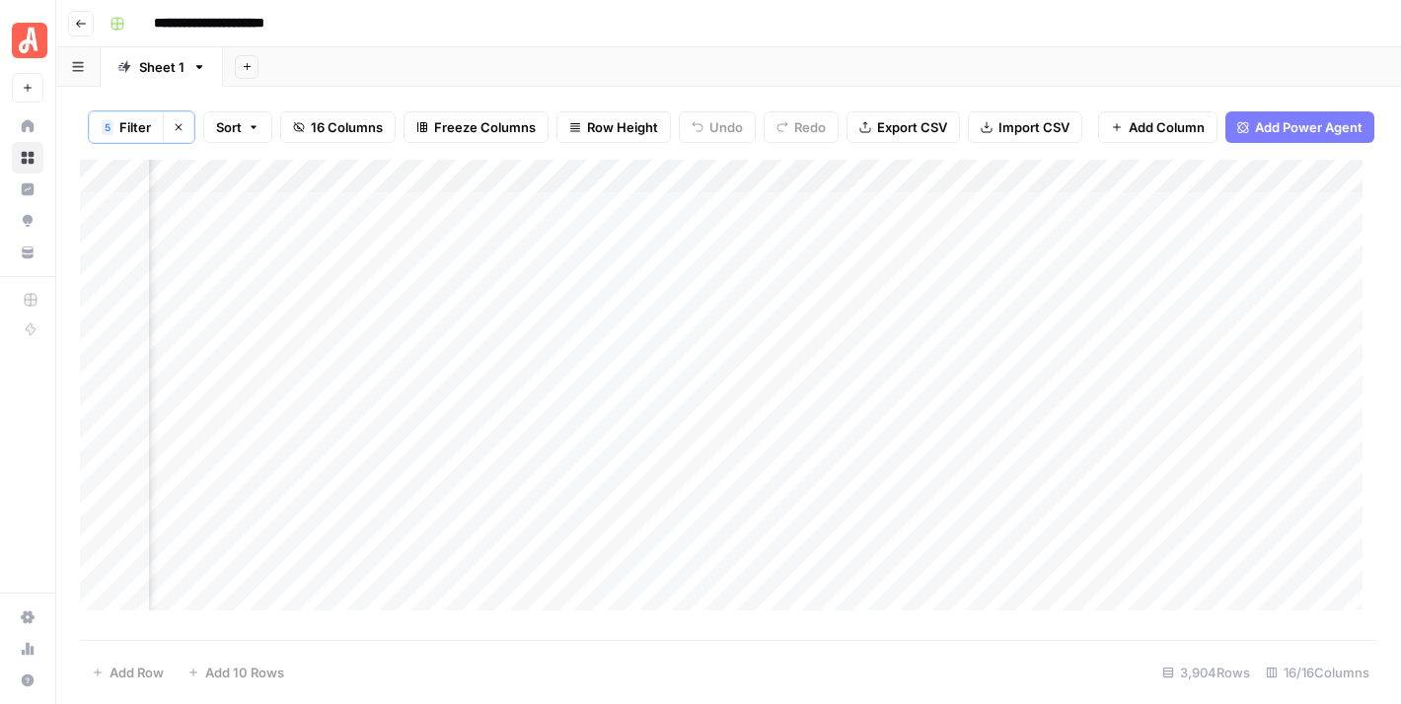
scroll to position [0, 0]
click at [173, 131] on icon "button" at bounding box center [179, 127] width 12 height 12
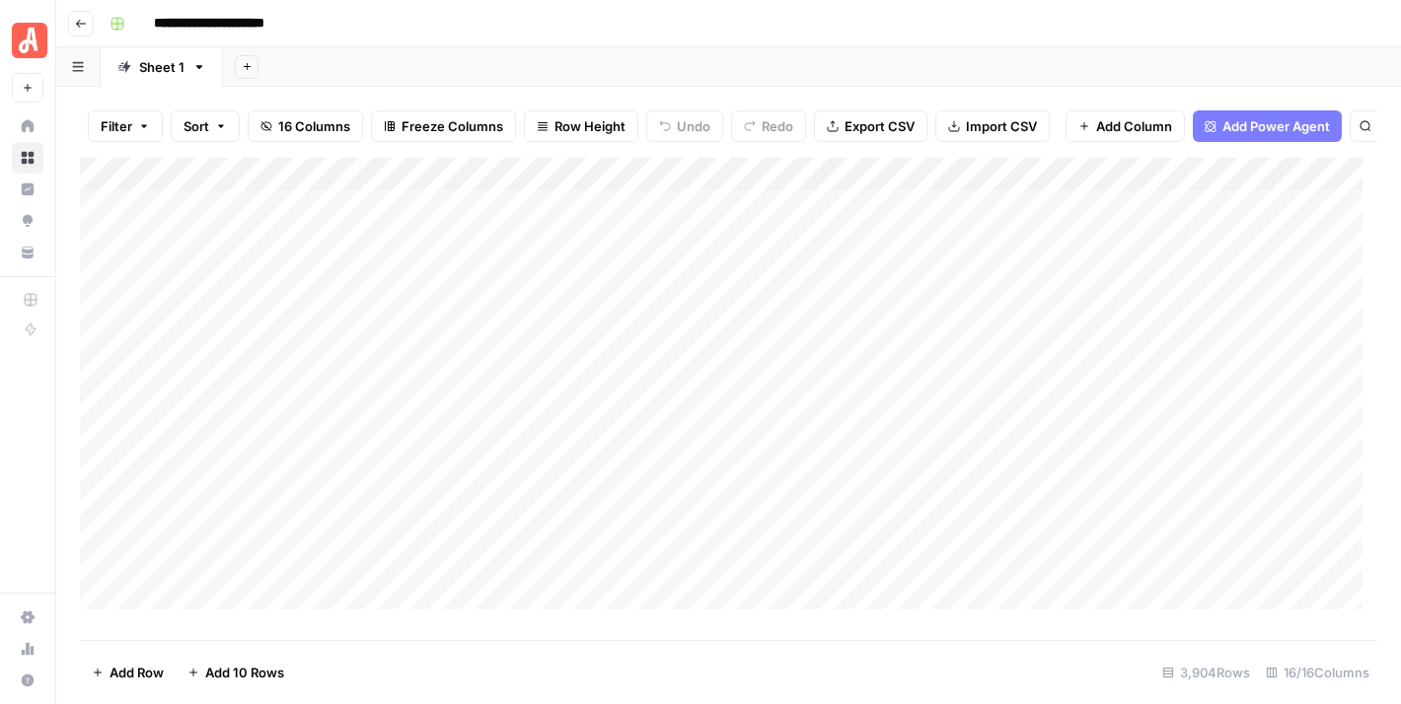
click at [217, 129] on icon "button" at bounding box center [221, 126] width 12 height 12
click at [399, 37] on div "**********" at bounding box center [741, 24] width 1279 height 32
click at [131, 129] on span "Filter" at bounding box center [117, 126] width 32 height 20
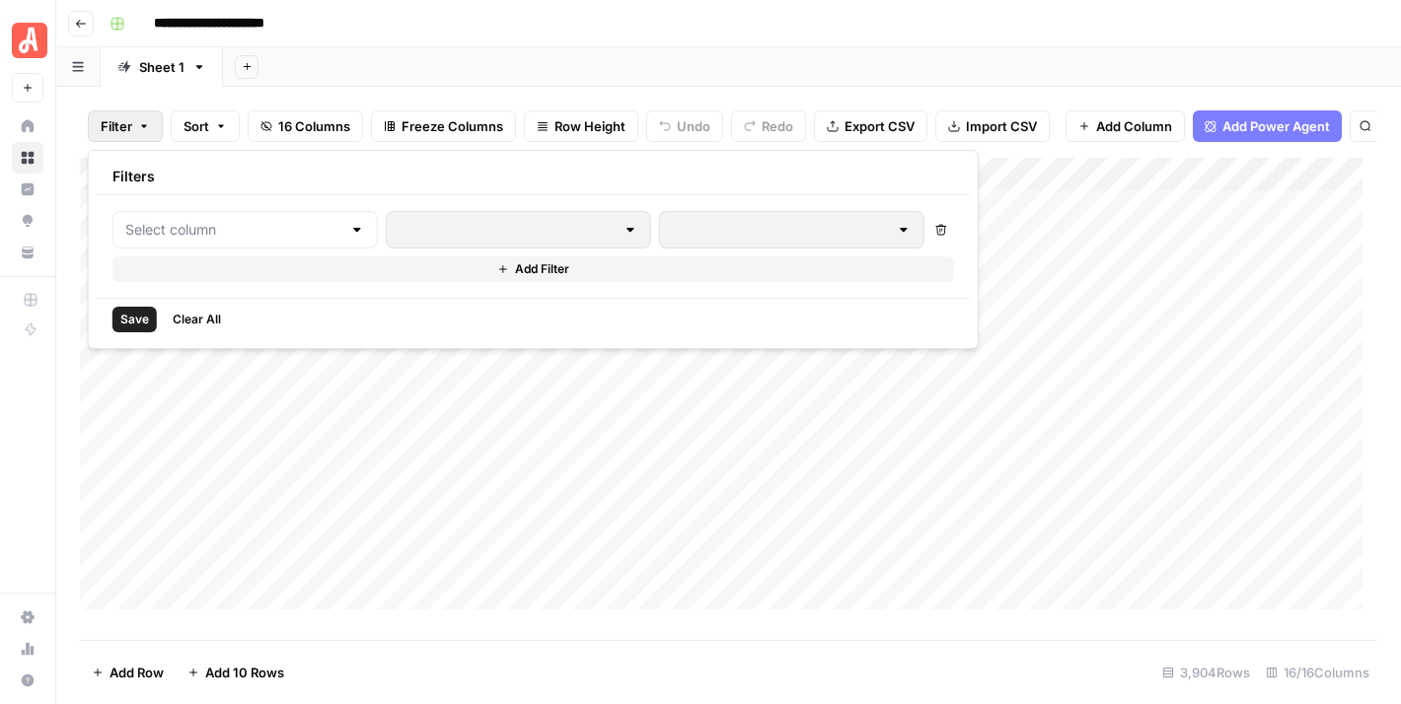
click at [349, 230] on div at bounding box center [357, 230] width 16 height 20
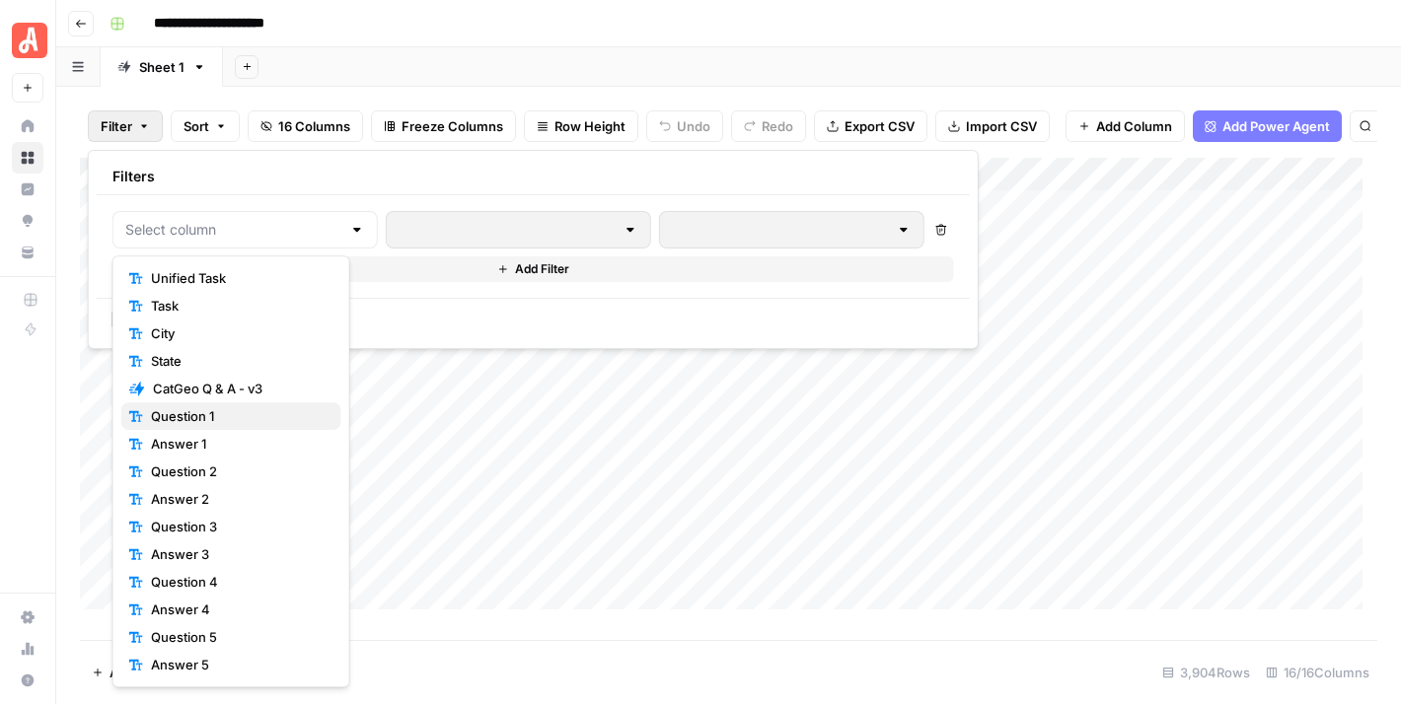
click at [245, 416] on span "Question 1" at bounding box center [238, 416] width 175 height 20
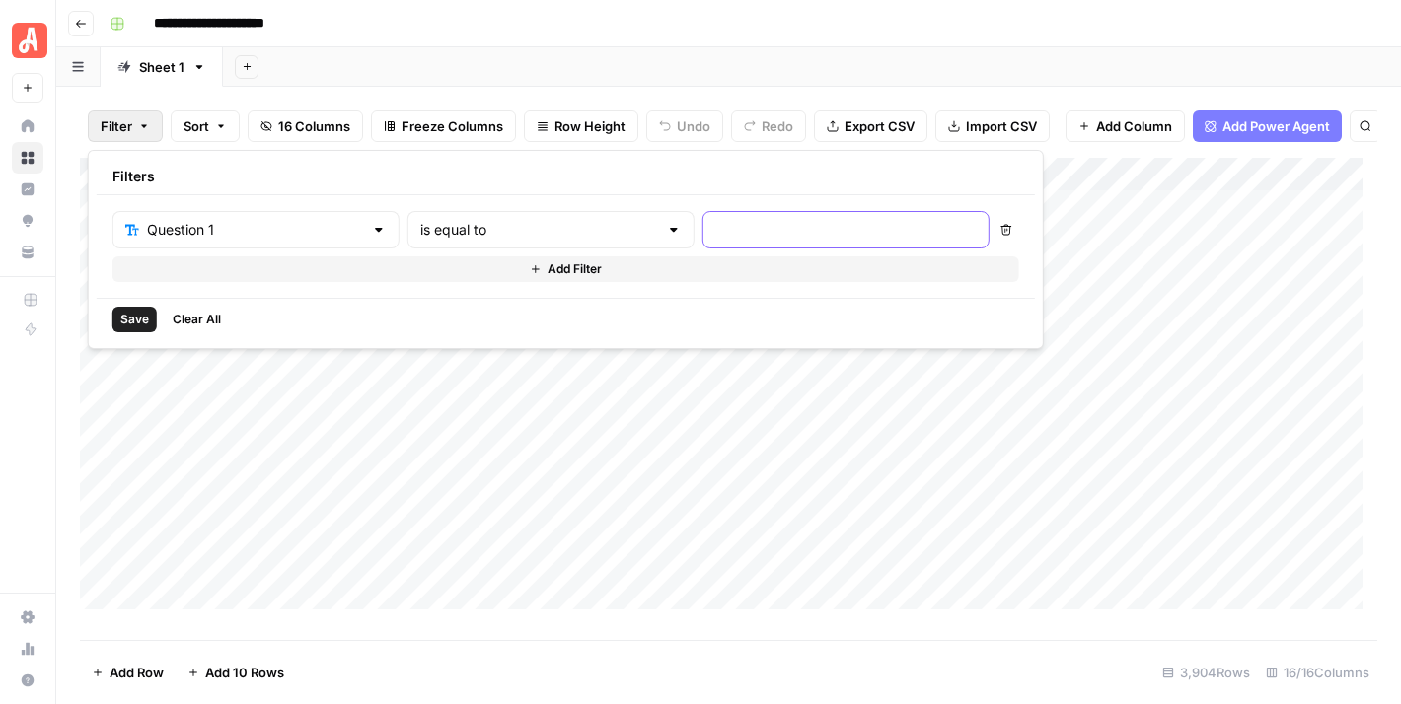
click at [715, 230] on input "text" at bounding box center [845, 230] width 261 height 20
paste input "Should I combine concrete repair with other upgrades to my {GeoCity} home to sa…"
type input "Should I combine concrete repair with other upgrades to my {GeoCity} home to sa…"
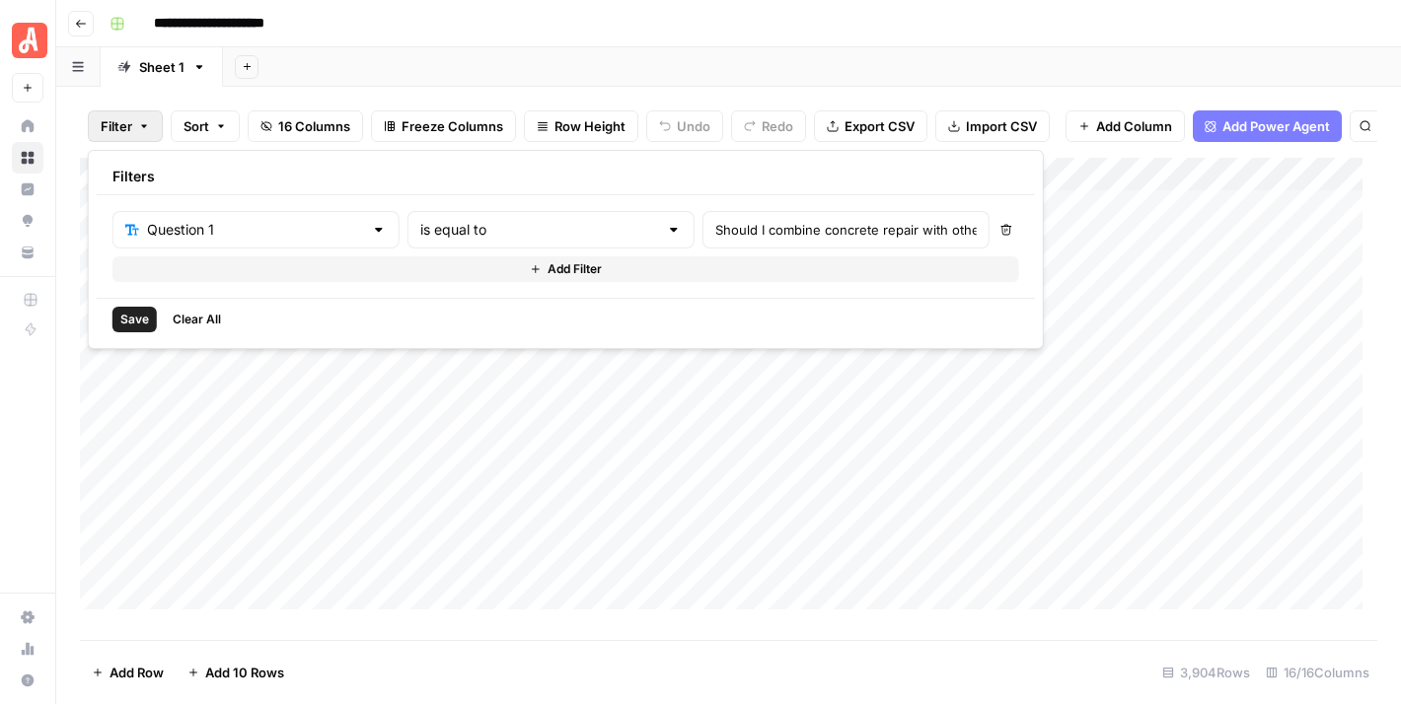
click at [122, 319] on span "Save" at bounding box center [134, 320] width 29 height 18
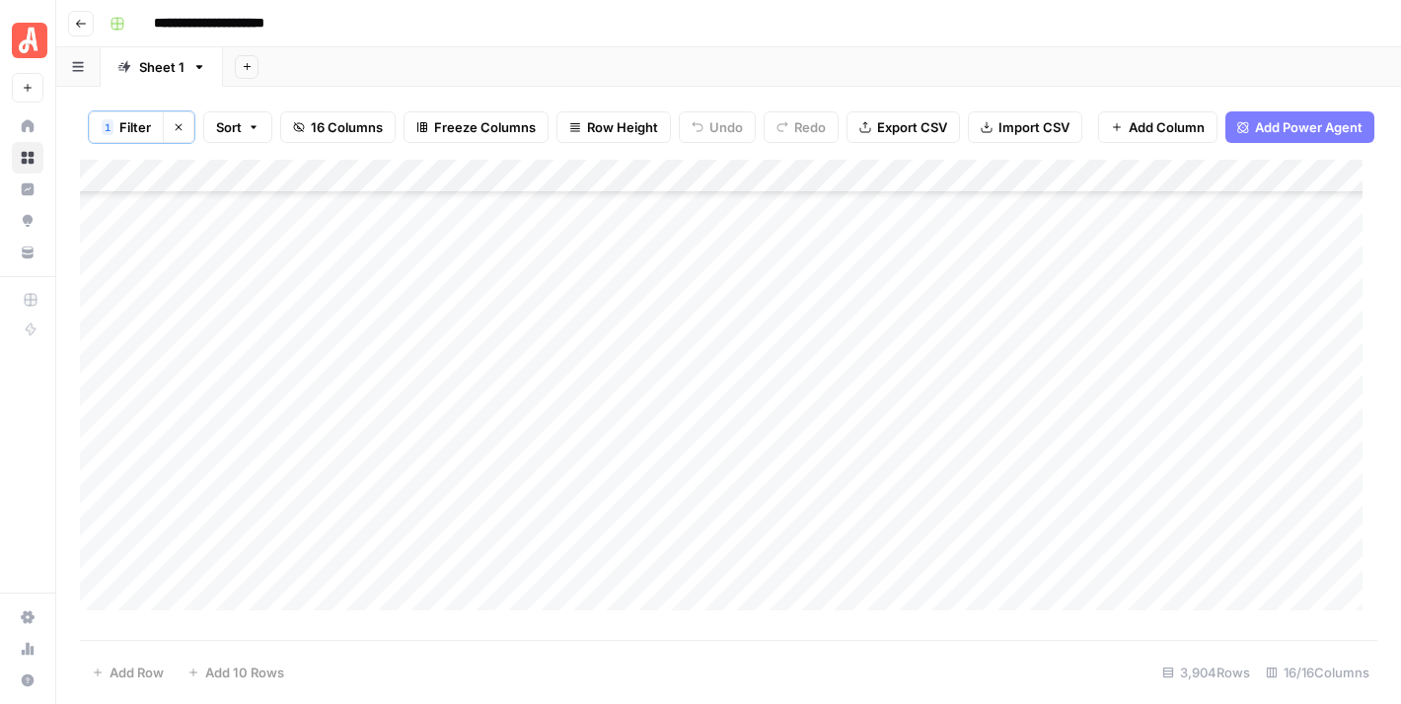
scroll to position [5524, 0]
click at [182, 124] on icon "button" at bounding box center [179, 127] width 12 height 12
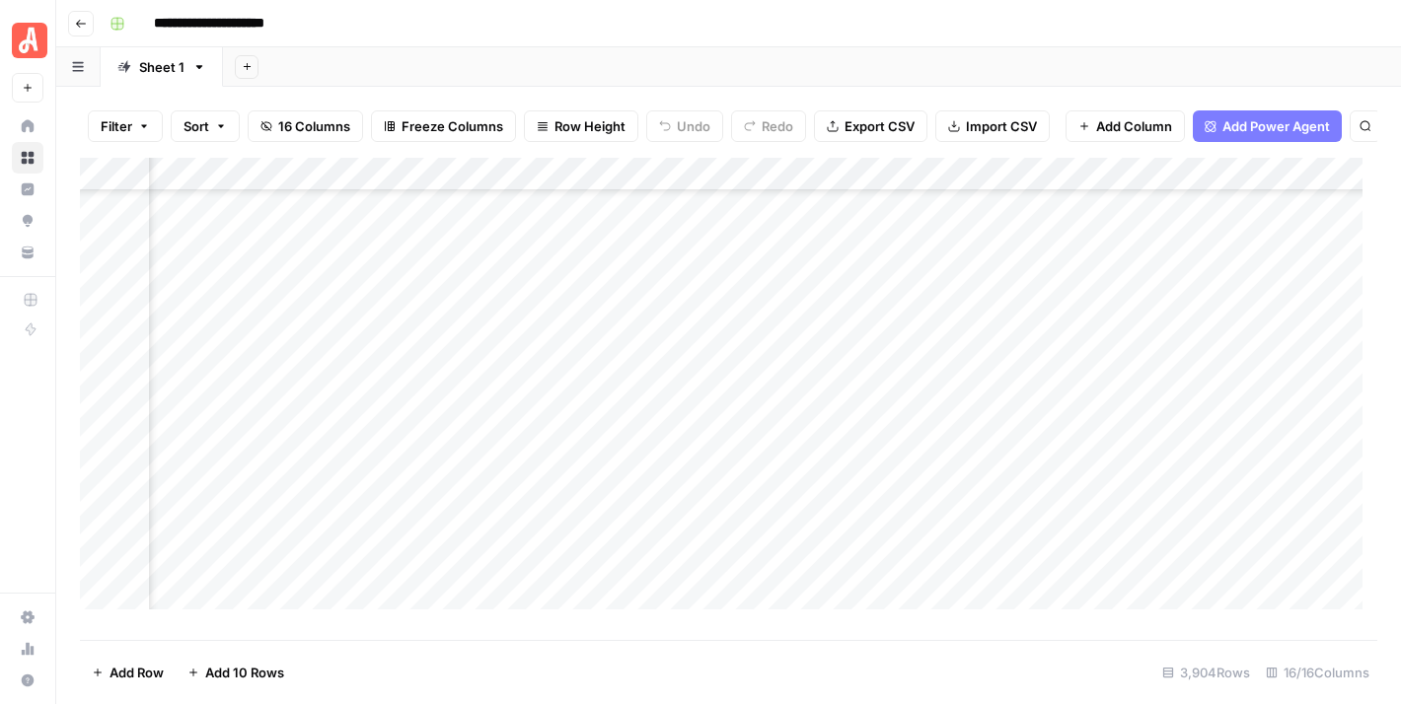
scroll to position [23607, 884]
click at [721, 530] on div "Add Column" at bounding box center [728, 392] width 1297 height 468
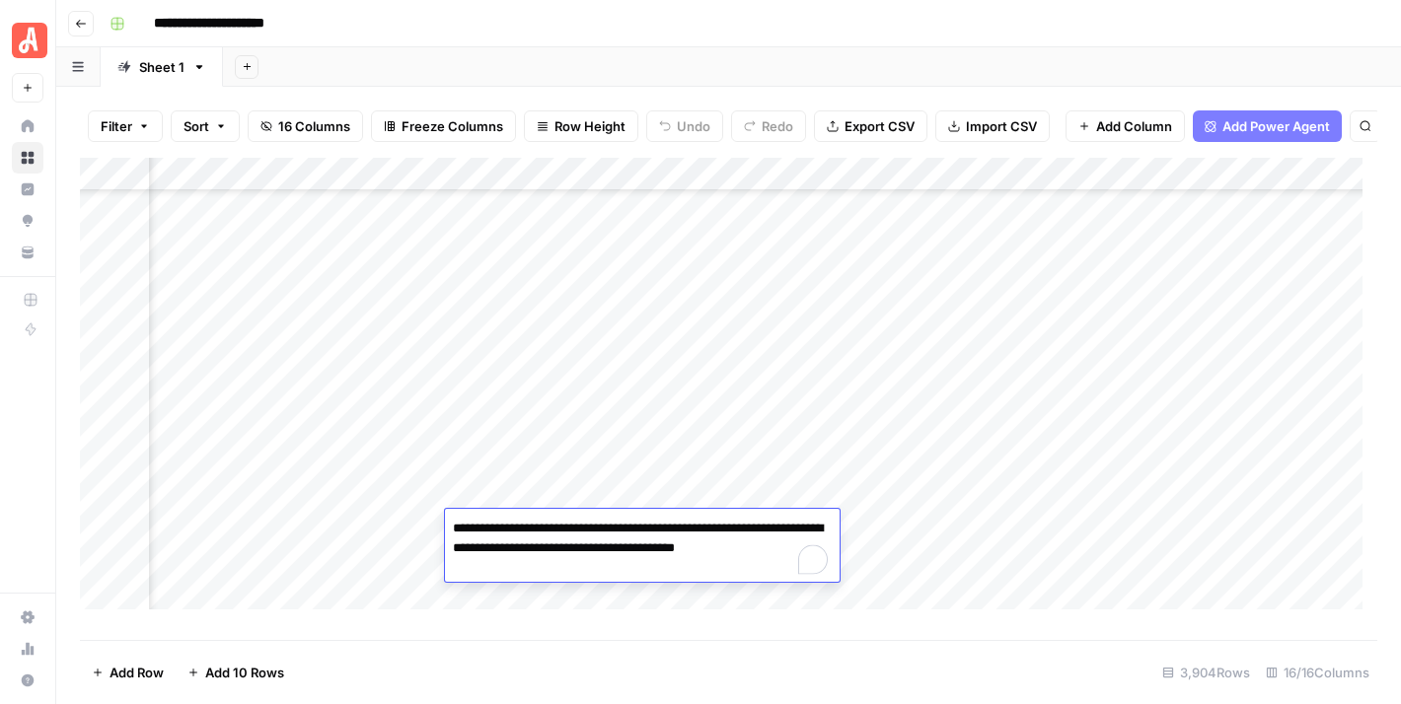
click at [734, 36] on div "**********" at bounding box center [741, 24] width 1279 height 32
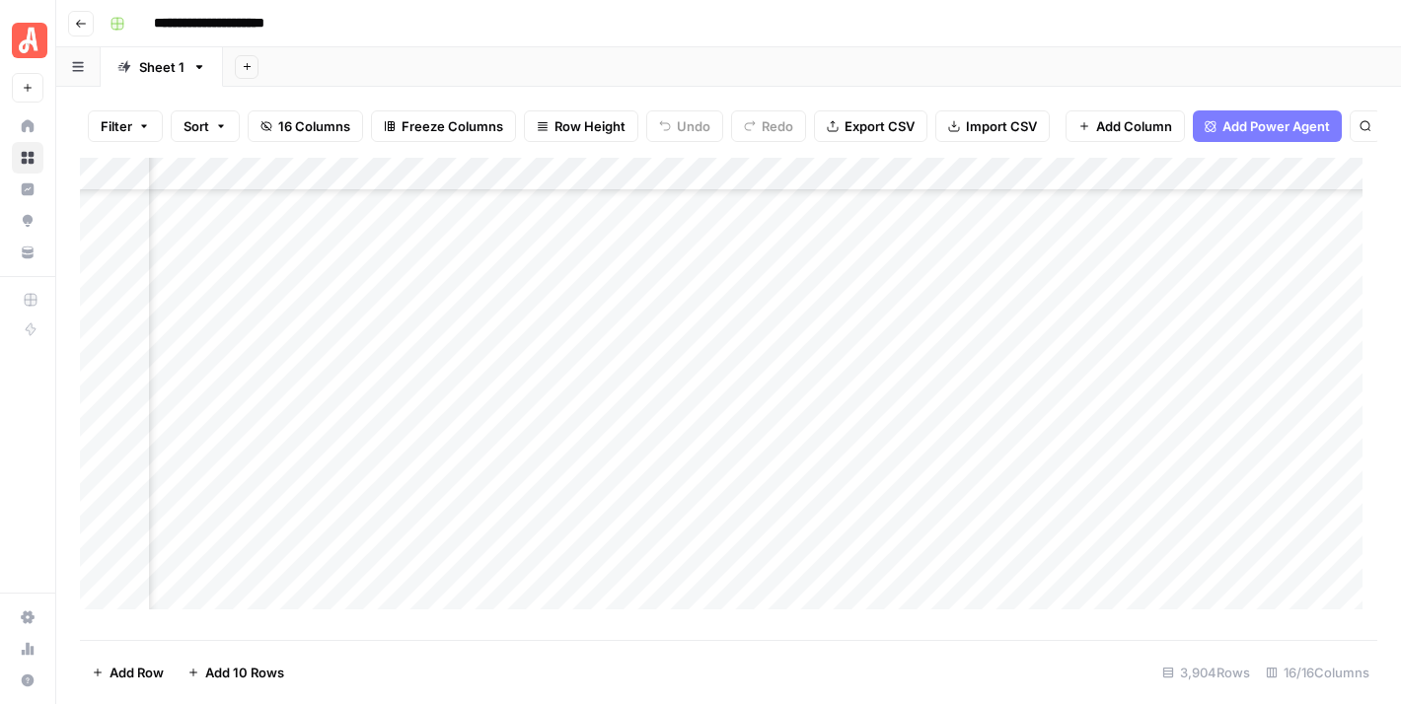
scroll to position [23607, 1187]
click at [767, 289] on div "Add Column" at bounding box center [728, 392] width 1297 height 468
click at [767, 288] on div "Add Column" at bounding box center [728, 392] width 1297 height 468
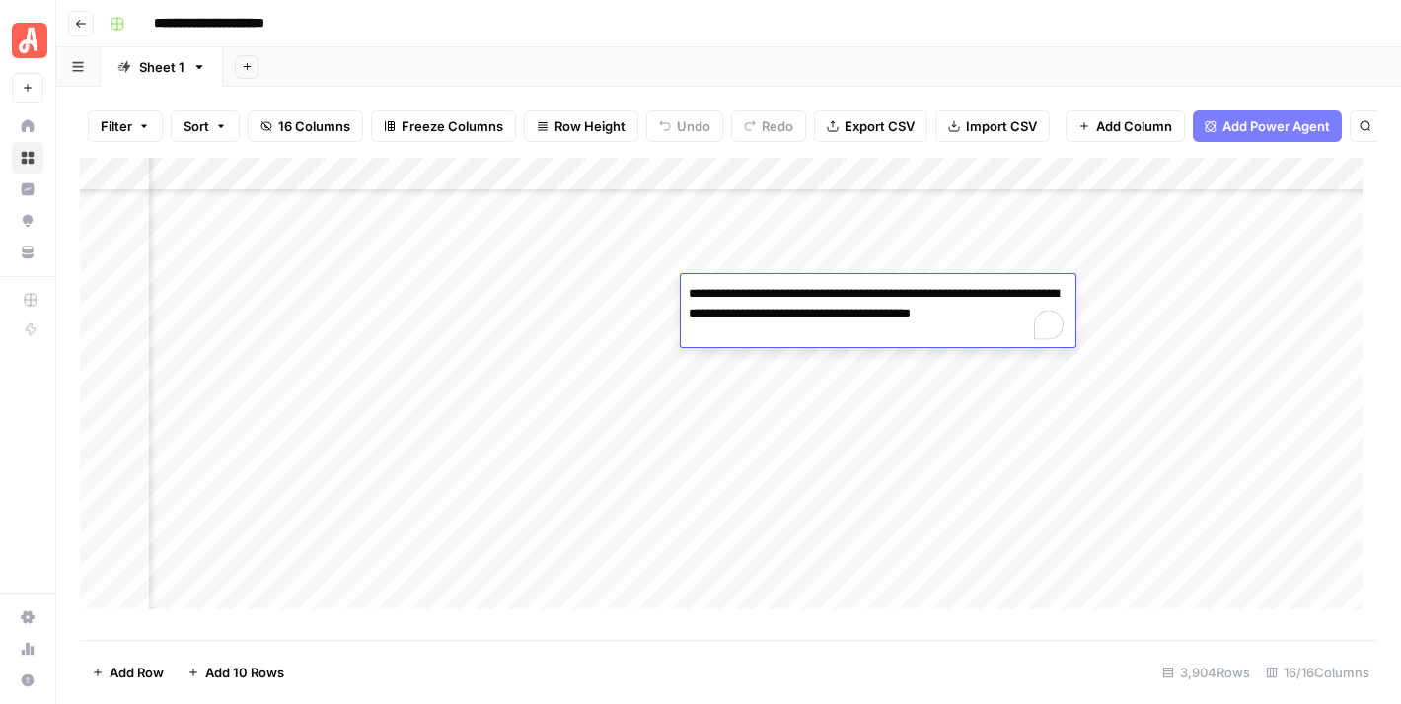
click at [852, 13] on div "**********" at bounding box center [741, 24] width 1279 height 32
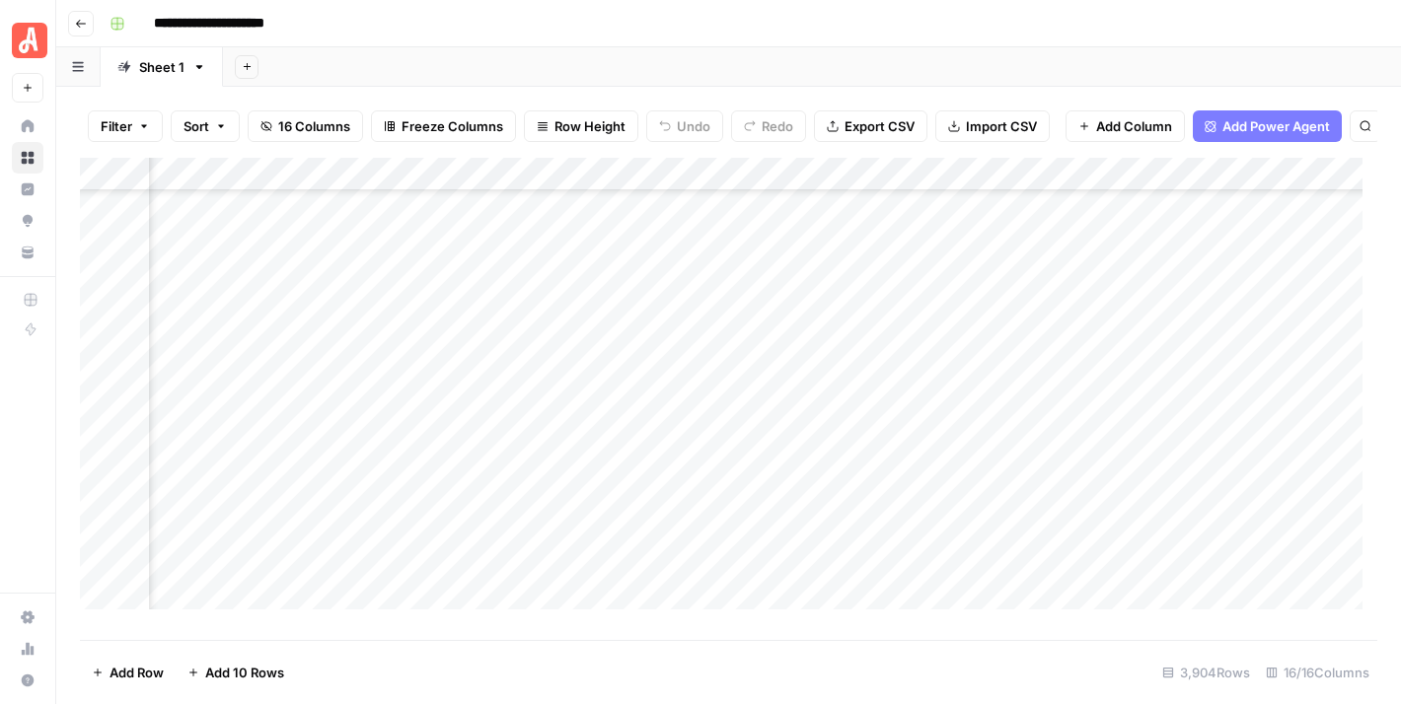
scroll to position [23607, 1435]
click at [922, 593] on div "Add Column" at bounding box center [728, 392] width 1297 height 468
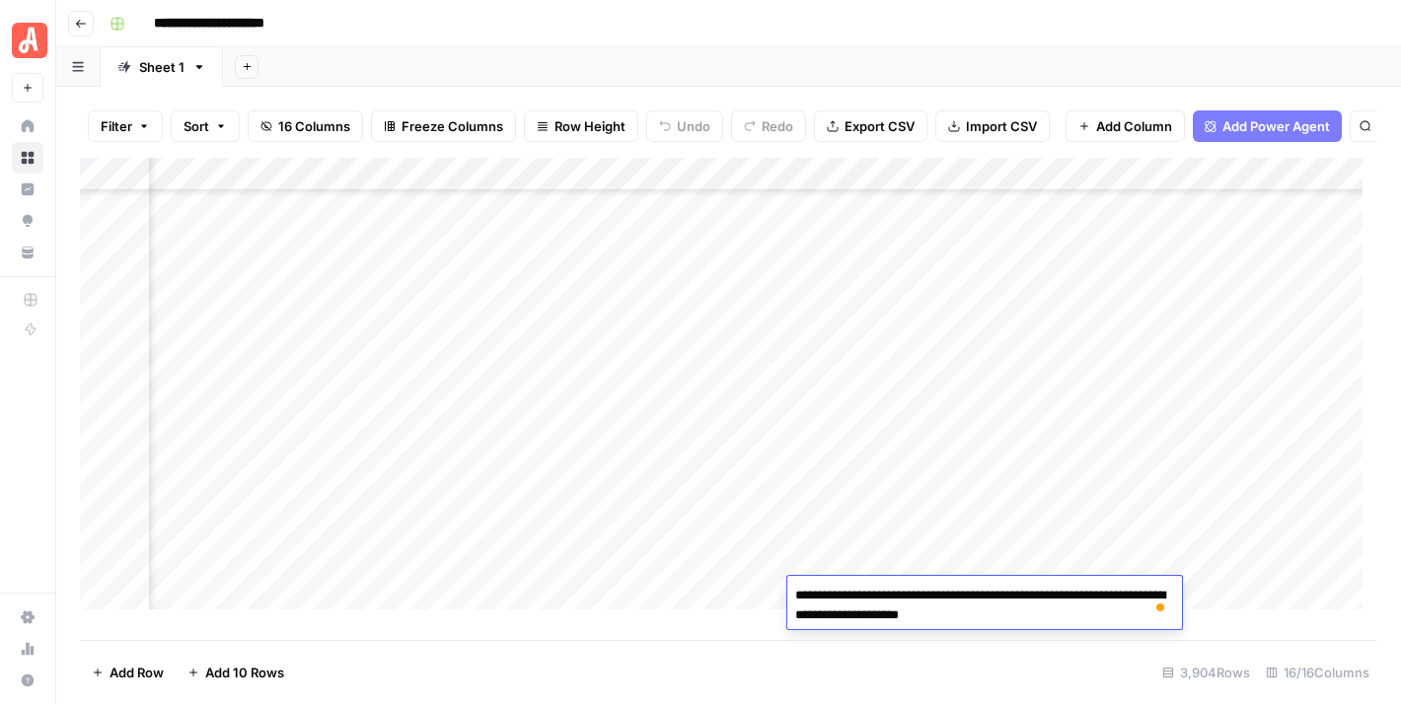
click at [856, 614] on textarea "**********" at bounding box center [984, 605] width 395 height 47
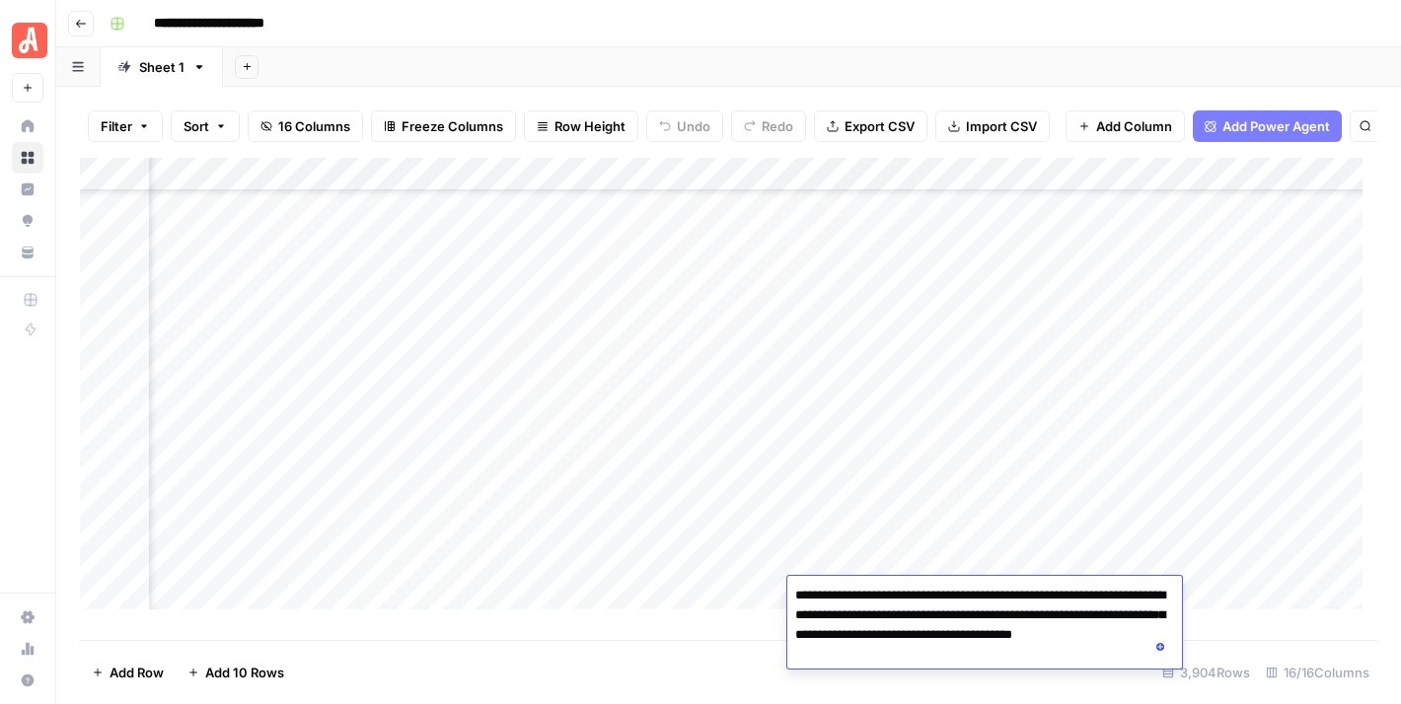
type textarea "**********"
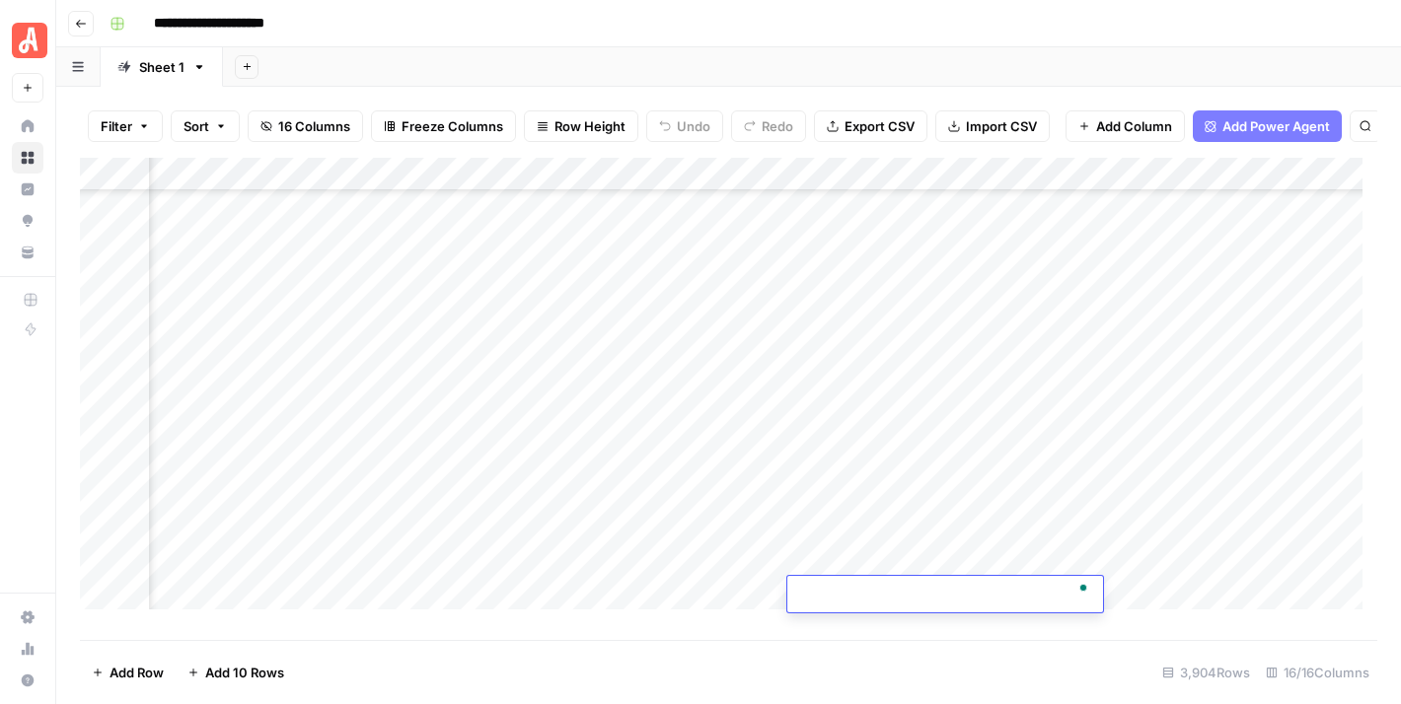
type textarea "**********"
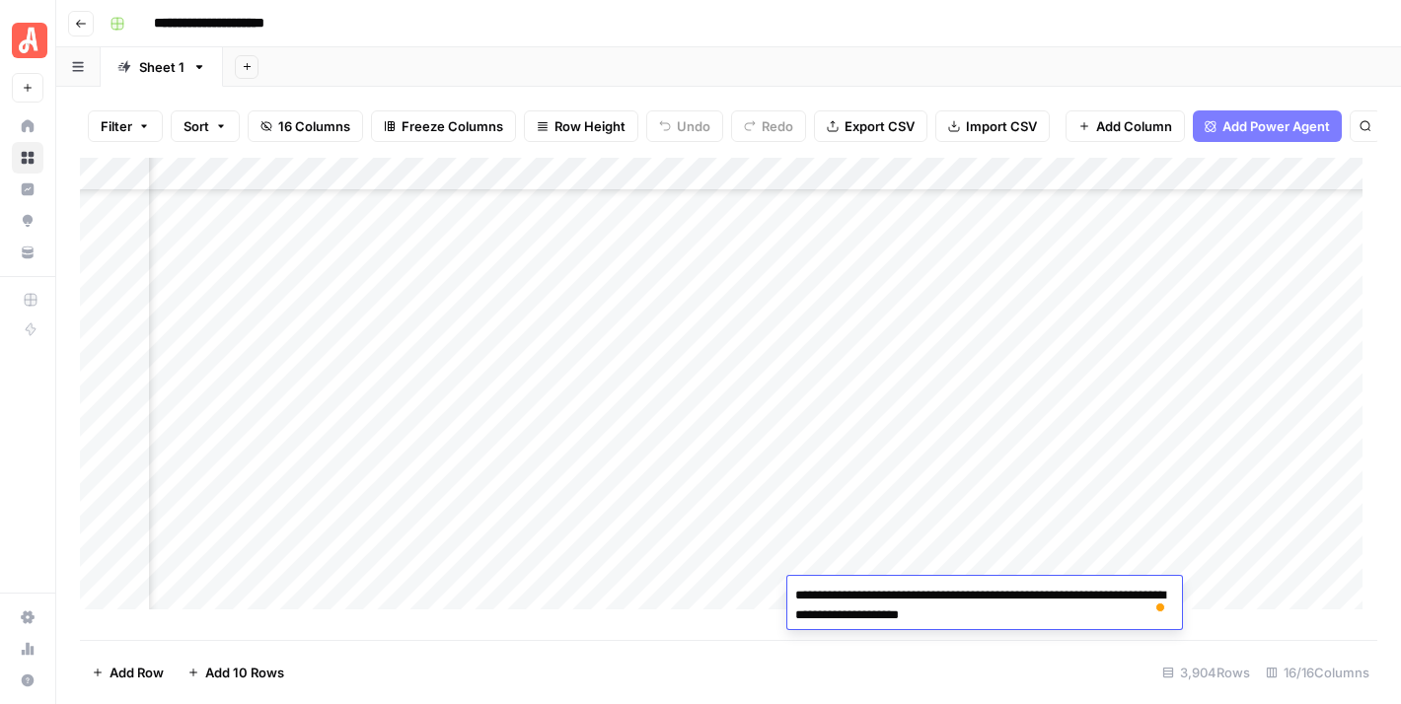
click at [853, 622] on textarea "**********" at bounding box center [984, 605] width 395 height 47
paste textarea "**********"
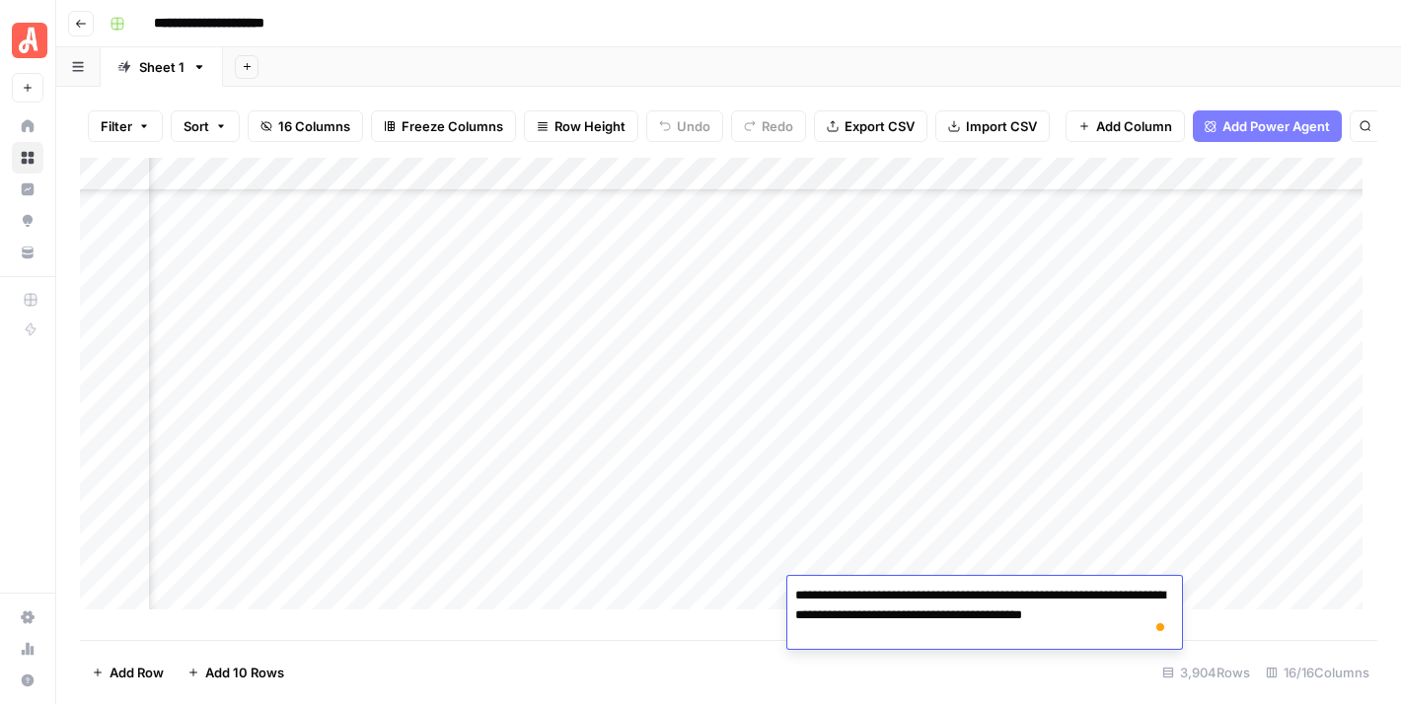
type textarea "**********"
click at [858, 632] on textarea "**********" at bounding box center [984, 615] width 395 height 67
click at [852, 635] on textarea "**********" at bounding box center [984, 615] width 395 height 67
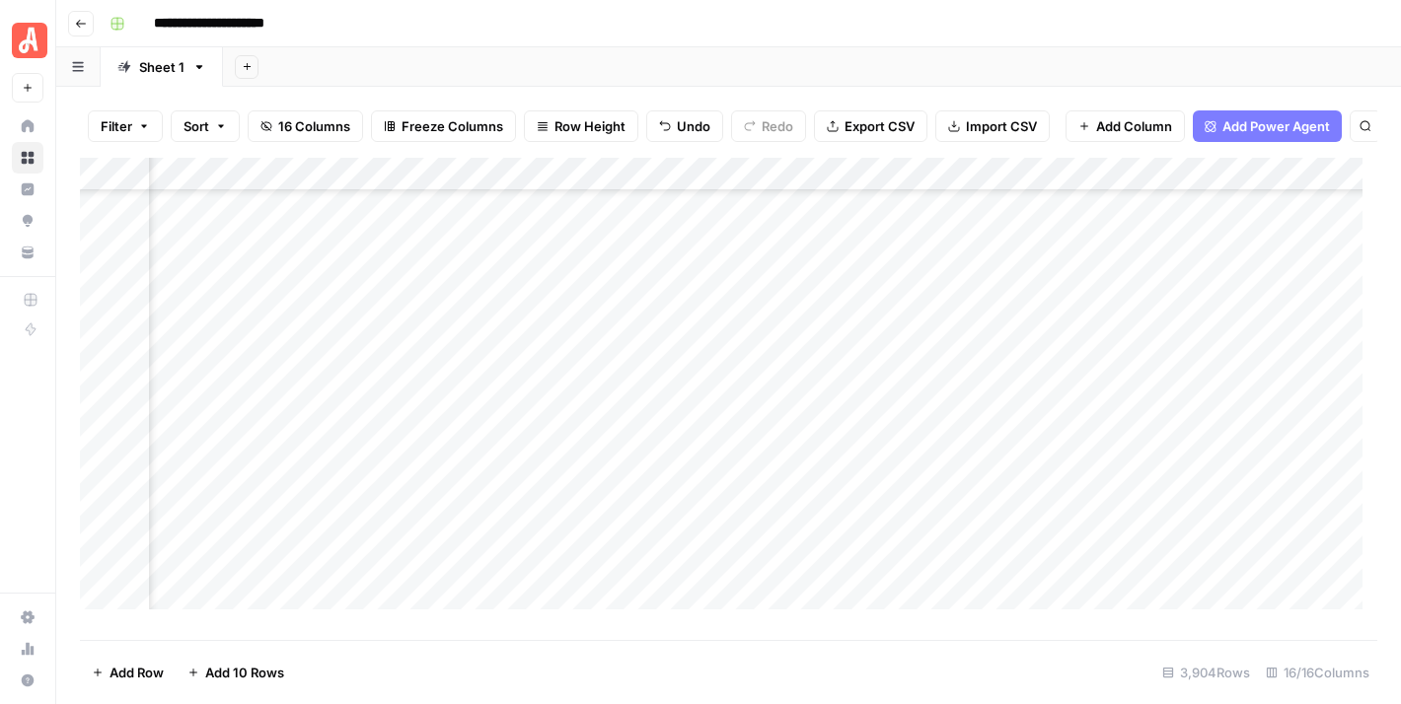
click at [856, 668] on footer "Add Row Add 10 Rows 3,904 Rows 16/16 Columns" at bounding box center [728, 672] width 1297 height 64
click at [837, 383] on div "Add Column" at bounding box center [728, 392] width 1297 height 468
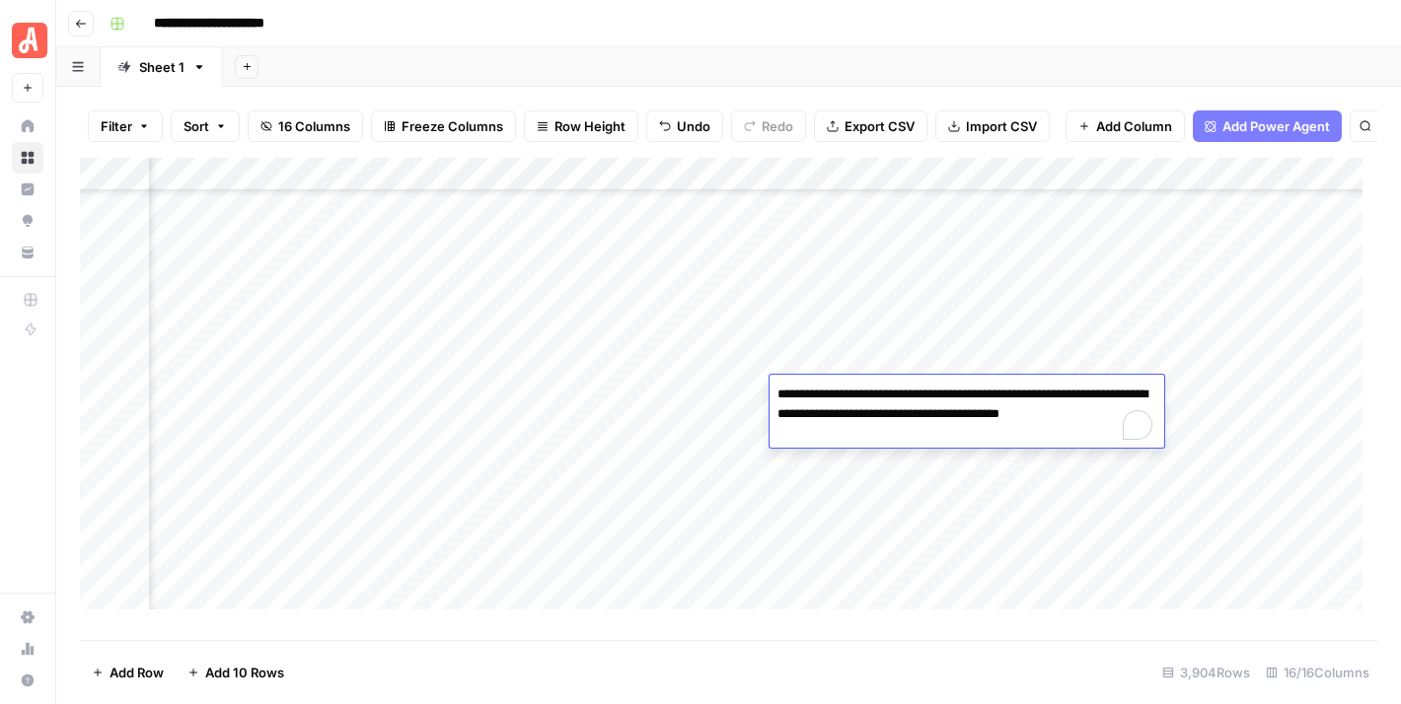
click at [909, 569] on div "Add Column" at bounding box center [728, 392] width 1297 height 468
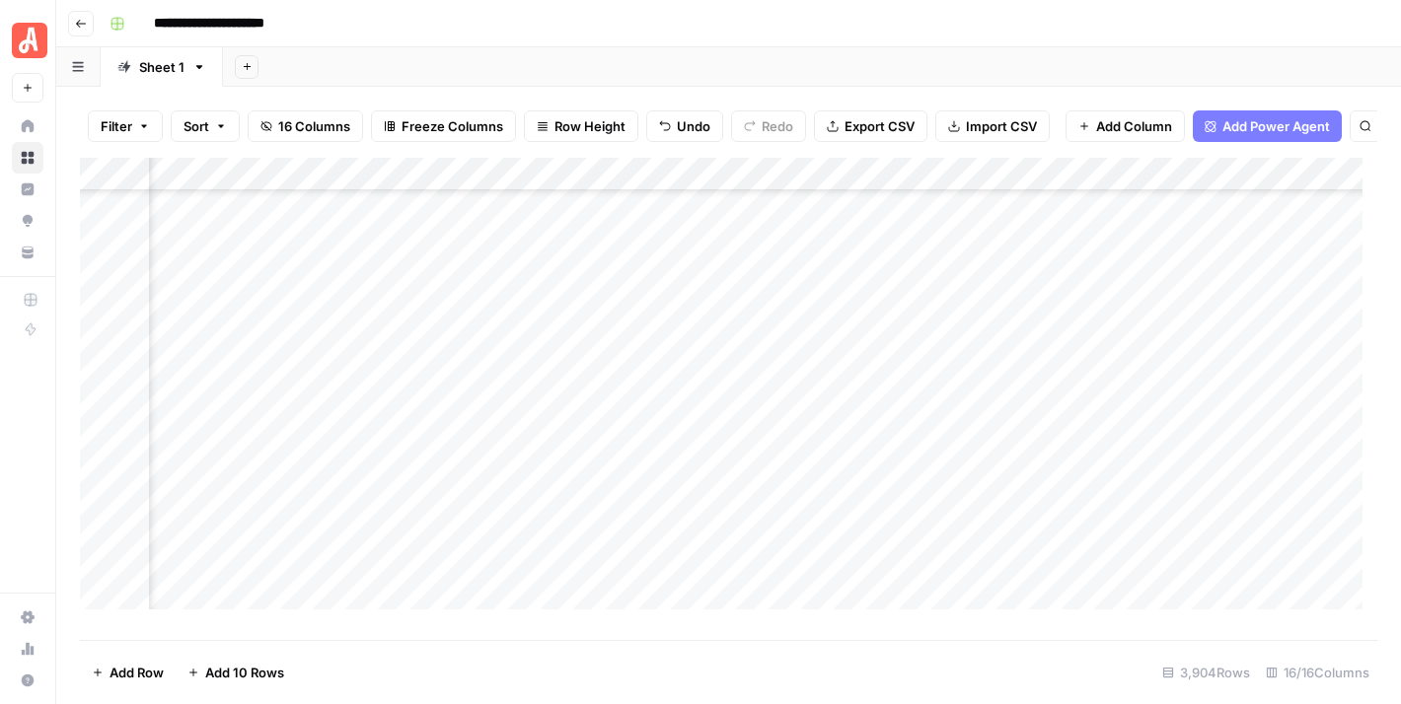
scroll to position [24002, 1472]
click at [851, 339] on div "Add Column" at bounding box center [728, 392] width 1297 height 468
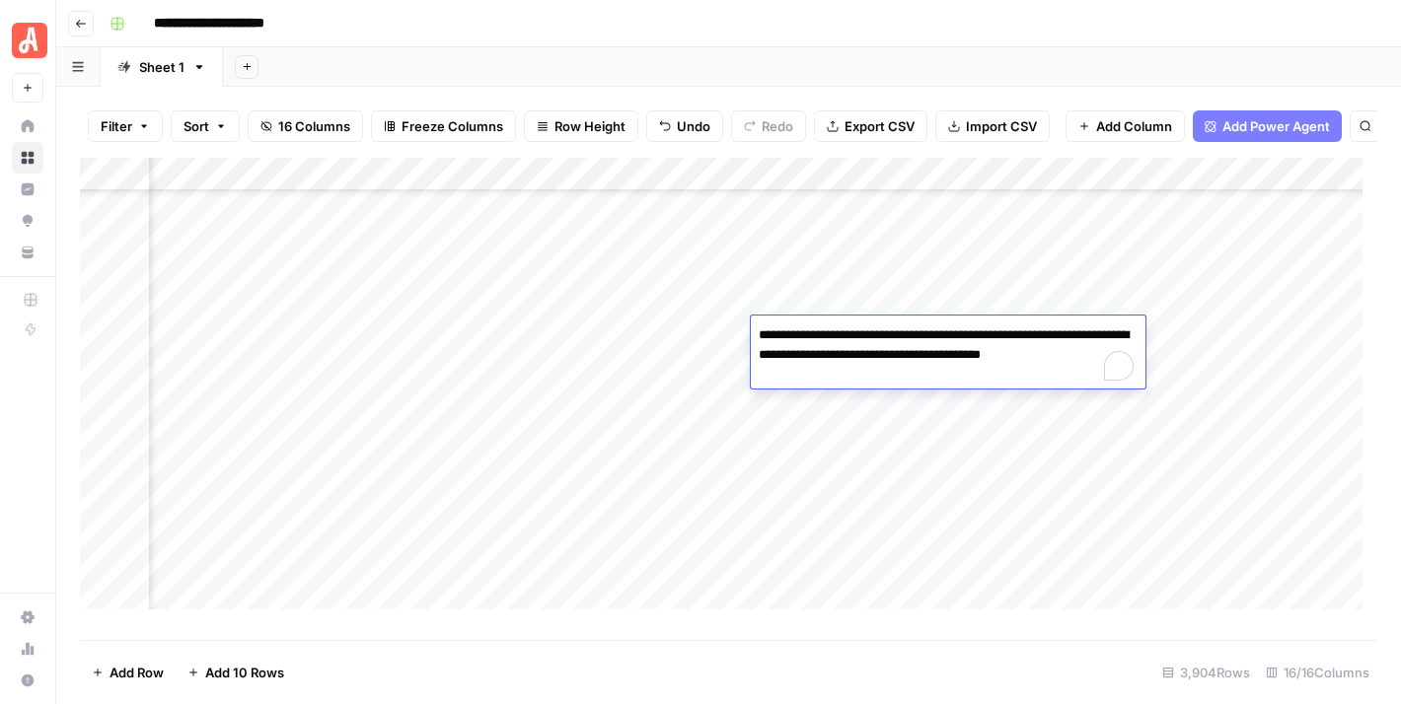
click at [997, 41] on header "**********" at bounding box center [728, 23] width 1345 height 47
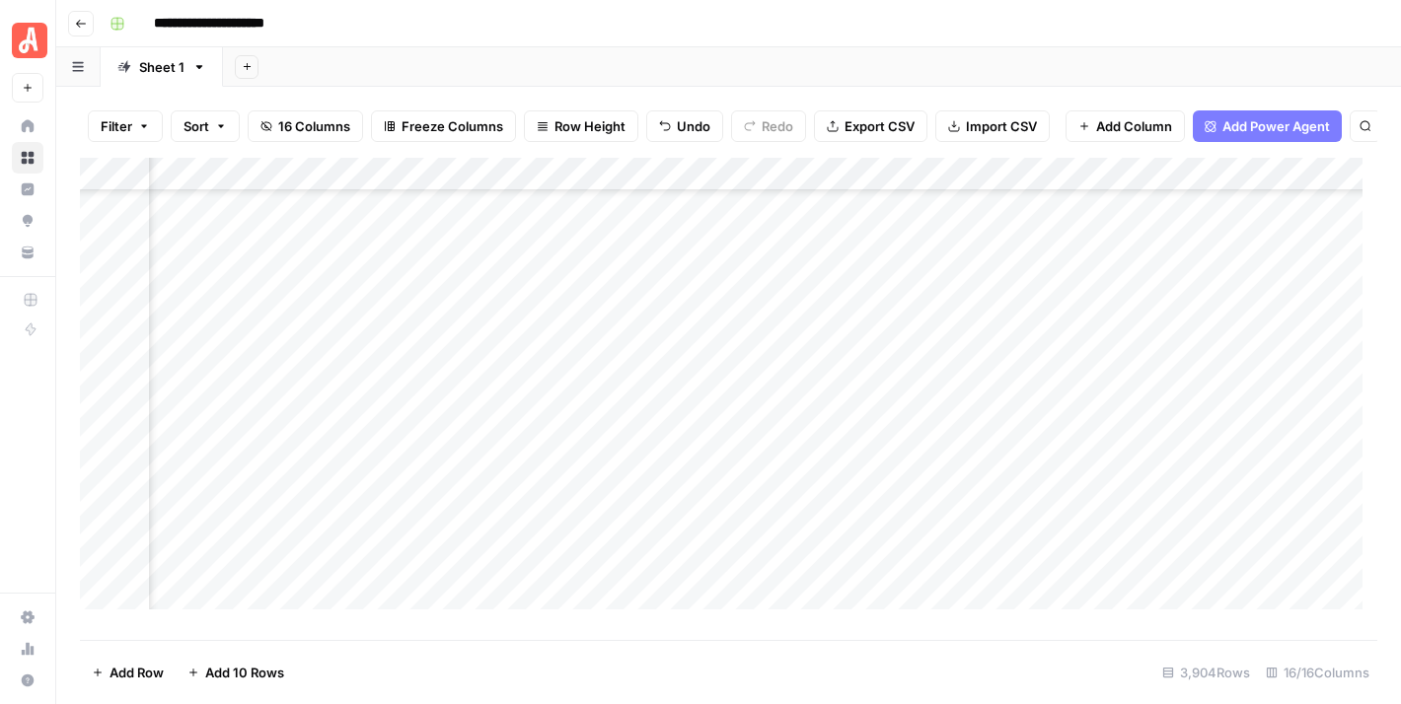
scroll to position [24396, 1081]
click at [454, 439] on div "Add Column" at bounding box center [728, 392] width 1297 height 468
click at [470, 514] on div "Add Column" at bounding box center [728, 392] width 1297 height 468
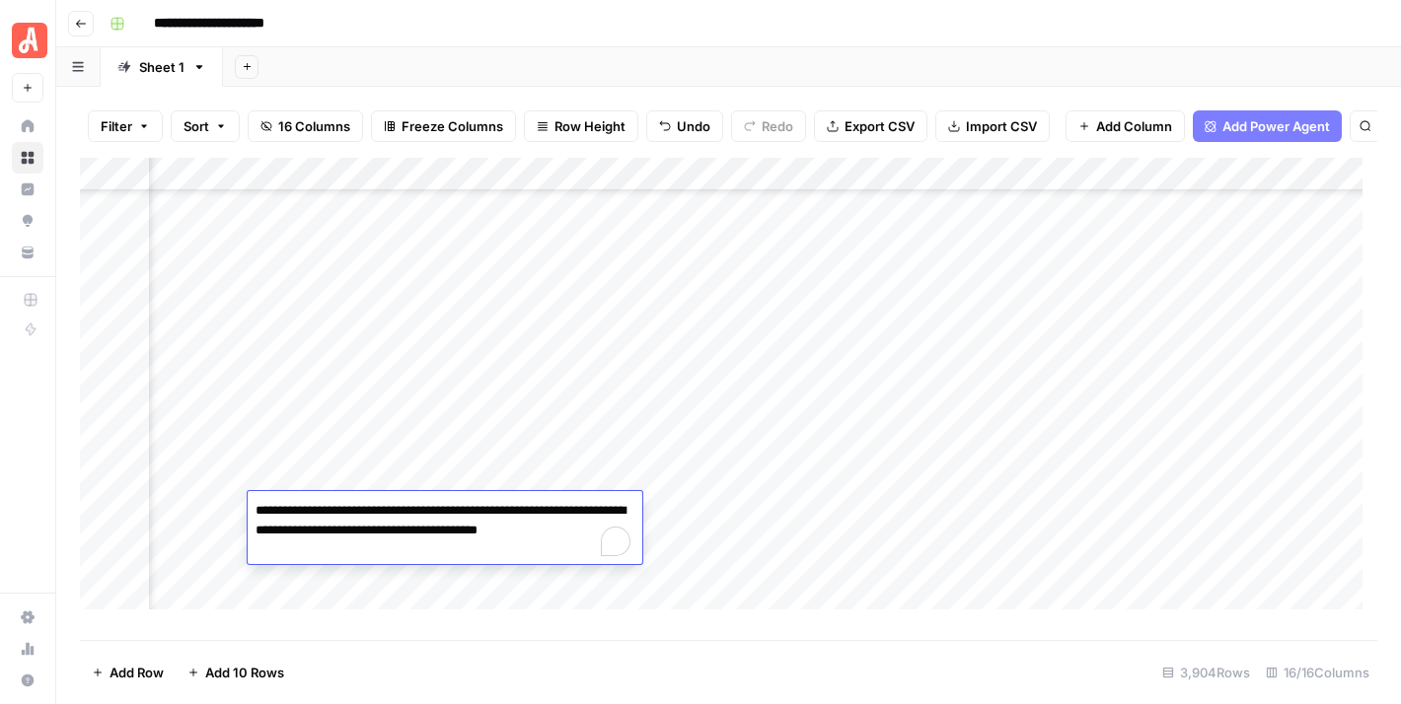
click at [482, 443] on div "Add Column" at bounding box center [728, 392] width 1297 height 468
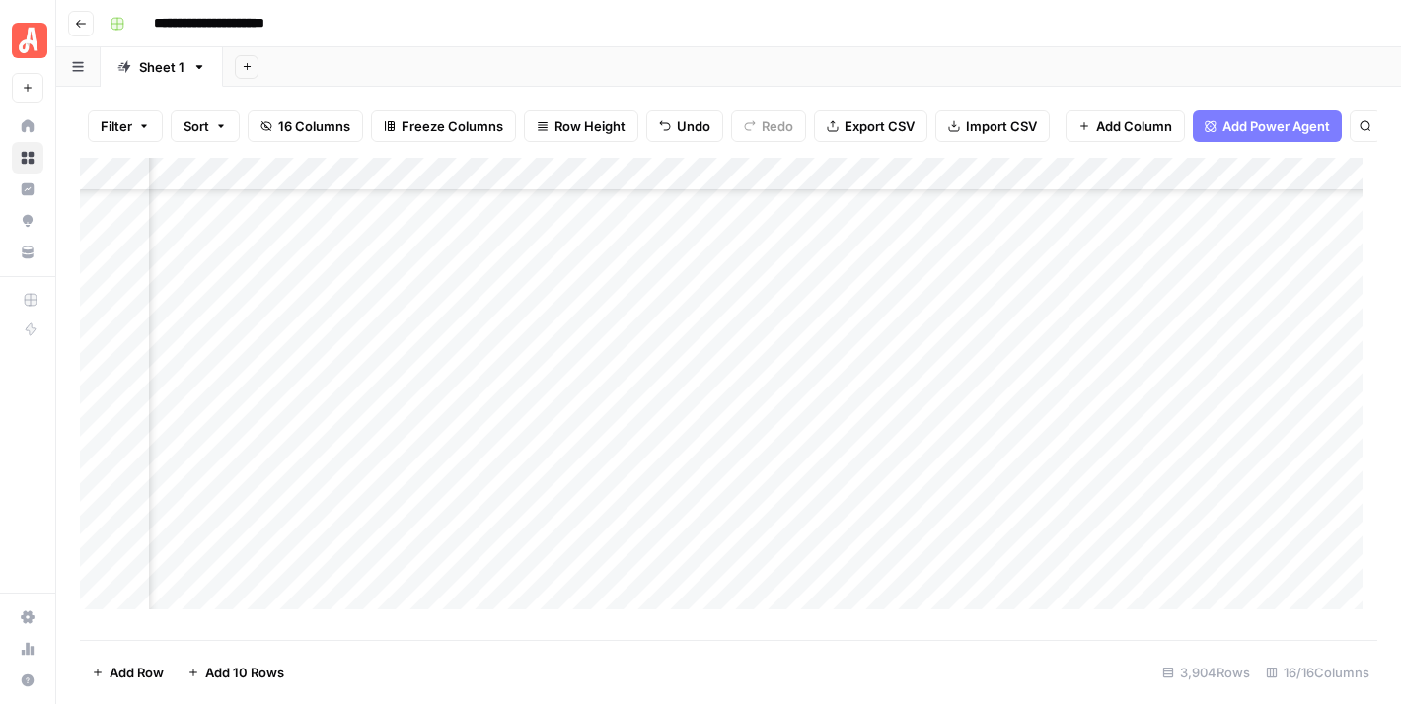
click at [482, 443] on div "Add Column" at bounding box center [728, 392] width 1297 height 468
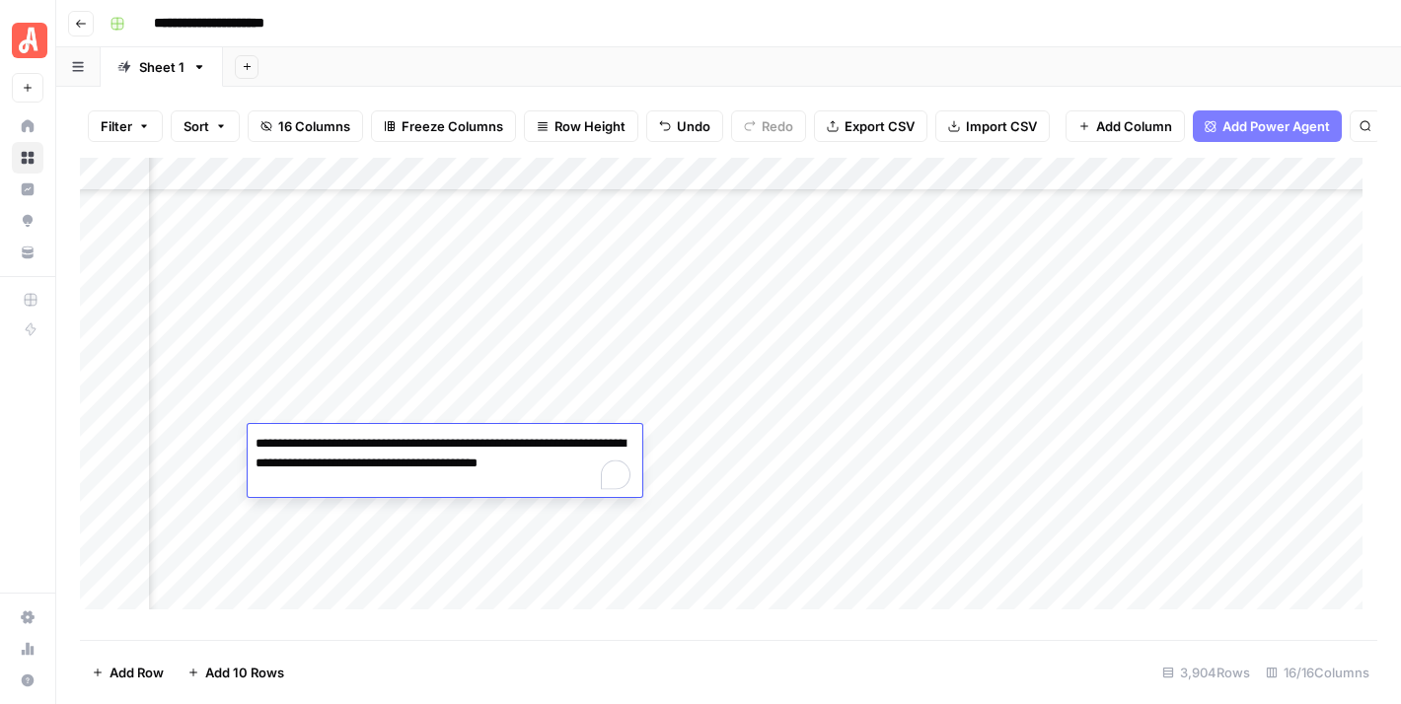
click at [584, 651] on footer "Add Row Add 10 Rows 3,904 Rows 16/16 Columns" at bounding box center [728, 672] width 1297 height 64
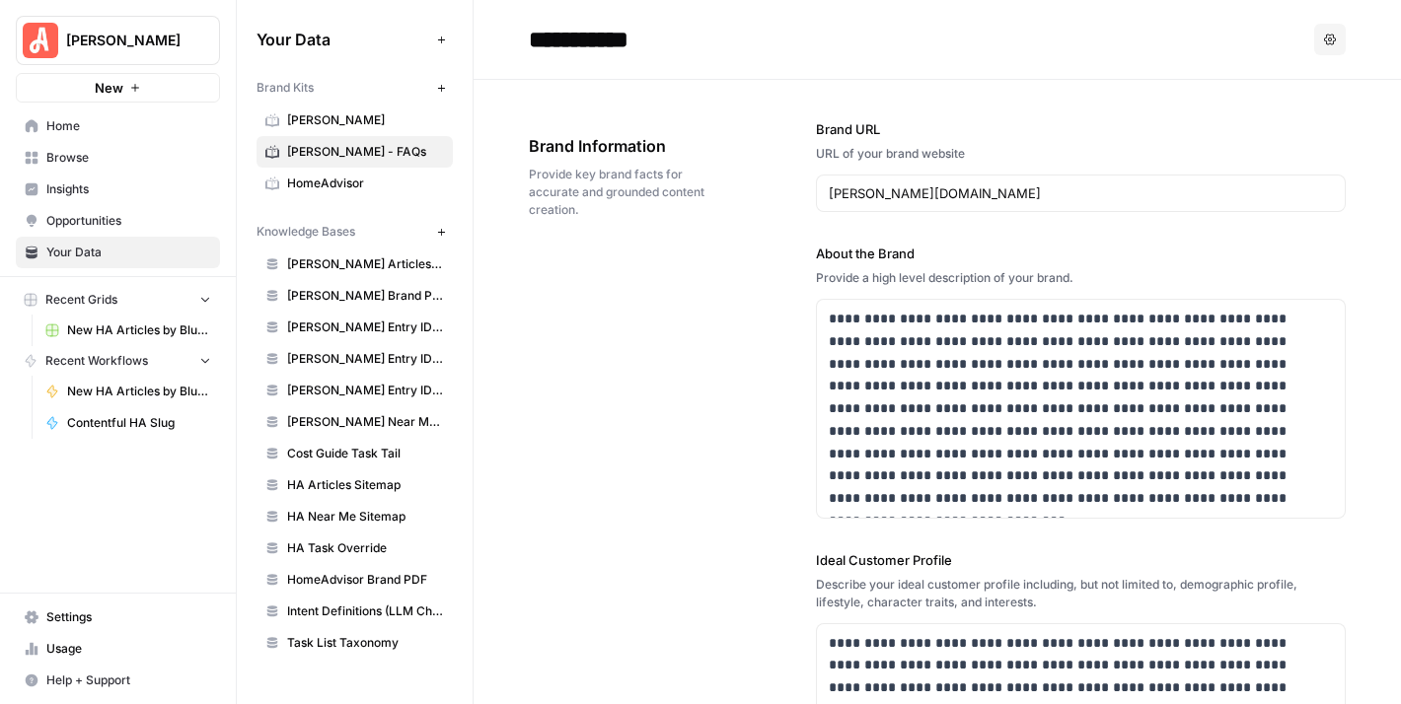
scroll to position [4366, 0]
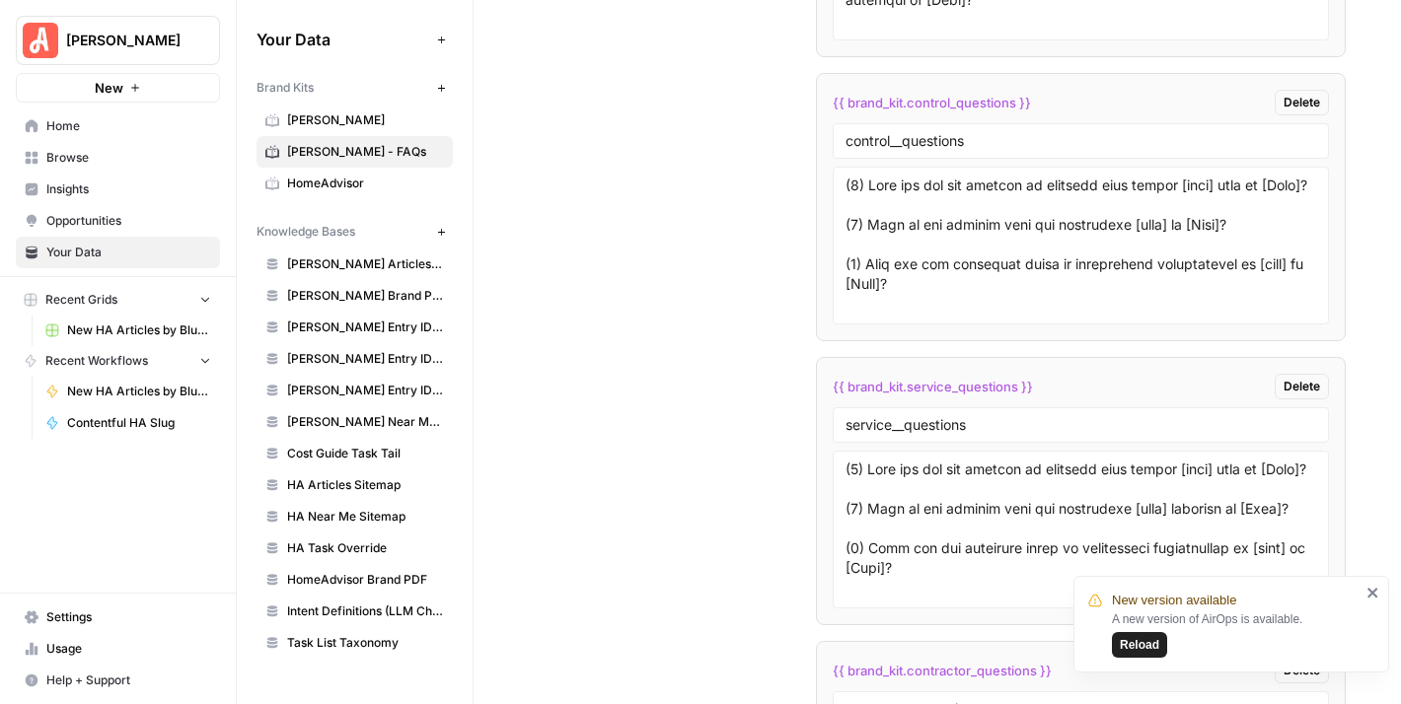
scroll to position [4958, 0]
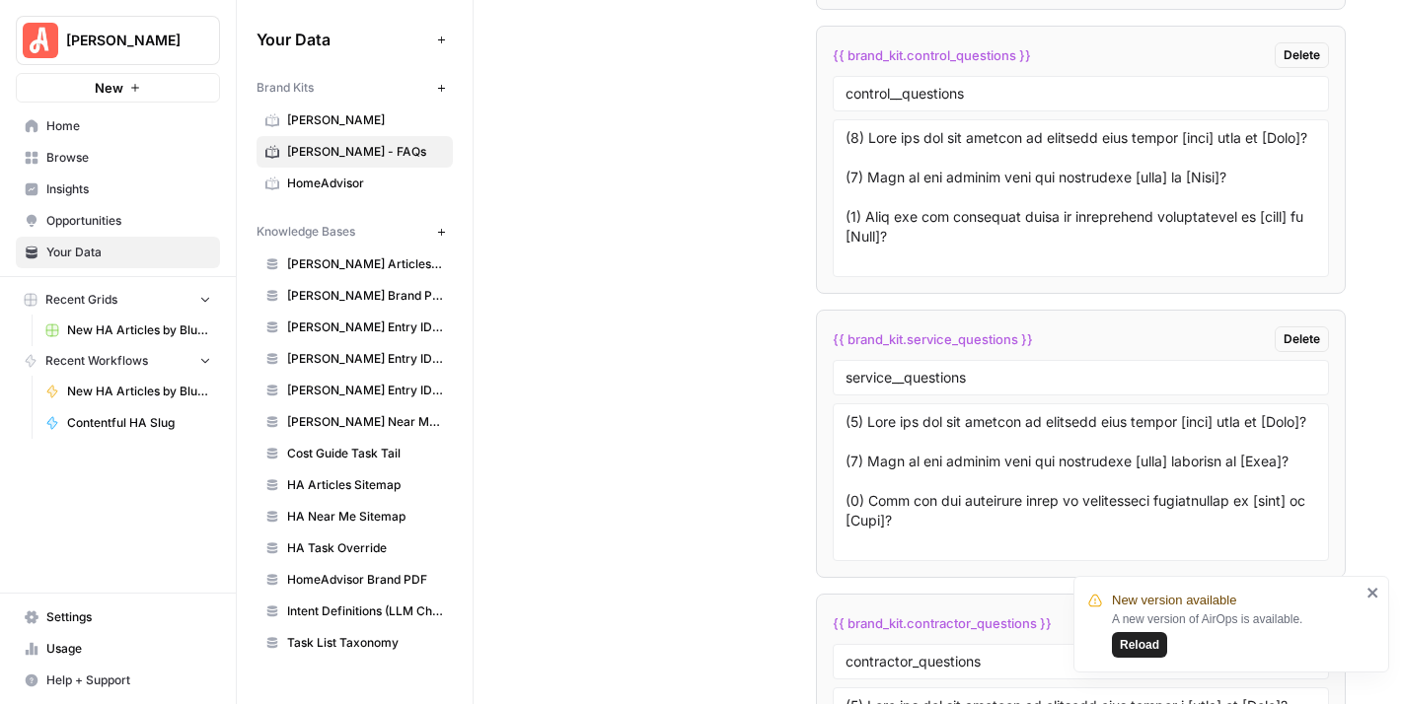
click at [1373, 585] on icon "close" at bounding box center [1373, 593] width 14 height 16
click at [1041, 429] on textarea at bounding box center [1080, 482] width 471 height 140
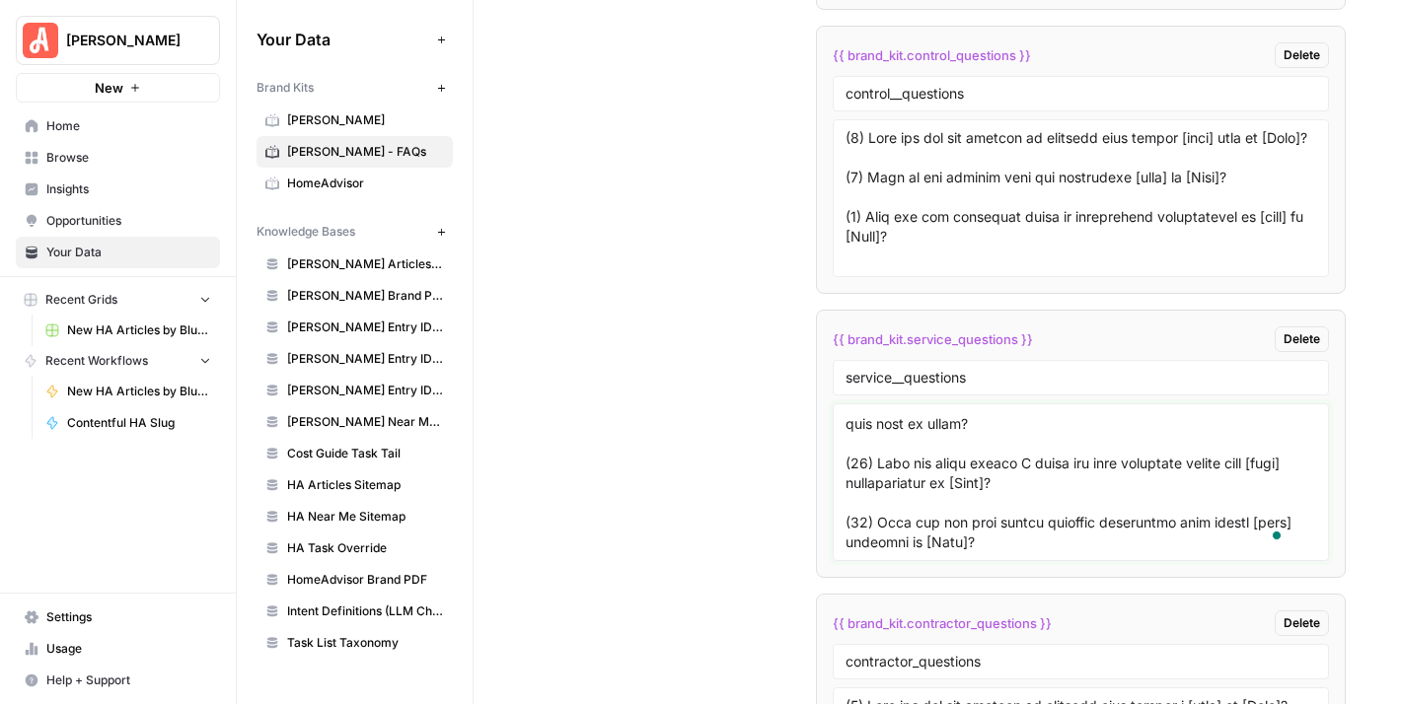
scroll to position [688, 0]
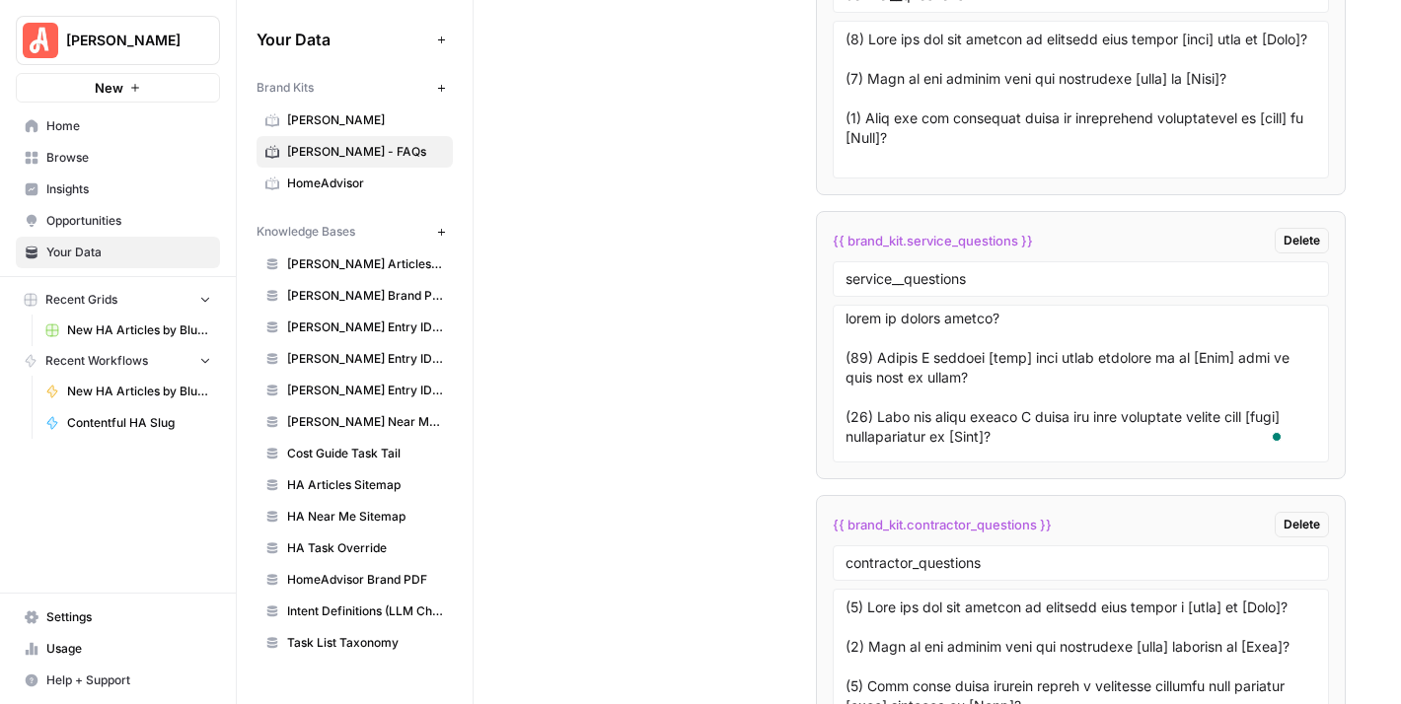
scroll to position [589, 0]
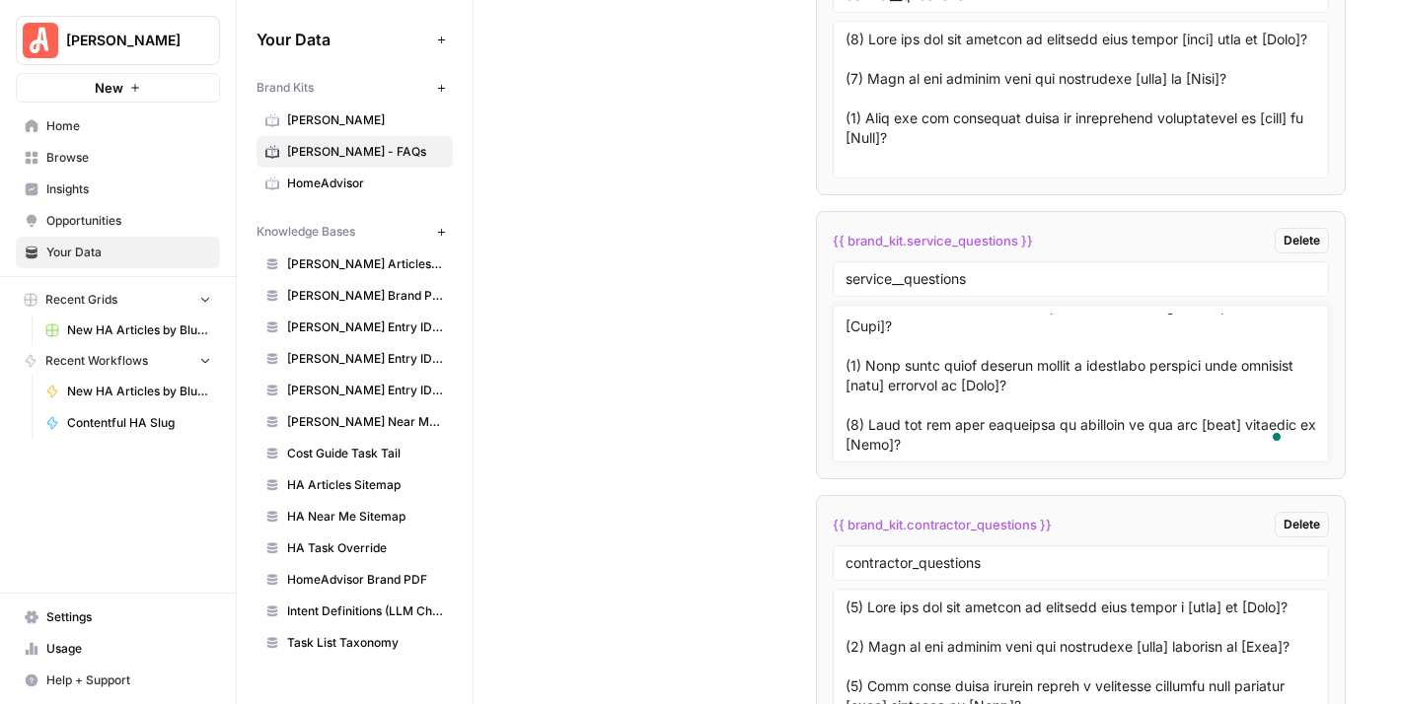
click at [951, 362] on textarea "To enrich screen reader interactions, please activate Accessibility in Grammarl…" at bounding box center [1080, 384] width 471 height 140
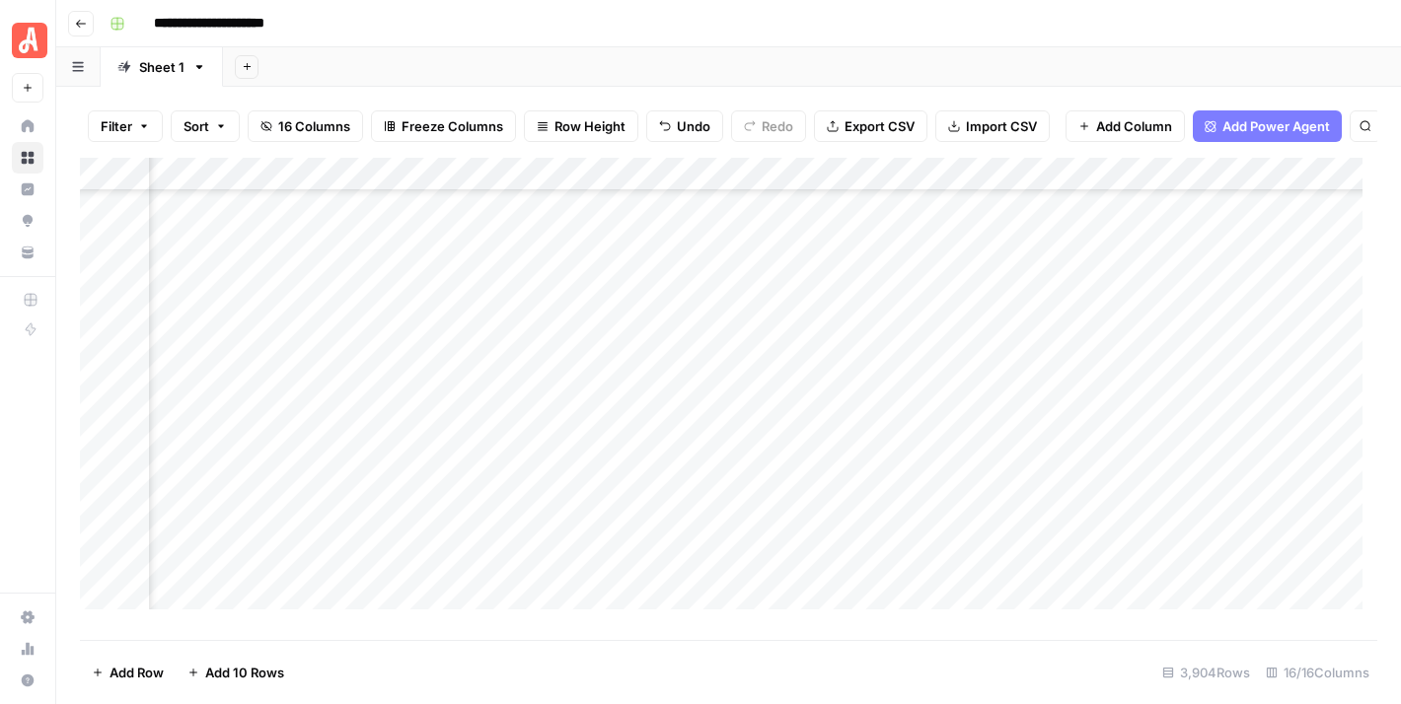
scroll to position [24396, 1452]
click at [868, 411] on div "Add Column" at bounding box center [728, 392] width 1297 height 468
click at [867, 409] on div "Add Column" at bounding box center [728, 392] width 1297 height 468
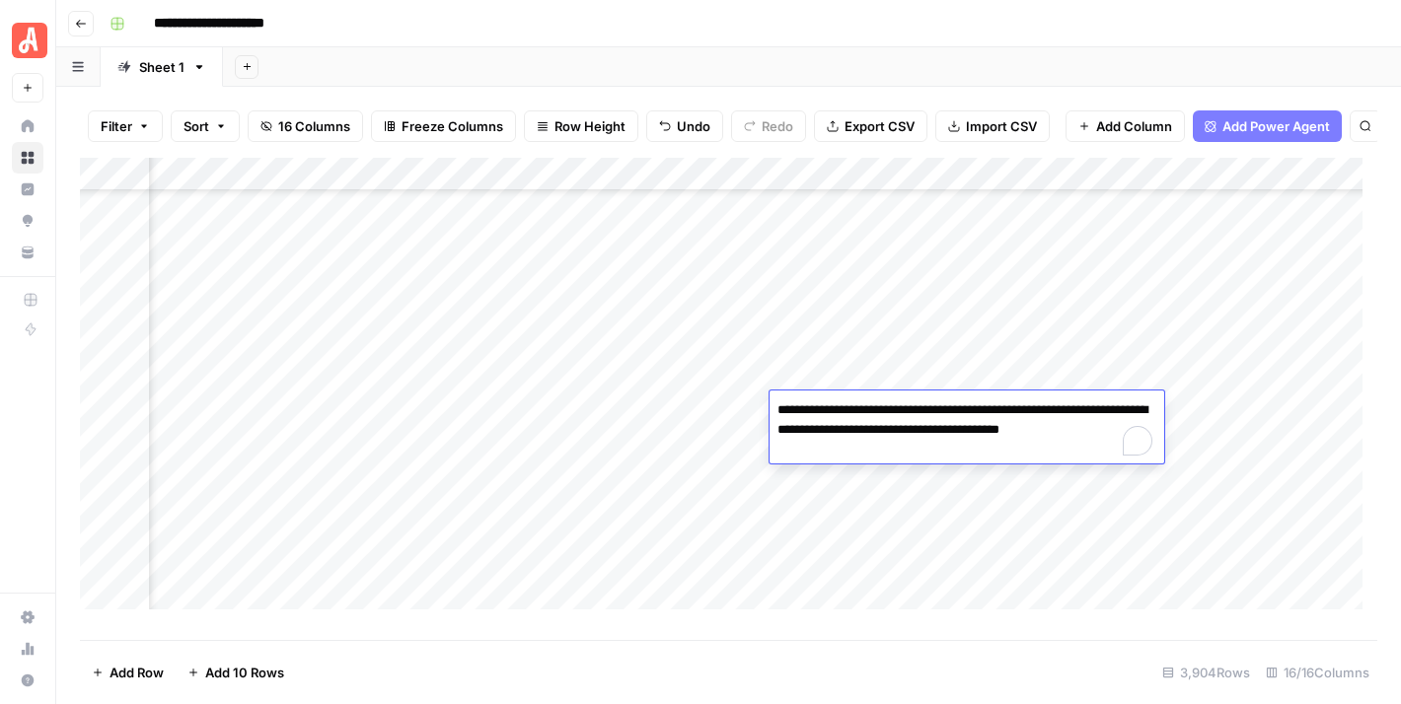
click at [867, 409] on textarea "**********" at bounding box center [966, 430] width 395 height 67
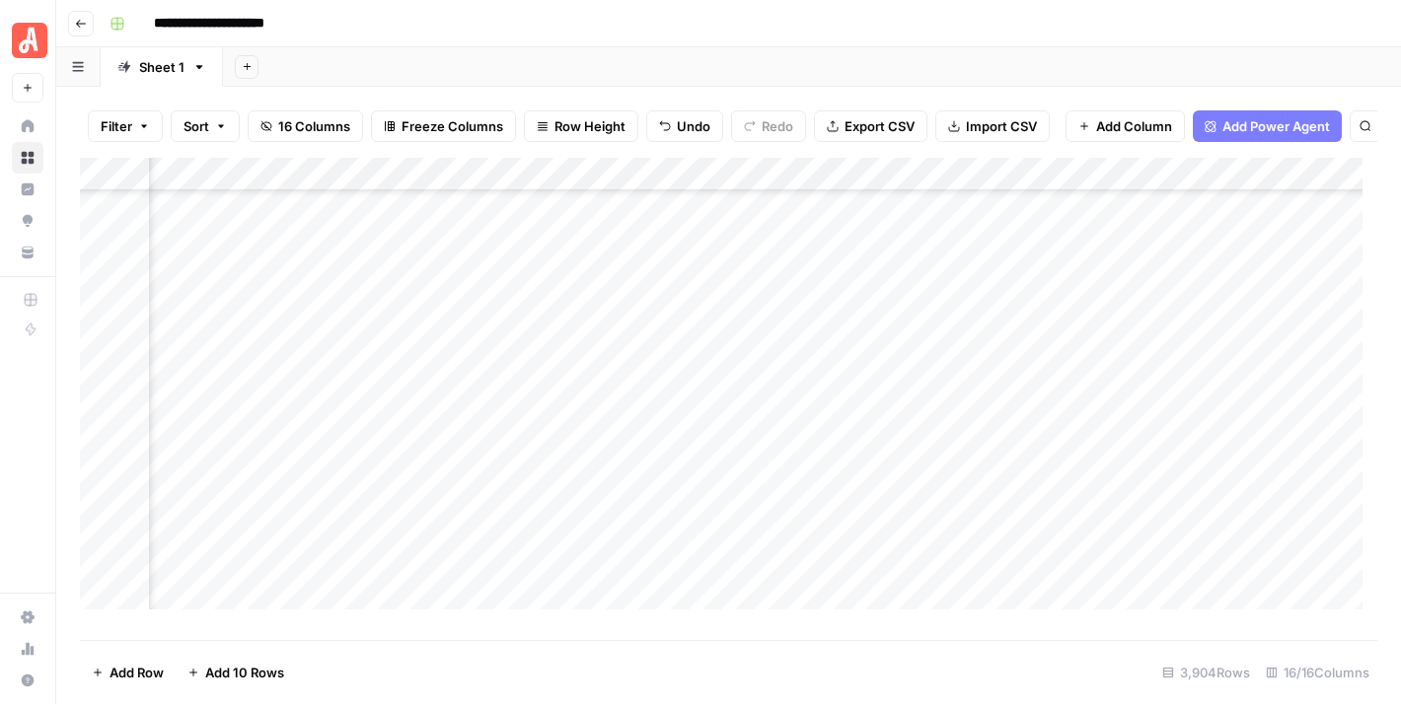
click at [1042, 21] on div "**********" at bounding box center [741, 24] width 1279 height 32
click at [765, 446] on div "Add Column" at bounding box center [728, 392] width 1297 height 468
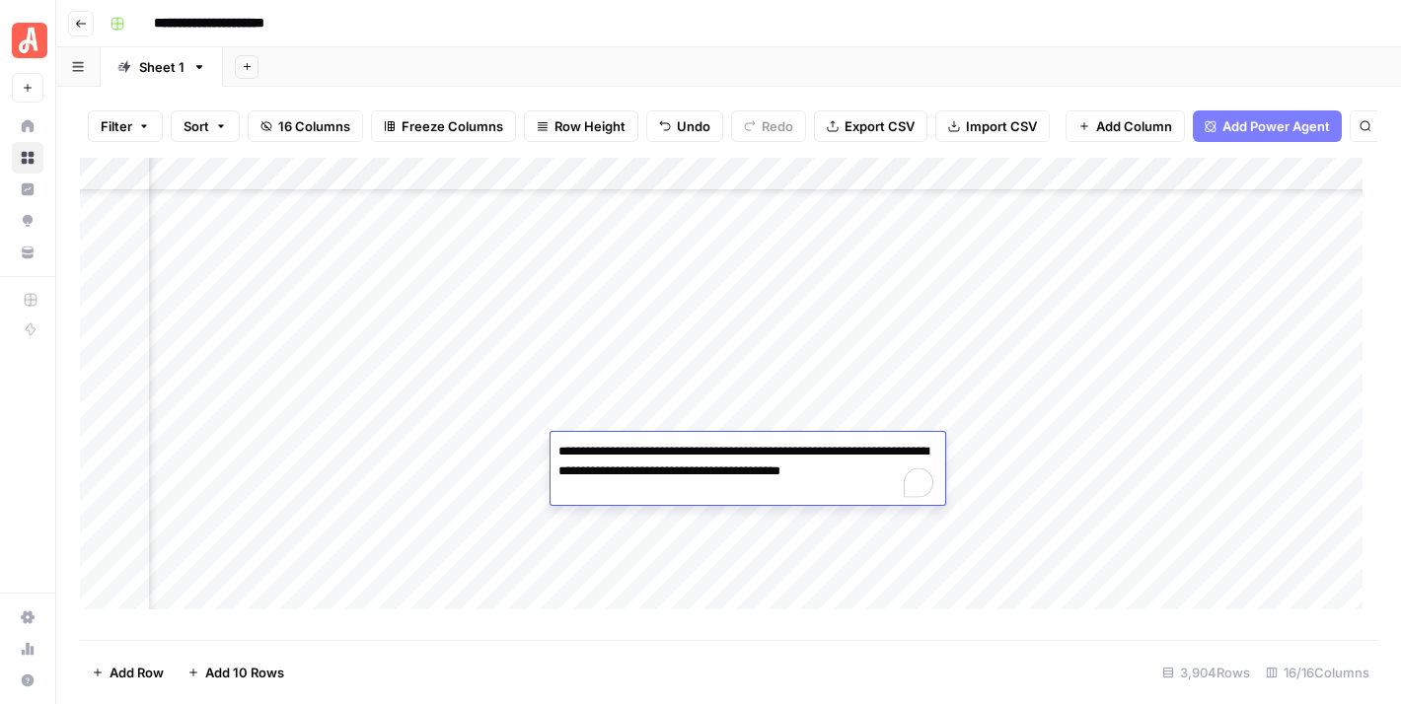
click at [953, 28] on div "**********" at bounding box center [741, 24] width 1279 height 32
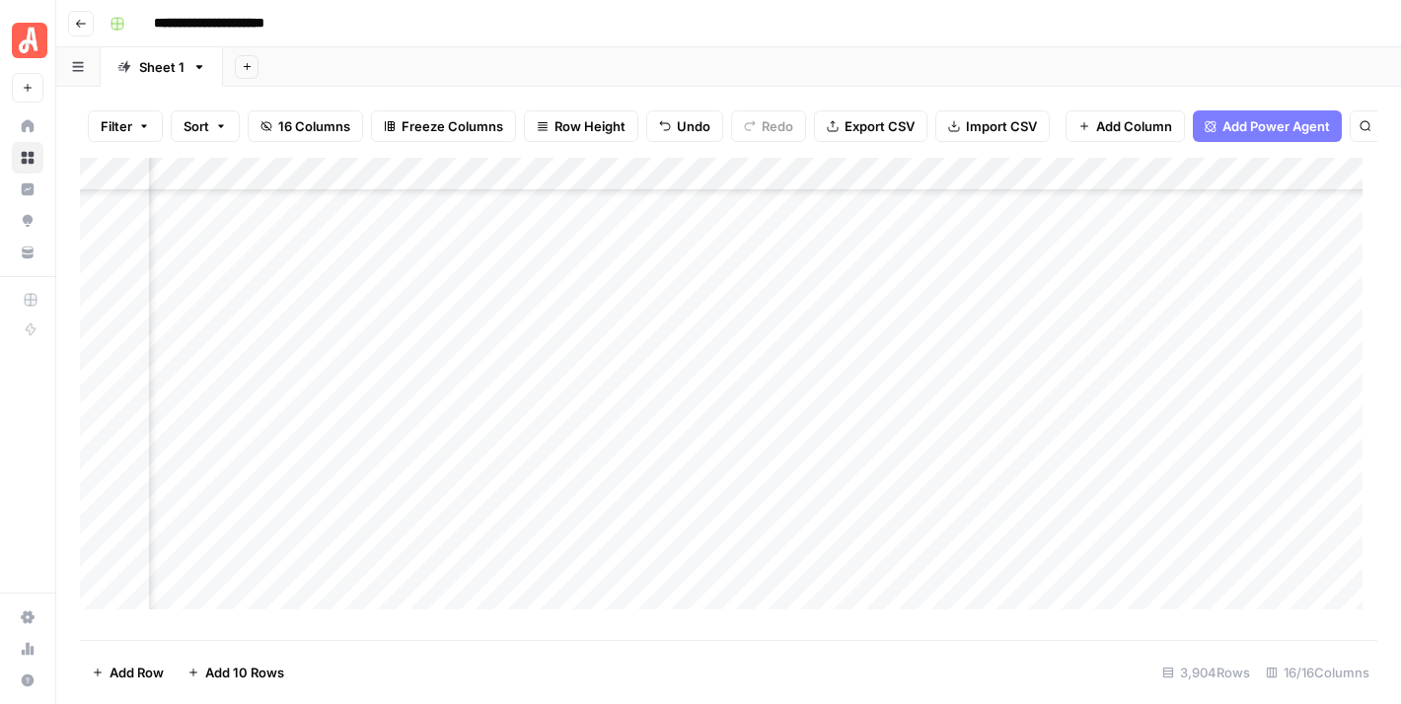
scroll to position [24791, 1184]
click at [787, 416] on div "Add Column" at bounding box center [728, 392] width 1297 height 468
click at [872, 40] on header "**********" at bounding box center [728, 23] width 1345 height 47
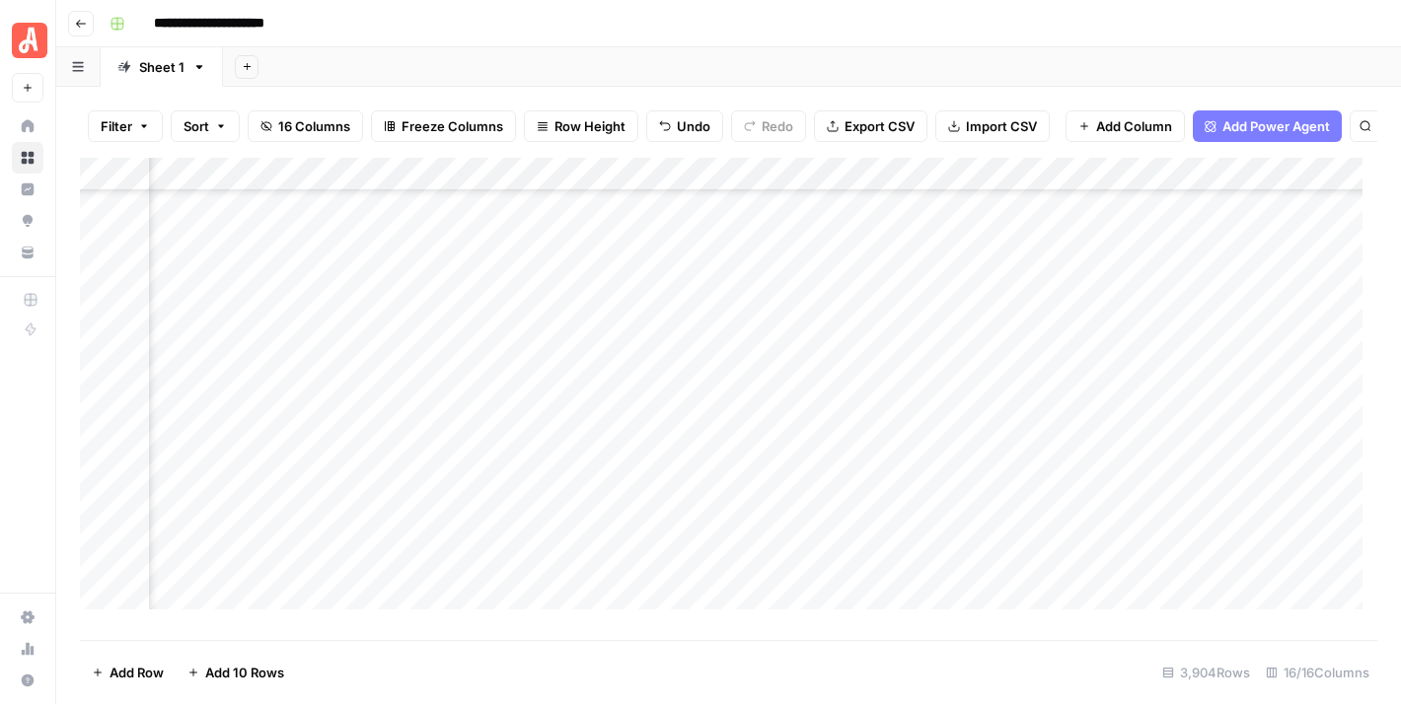
click at [916, 490] on div "Add Column" at bounding box center [728, 392] width 1297 height 468
click at [909, 32] on div "**********" at bounding box center [741, 24] width 1279 height 32
click at [895, 510] on div "Add Column" at bounding box center [728, 392] width 1297 height 468
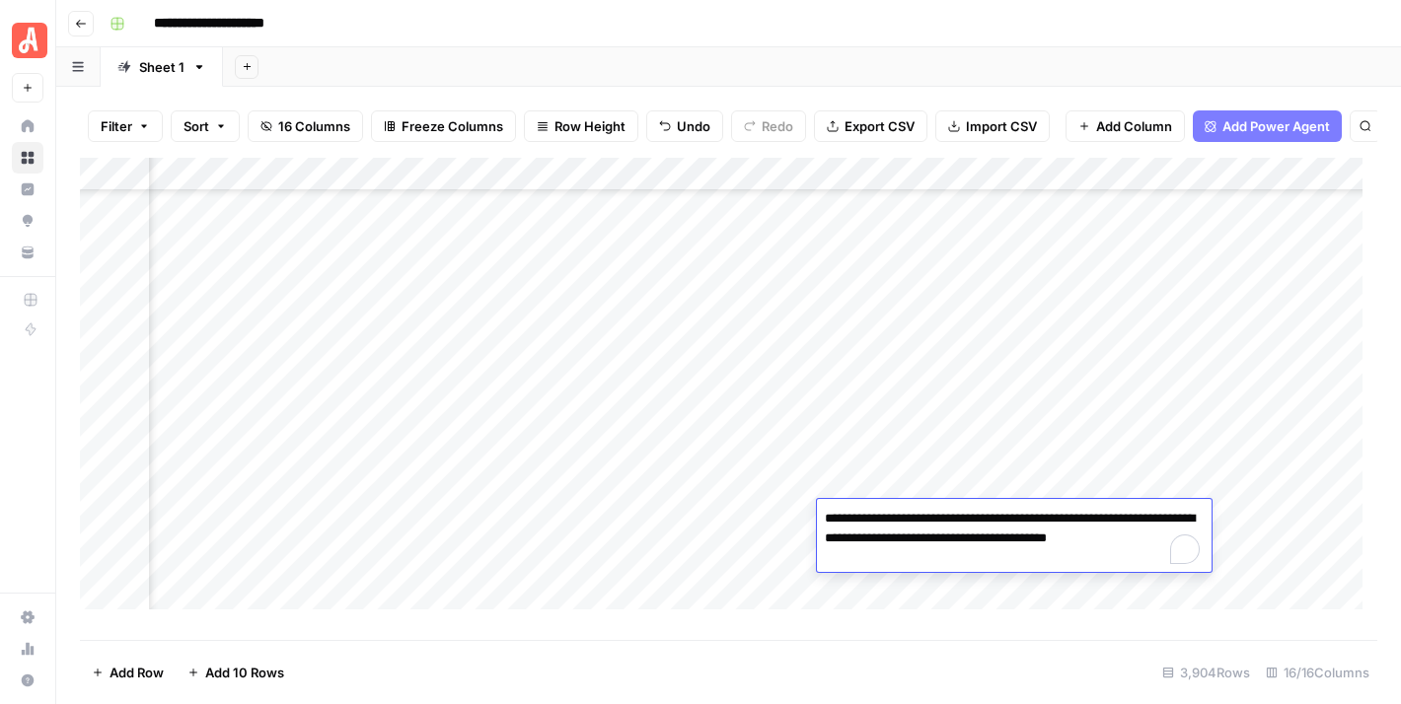
click at [959, 21] on div "**********" at bounding box center [741, 24] width 1279 height 32
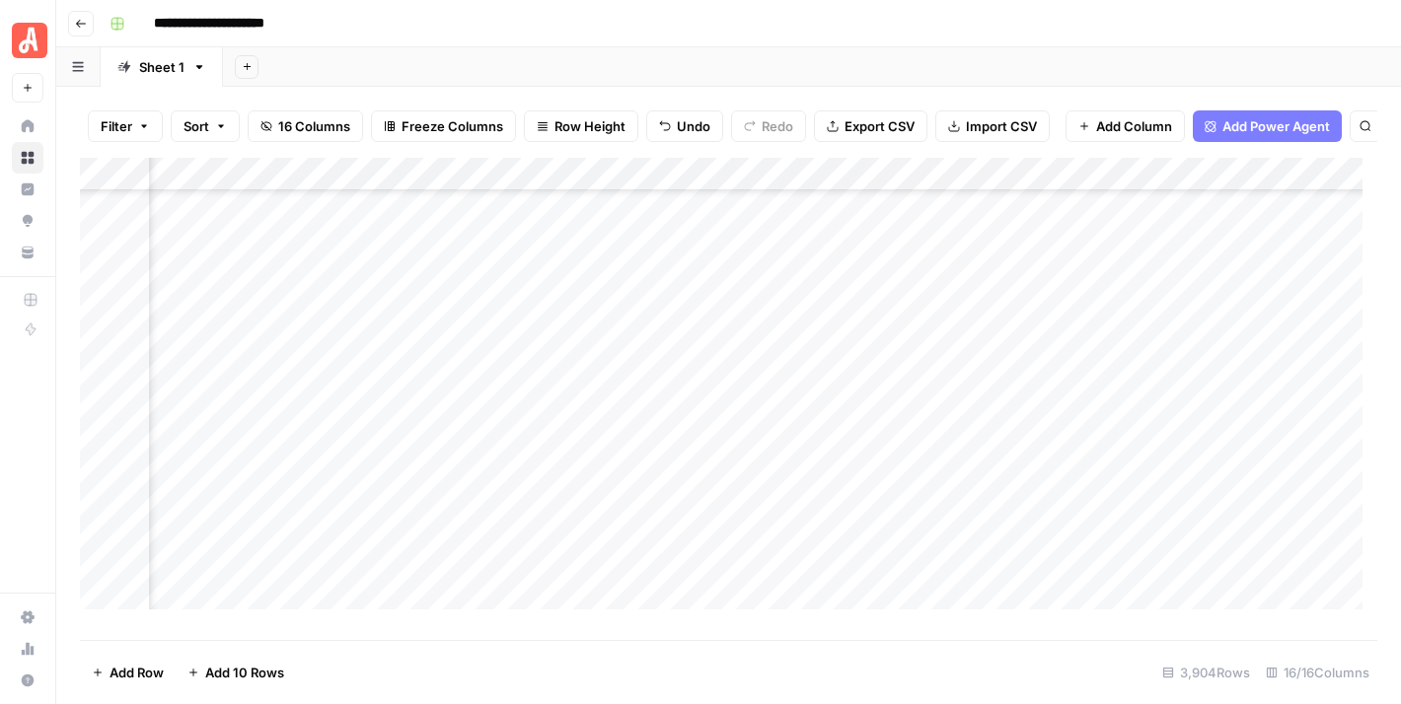
scroll to position [25186, 938]
click at [600, 590] on div "Add Column" at bounding box center [728, 392] width 1297 height 468
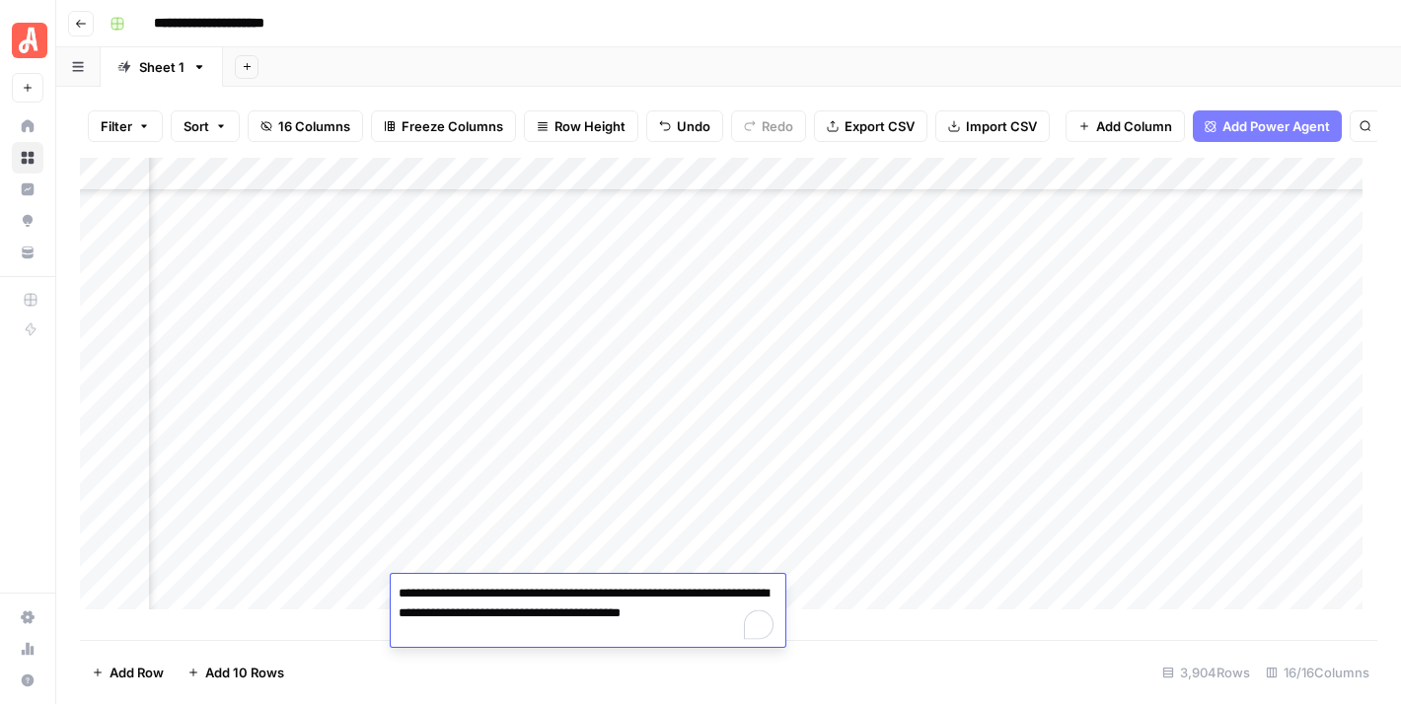
click at [860, 673] on footer "Add Row Add 10 Rows 3,904 Rows 16/16 Columns" at bounding box center [728, 672] width 1297 height 64
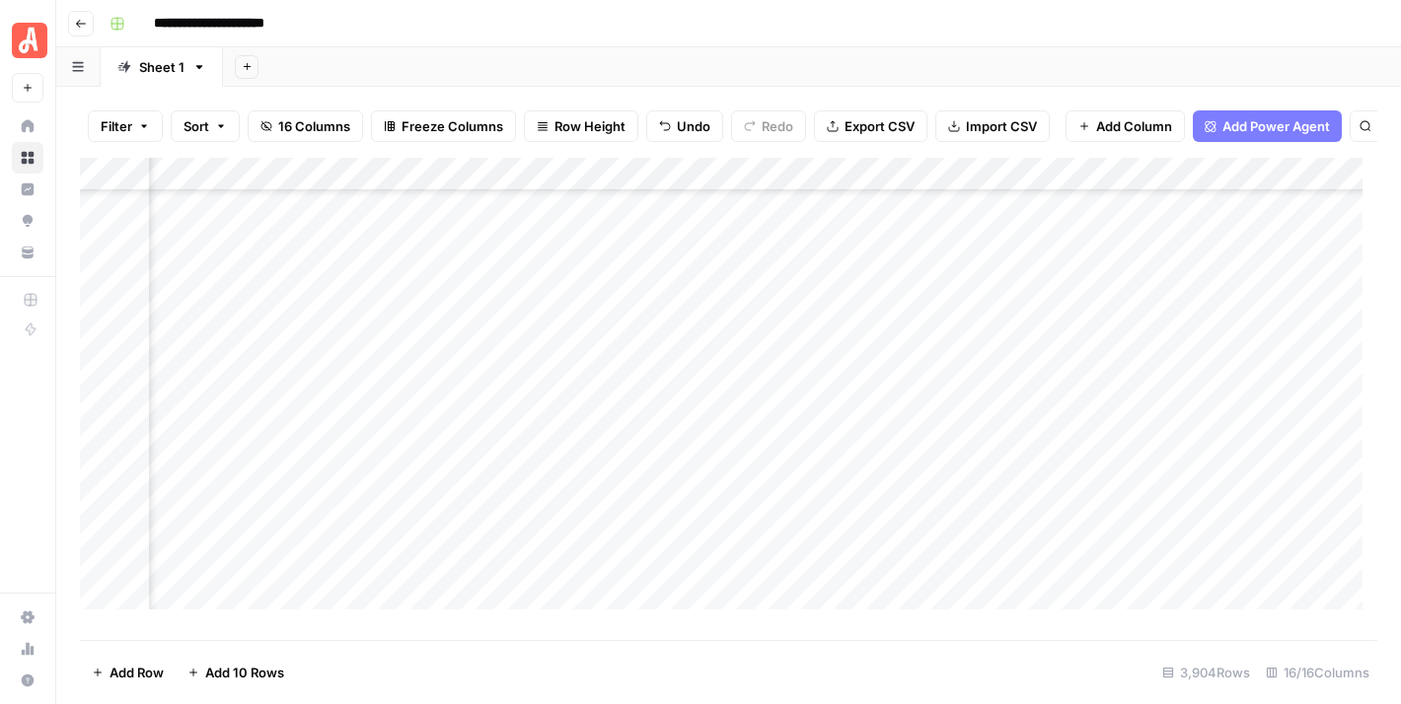
scroll to position [25186, 1622]
click at [1032, 455] on div "Add Column" at bounding box center [728, 392] width 1297 height 468
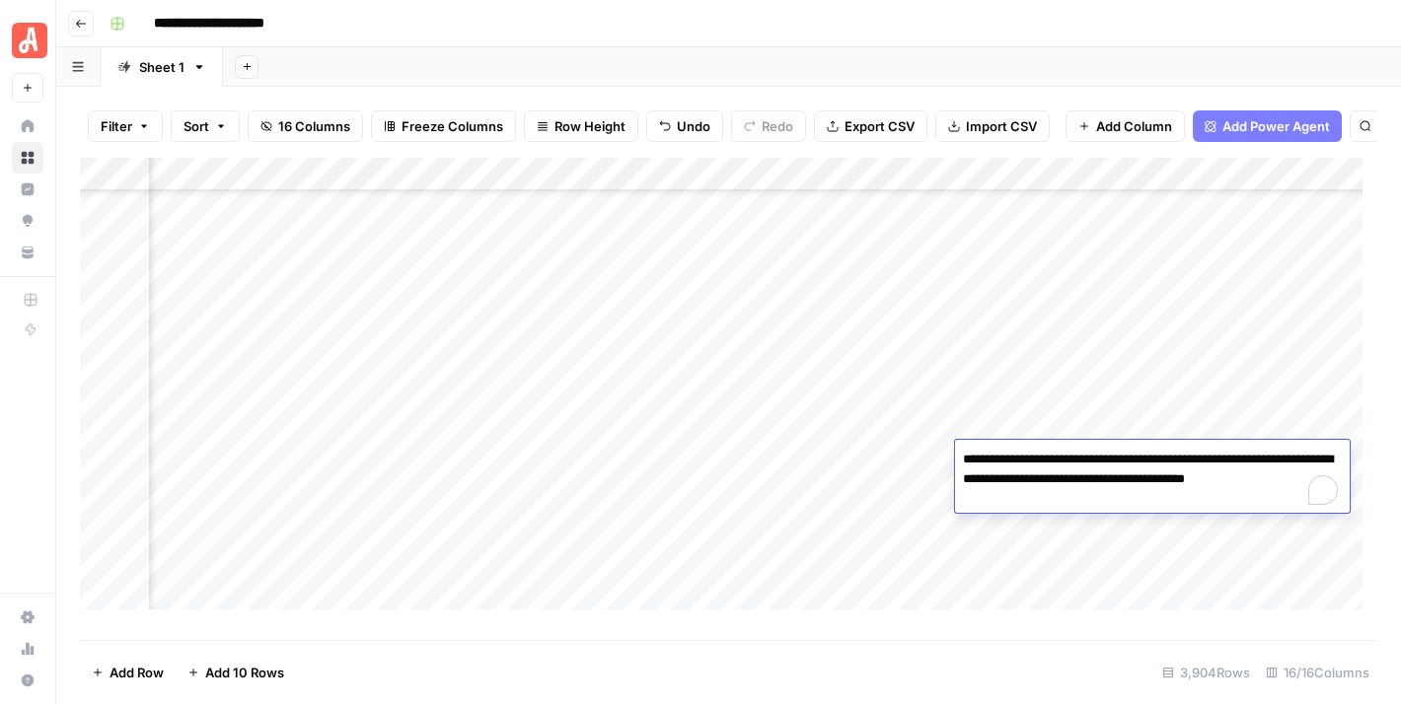
click at [1038, 329] on div "Add Column" at bounding box center [728, 392] width 1297 height 468
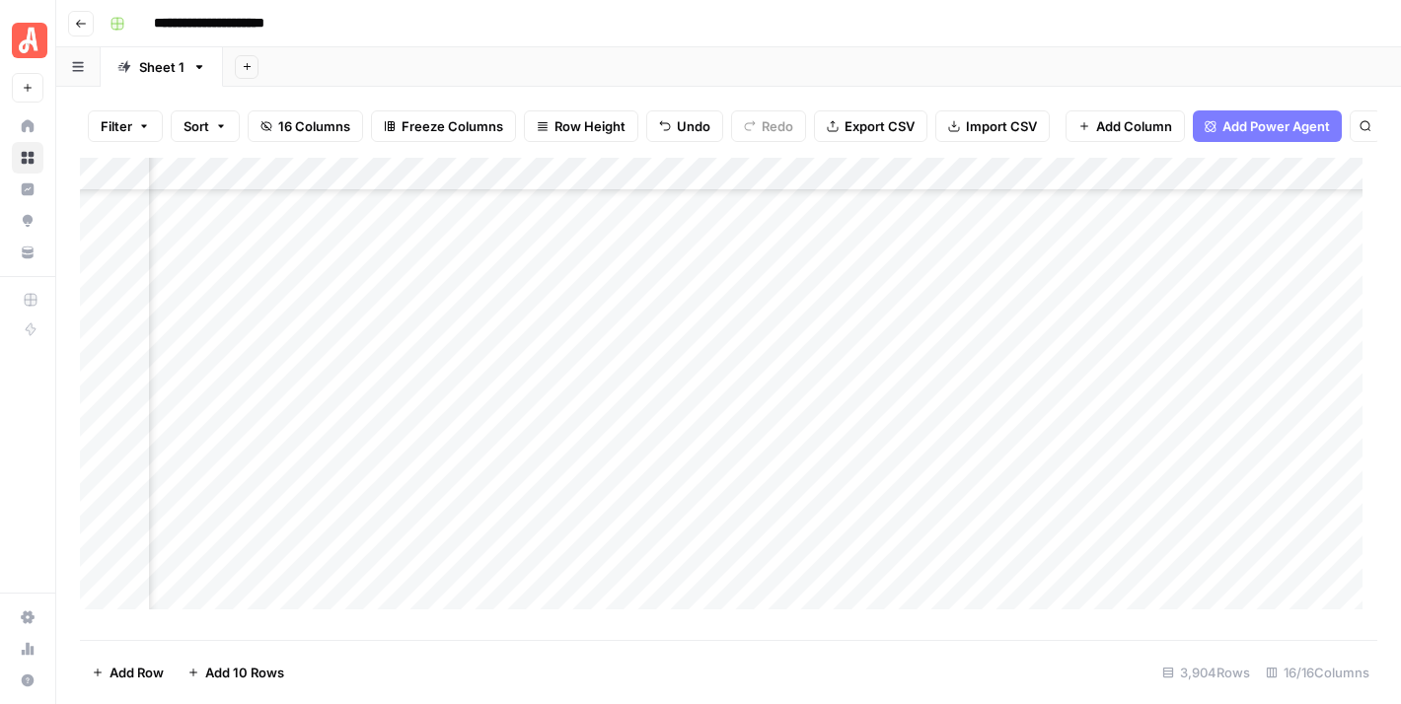
click at [1038, 329] on div "Add Column" at bounding box center [728, 392] width 1297 height 468
click at [1089, 48] on div "Add Sheet" at bounding box center [812, 66] width 1178 height 39
click at [864, 355] on div "Add Column" at bounding box center [728, 392] width 1297 height 468
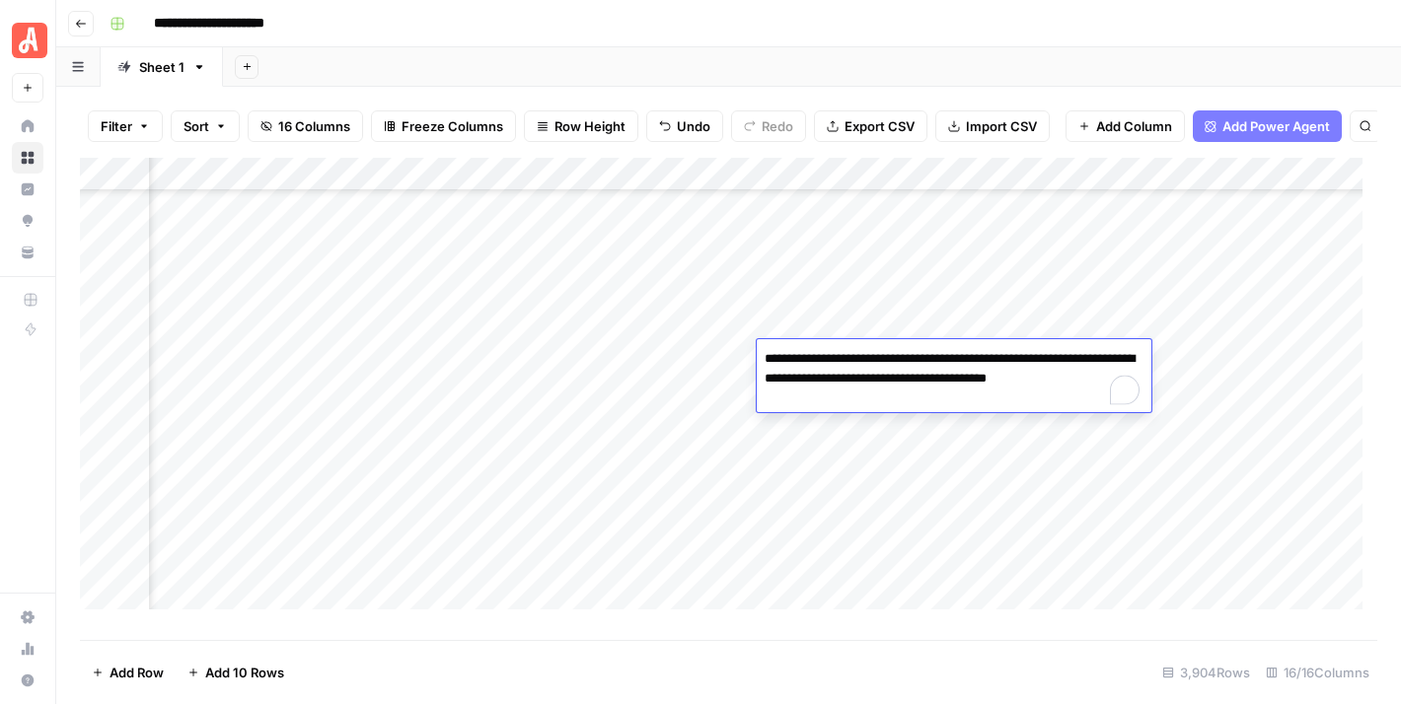
click at [926, 13] on div "**********" at bounding box center [741, 24] width 1279 height 32
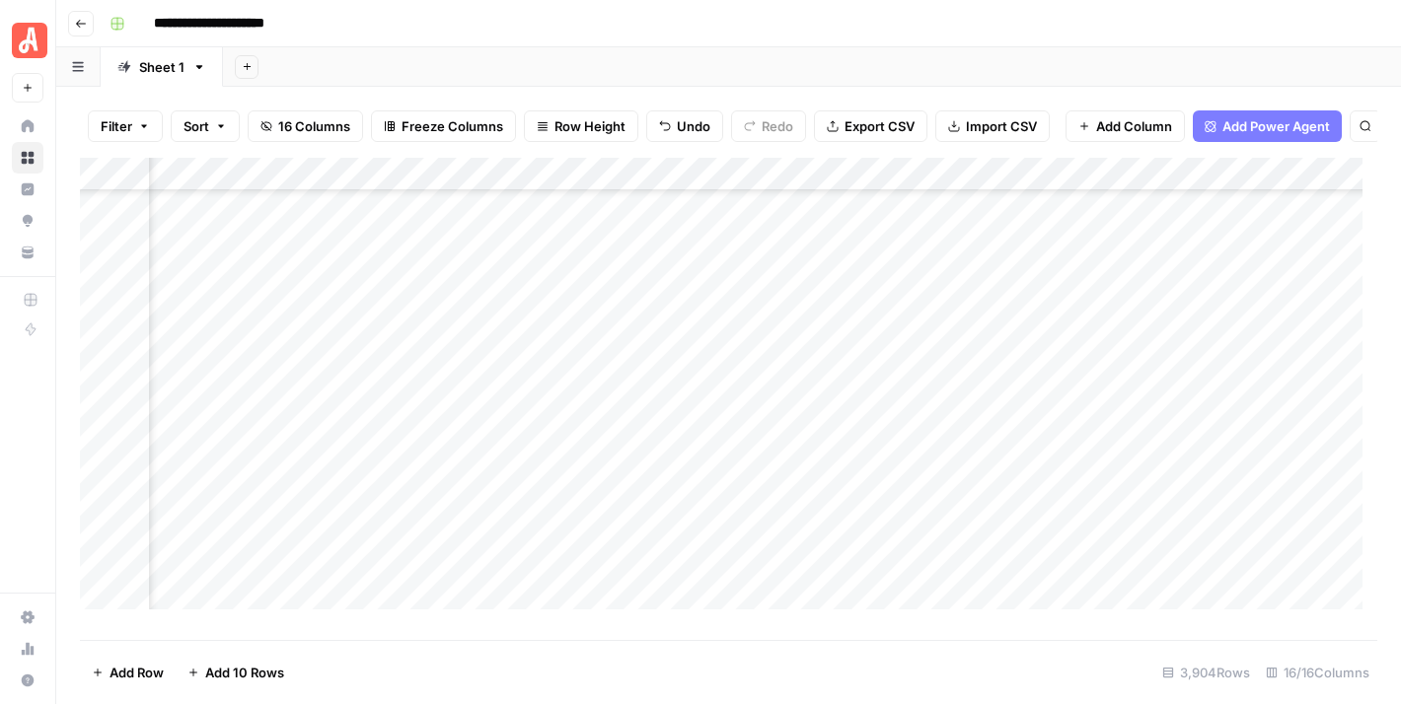
scroll to position [23903, 1450]
click at [872, 435] on div "Add Column" at bounding box center [728, 392] width 1297 height 468
click at [797, 36] on div "**********" at bounding box center [741, 24] width 1279 height 32
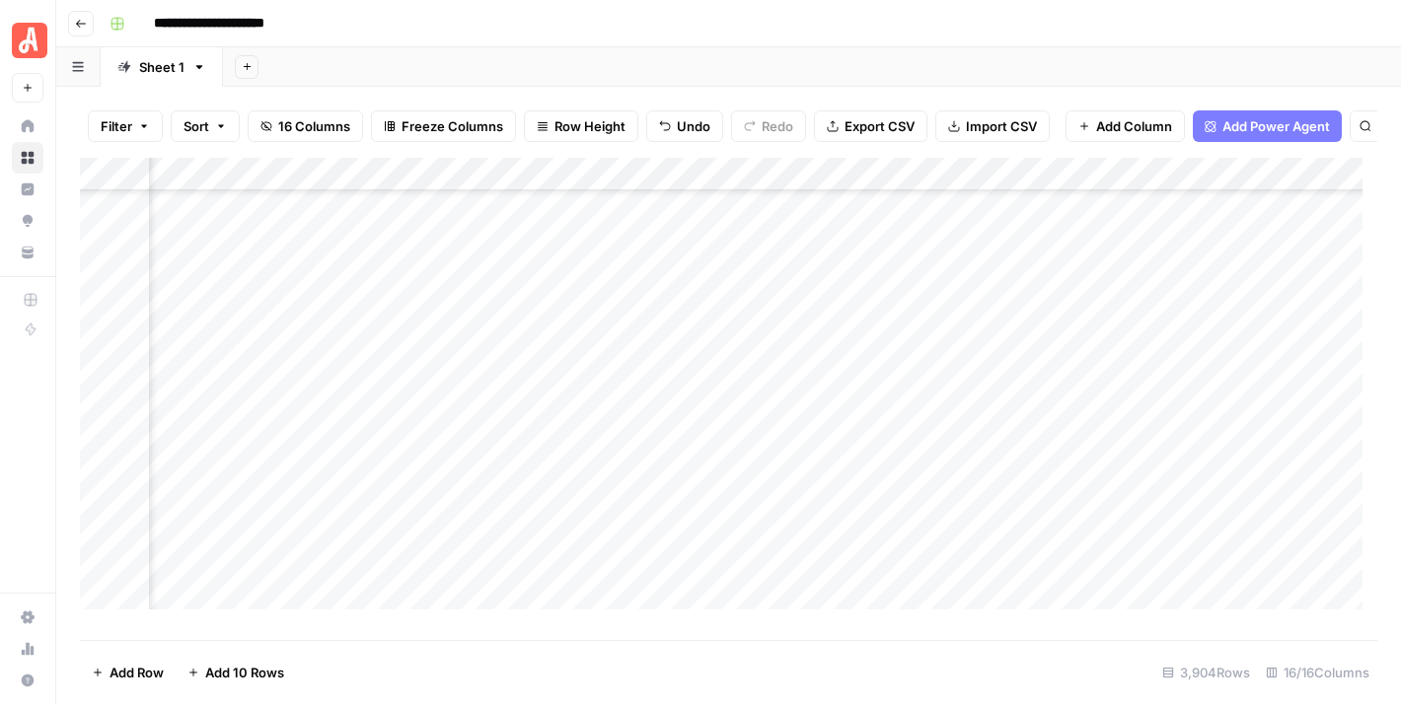
click at [1137, 398] on div "Add Column" at bounding box center [728, 392] width 1297 height 468
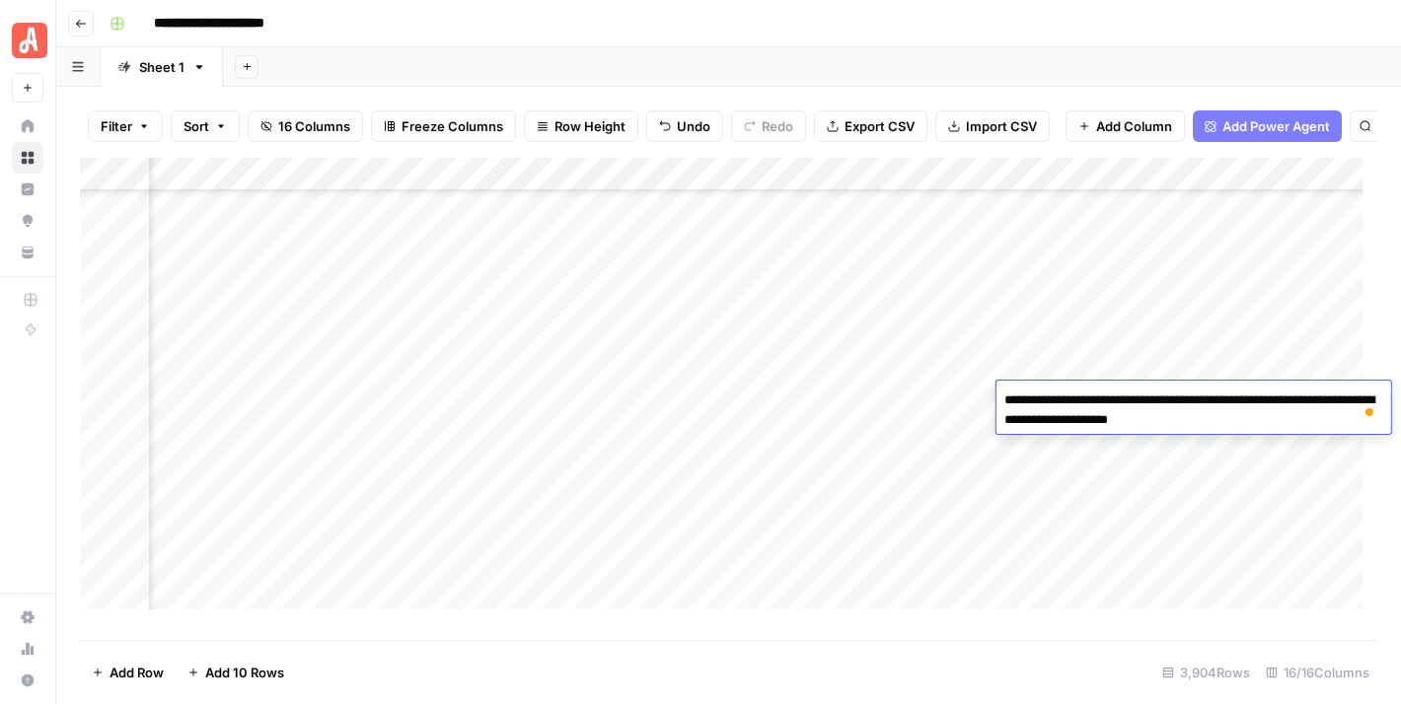
drag, startPoint x: 1069, startPoint y: 417, endPoint x: 1087, endPoint y: 416, distance: 17.8
click at [1069, 416] on textarea "**********" at bounding box center [1193, 410] width 395 height 47
click at [1064, 416] on textarea "**********" at bounding box center [1193, 420] width 395 height 67
type textarea "**********"
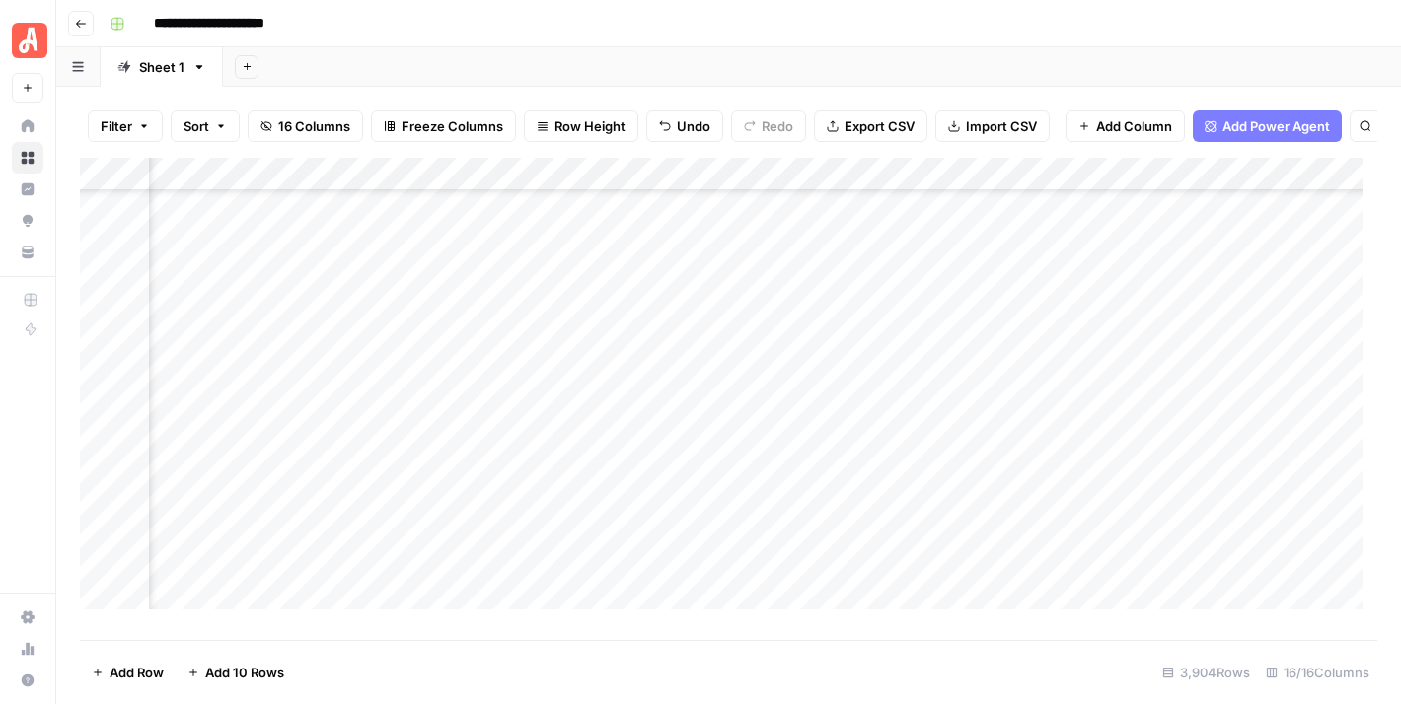
click at [961, 48] on div "Add Sheet" at bounding box center [812, 66] width 1178 height 39
click at [831, 662] on footer "Add Row Add 10 Rows 3,904 Rows 16/16 Columns" at bounding box center [728, 672] width 1297 height 64
click at [671, 25] on div "**********" at bounding box center [741, 24] width 1279 height 32
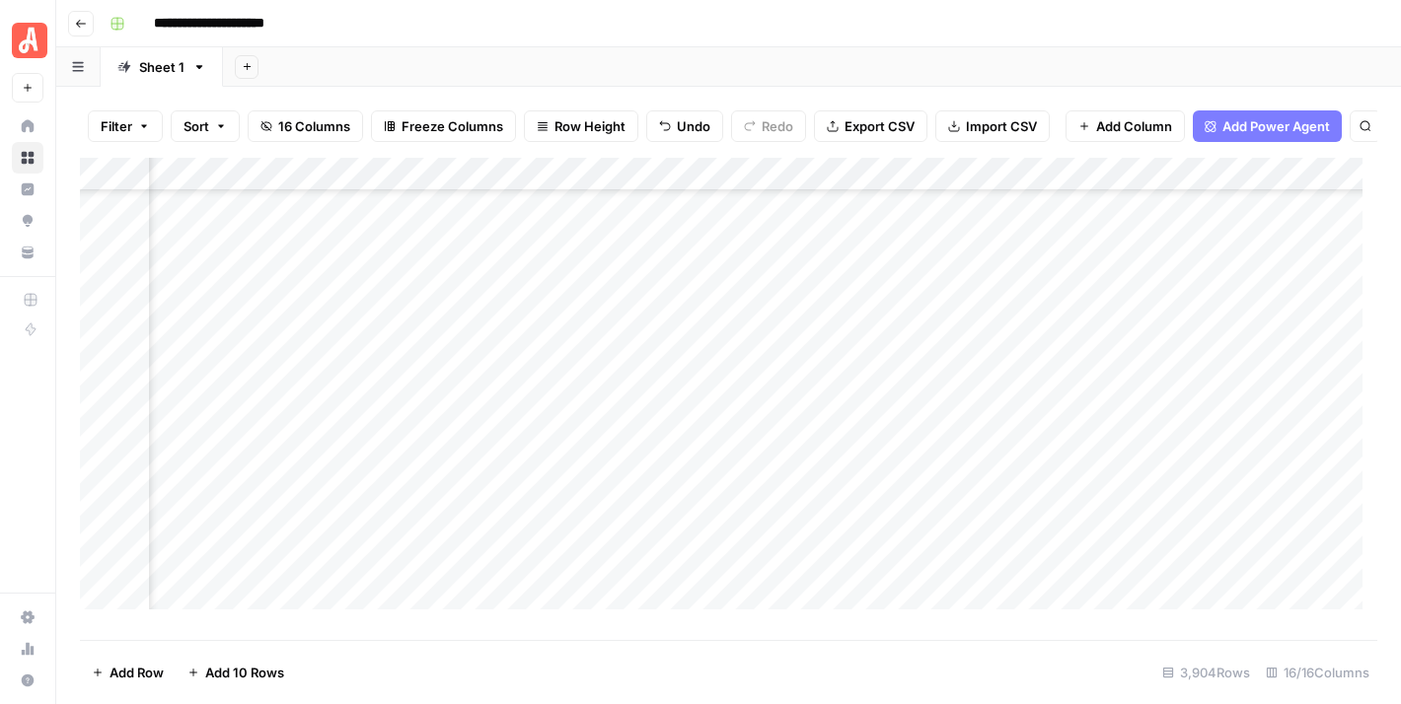
click at [700, 540] on div "Add Column" at bounding box center [728, 392] width 1297 height 468
click at [755, 672] on footer "Add Row Add 10 Rows 3,904 Rows 16/16 Columns" at bounding box center [728, 672] width 1297 height 64
click at [785, 547] on div "Add Column" at bounding box center [728, 392] width 1297 height 468
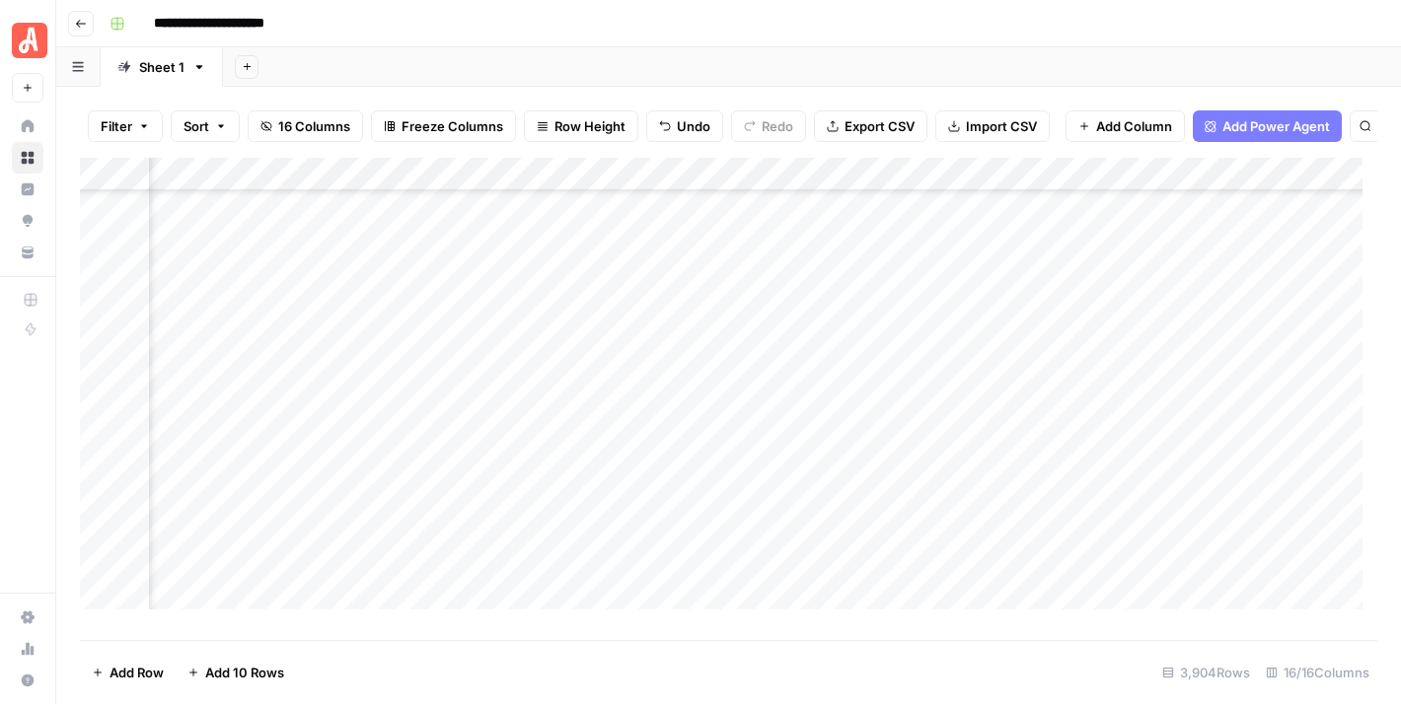
click at [785, 547] on div "Add Column" at bounding box center [728, 392] width 1297 height 468
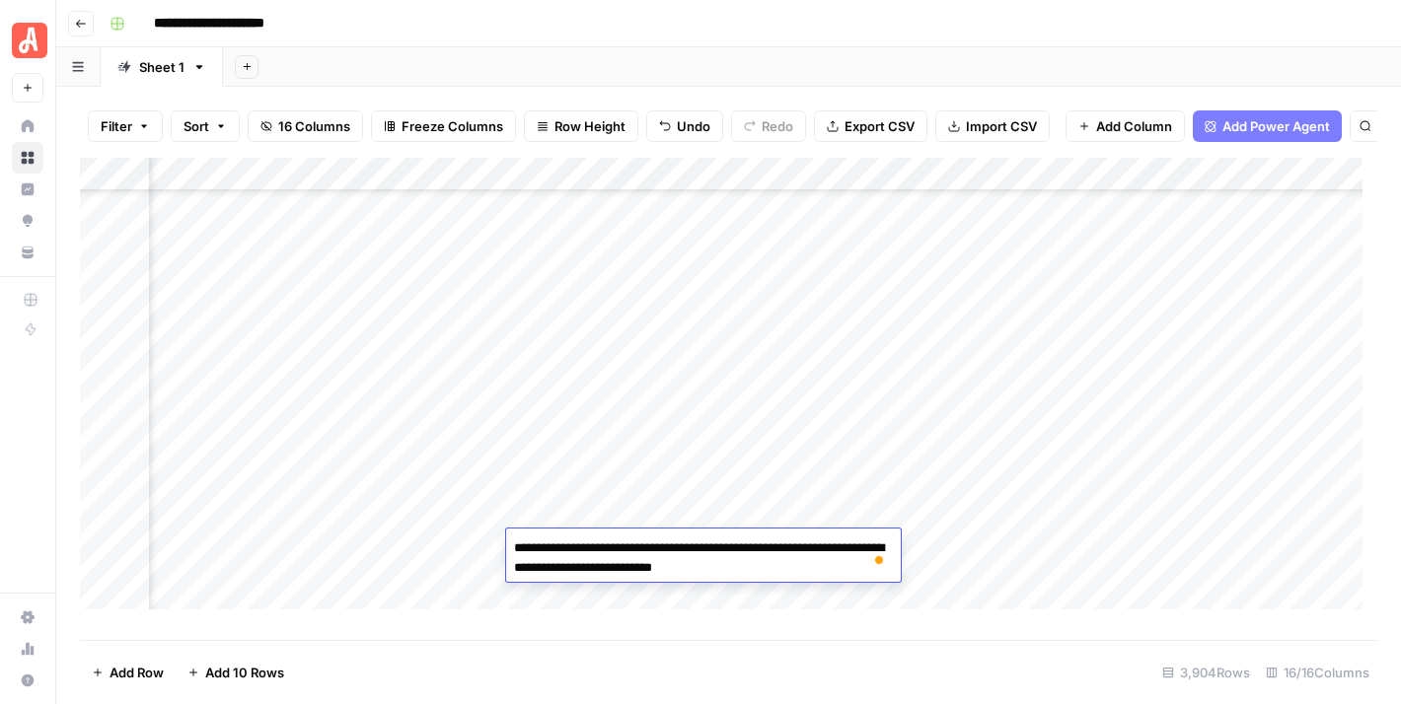
click at [1106, 549] on div "Add Column" at bounding box center [728, 392] width 1297 height 468
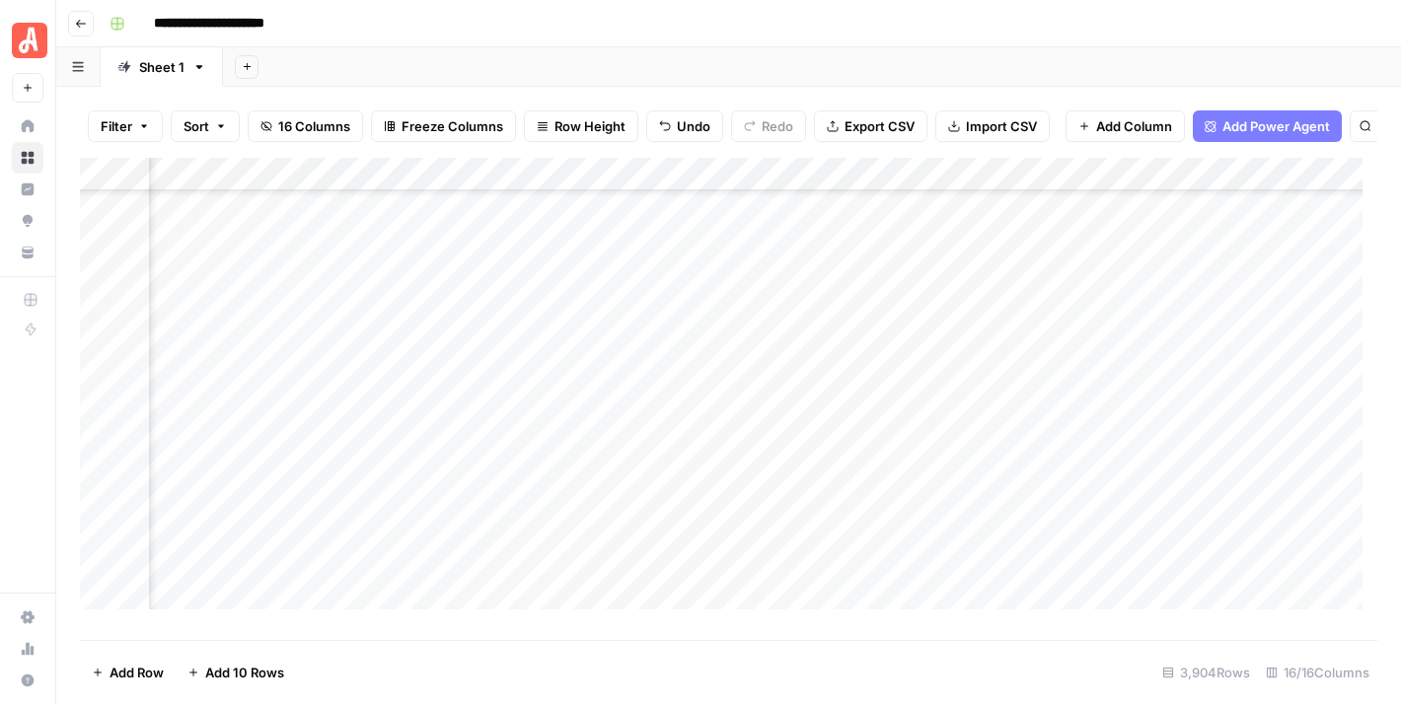
click at [1106, 549] on div "Add Column" at bounding box center [728, 392] width 1297 height 468
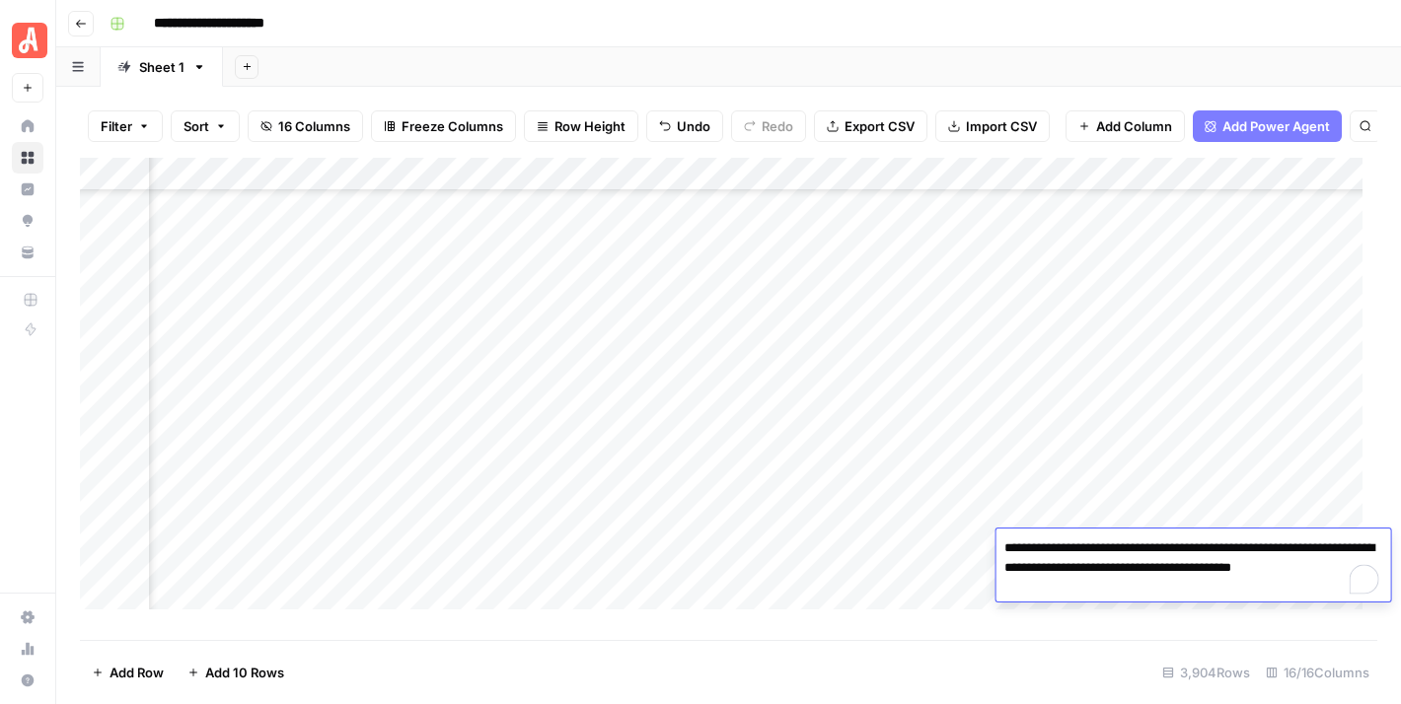
click at [1033, 34] on div "**********" at bounding box center [741, 24] width 1279 height 32
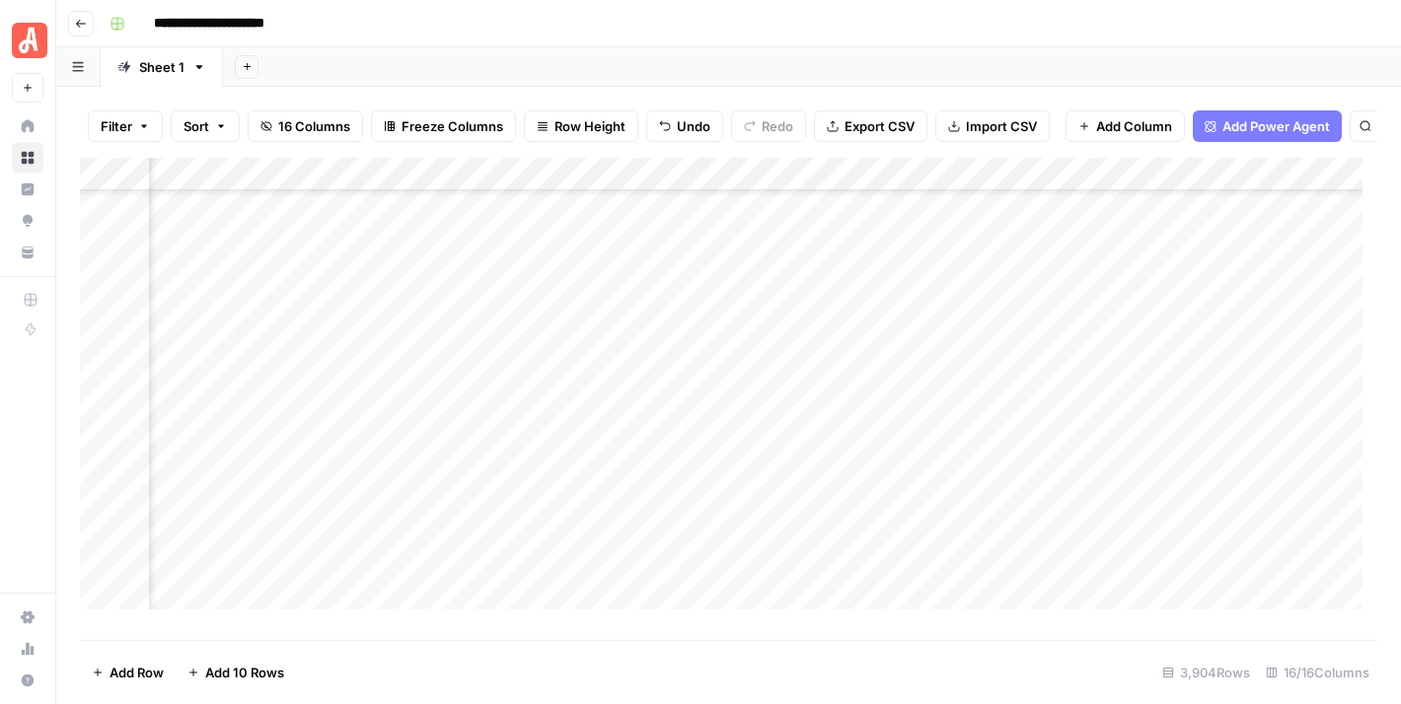
scroll to position [27948, 1960]
click at [1069, 573] on div "Add Column" at bounding box center [728, 392] width 1297 height 468
click at [1068, 572] on div "Add Column" at bounding box center [728, 392] width 1297 height 468
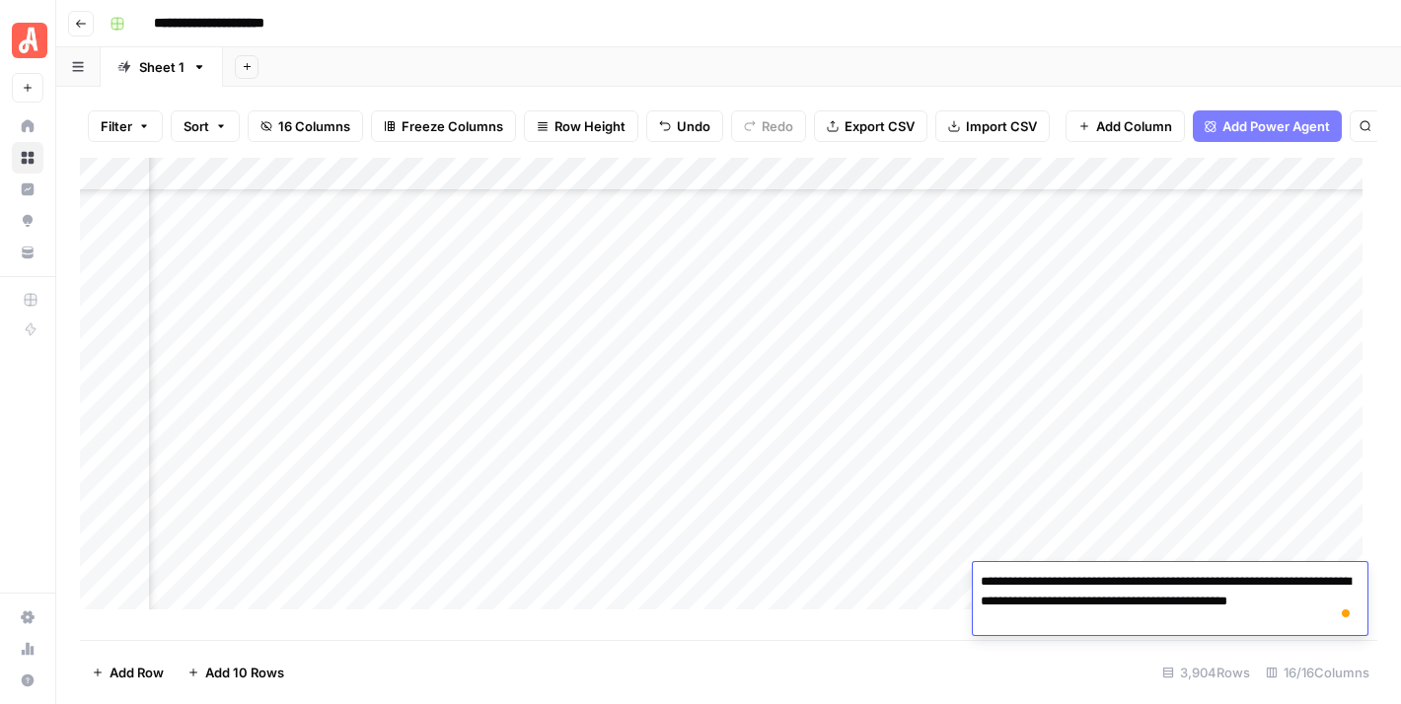
click at [963, 53] on div "Add Sheet" at bounding box center [812, 66] width 1178 height 39
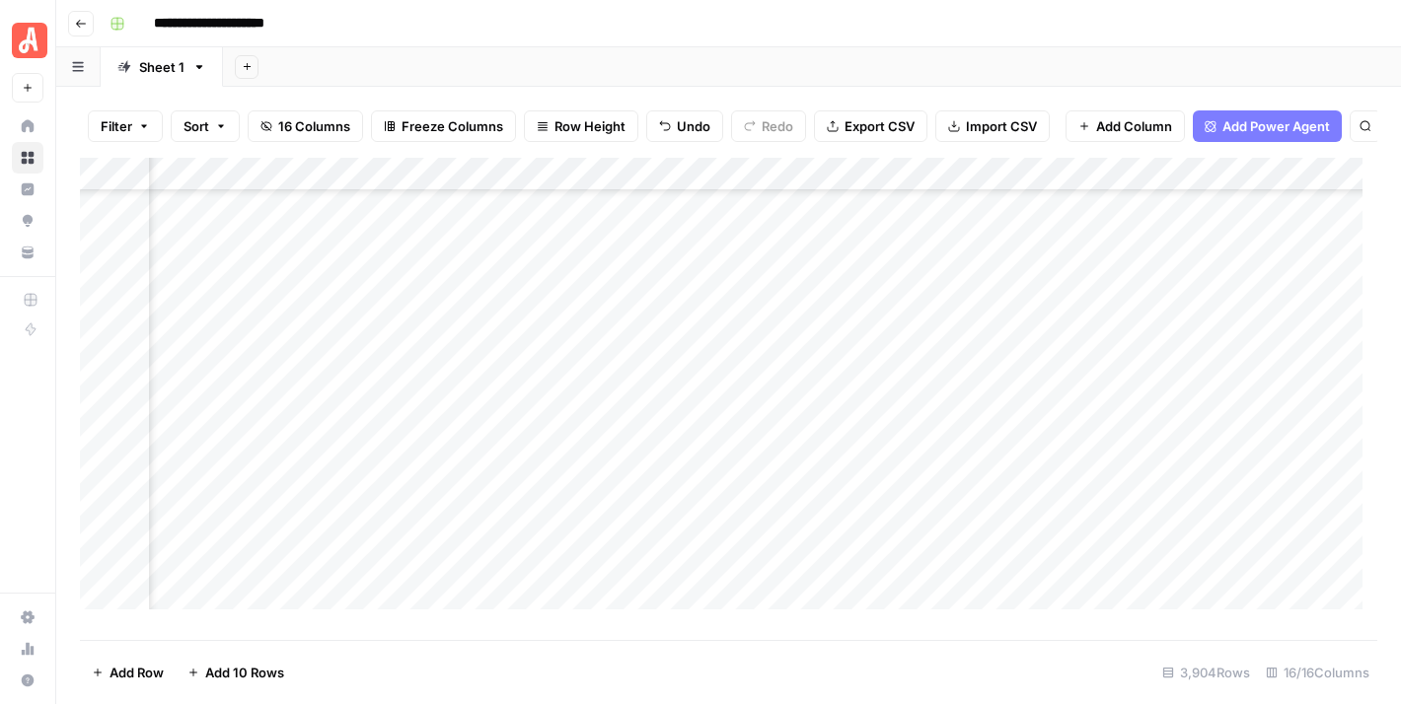
scroll to position [27948, 982]
click at [813, 576] on div "Add Column" at bounding box center [728, 392] width 1297 height 468
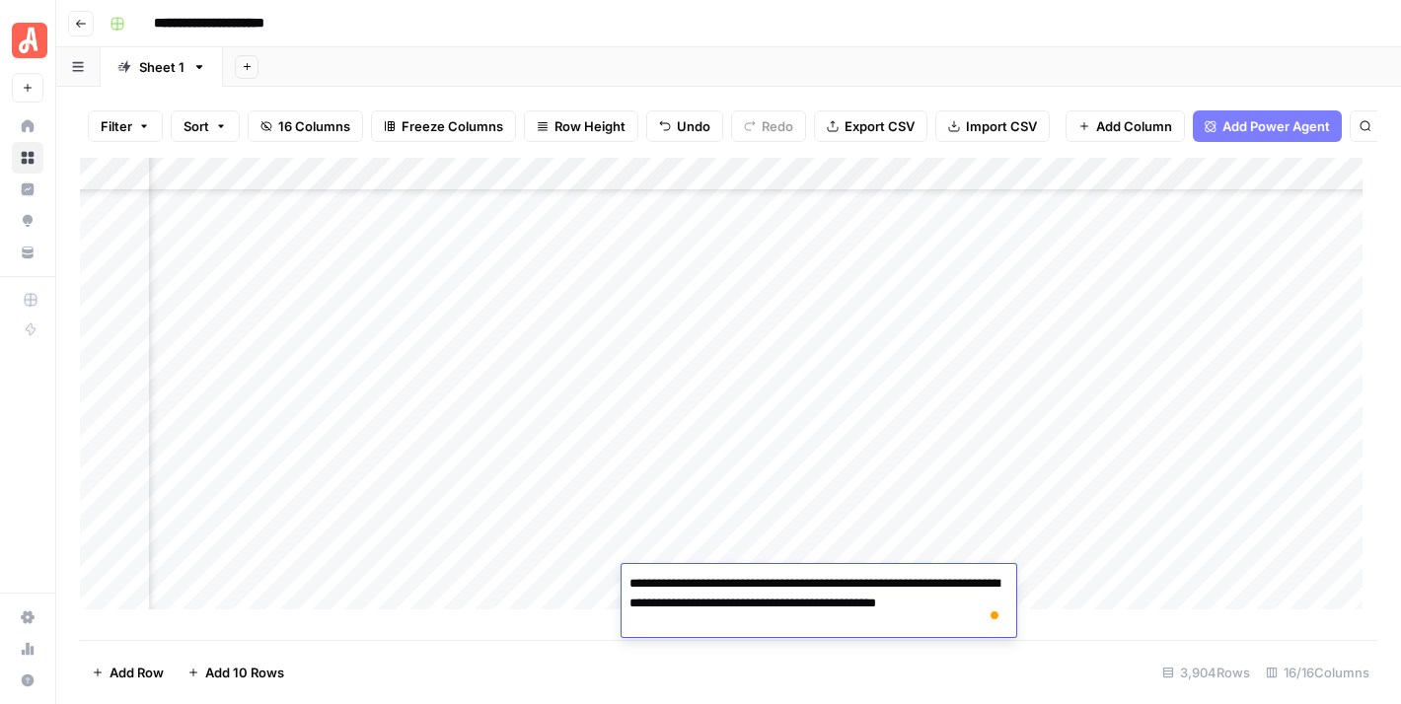
click at [777, 680] on footer "Add Row Add 10 Rows 3,904 Rows 16/16 Columns" at bounding box center [728, 672] width 1297 height 64
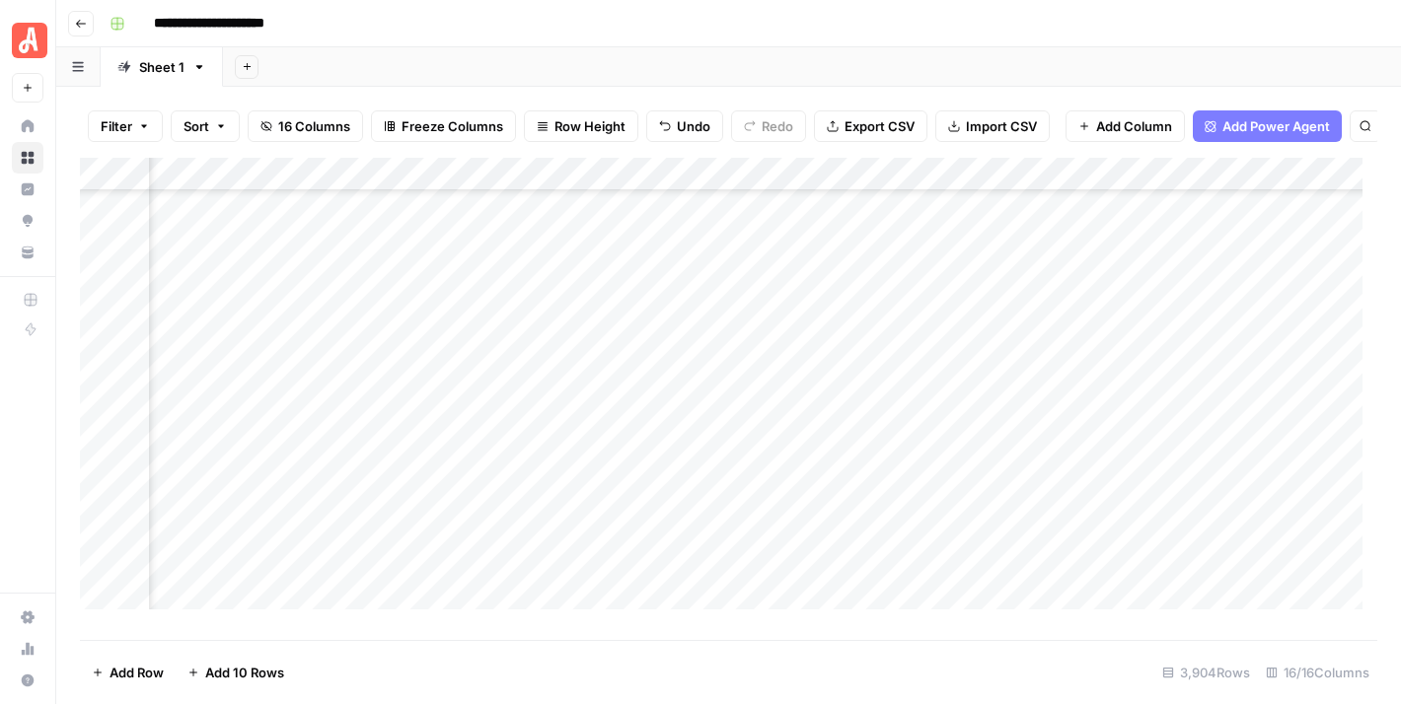
click at [762, 573] on div "Add Column" at bounding box center [728, 392] width 1297 height 468
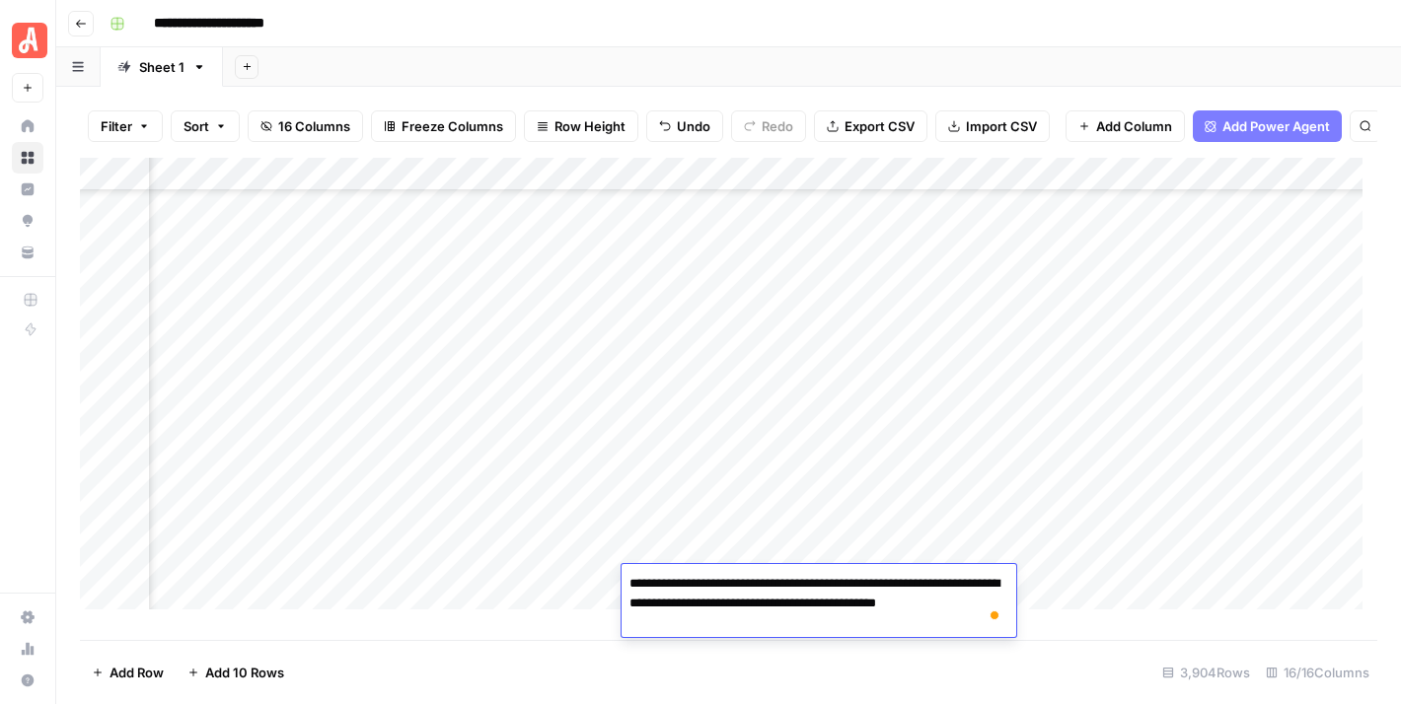
click at [802, 44] on header "**********" at bounding box center [728, 23] width 1345 height 47
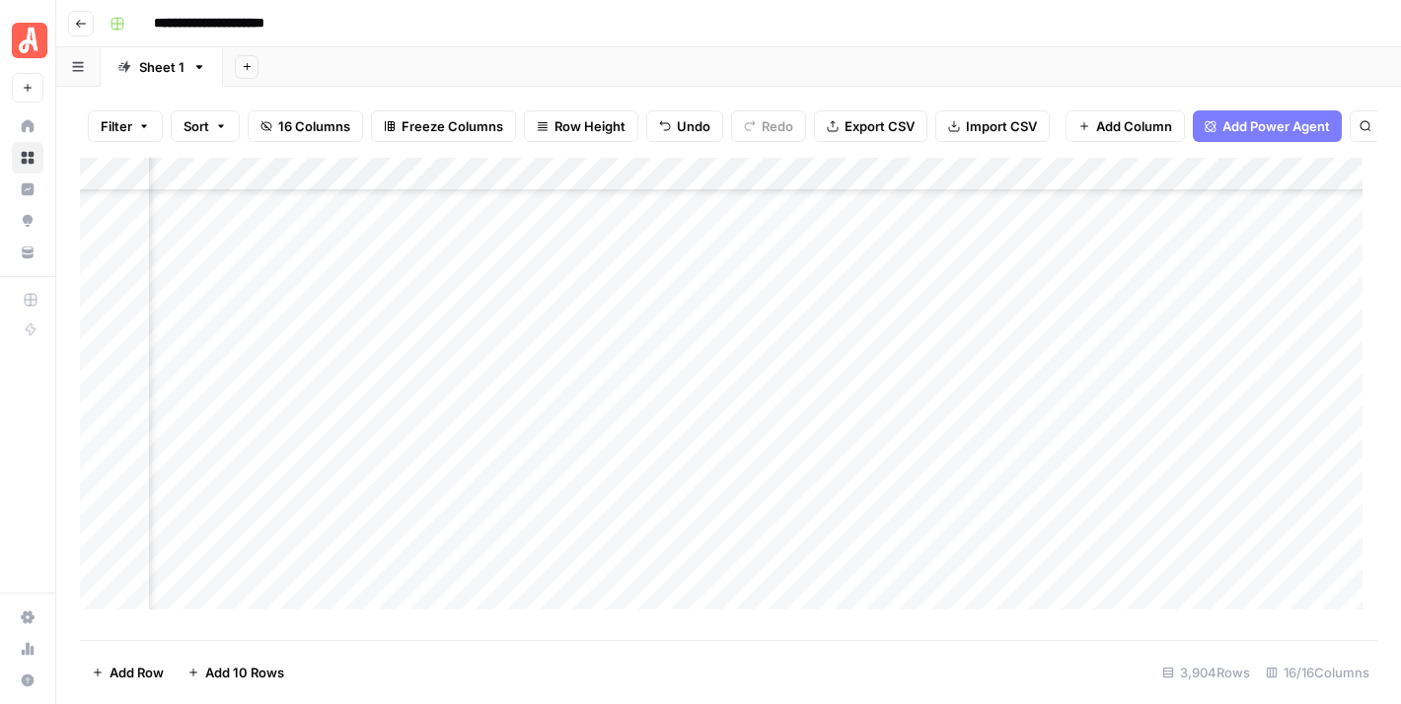
scroll to position [28046, 1903]
click at [1142, 482] on div "Add Column" at bounding box center [728, 392] width 1297 height 468
click at [1142, 481] on div "Add Column" at bounding box center [728, 392] width 1297 height 468
click at [1054, 30] on div "**********" at bounding box center [741, 24] width 1279 height 32
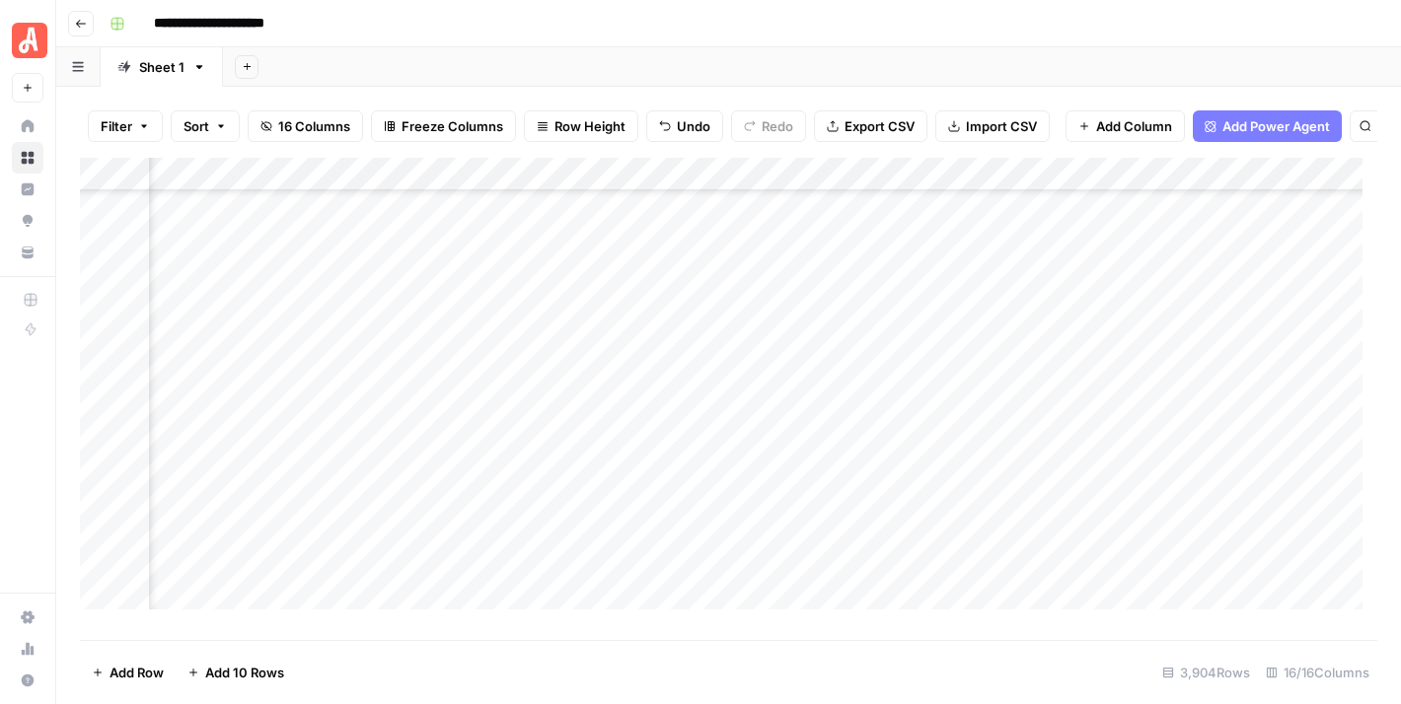
click at [1156, 511] on div "Add Column" at bounding box center [728, 392] width 1297 height 468
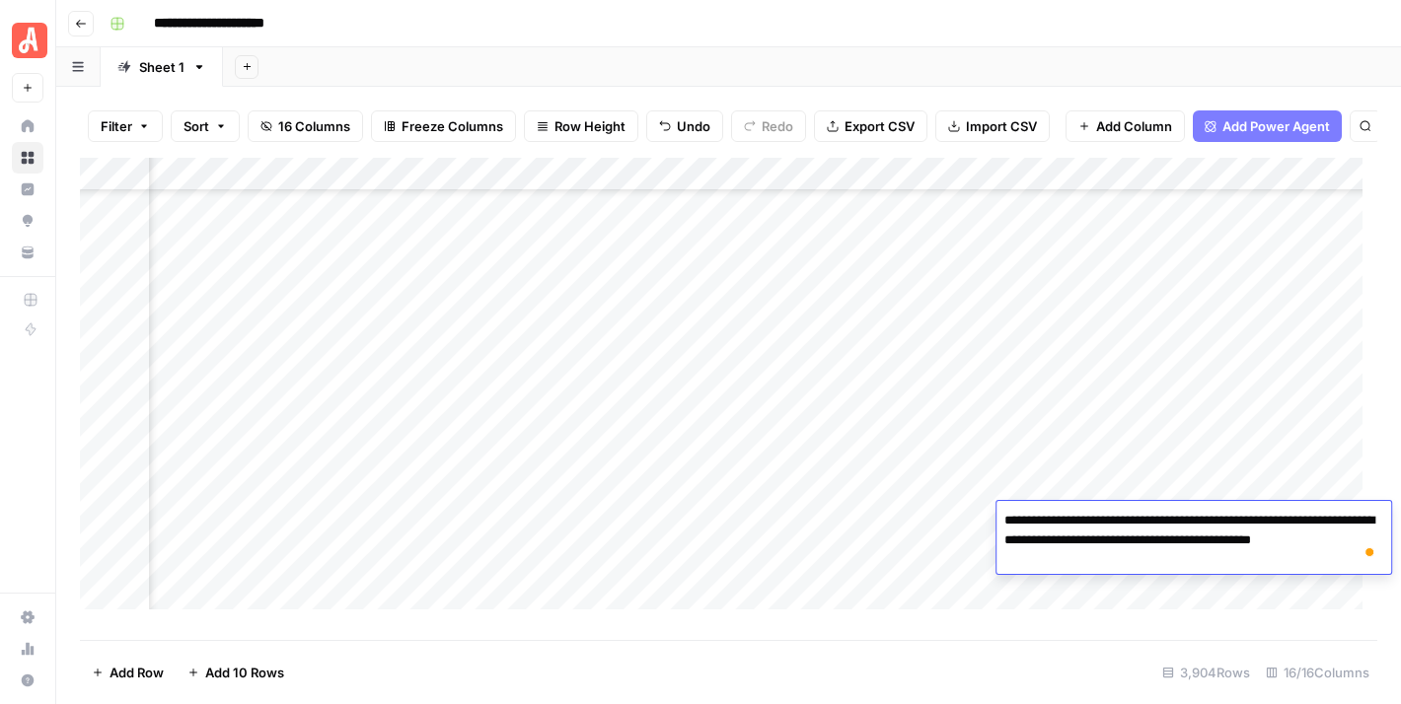
click at [1121, 41] on header "**********" at bounding box center [728, 23] width 1345 height 47
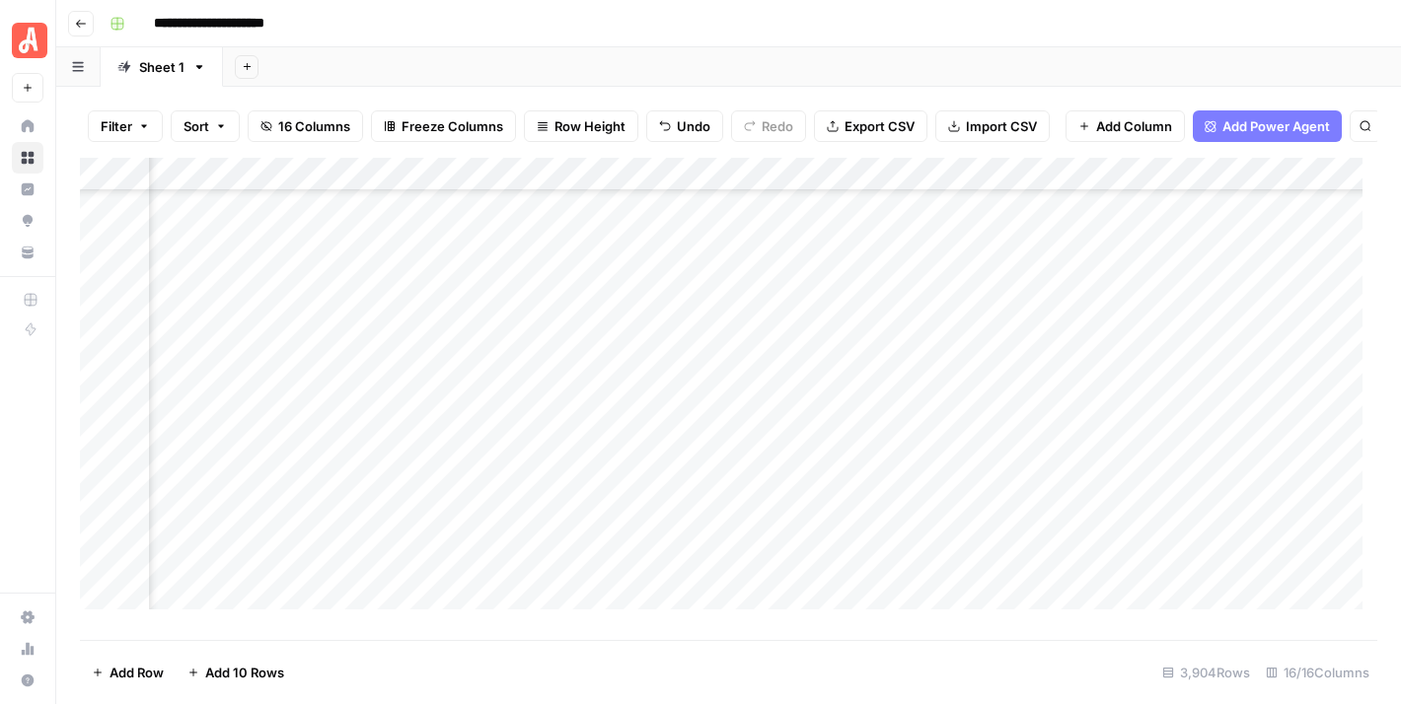
click at [757, 508] on div "Add Column" at bounding box center [728, 392] width 1297 height 468
click at [472, 520] on div "Add Column" at bounding box center [728, 392] width 1297 height 468
click at [880, 27] on div "**********" at bounding box center [741, 24] width 1279 height 32
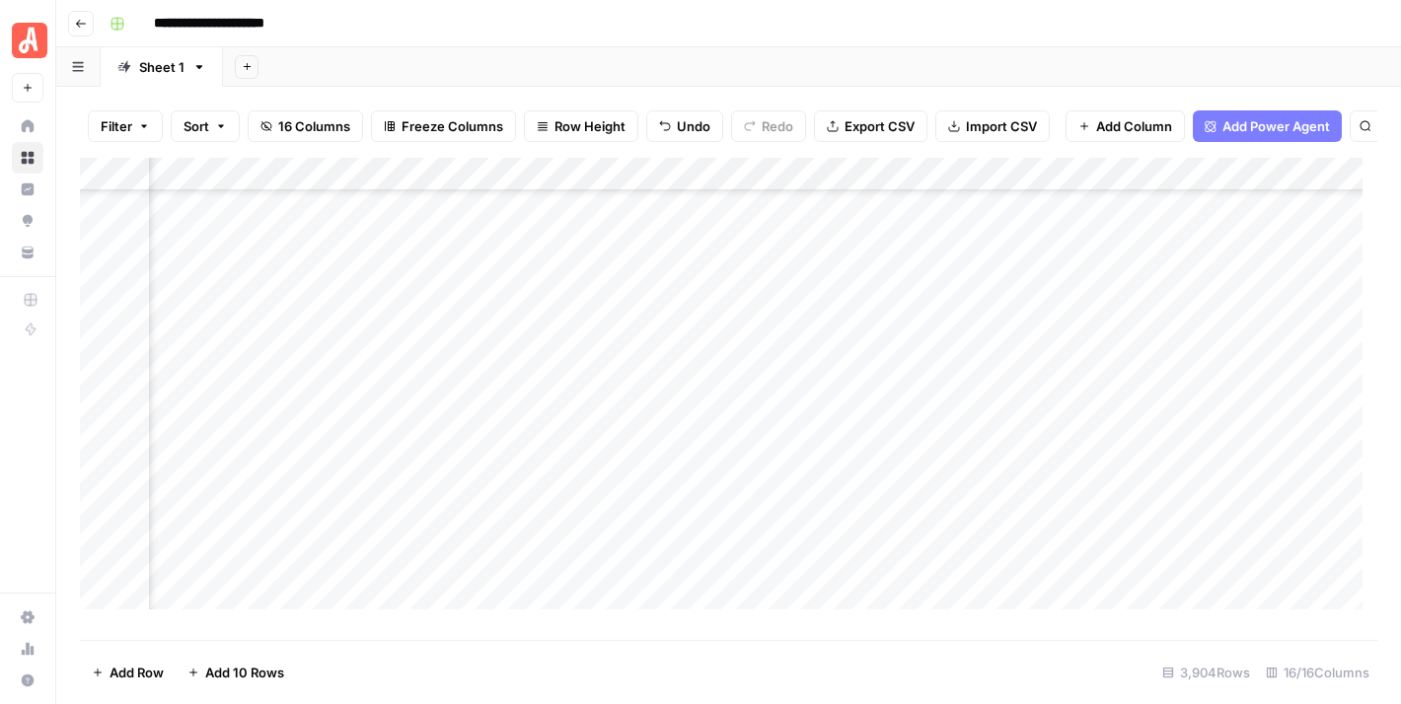
scroll to position [28244, 1209]
click at [696, 510] on div "Add Column" at bounding box center [728, 392] width 1297 height 468
click at [307, 526] on div "Add Column" at bounding box center [728, 392] width 1297 height 468
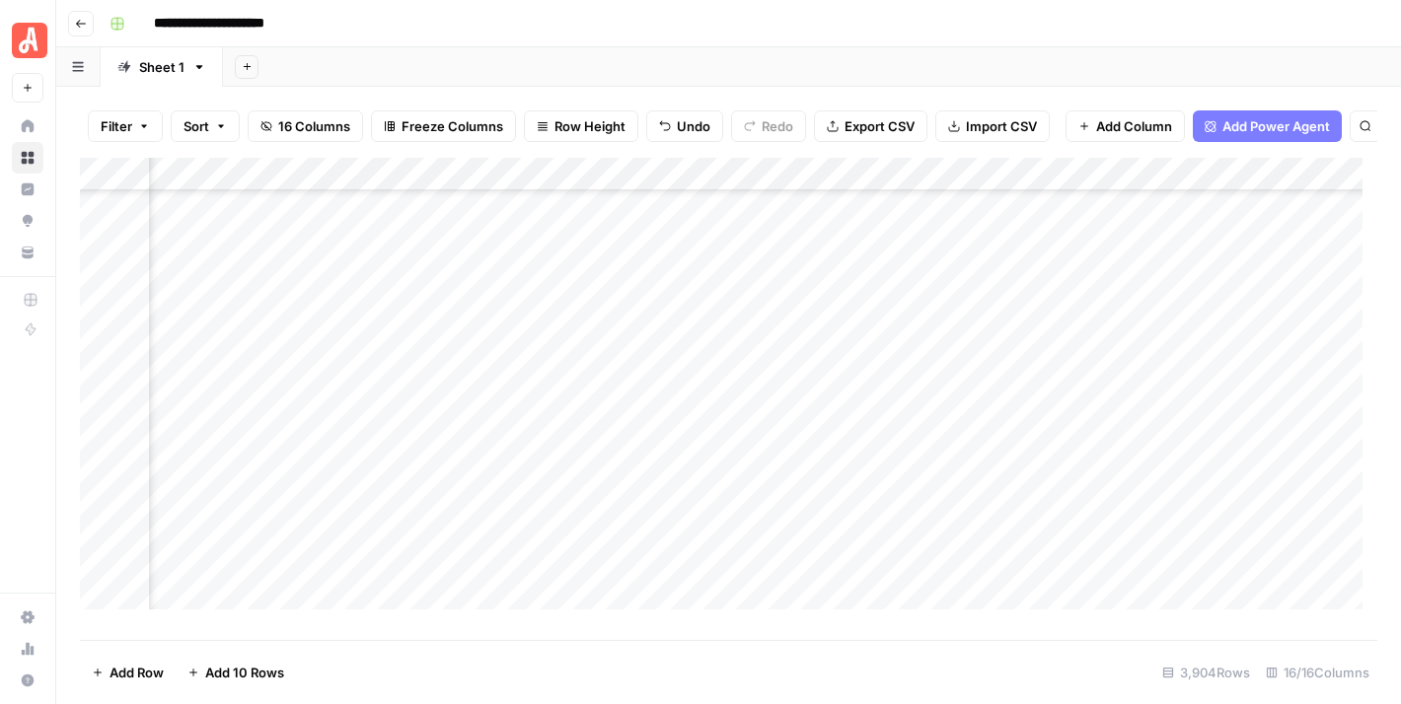
click at [681, 64] on div "Add Sheet" at bounding box center [812, 66] width 1178 height 39
click at [1200, 478] on div "Add Column" at bounding box center [728, 392] width 1297 height 468
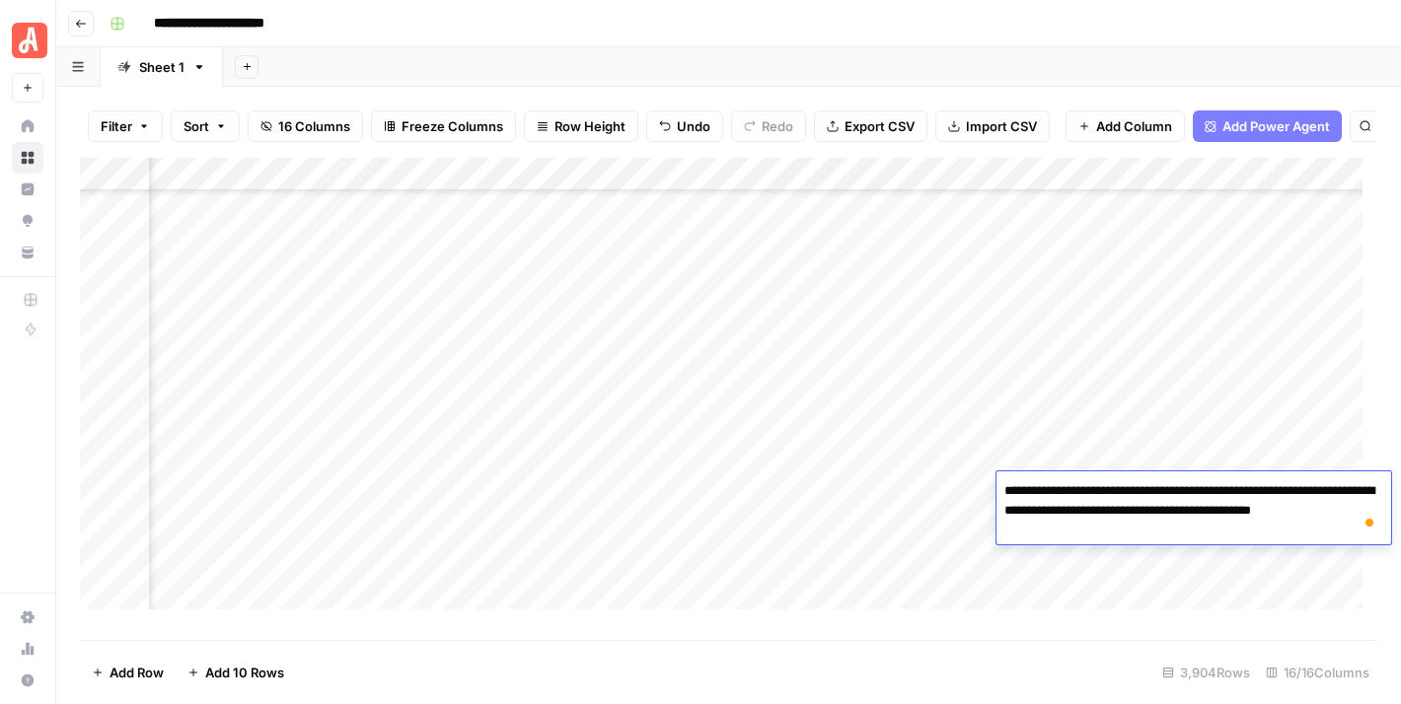
click at [1029, 33] on div "**********" at bounding box center [741, 24] width 1279 height 32
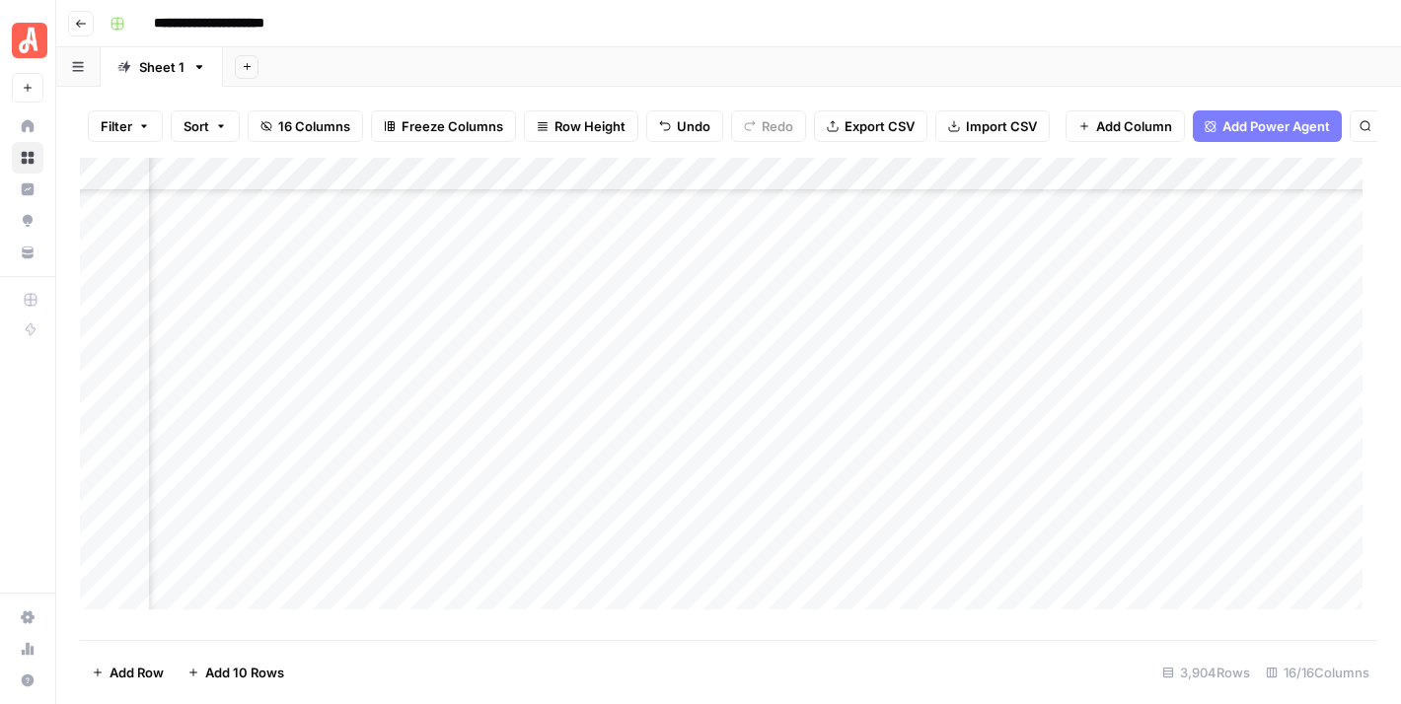
scroll to position [29230, 410]
click at [1103, 263] on div "Add Column" at bounding box center [728, 392] width 1297 height 468
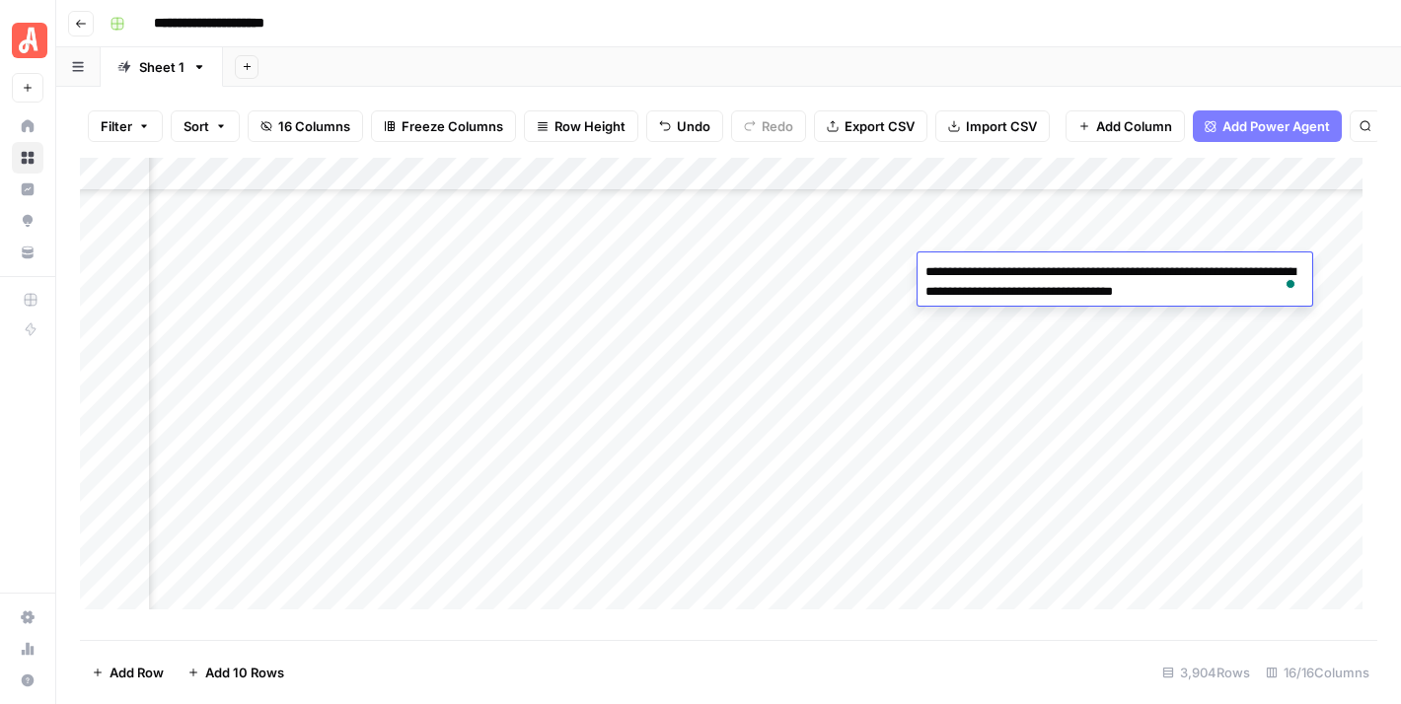
drag, startPoint x: 1183, startPoint y: 271, endPoint x: 1069, endPoint y: 293, distance: 115.5
click at [1069, 293] on textarea "**********" at bounding box center [1114, 281] width 395 height 47
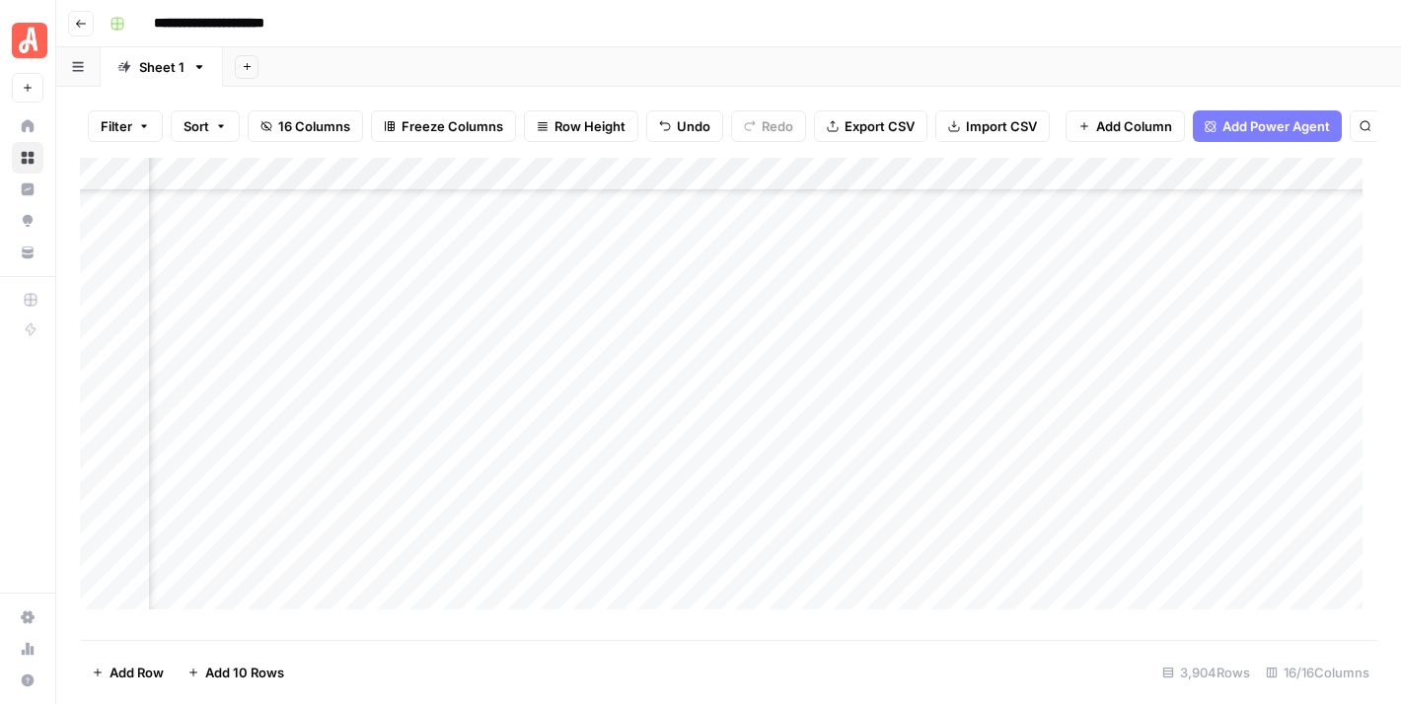
click at [1018, 17] on div "**********" at bounding box center [741, 24] width 1279 height 32
click at [1180, 267] on div "Add Column" at bounding box center [728, 392] width 1297 height 468
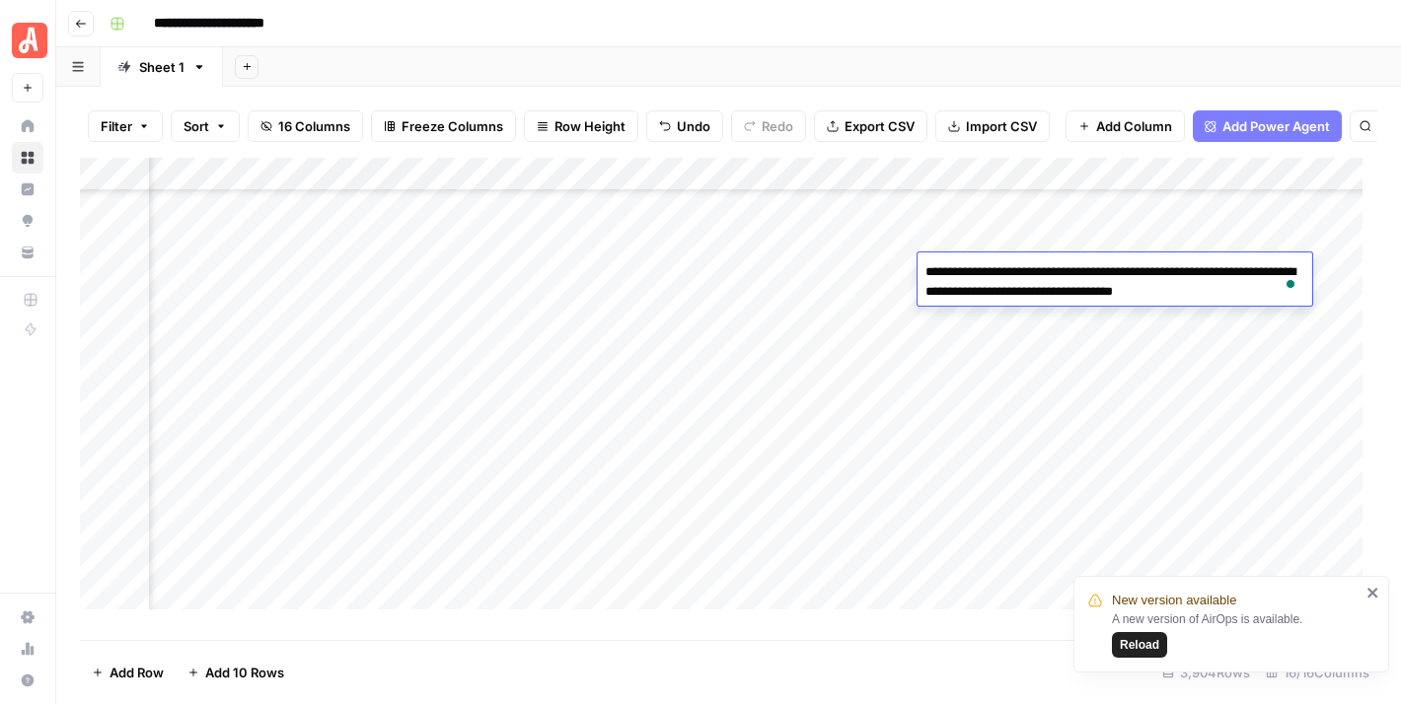
click at [1200, 267] on textarea "**********" at bounding box center [1114, 281] width 395 height 47
drag, startPoint x: 1187, startPoint y: 273, endPoint x: 1069, endPoint y: 310, distance: 122.9
click at [1069, 310] on body "**********" at bounding box center [700, 352] width 1401 height 704
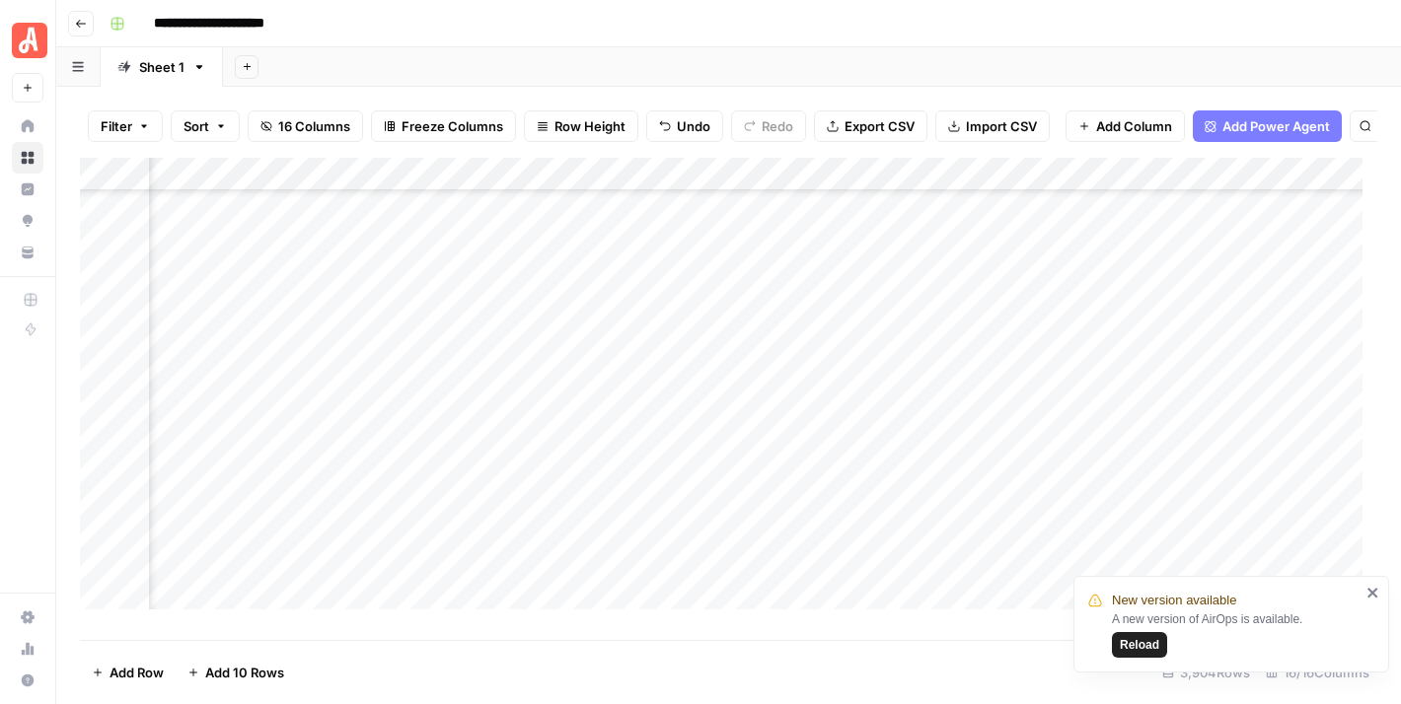
click at [982, 22] on div "**********" at bounding box center [741, 24] width 1279 height 32
